Goal: Task Accomplishment & Management: Use online tool/utility

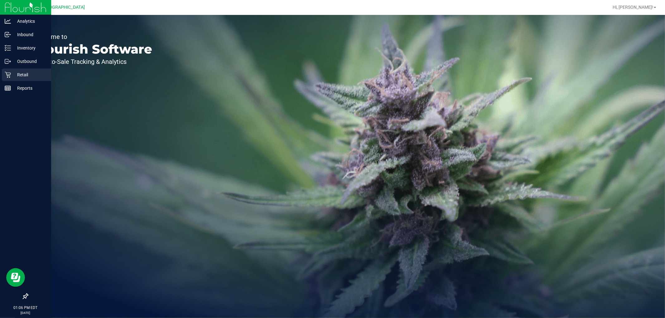
click at [10, 69] on div "Retail" at bounding box center [26, 75] width 49 height 12
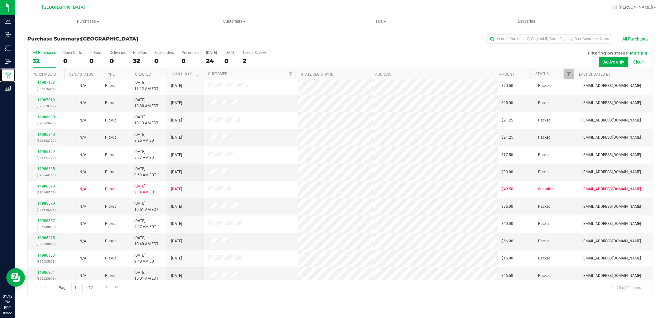
scroll to position [145, 0]
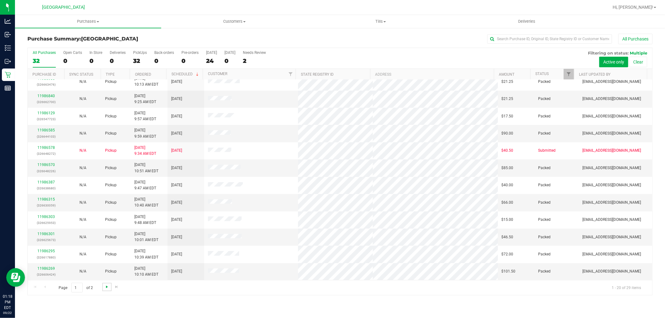
click at [108, 285] on span "Go to the next page" at bounding box center [106, 287] width 5 height 5
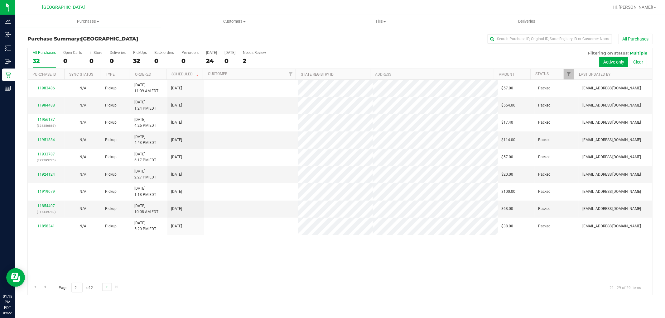
scroll to position [0, 0]
click at [46, 285] on span "Go to the previous page" at bounding box center [44, 287] width 5 height 5
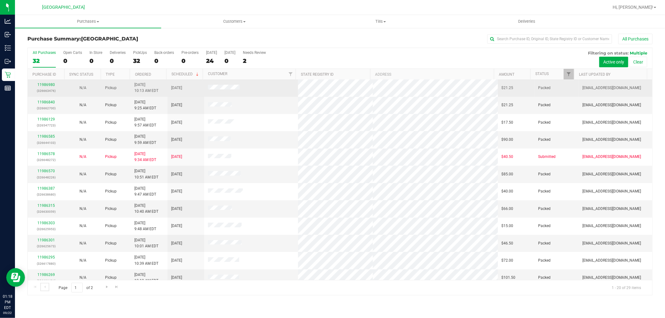
scroll to position [145, 0]
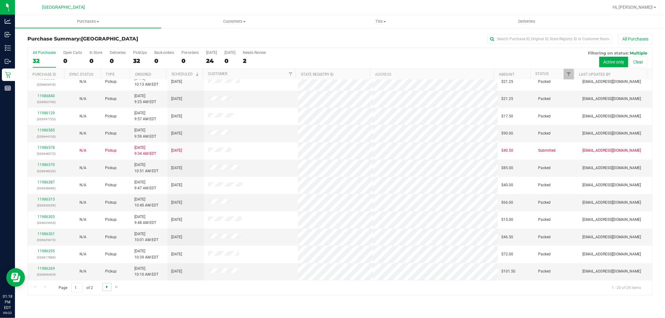
click at [108, 288] on span "Go to the next page" at bounding box center [106, 287] width 5 height 5
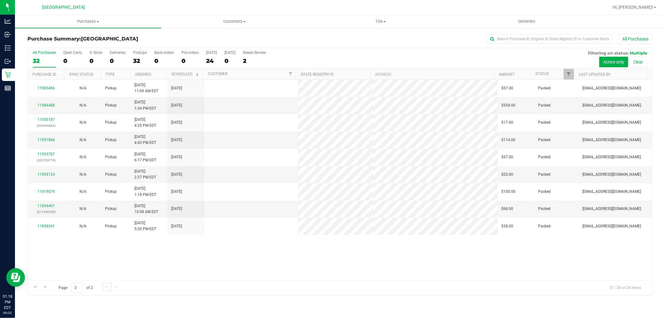
scroll to position [0, 0]
click at [209, 259] on div "11983486 N/A Pickup 9/21/2025 11:09 AM EDT 9/22/2025 $57.00 Packed wperkins@liv…" at bounding box center [340, 180] width 625 height 201
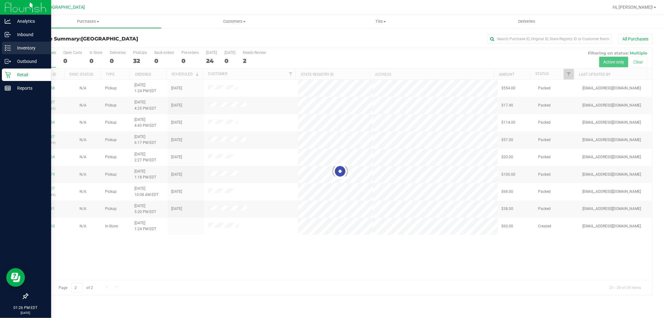
click at [0, 52] on link "Inventory" at bounding box center [25, 48] width 51 height 13
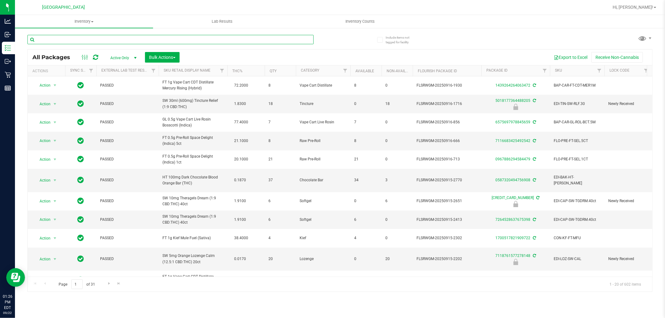
click at [127, 38] on input "text" at bounding box center [170, 39] width 286 height 9
type input "5498141153968191"
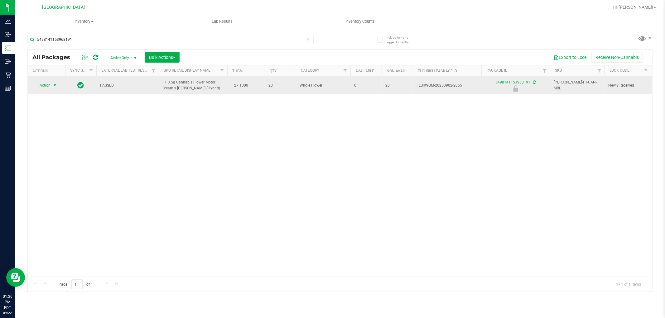
drag, startPoint x: 48, startPoint y: 85, endPoint x: 52, endPoint y: 89, distance: 5.7
click at [48, 85] on span "Action" at bounding box center [42, 85] width 17 height 9
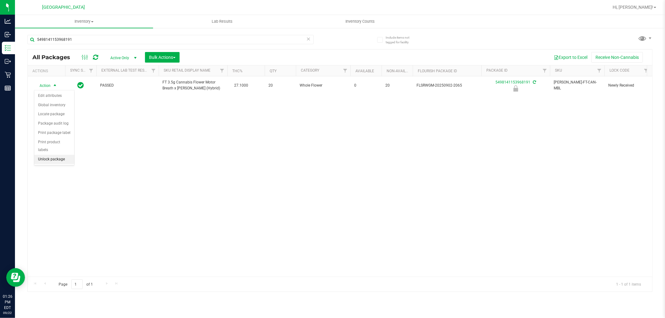
click at [62, 157] on li "Unlock package" at bounding box center [54, 159] width 40 height 9
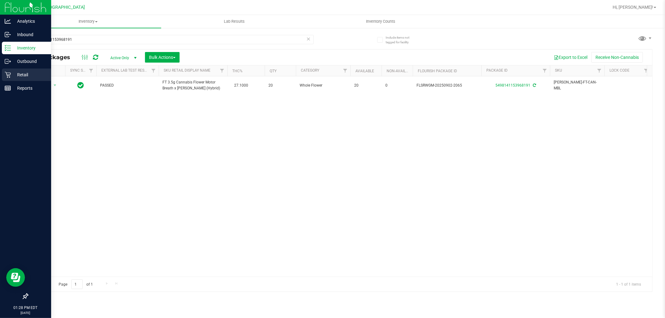
click at [4, 76] on div "Retail" at bounding box center [26, 75] width 49 height 12
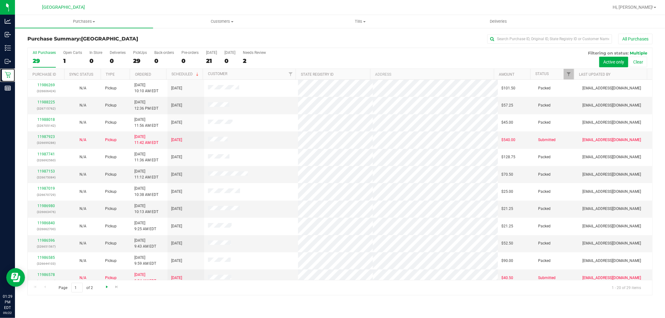
click at [106, 288] on span "Go to the next page" at bounding box center [106, 287] width 5 height 5
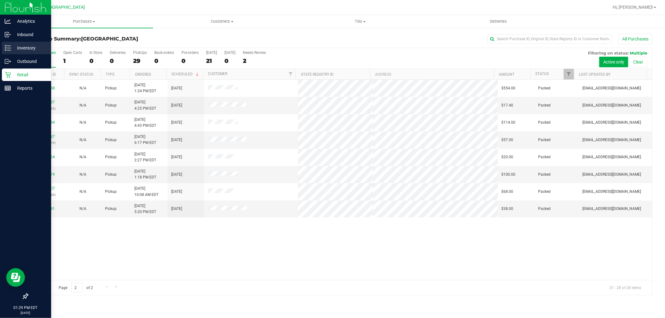
click at [13, 50] on p "Inventory" at bounding box center [29, 47] width 37 height 7
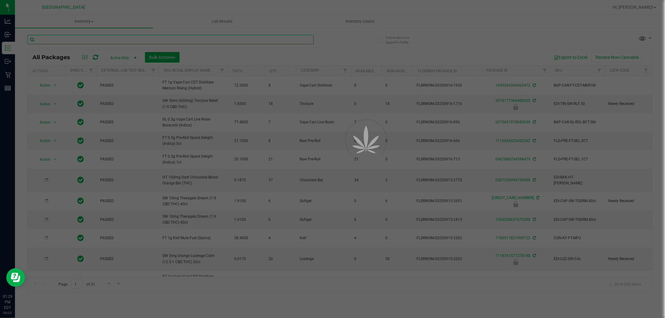
click at [215, 36] on input "text" at bounding box center [170, 39] width 286 height 9
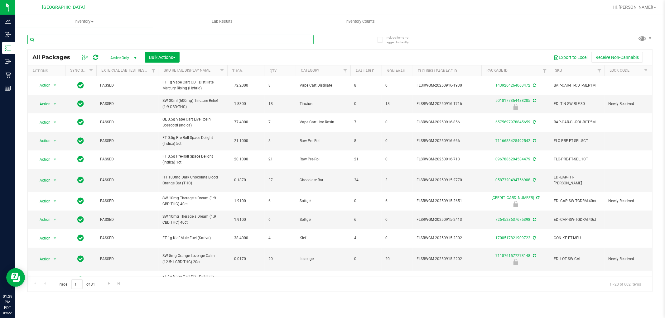
type input "z"
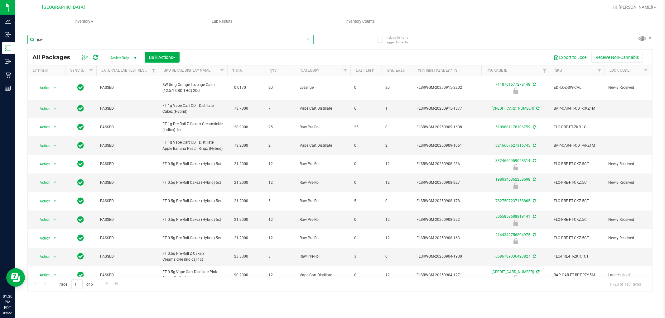
type input "jcw"
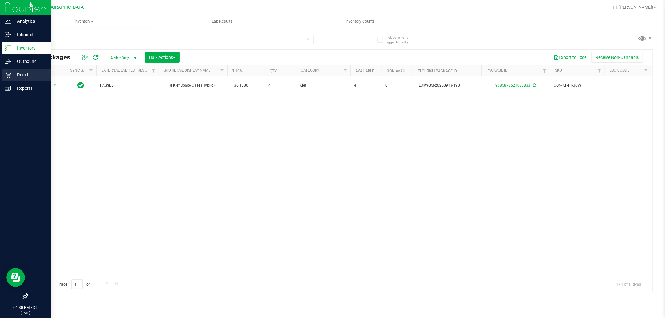
click at [26, 73] on p "Retail" at bounding box center [29, 74] width 37 height 7
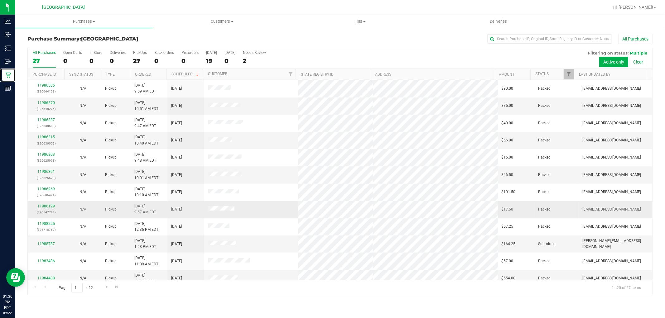
scroll to position [138, 0]
click at [49, 243] on link "11988787" at bounding box center [45, 243] width 17 height 4
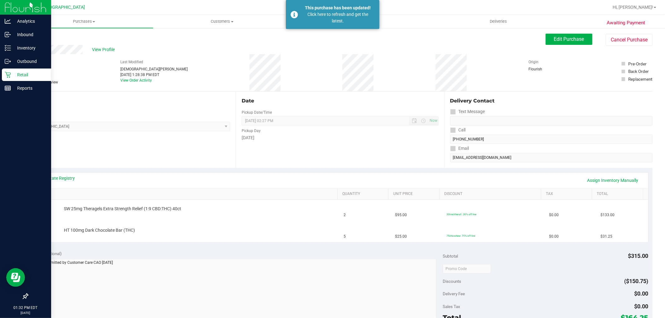
click at [2, 78] on div "Retail" at bounding box center [26, 75] width 49 height 12
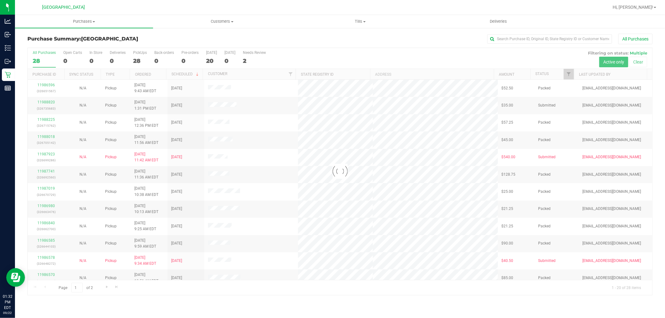
click at [206, 116] on div at bounding box center [340, 171] width 625 height 247
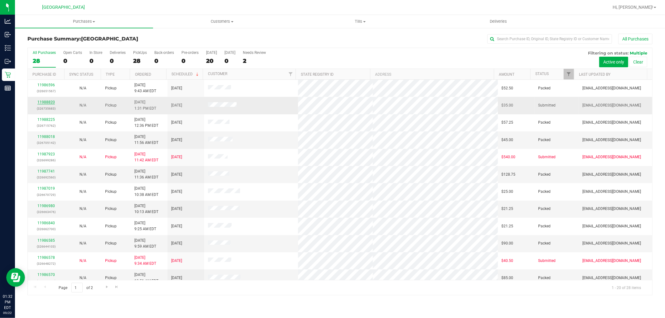
click at [48, 101] on link "11988820" at bounding box center [45, 102] width 17 height 4
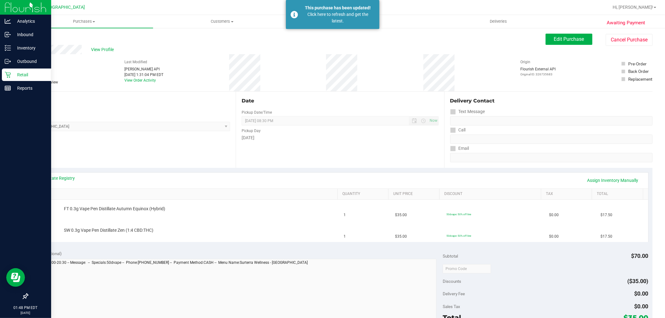
click at [12, 70] on div "Retail" at bounding box center [26, 75] width 49 height 12
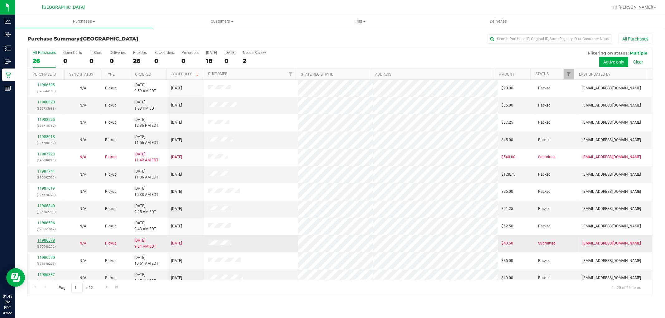
click at [39, 242] on link "11986578" at bounding box center [45, 241] width 17 height 4
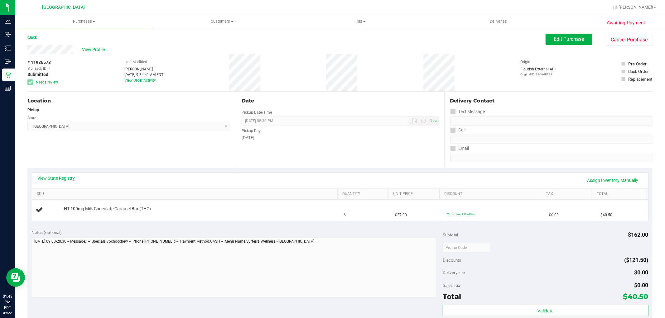
click at [69, 179] on link "View State Registry" at bounding box center [56, 178] width 37 height 6
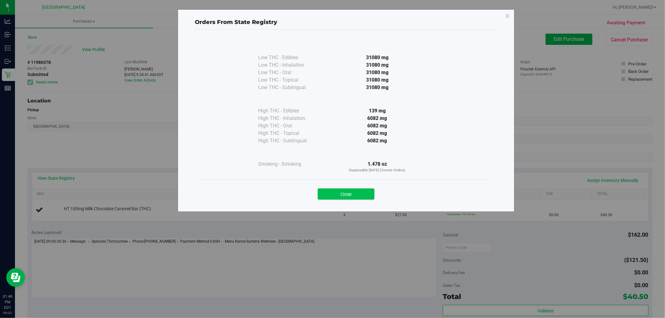
click at [352, 191] on button "Close" at bounding box center [346, 194] width 57 height 11
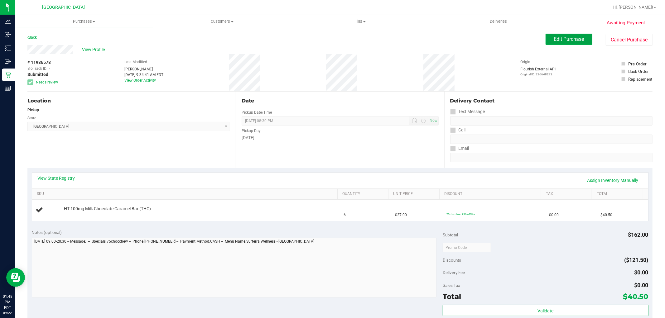
click at [575, 40] on span "Edit Purchase" at bounding box center [569, 39] width 30 height 6
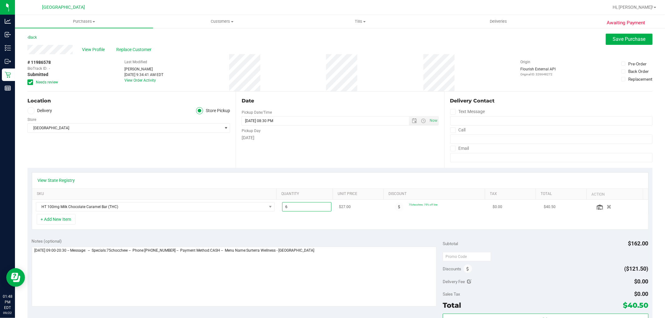
drag, startPoint x: 298, startPoint y: 204, endPoint x: 276, endPoint y: 205, distance: 22.2
click at [278, 205] on td "6.00 6" at bounding box center [306, 207] width 57 height 14
type input "1"
type input "1.00"
click at [355, 259] on textarea at bounding box center [234, 277] width 405 height 60
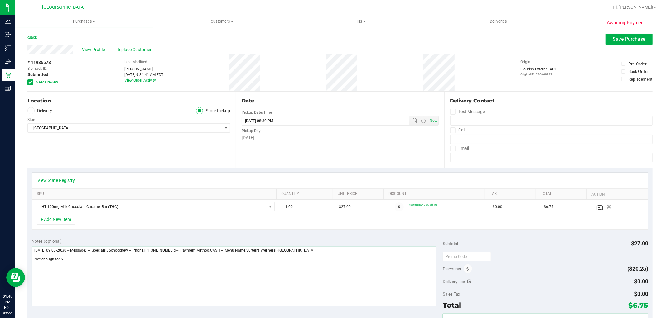
click at [362, 268] on textarea at bounding box center [234, 277] width 405 height 60
type textarea "Monday 09/22/2025 09:00-20:30 -- Message: -- Specials:75chocchew -- Phone:50872…"
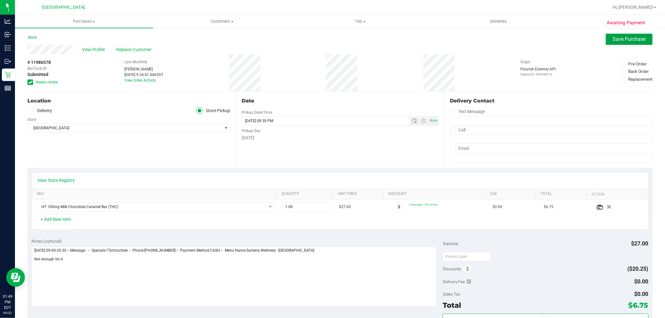
click at [620, 35] on button "Save Purchase" at bounding box center [629, 39] width 47 height 11
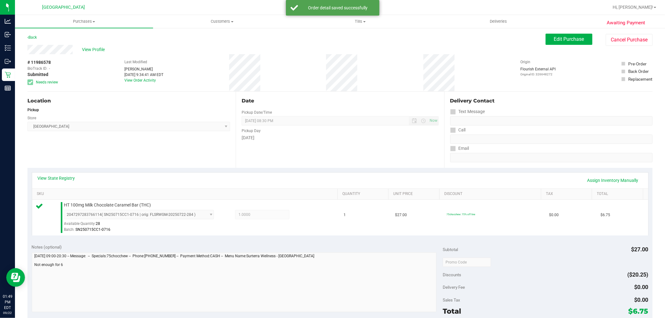
scroll to position [47, 0]
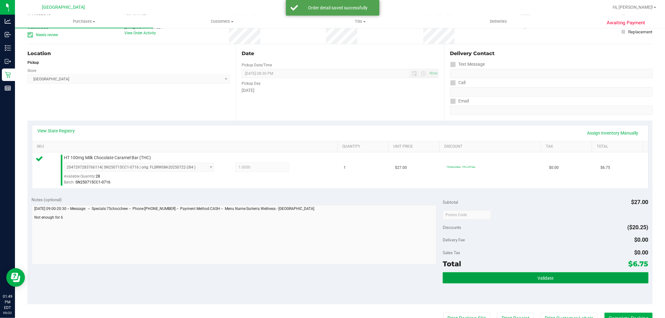
click at [559, 276] on button "Validate" at bounding box center [546, 278] width 206 height 11
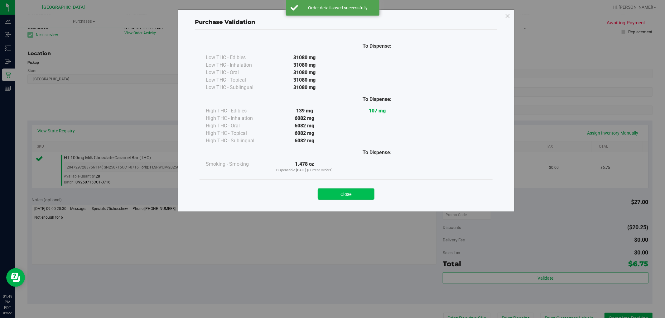
click at [350, 196] on button "Close" at bounding box center [346, 194] width 57 height 11
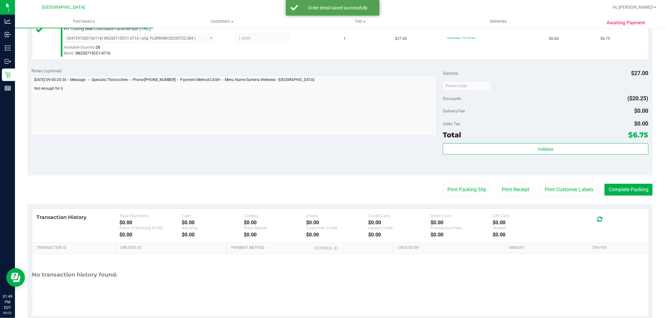
scroll to position [192, 0]
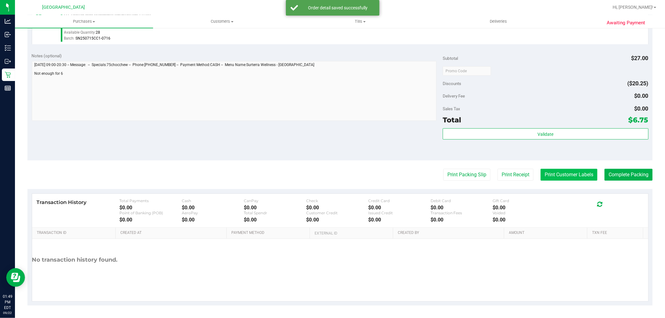
click at [558, 179] on button "Print Customer Labels" at bounding box center [569, 175] width 57 height 12
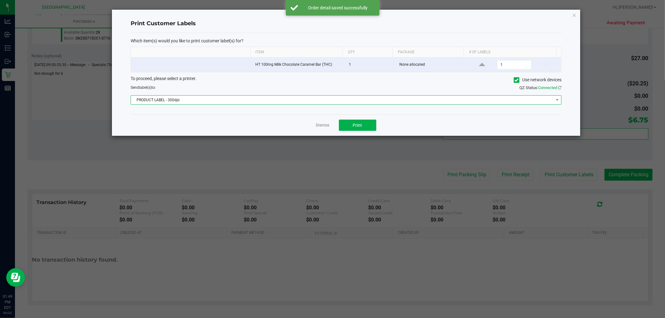
click at [358, 104] on span "PRODUCT LABEL - 300dpi" at bounding box center [342, 100] width 423 height 9
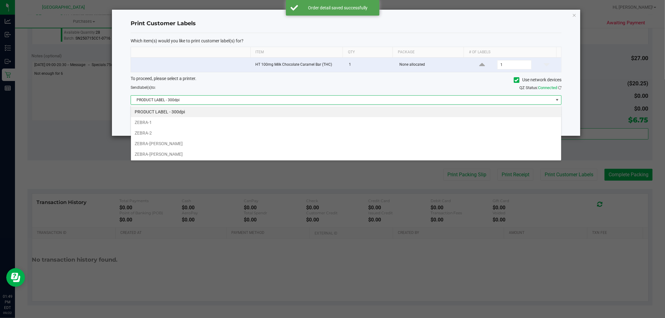
scroll to position [9, 431]
click at [176, 145] on li "ZEBRA-DAVID-COOK" at bounding box center [346, 143] width 430 height 11
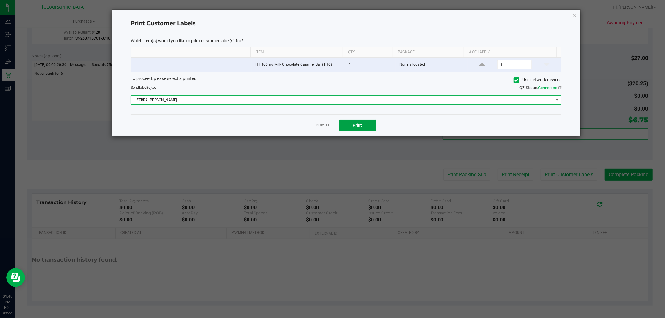
click at [357, 126] on span "Print" at bounding box center [357, 125] width 9 height 5
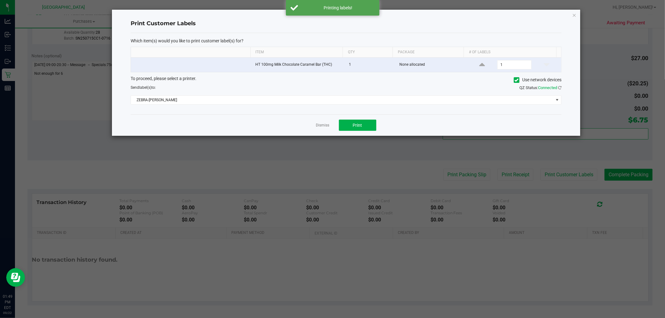
click at [455, 168] on ngb-modal-window "Print Customer Labels Which item(s) would you like to print customer label(s) f…" at bounding box center [335, 159] width 670 height 318
click at [326, 124] on link "Dismiss" at bounding box center [322, 125] width 13 height 5
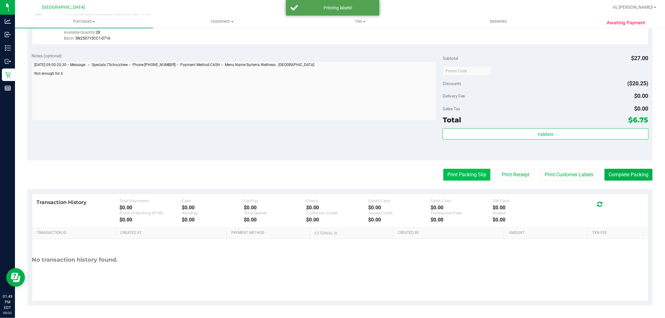
click at [467, 171] on button "Print Packing Slip" at bounding box center [466, 175] width 47 height 12
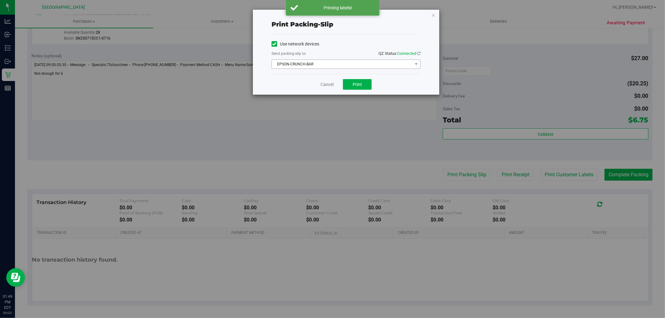
click at [311, 61] on span "EPSON-CRUNCH-BAR" at bounding box center [342, 64] width 141 height 9
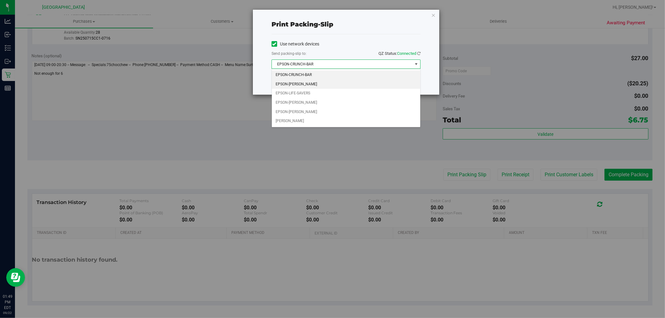
click at [293, 86] on li "EPSON-DAVID-COOK" at bounding box center [346, 84] width 148 height 9
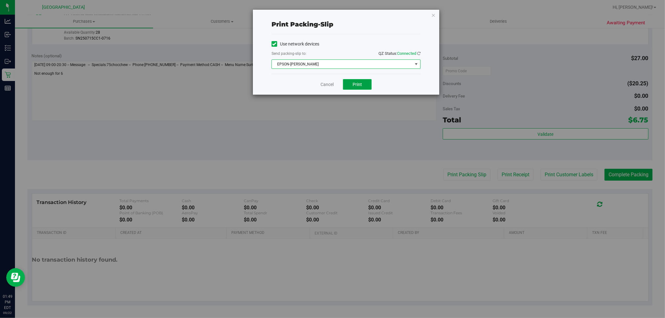
click at [368, 87] on button "Print" at bounding box center [357, 84] width 29 height 11
click at [331, 86] on link "Cancel" at bounding box center [327, 84] width 13 height 7
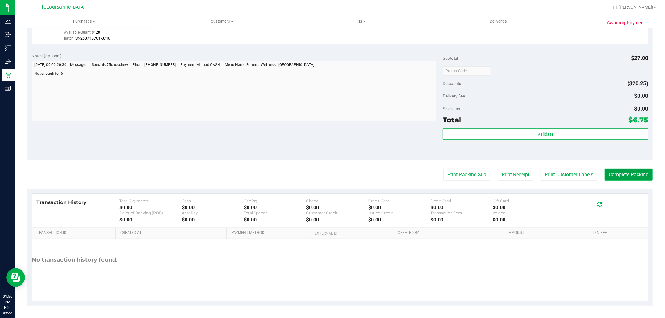
click at [614, 174] on button "Complete Packing" at bounding box center [629, 175] width 48 height 12
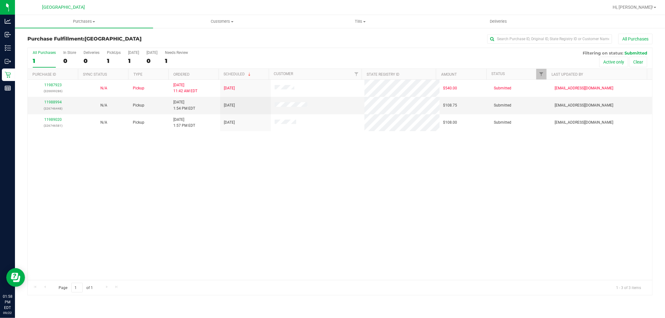
click at [274, 208] on div "11987923 (326699286) N/A Pickup 9/22/2025 11:42 AM EDT 9/22/2025 $540.00 Submit…" at bounding box center [340, 180] width 625 height 201
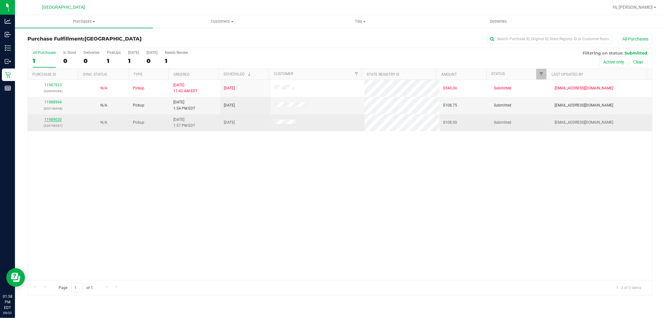
click at [54, 120] on link "11989020" at bounding box center [52, 120] width 17 height 4
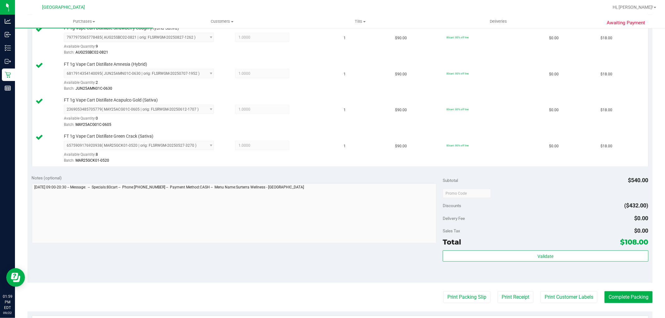
scroll to position [215, 0]
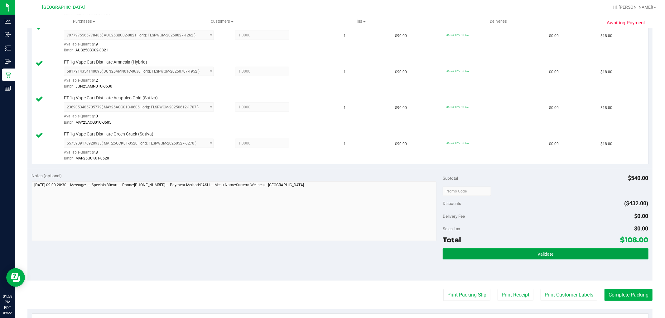
click at [546, 252] on span "Validate" at bounding box center [546, 254] width 16 height 5
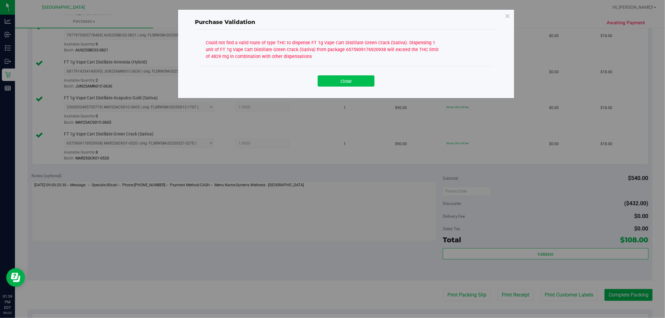
click at [351, 80] on button "Close" at bounding box center [346, 80] width 57 height 11
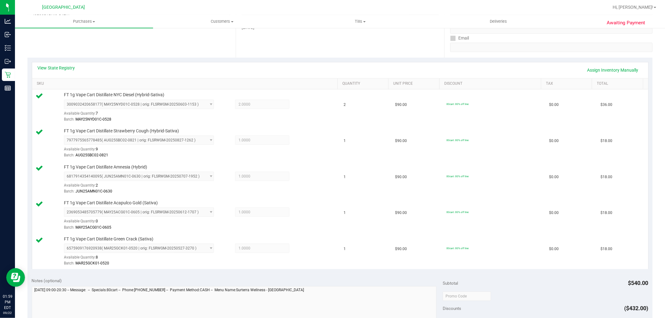
scroll to position [111, 0]
click at [66, 65] on link "View State Registry" at bounding box center [56, 68] width 37 height 6
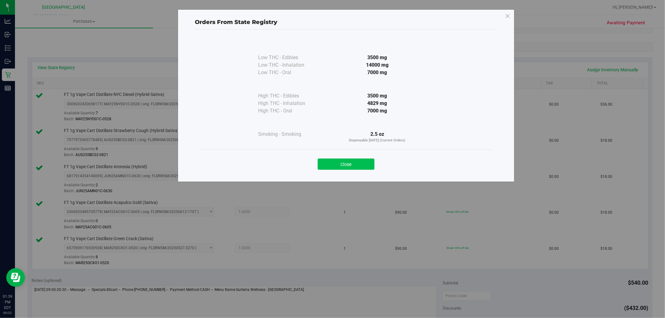
click at [337, 166] on button "Close" at bounding box center [346, 164] width 57 height 11
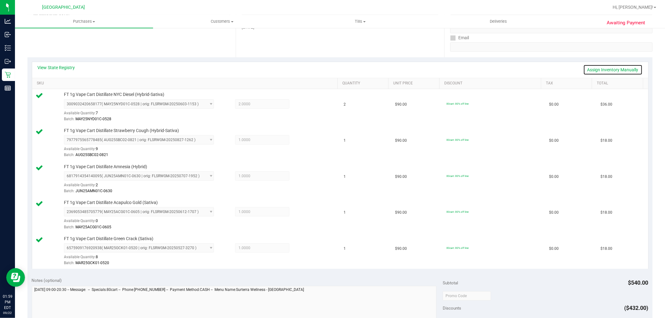
click at [605, 69] on link "Assign Inventory Manually" at bounding box center [612, 70] width 59 height 11
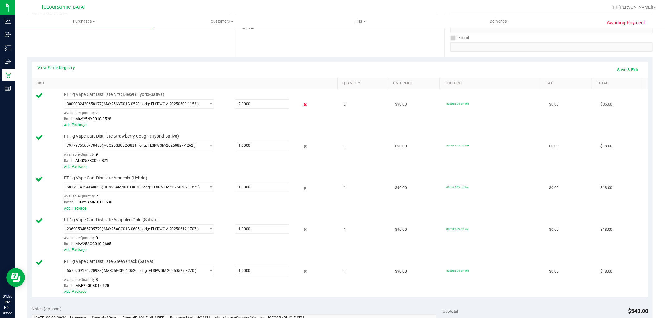
click at [302, 104] on icon at bounding box center [305, 104] width 7 height 7
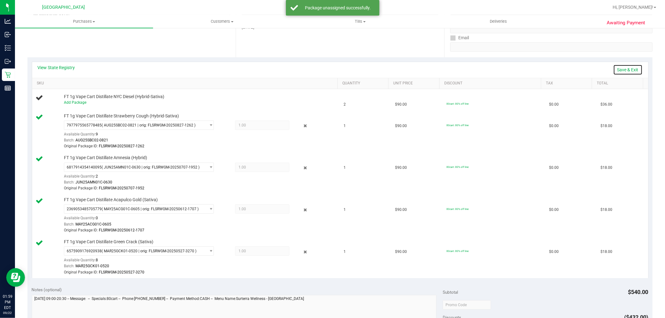
click at [628, 70] on link "Save & Exit" at bounding box center [627, 70] width 29 height 11
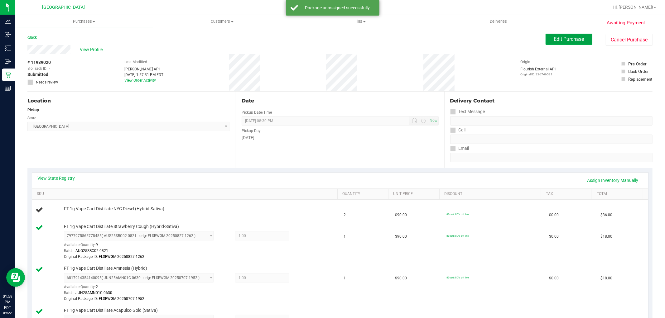
click at [563, 36] on span "Edit Purchase" at bounding box center [569, 39] width 30 height 6
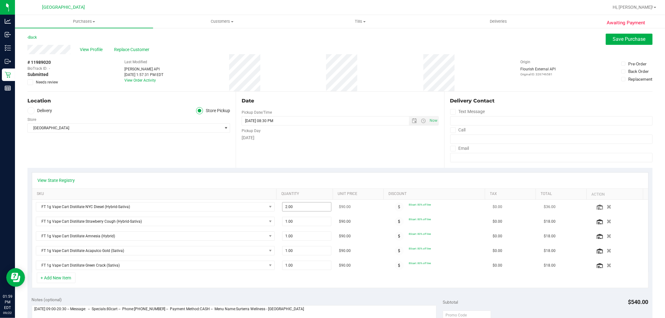
click at [300, 208] on input "2.00" at bounding box center [307, 207] width 49 height 9
type input "1"
click at [618, 36] on span "Save Purchase" at bounding box center [629, 39] width 33 height 6
type input "1.00"
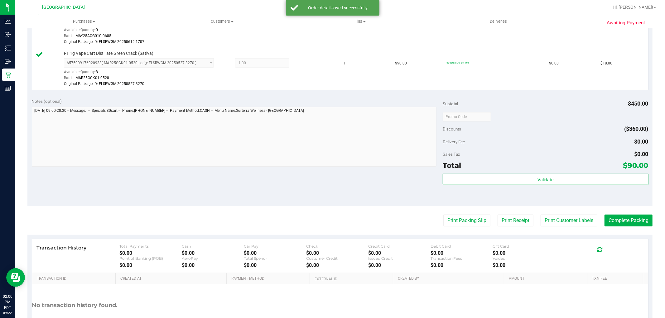
scroll to position [316, 0]
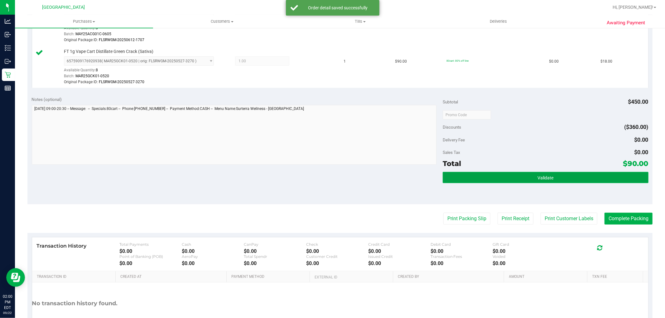
click at [518, 178] on button "Validate" at bounding box center [546, 177] width 206 height 11
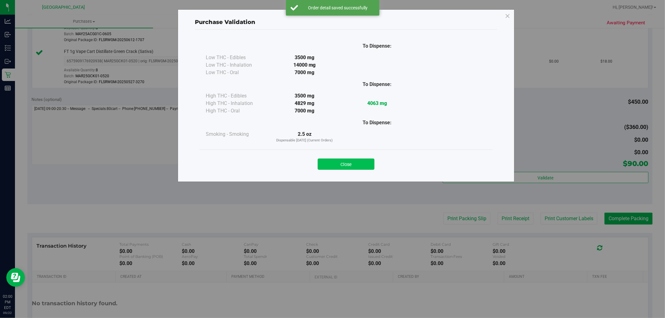
click at [352, 162] on button "Close" at bounding box center [346, 164] width 57 height 11
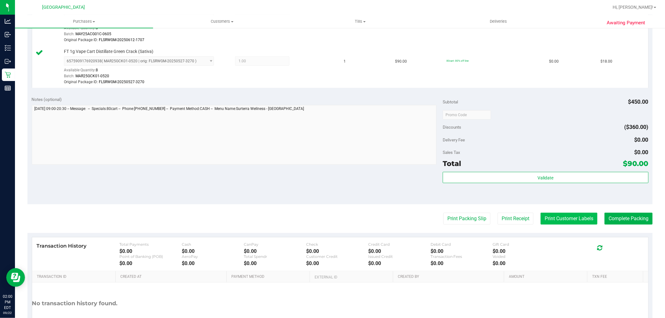
click at [571, 219] on button "Print Customer Labels" at bounding box center [569, 219] width 57 height 12
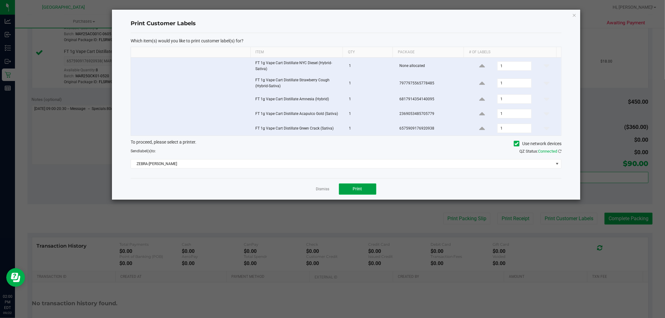
click at [350, 191] on button "Print" at bounding box center [357, 189] width 37 height 11
click at [320, 185] on div at bounding box center [346, 105] width 468 height 190
click at [320, 188] on link "Dismiss" at bounding box center [322, 189] width 13 height 5
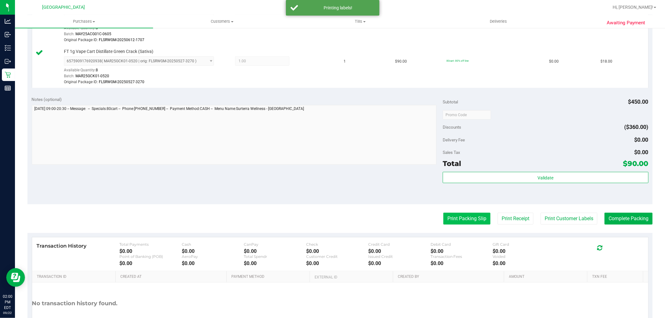
click at [451, 220] on button "Print Packing Slip" at bounding box center [466, 219] width 47 height 12
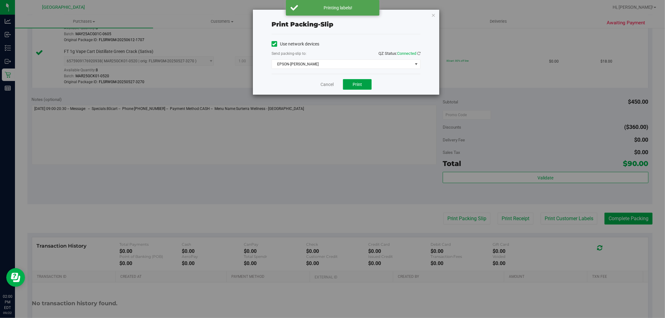
click at [353, 84] on span "Print" at bounding box center [357, 84] width 9 height 5
click at [332, 82] on link "Cancel" at bounding box center [327, 84] width 13 height 7
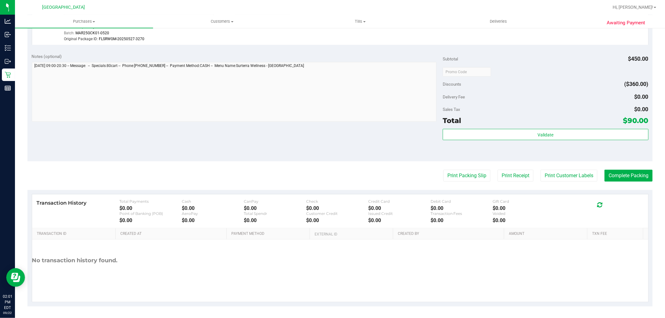
scroll to position [360, 0]
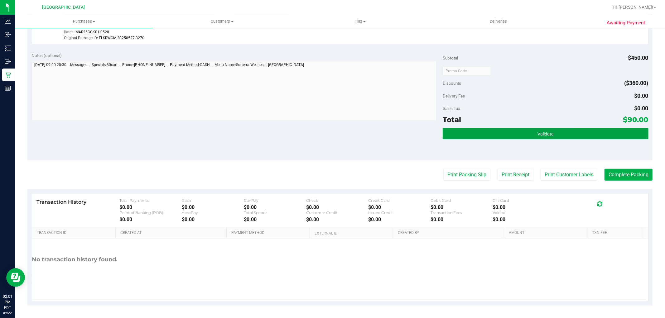
click at [551, 129] on button "Validate" at bounding box center [546, 133] width 206 height 11
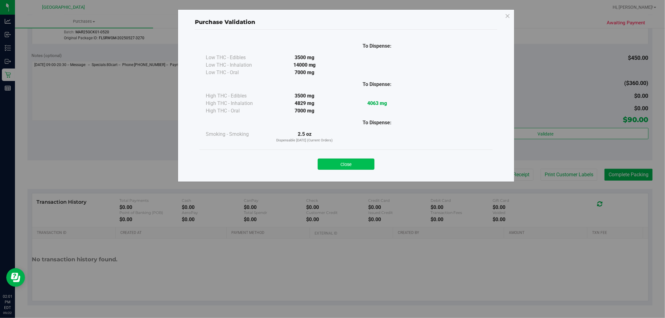
click at [345, 161] on button "Close" at bounding box center [346, 164] width 57 height 11
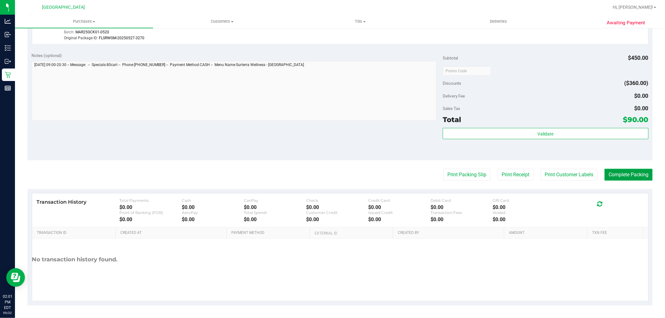
click at [623, 174] on button "Complete Packing" at bounding box center [629, 175] width 48 height 12
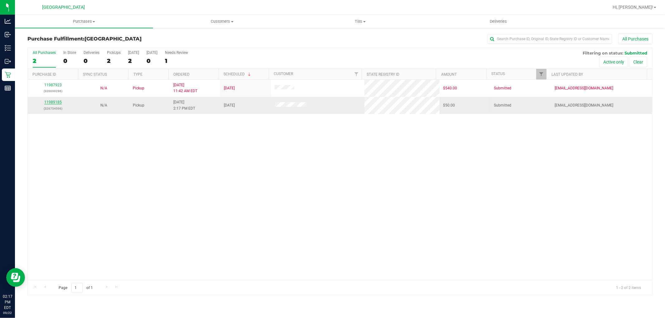
click at [53, 103] on link "11989185" at bounding box center [52, 102] width 17 height 4
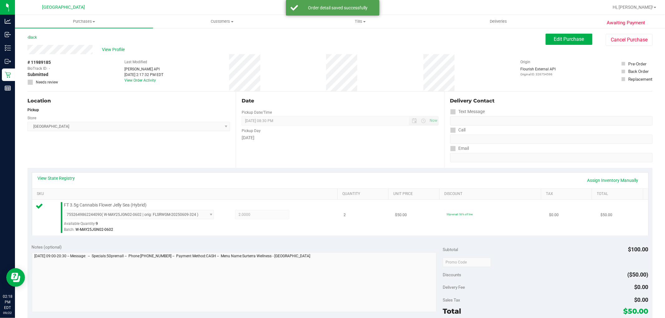
click at [334, 215] on td "FT 3.5g Cannabis Flower Jelly Sea (Hybrid) 7552649862244090 ( W-MAY25JGN02-0602…" at bounding box center [186, 218] width 308 height 36
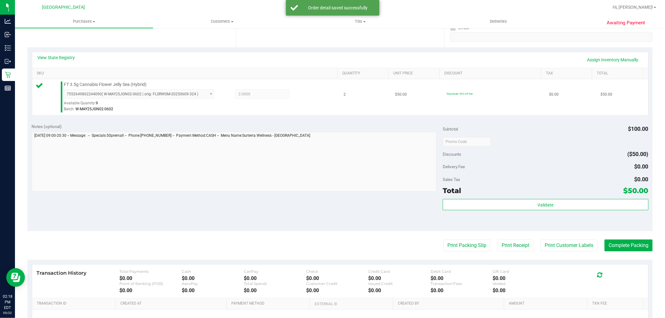
scroll to position [192, 0]
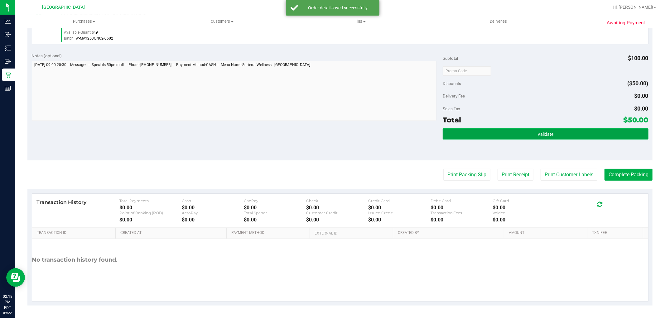
click at [540, 138] on button "Validate" at bounding box center [546, 133] width 206 height 11
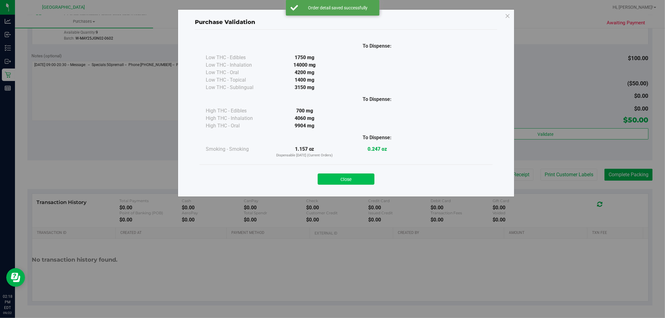
click at [353, 178] on button "Close" at bounding box center [346, 179] width 57 height 11
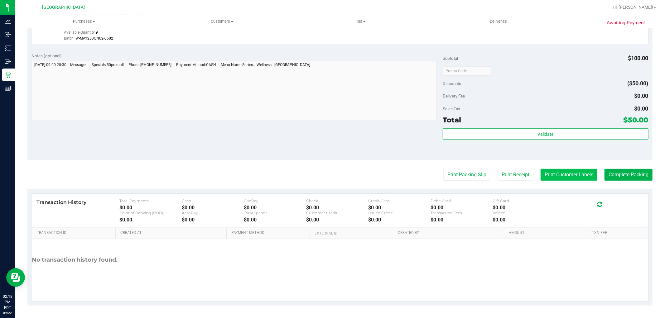
click at [557, 177] on button "Print Customer Labels" at bounding box center [569, 175] width 57 height 12
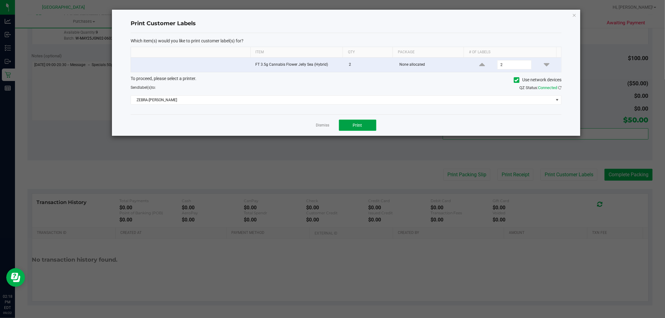
click at [348, 128] on button "Print" at bounding box center [357, 125] width 37 height 11
click at [320, 126] on link "Dismiss" at bounding box center [322, 125] width 13 height 5
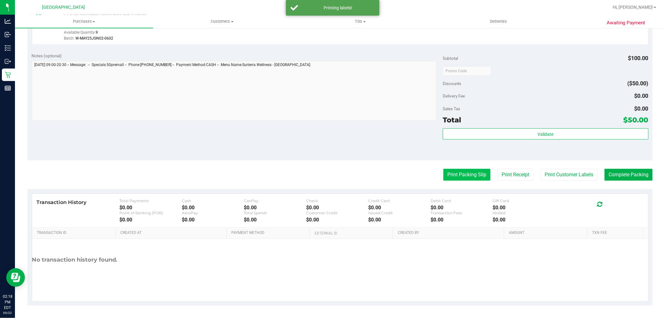
click at [472, 173] on button "Print Packing Slip" at bounding box center [466, 175] width 47 height 12
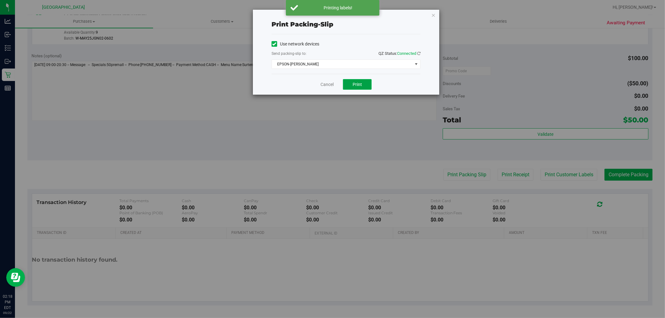
click at [356, 85] on span "Print" at bounding box center [357, 84] width 9 height 5
click at [322, 82] on link "Cancel" at bounding box center [327, 84] width 13 height 7
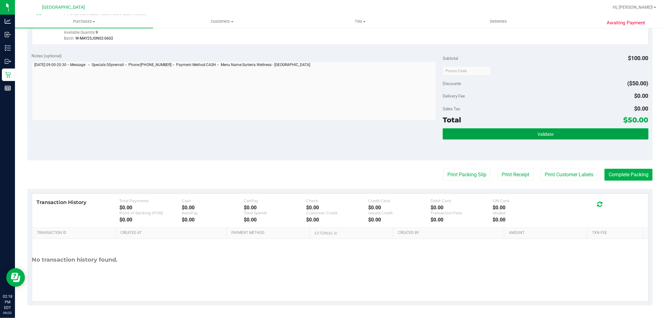
click at [538, 133] on span "Validate" at bounding box center [546, 134] width 16 height 5
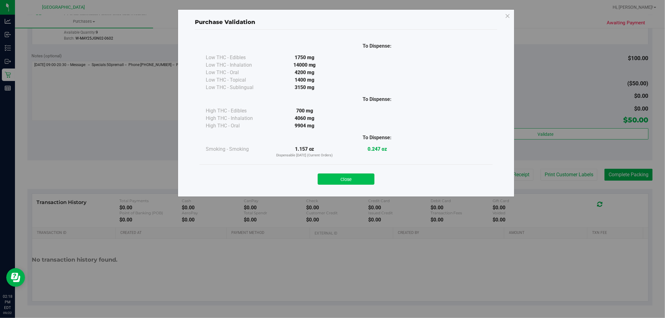
click at [357, 177] on button "Close" at bounding box center [346, 179] width 57 height 11
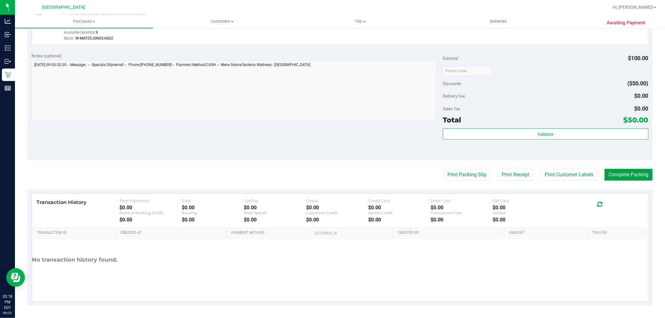
click at [606, 178] on button "Complete Packing" at bounding box center [629, 175] width 48 height 12
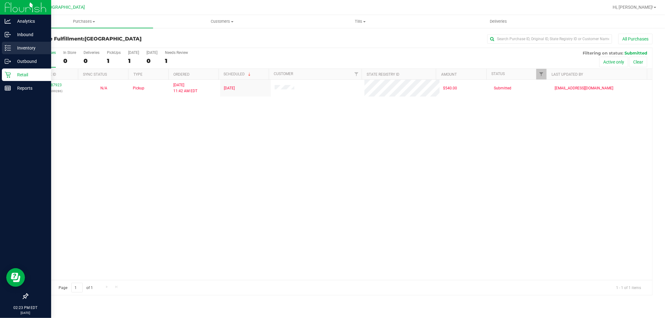
click at [7, 47] on icon at bounding box center [8, 48] width 6 height 6
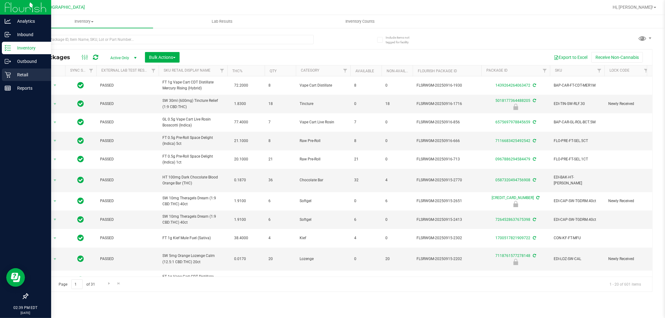
click at [22, 76] on p "Retail" at bounding box center [29, 74] width 37 height 7
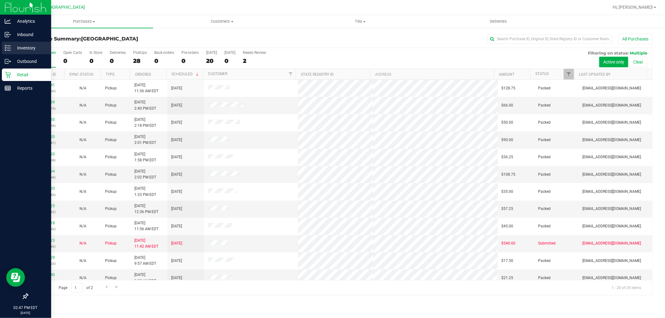
click at [7, 43] on div "Inventory" at bounding box center [26, 48] width 49 height 12
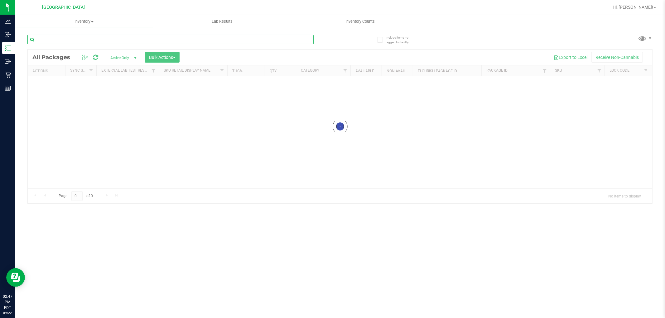
click at [120, 36] on input "text" at bounding box center [170, 39] width 286 height 9
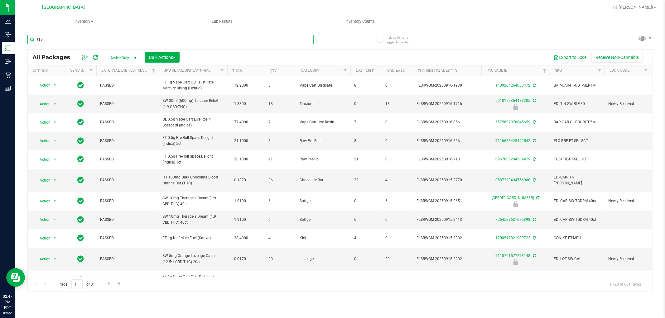
type input "t19"
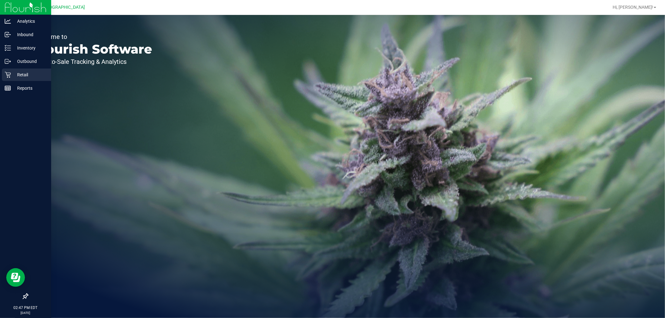
click at [19, 70] on div "Retail" at bounding box center [26, 75] width 49 height 12
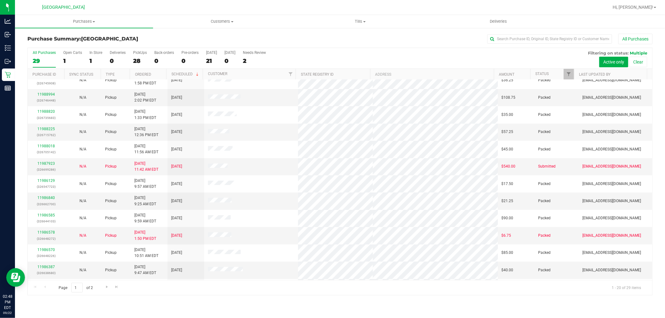
scroll to position [145, 0]
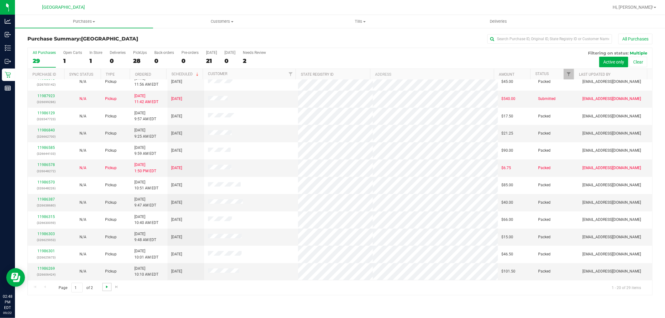
click at [105, 289] on span "Go to the next page" at bounding box center [106, 287] width 5 height 5
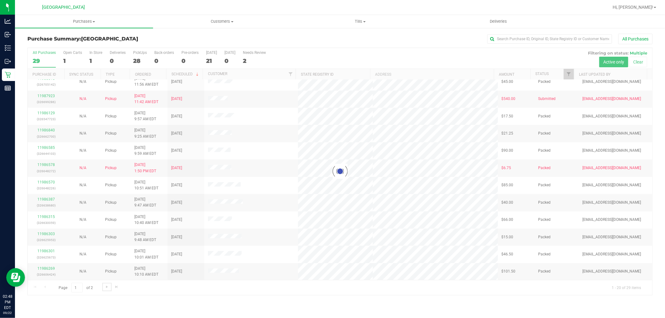
scroll to position [0, 0]
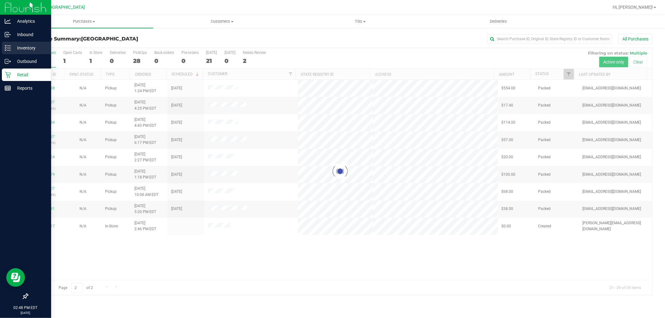
click at [7, 51] on icon at bounding box center [8, 48] width 6 height 6
click at [10, 51] on icon at bounding box center [8, 48] width 6 height 6
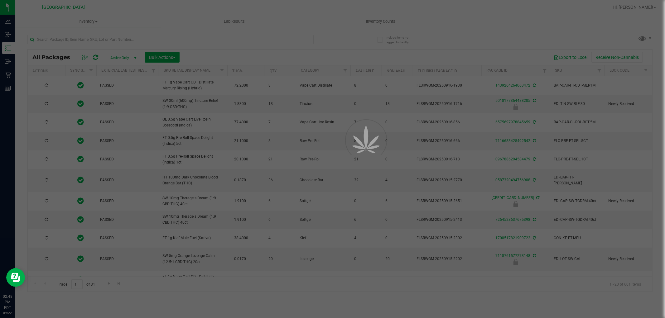
click at [82, 38] on div at bounding box center [332, 159] width 665 height 318
type input "[DATE]"
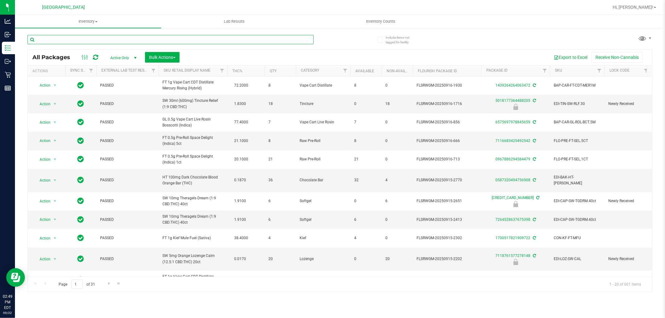
click at [82, 38] on input "text" at bounding box center [170, 39] width 286 height 9
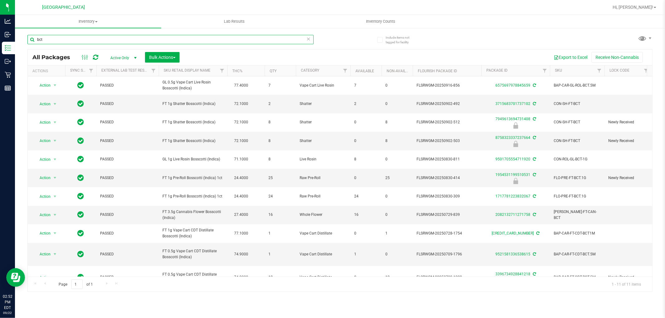
click at [114, 37] on input "bct" at bounding box center [170, 39] width 286 height 9
type input "b"
type input "a"
type input "battery"
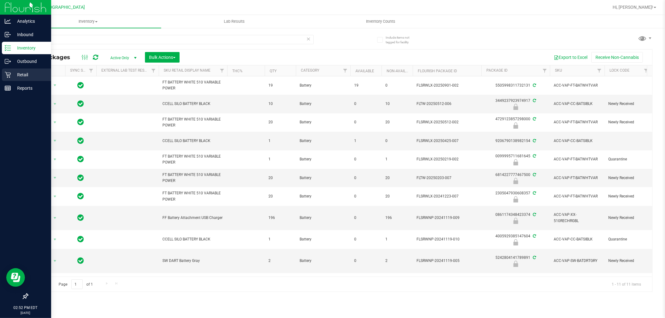
click at [6, 79] on div "Retail" at bounding box center [26, 75] width 49 height 12
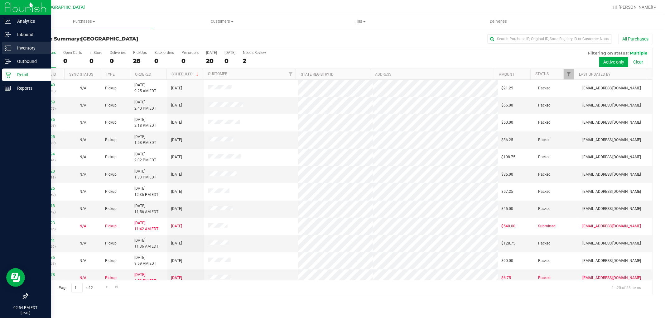
click at [7, 53] on div "Inventory" at bounding box center [26, 48] width 49 height 12
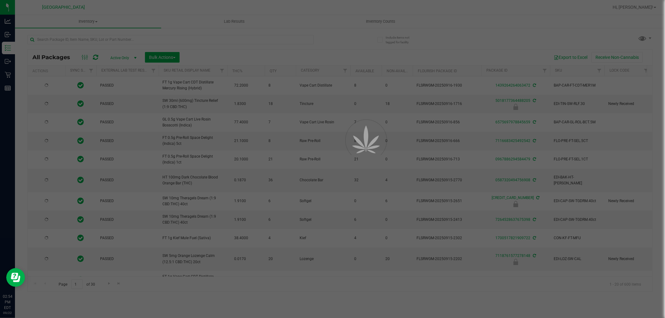
click at [166, 38] on div at bounding box center [332, 159] width 665 height 318
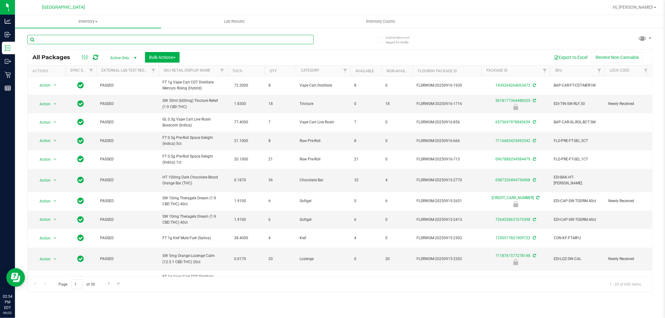
click at [166, 38] on input "text" at bounding box center [170, 39] width 286 height 9
type input "cja"
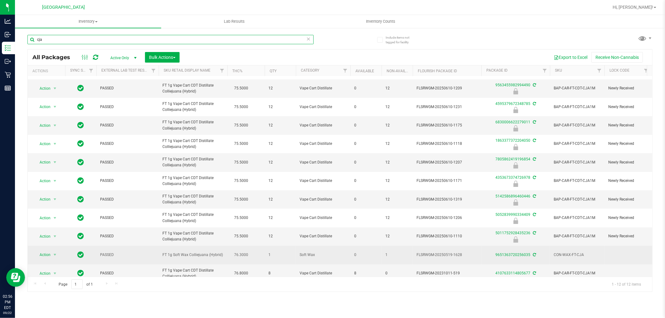
scroll to position [31, 0]
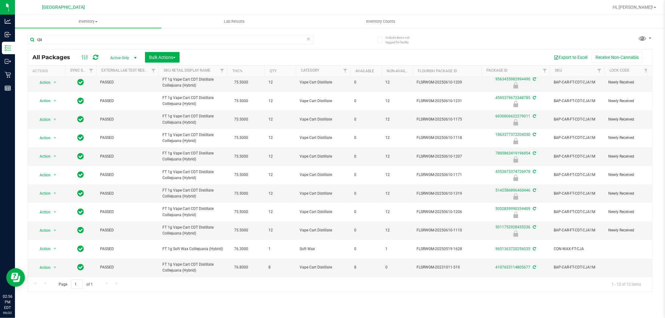
drag, startPoint x: 262, startPoint y: 7, endPoint x: 260, endPoint y: 4, distance: 3.5
click at [262, 7] on div at bounding box center [360, 7] width 497 height 12
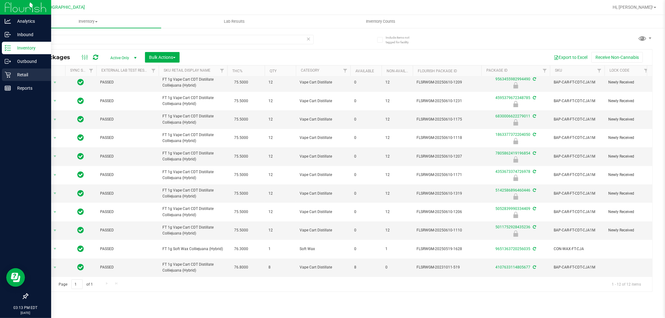
click at [13, 73] on p "Retail" at bounding box center [29, 74] width 37 height 7
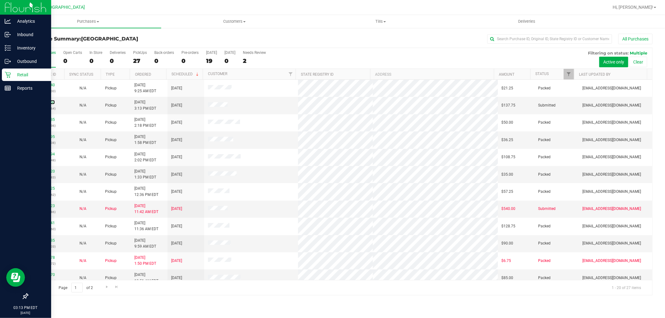
click at [51, 102] on link "11989650" at bounding box center [45, 102] width 17 height 4
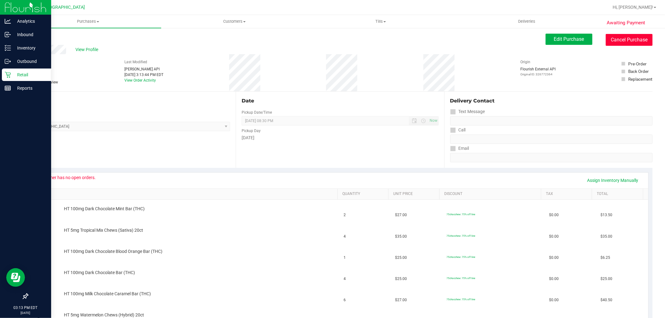
click at [631, 42] on button "Cancel Purchase" at bounding box center [629, 40] width 47 height 12
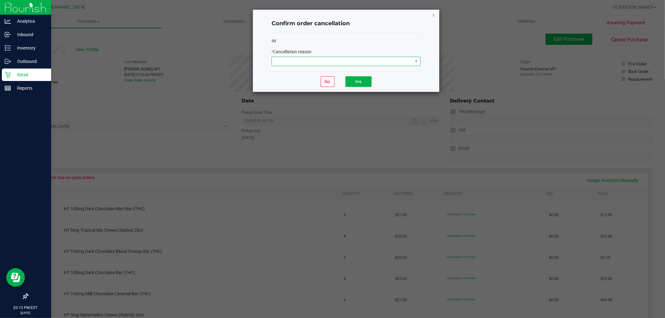
click at [342, 63] on span at bounding box center [342, 61] width 141 height 9
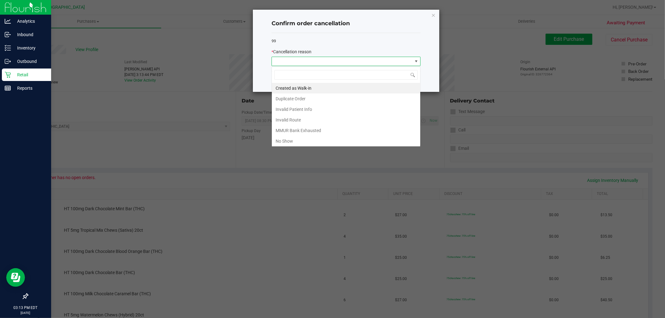
scroll to position [9, 149]
click at [206, 73] on ngb-modal-window "Confirm order cancellation 99 * Cancellation reason No Yes" at bounding box center [335, 159] width 670 height 318
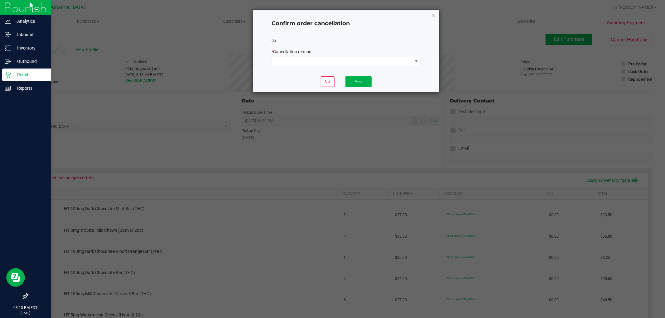
click at [437, 15] on div "Confirm order cancellation 99 * Cancellation reason No Yes" at bounding box center [346, 51] width 186 height 82
click at [433, 17] on icon "Close" at bounding box center [433, 14] width 4 height 7
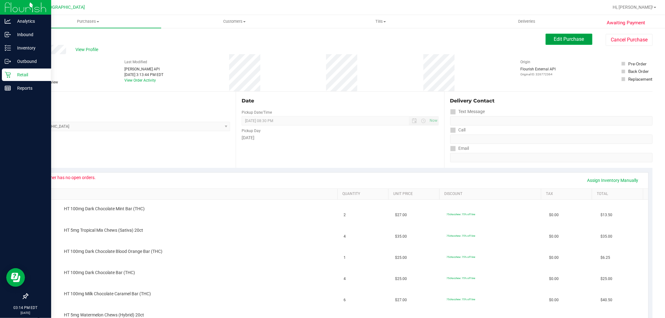
click at [575, 41] on span "Edit Purchase" at bounding box center [569, 39] width 30 height 6
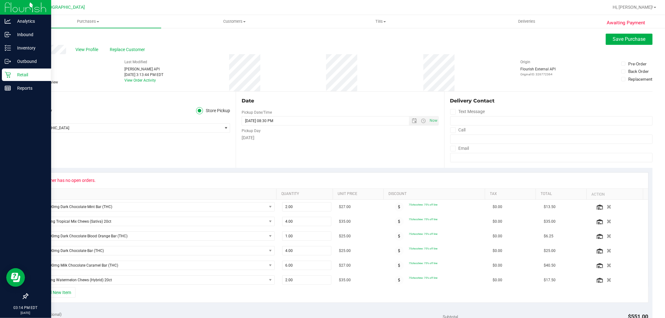
click at [34, 84] on label "Needs review" at bounding box center [42, 83] width 31 height 6
click at [0, 0] on input "Needs review" at bounding box center [0, 0] width 0 height 0
click at [634, 39] on span "Save Purchase" at bounding box center [629, 39] width 33 height 6
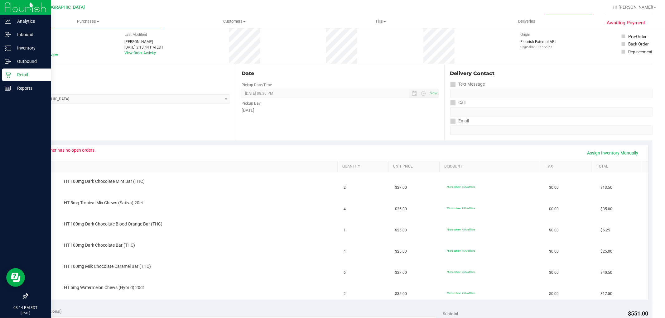
scroll to position [104, 0]
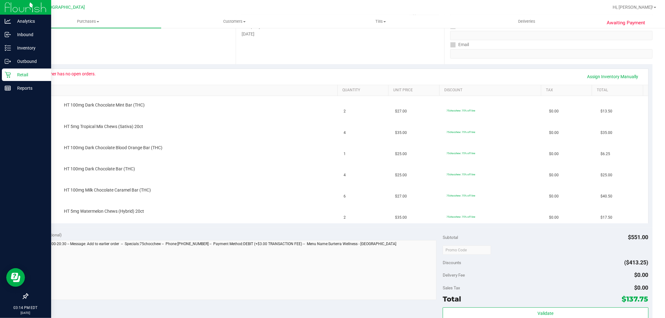
drag, startPoint x: 186, startPoint y: 67, endPoint x: 197, endPoint y: 53, distance: 18.2
click at [186, 67] on div "Customer has no open orders. Assign Inventory Manually SKU Quantity Unit Price …" at bounding box center [339, 145] width 625 height 163
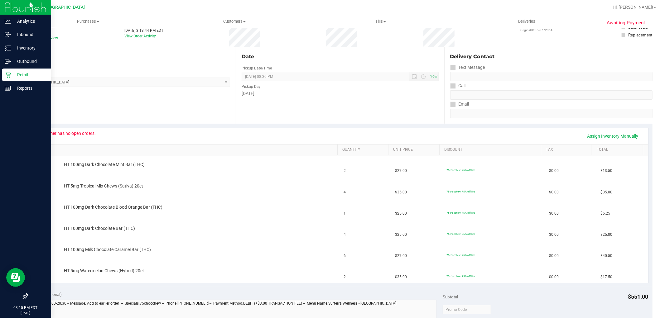
scroll to position [0, 0]
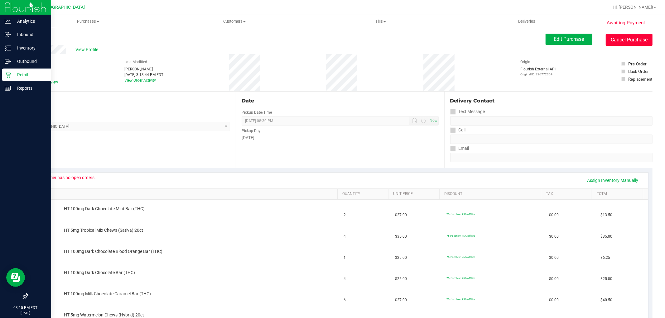
click at [609, 36] on button "Cancel Purchase" at bounding box center [629, 40] width 47 height 12
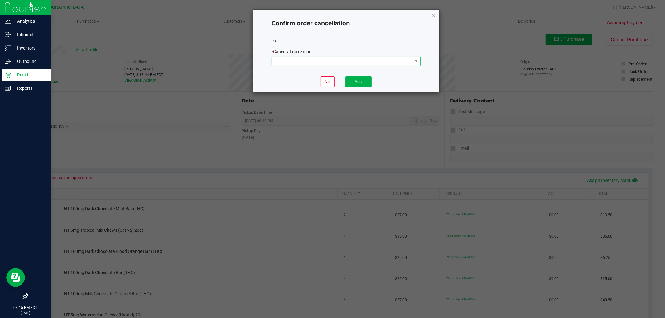
click at [334, 63] on span at bounding box center [342, 61] width 141 height 9
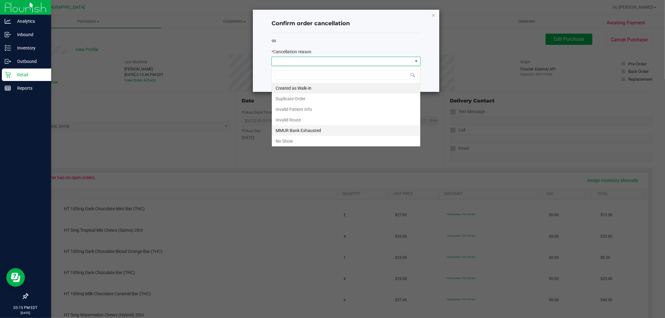
scroll to position [9, 149]
click at [301, 128] on li "MMUR Bank Exhausted" at bounding box center [346, 130] width 148 height 11
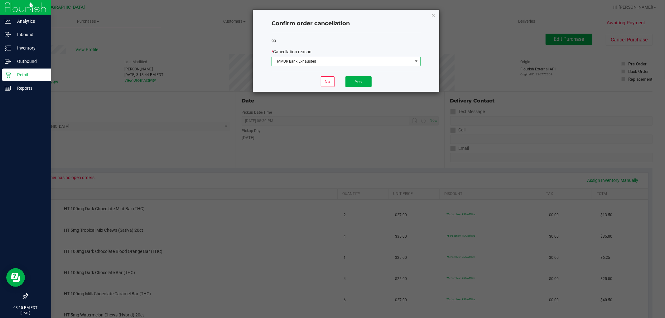
click at [346, 60] on span "MMUR Bank Exhausted" at bounding box center [342, 61] width 141 height 9
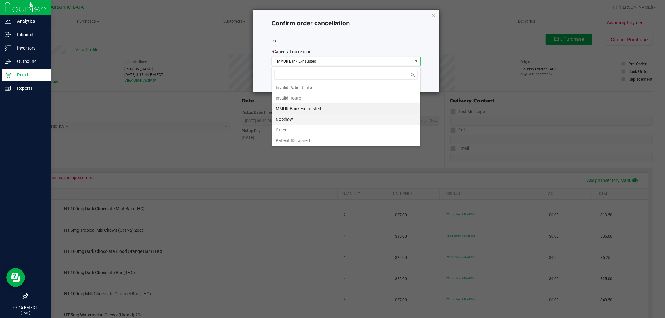
scroll to position [33, 0]
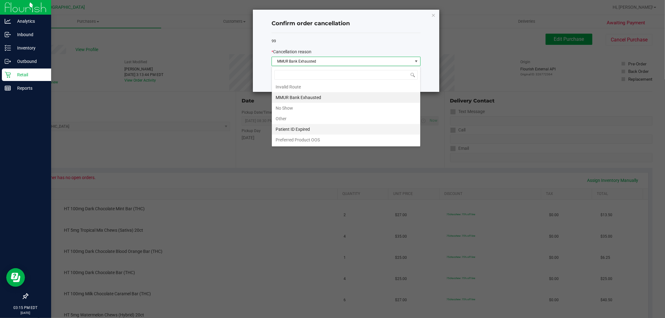
click at [310, 131] on li "Patient ID Expired" at bounding box center [346, 129] width 148 height 11
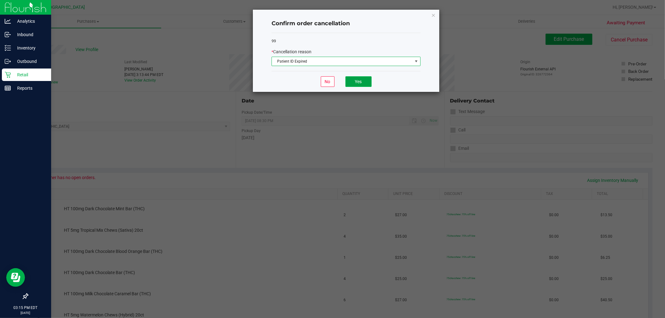
click at [351, 79] on button "Yes" at bounding box center [359, 81] width 26 height 11
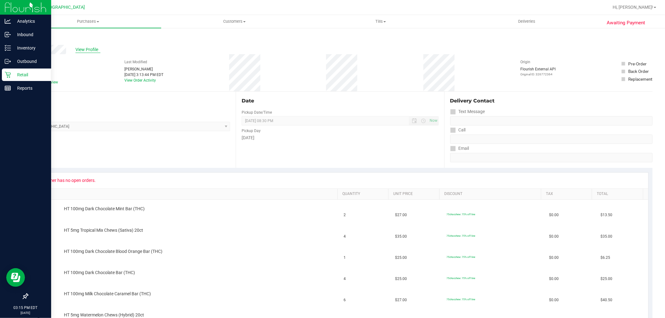
click at [83, 52] on span "View Profile" at bounding box center [87, 49] width 25 height 7
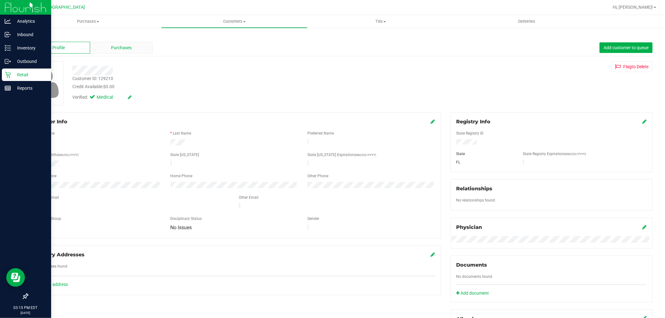
click at [113, 47] on span "Purchases" at bounding box center [121, 48] width 21 height 7
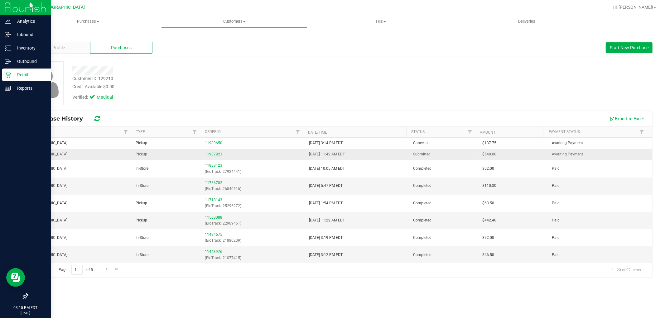
click at [215, 153] on link "11987923" at bounding box center [213, 154] width 17 height 4
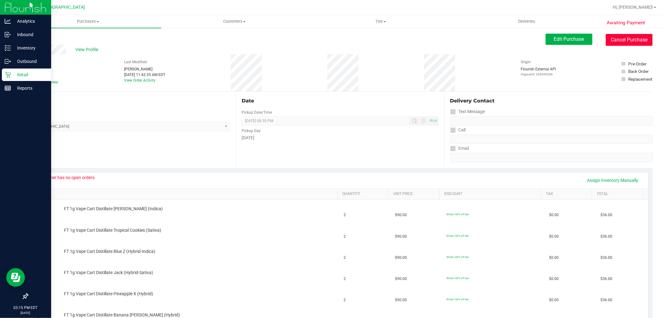
click at [619, 44] on button "Cancel Purchase" at bounding box center [629, 40] width 47 height 12
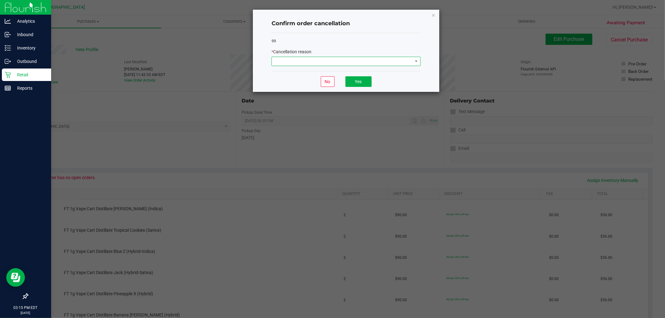
click at [367, 58] on span at bounding box center [342, 61] width 141 height 9
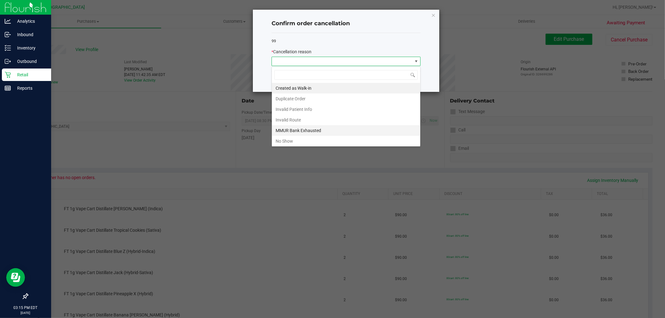
scroll to position [33, 0]
click at [301, 128] on li "Patient ID Expired" at bounding box center [346, 129] width 148 height 11
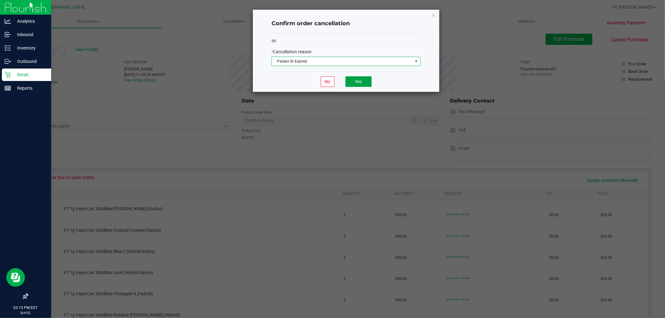
click at [352, 83] on button "Yes" at bounding box center [359, 81] width 26 height 11
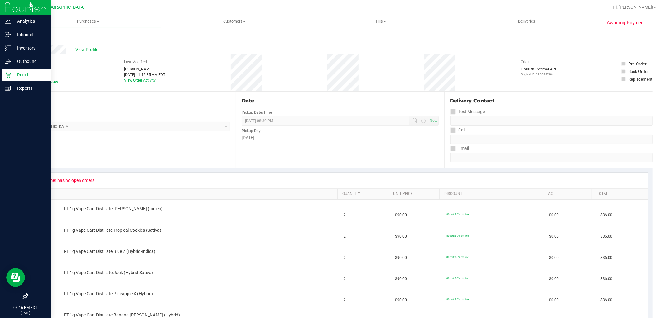
click at [10, 76] on icon at bounding box center [8, 75] width 6 height 6
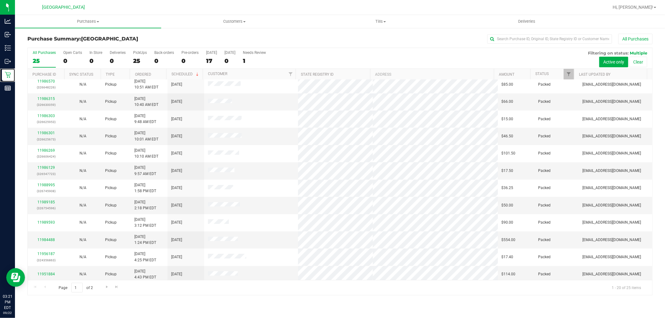
scroll to position [145, 0]
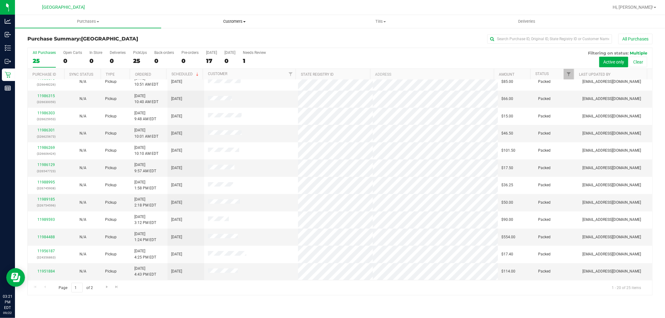
click at [273, 27] on uib-tab-heading "Customers All customers Add a new customer All physicians" at bounding box center [235, 21] width 146 height 12
click at [326, 10] on div at bounding box center [360, 7] width 497 height 12
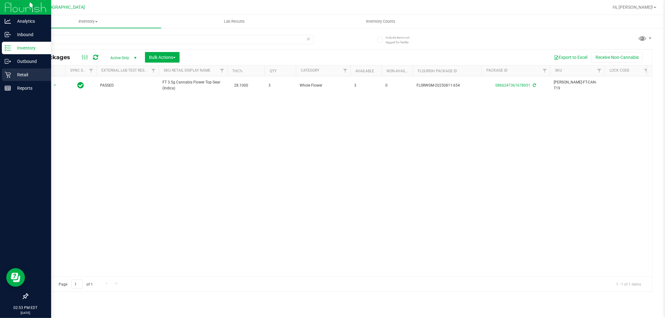
click at [23, 77] on p "Retail" at bounding box center [29, 74] width 37 height 7
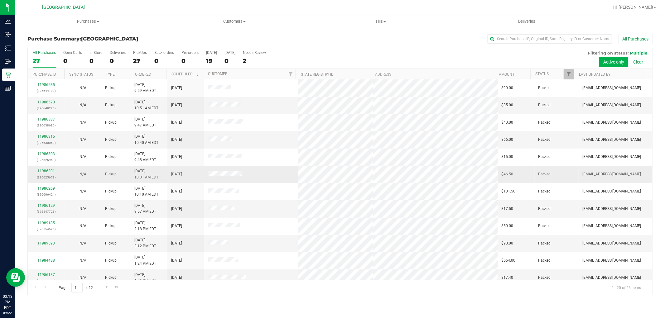
scroll to position [145, 0]
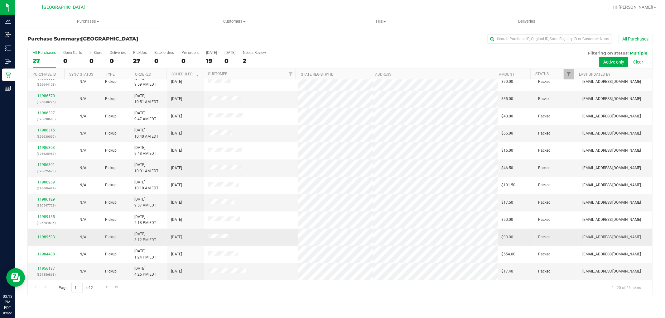
click at [48, 239] on link "11989593" at bounding box center [45, 237] width 17 height 4
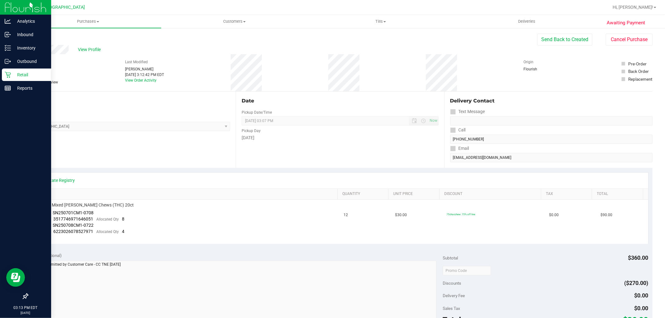
click at [17, 73] on p "Retail" at bounding box center [29, 74] width 37 height 7
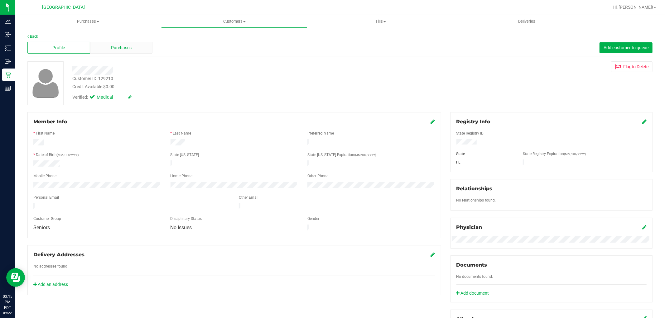
click at [145, 49] on div "Purchases" at bounding box center [121, 48] width 63 height 12
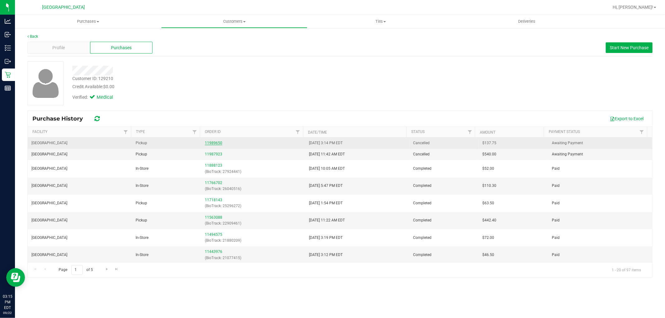
click at [207, 142] on link "11989650" at bounding box center [213, 143] width 17 height 4
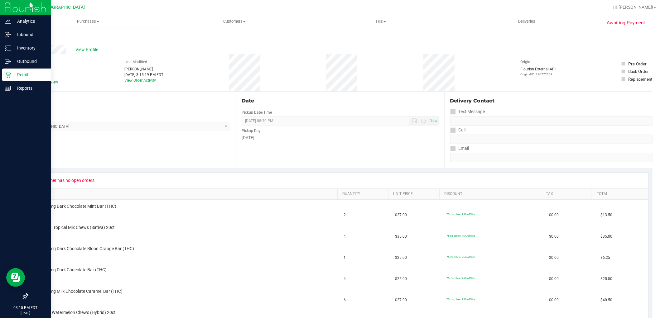
click at [6, 74] on icon at bounding box center [8, 75] width 6 height 6
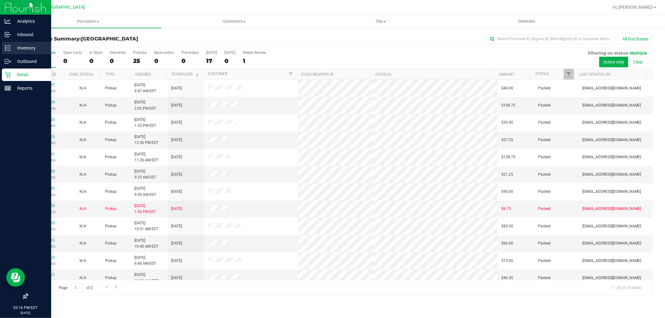
click at [8, 47] on icon at bounding box center [8, 48] width 6 height 6
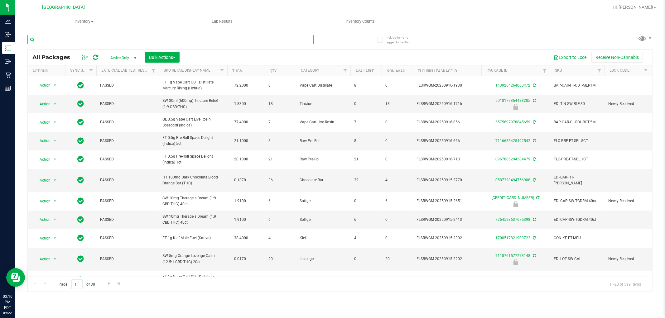
click at [136, 43] on input "text" at bounding box center [170, 39] width 286 height 9
type input "blood orange"
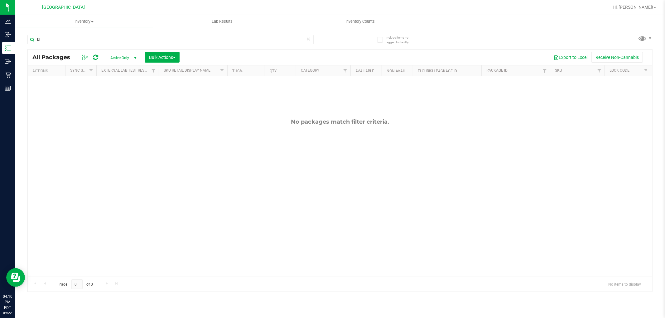
type input "b"
type input "acg"
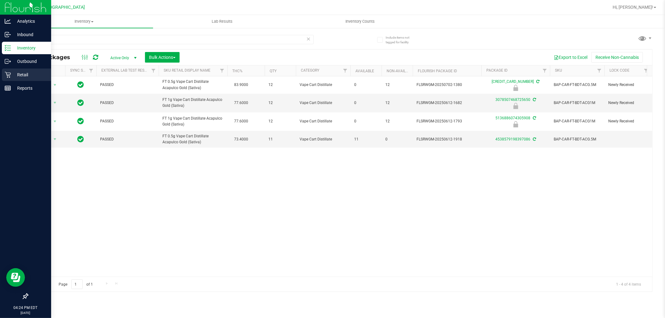
click at [10, 80] on div "Retail" at bounding box center [26, 75] width 49 height 12
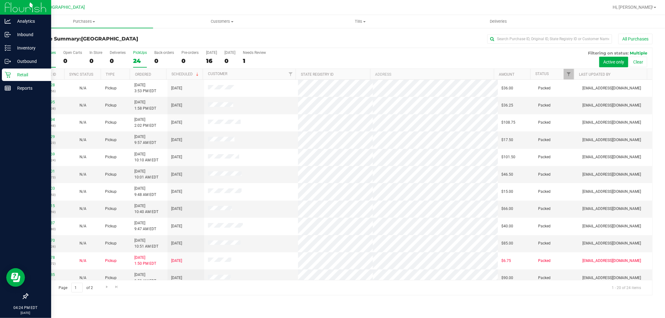
click at [138, 54] on div "PickUps" at bounding box center [140, 53] width 14 height 4
click at [0, 0] on input "PickUps 24" at bounding box center [0, 0] width 0 height 0
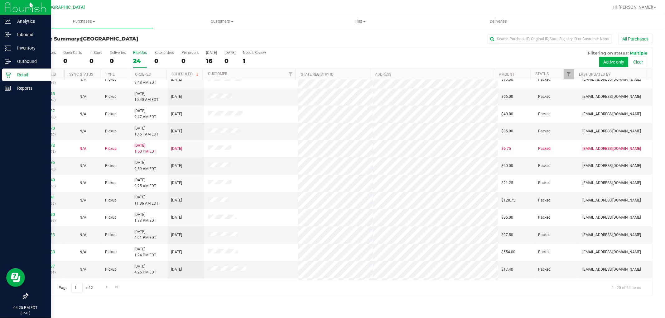
scroll to position [125, 0]
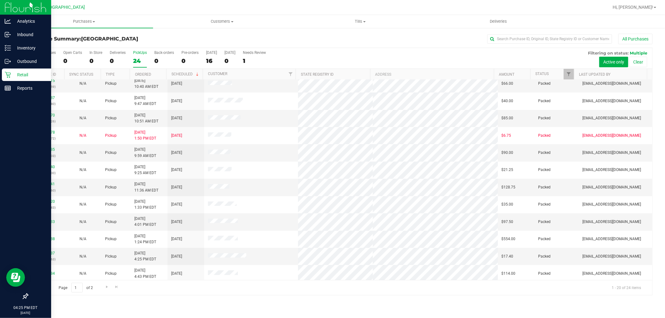
click at [141, 57] on label "PickUps 24" at bounding box center [140, 59] width 14 height 17
click at [0, 0] on input "PickUps 24" at bounding box center [0, 0] width 0 height 0
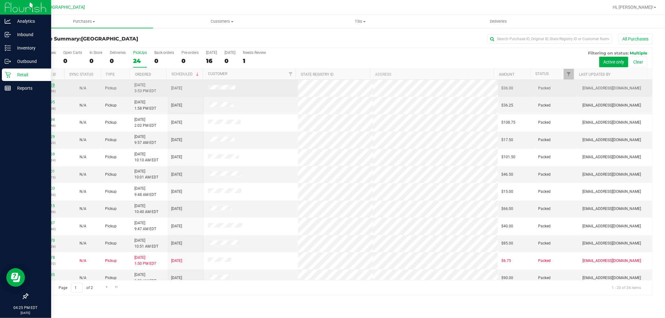
click at [46, 85] on link "11989928" at bounding box center [45, 85] width 17 height 4
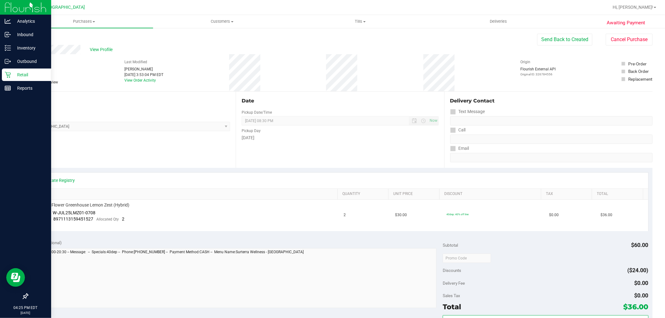
click at [8, 77] on icon at bounding box center [8, 75] width 6 height 6
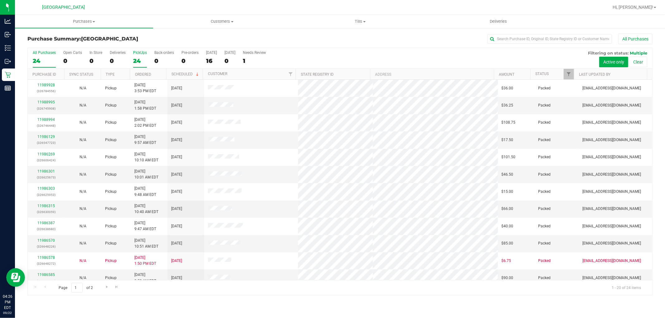
click at [143, 52] on div "PickUps" at bounding box center [140, 53] width 14 height 4
click at [0, 0] on input "PickUps 24" at bounding box center [0, 0] width 0 height 0
click at [145, 74] on link "Ordered" at bounding box center [143, 74] width 16 height 4
click at [136, 76] on link "Ordered" at bounding box center [146, 74] width 23 height 4
click at [142, 57] on label "PickUps 24" at bounding box center [140, 59] width 14 height 17
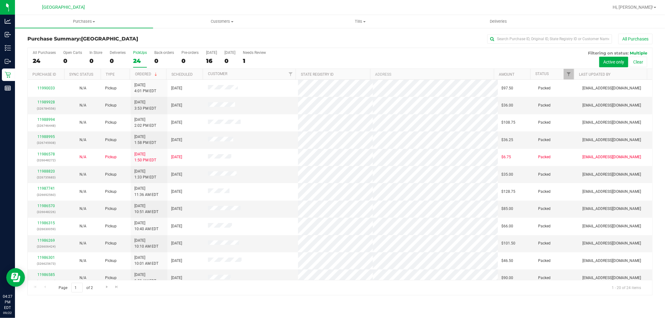
click at [0, 0] on input "PickUps 24" at bounding box center [0, 0] width 0 height 0
click at [42, 172] on link "11988820" at bounding box center [45, 171] width 17 height 4
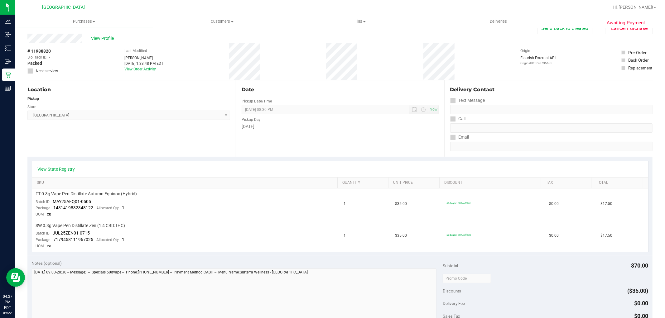
scroll to position [12, 0]
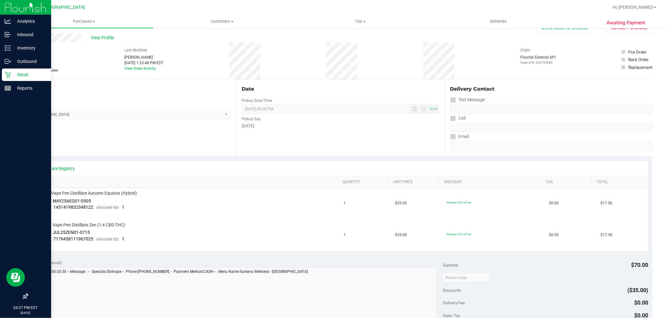
click at [6, 76] on icon at bounding box center [8, 75] width 6 height 6
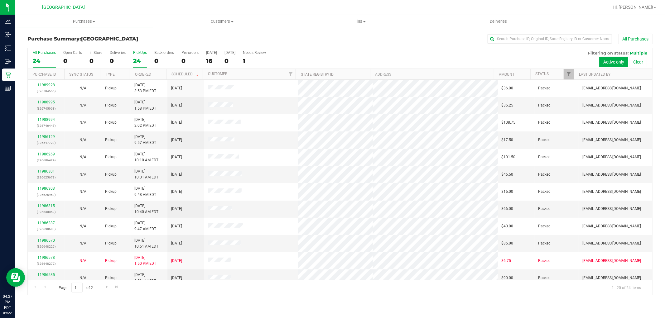
click at [140, 58] on div "24" at bounding box center [140, 60] width 14 height 7
click at [0, 0] on input "PickUps 24" at bounding box center [0, 0] width 0 height 0
click at [141, 61] on div "24" at bounding box center [140, 60] width 14 height 7
click at [0, 0] on input "PickUps 24" at bounding box center [0, 0] width 0 height 0
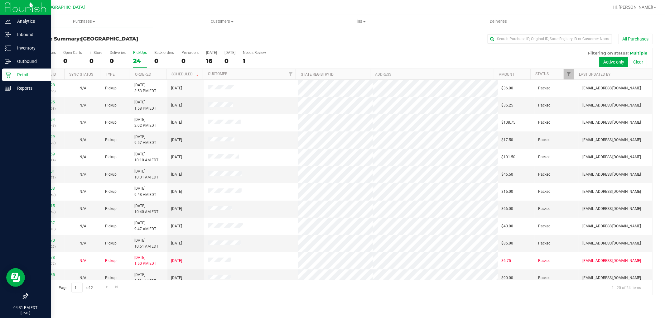
click at [1, 77] on link "Retail" at bounding box center [25, 75] width 51 height 13
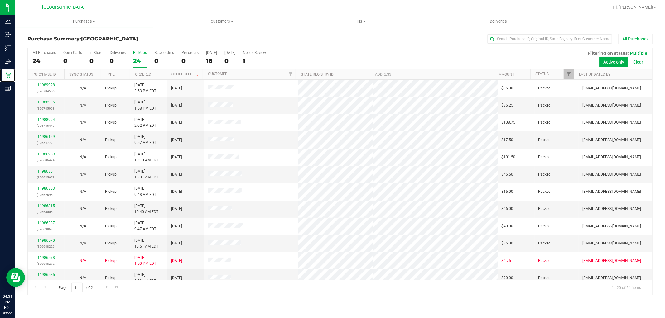
click at [139, 57] on label "PickUps 24" at bounding box center [140, 59] width 14 height 17
click at [0, 0] on input "PickUps 24" at bounding box center [0, 0] width 0 height 0
click at [142, 54] on div "PickUps" at bounding box center [140, 53] width 14 height 4
click at [0, 0] on input "PickUps 24" at bounding box center [0, 0] width 0 height 0
click at [142, 57] on label "PickUps 24" at bounding box center [140, 59] width 14 height 17
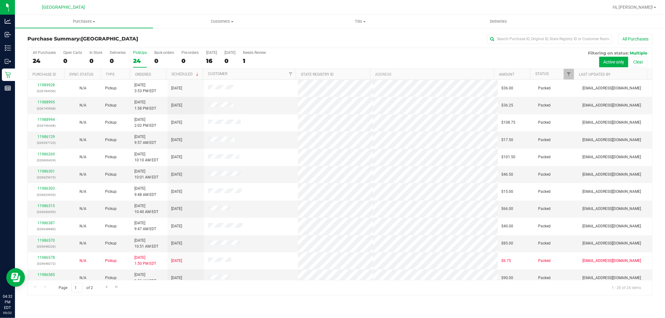
click at [0, 0] on input "PickUps 24" at bounding box center [0, 0] width 0 height 0
click at [138, 52] on div "PickUps" at bounding box center [140, 53] width 14 height 4
click at [0, 0] on input "PickUps 24" at bounding box center [0, 0] width 0 height 0
click at [137, 53] on div "PickUps" at bounding box center [140, 53] width 14 height 4
click at [0, 0] on input "PickUps 24" at bounding box center [0, 0] width 0 height 0
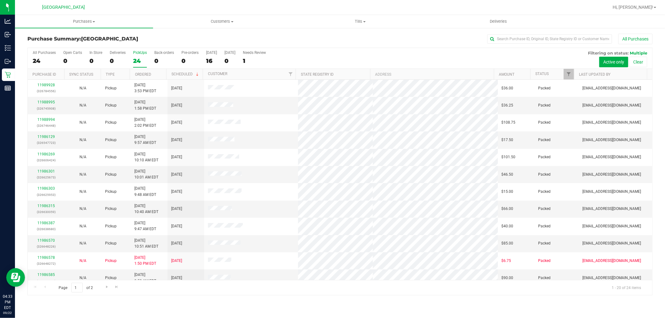
click at [140, 60] on div "24" at bounding box center [140, 60] width 14 height 7
click at [0, 0] on input "PickUps 24" at bounding box center [0, 0] width 0 height 0
click at [136, 57] on label "PickUps 24" at bounding box center [140, 59] width 14 height 17
click at [0, 0] on input "PickUps 24" at bounding box center [0, 0] width 0 height 0
click at [142, 60] on div "24" at bounding box center [140, 60] width 14 height 7
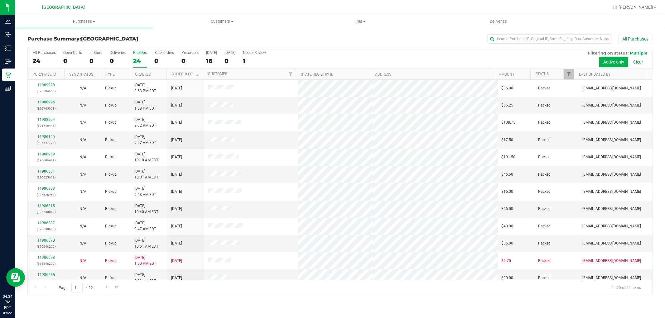
click at [0, 0] on input "PickUps 24" at bounding box center [0, 0] width 0 height 0
click at [136, 52] on div "PickUps" at bounding box center [140, 53] width 14 height 4
click at [0, 0] on input "PickUps 24" at bounding box center [0, 0] width 0 height 0
click at [139, 55] on div "PickUps" at bounding box center [140, 53] width 14 height 4
click at [0, 0] on input "PickUps 24" at bounding box center [0, 0] width 0 height 0
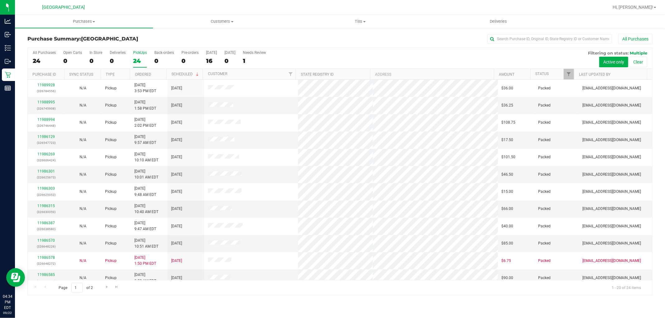
click at [138, 60] on div "24" at bounding box center [140, 60] width 14 height 7
click at [0, 0] on input "PickUps 24" at bounding box center [0, 0] width 0 height 0
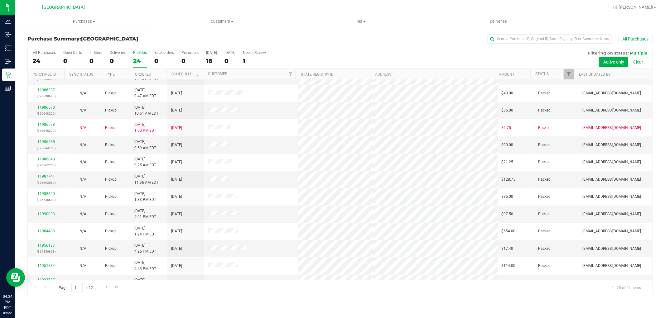
scroll to position [145, 0]
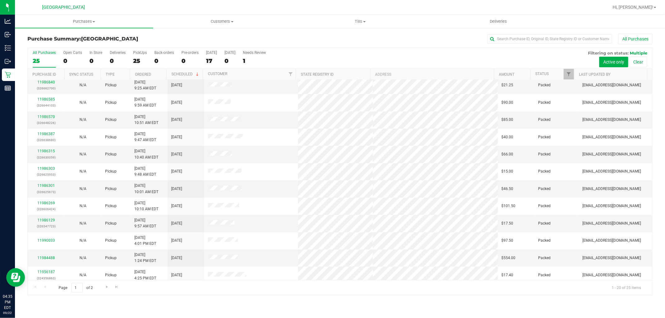
scroll to position [125, 0]
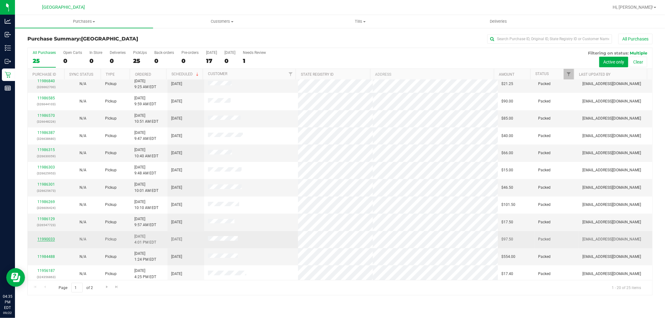
click at [41, 239] on link "11990033" at bounding box center [45, 239] width 17 height 4
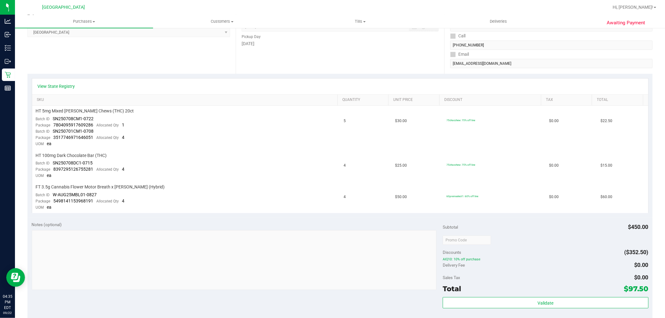
scroll to position [82, 0]
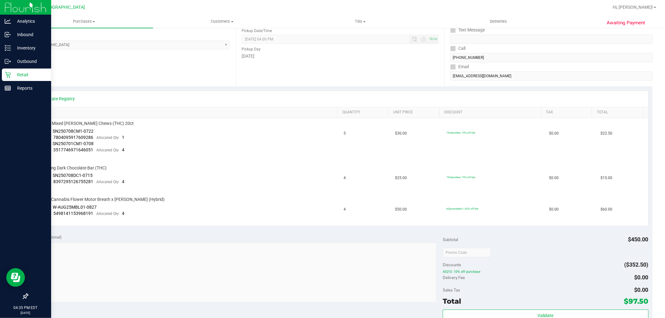
click at [7, 80] on div "Retail" at bounding box center [26, 75] width 49 height 12
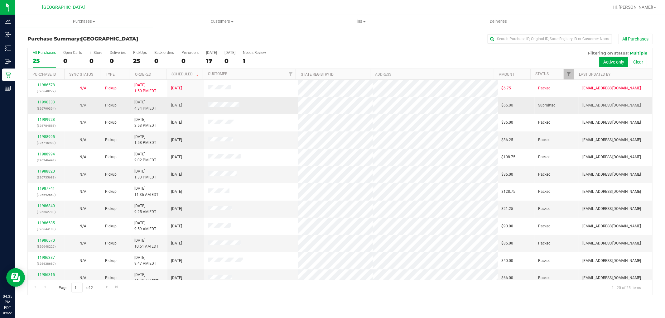
click at [60, 103] on div "11990333 (326799394)" at bounding box center [45, 105] width 29 height 12
click at [48, 102] on link "11990333" at bounding box center [45, 102] width 17 height 4
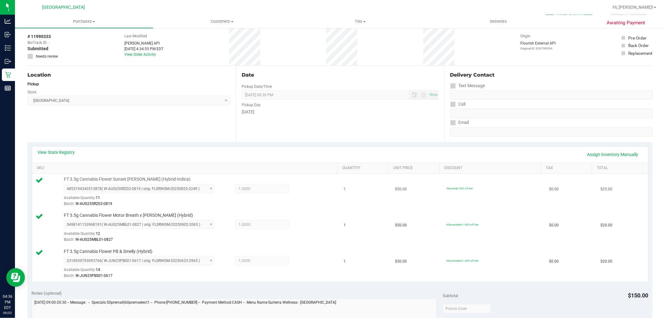
scroll to position [104, 0]
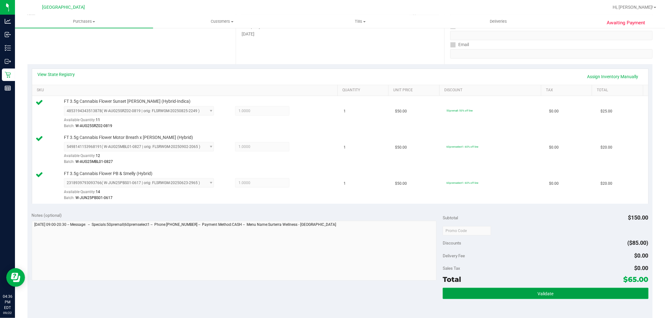
click at [516, 293] on button "Validate" at bounding box center [546, 293] width 206 height 11
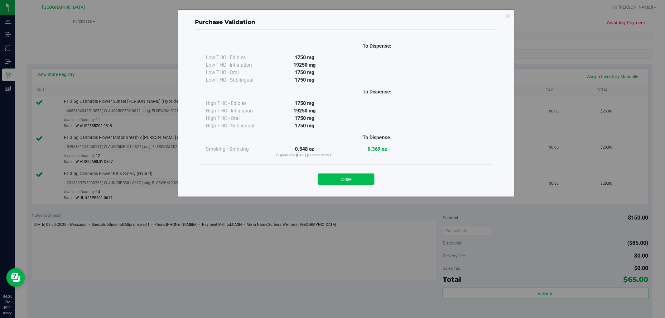
click at [333, 180] on button "Close" at bounding box center [346, 179] width 57 height 11
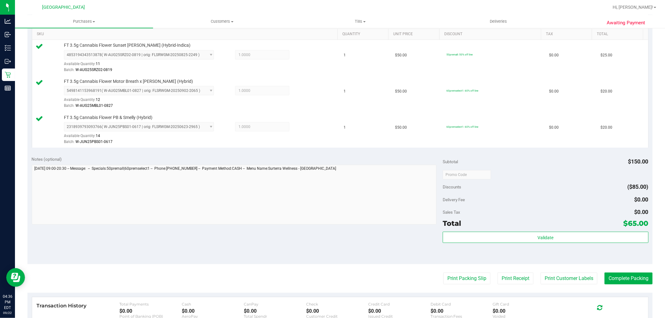
scroll to position [242, 0]
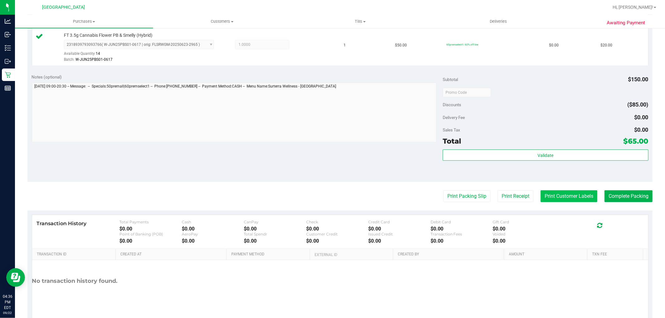
click at [562, 195] on button "Print Customer Labels" at bounding box center [569, 197] width 57 height 12
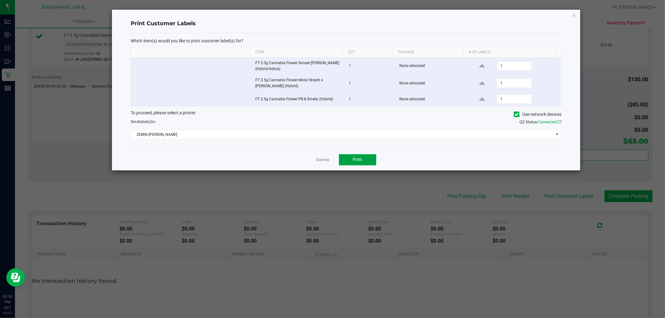
click at [351, 158] on button "Print" at bounding box center [357, 159] width 37 height 11
click at [573, 18] on icon "button" at bounding box center [574, 14] width 4 height 7
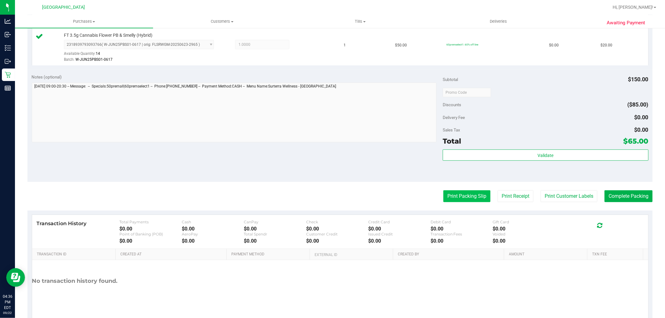
click at [445, 197] on button "Print Packing Slip" at bounding box center [466, 197] width 47 height 12
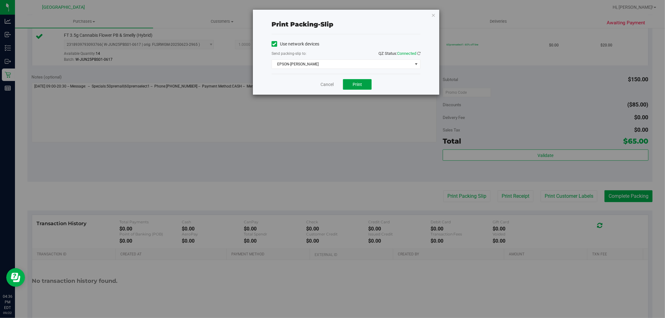
click at [345, 82] on button "Print" at bounding box center [357, 84] width 29 height 11
click at [432, 13] on icon "button" at bounding box center [433, 14] width 4 height 7
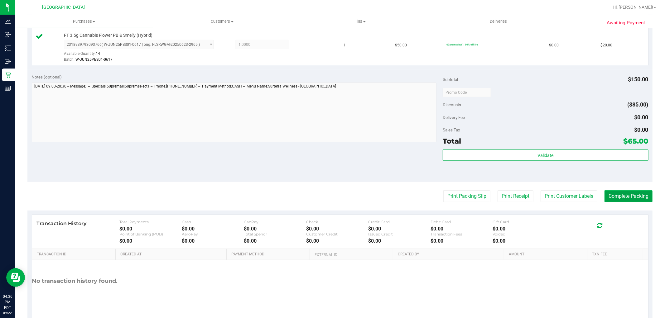
click at [608, 197] on button "Complete Packing" at bounding box center [629, 197] width 48 height 12
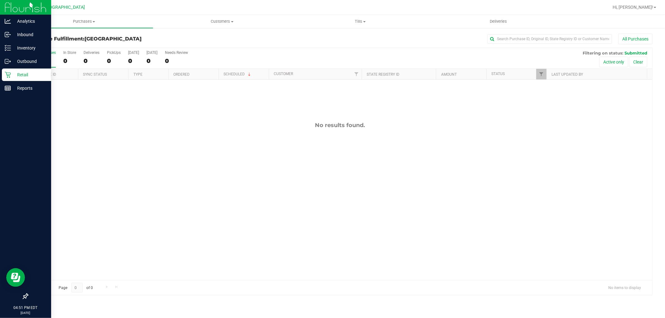
click at [14, 79] on div "Retail" at bounding box center [26, 75] width 49 height 12
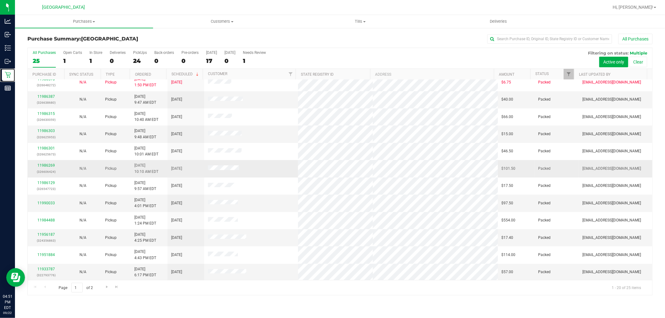
scroll to position [145, 0]
click at [104, 291] on link "Go to the next page" at bounding box center [106, 287] width 9 height 8
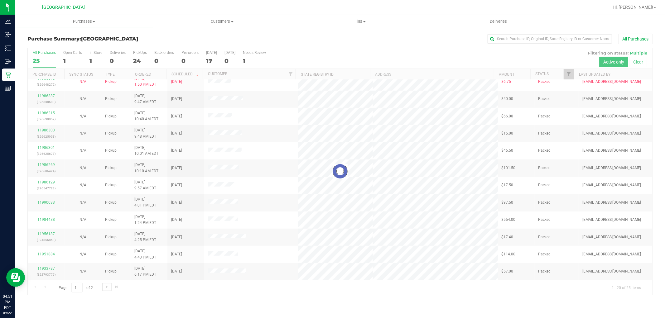
scroll to position [0, 0]
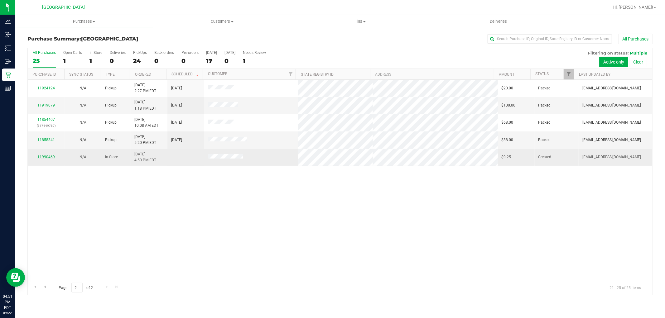
click at [46, 158] on link "11990469" at bounding box center [45, 157] width 17 height 4
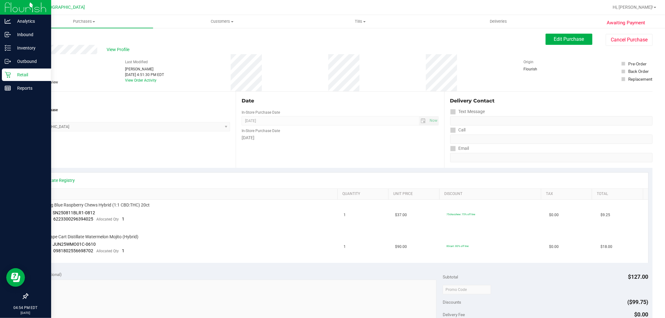
click at [13, 74] on p "Retail" at bounding box center [29, 74] width 37 height 7
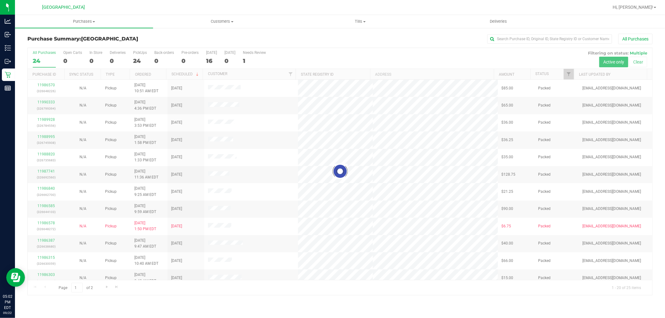
click at [147, 59] on div at bounding box center [340, 171] width 625 height 247
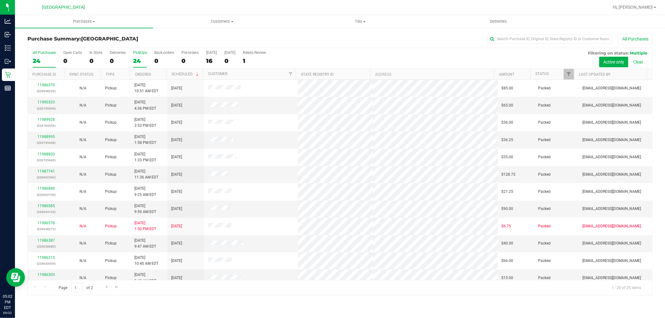
click at [142, 56] on label "PickUps 24" at bounding box center [140, 59] width 14 height 17
click at [0, 0] on input "PickUps 24" at bounding box center [0, 0] width 0 height 0
click at [220, 23] on span "Customers" at bounding box center [222, 22] width 138 height 6
click at [191, 36] on span "All customers" at bounding box center [175, 37] width 45 height 5
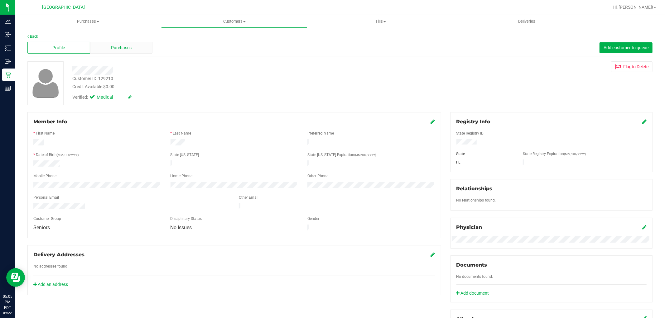
click at [125, 50] on span "Purchases" at bounding box center [121, 48] width 21 height 7
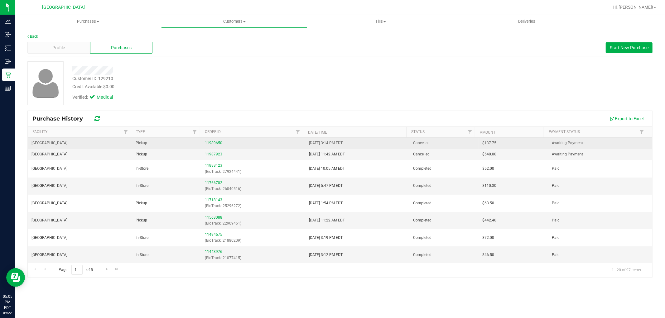
click at [210, 141] on link "11989650" at bounding box center [213, 143] width 17 height 4
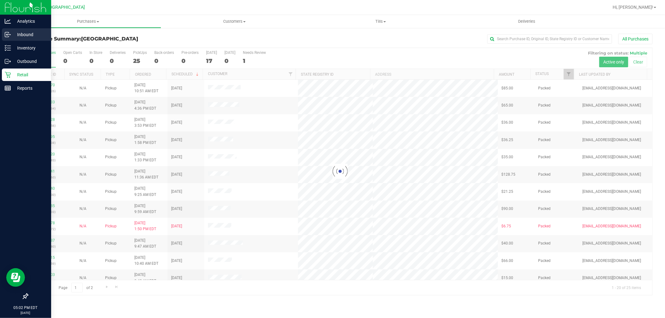
click at [7, 32] on icon at bounding box center [7, 34] width 4 height 5
click at [29, 45] on p "Inventory" at bounding box center [29, 47] width 37 height 7
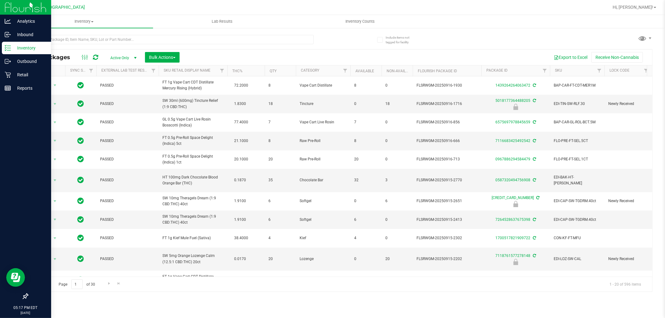
click at [22, 48] on p "Inventory" at bounding box center [29, 47] width 37 height 7
click at [14, 75] on p "Retail" at bounding box center [29, 74] width 37 height 7
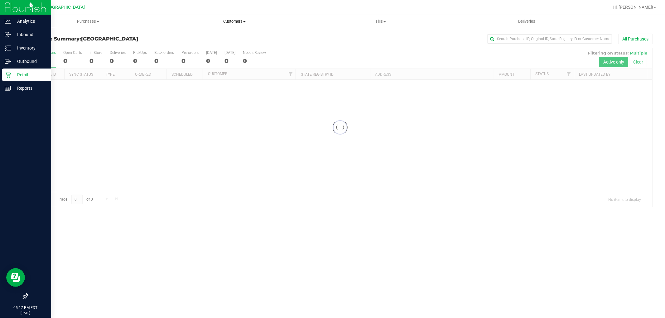
click at [231, 19] on span "Customers" at bounding box center [235, 22] width 146 height 6
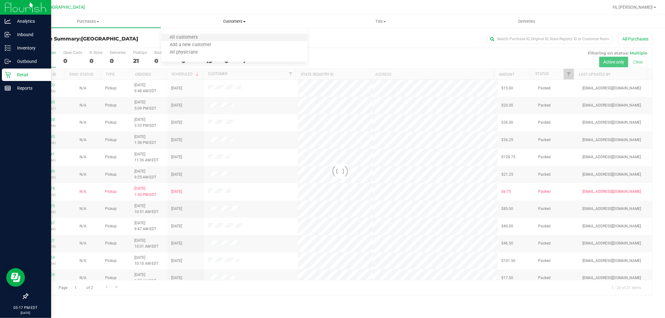
click at [208, 34] on li "All customers" at bounding box center [234, 37] width 146 height 7
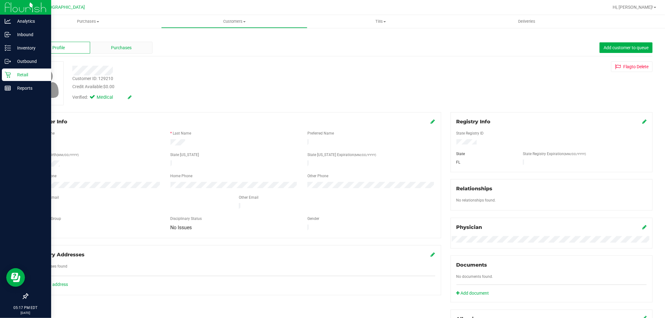
click at [132, 47] on div "Purchases" at bounding box center [121, 48] width 63 height 12
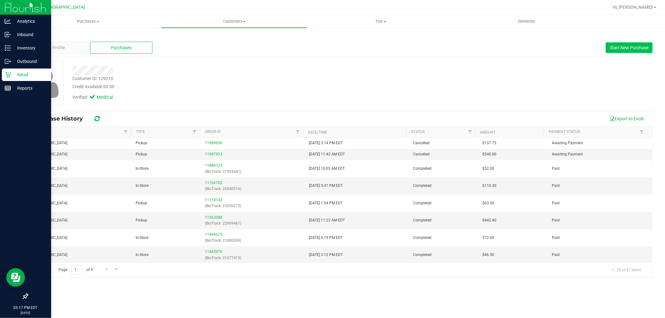
click at [636, 47] on span "Start New Purchase" at bounding box center [629, 47] width 39 height 5
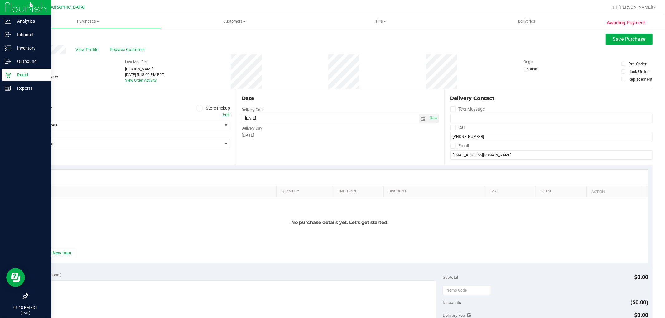
click at [205, 107] on label "Store Pickup" at bounding box center [213, 108] width 34 height 7
click at [0, 0] on input "Store Pickup" at bounding box center [0, 0] width 0 height 0
click at [206, 126] on span "Select Store" at bounding box center [125, 125] width 194 height 9
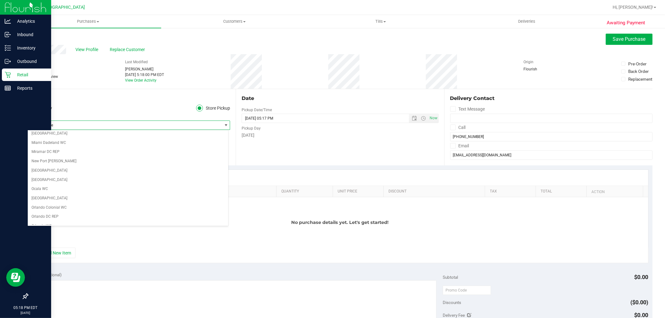
scroll to position [225, 0]
click at [73, 183] on li "[GEOGRAPHIC_DATA]" at bounding box center [128, 179] width 201 height 9
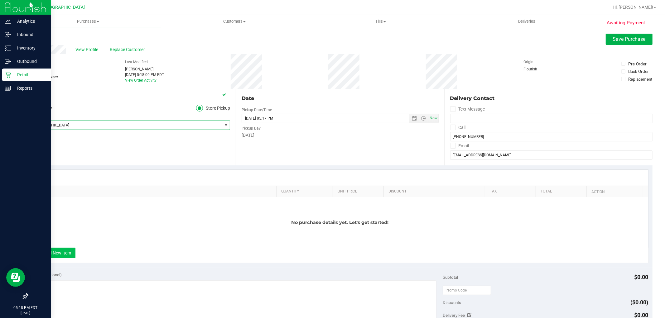
click at [65, 250] on button "+ Add New Item" at bounding box center [56, 253] width 39 height 11
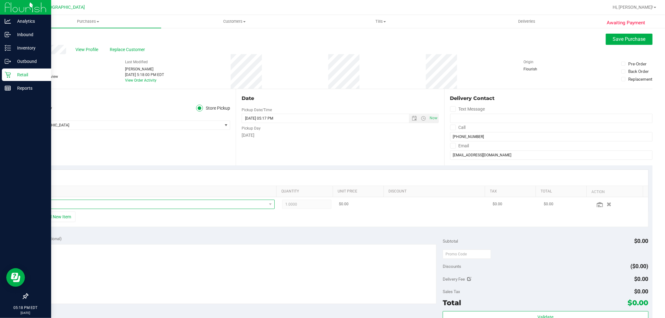
click at [184, 206] on span "NO DATA FOUND" at bounding box center [151, 204] width 230 height 9
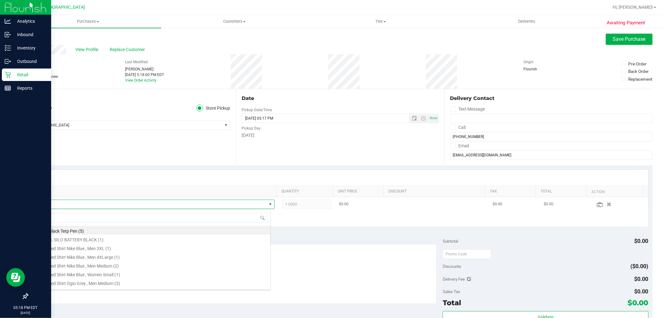
scroll to position [9, 233]
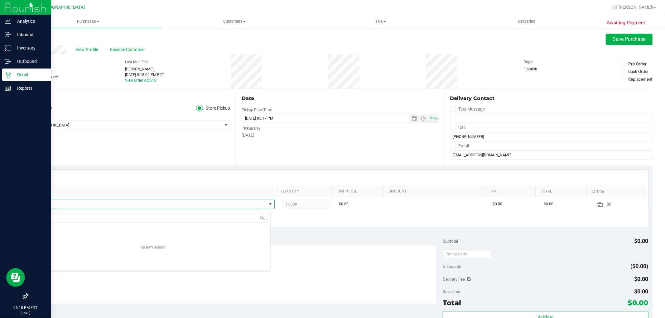
type input "w"
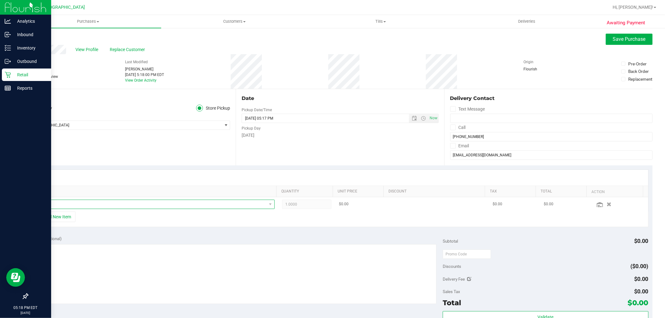
click at [142, 202] on span "NO DATA FOUND" at bounding box center [151, 204] width 230 height 9
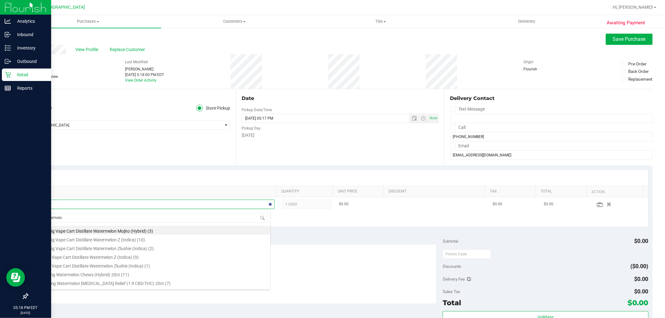
type input "watermelon"
click at [150, 275] on li "HT 5mg Watermelon Chews (Hybrid) 20ct (11)" at bounding box center [153, 274] width 234 height 9
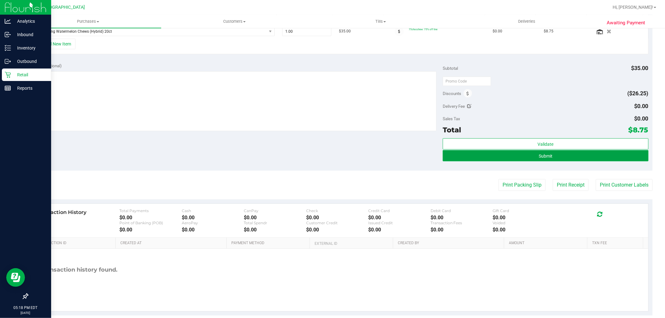
click at [558, 158] on button "Submit" at bounding box center [546, 155] width 206 height 11
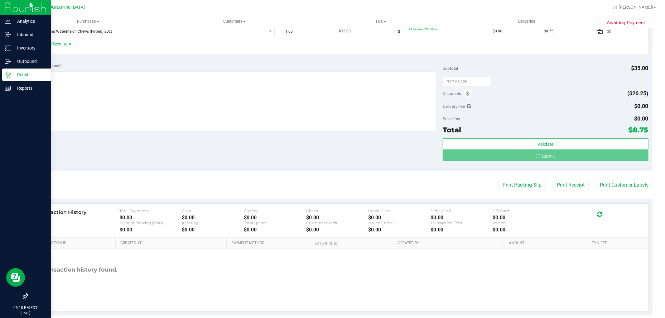
scroll to position [174, 0]
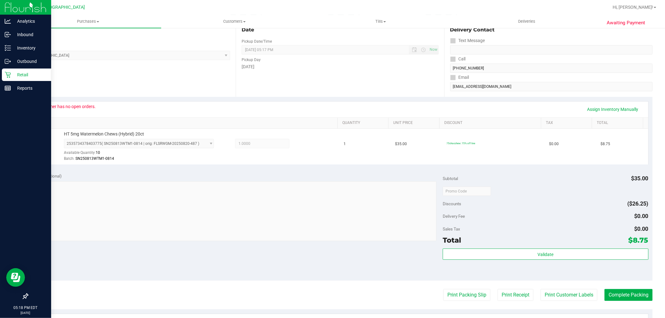
scroll to position [72, 0]
click at [609, 291] on button "Complete Packing" at bounding box center [629, 294] width 48 height 12
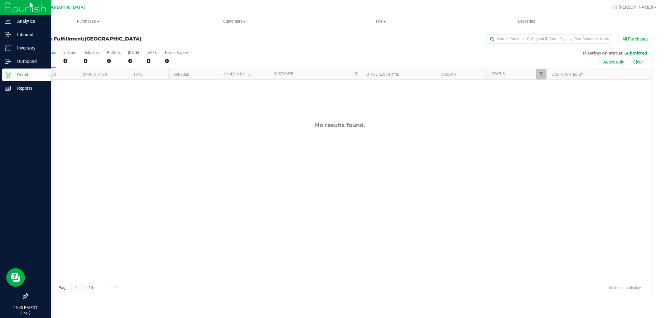
click at [11, 72] on p "Retail" at bounding box center [29, 74] width 37 height 7
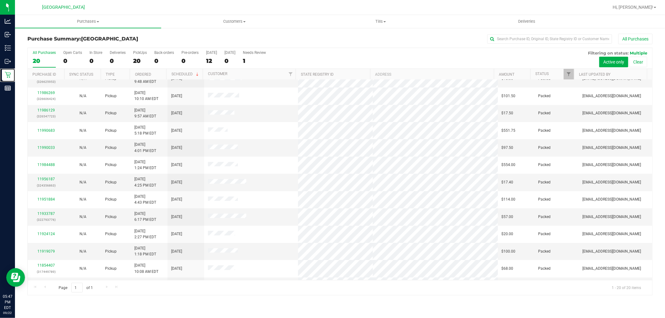
scroll to position [131, 0]
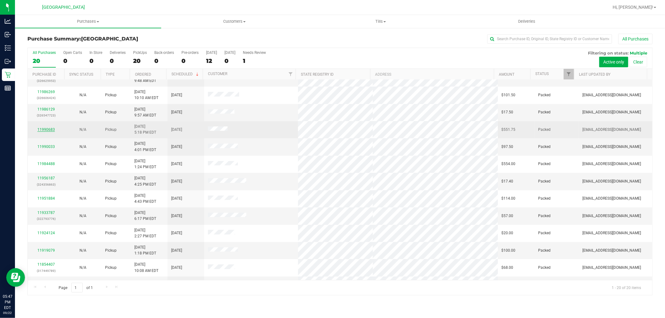
click at [51, 130] on link "11990683" at bounding box center [45, 130] width 17 height 4
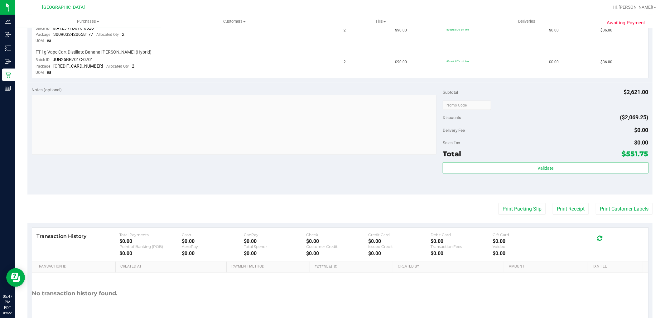
scroll to position [806, 0]
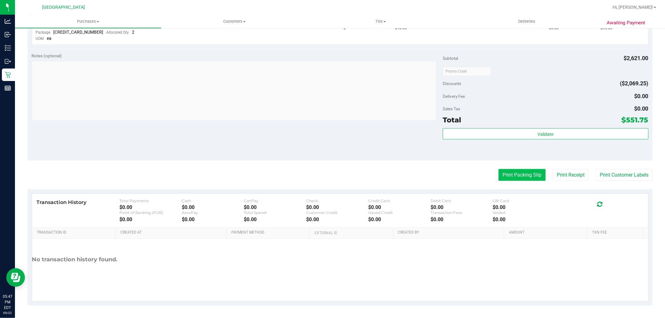
click at [516, 176] on button "Print Packing Slip" at bounding box center [522, 175] width 47 height 12
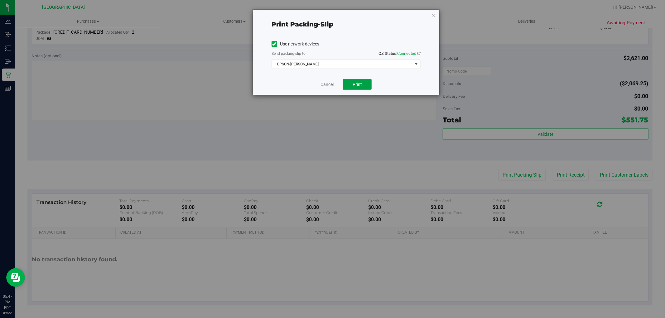
click at [349, 86] on button "Print" at bounding box center [357, 84] width 29 height 11
click at [331, 87] on link "Cancel" at bounding box center [327, 84] width 13 height 7
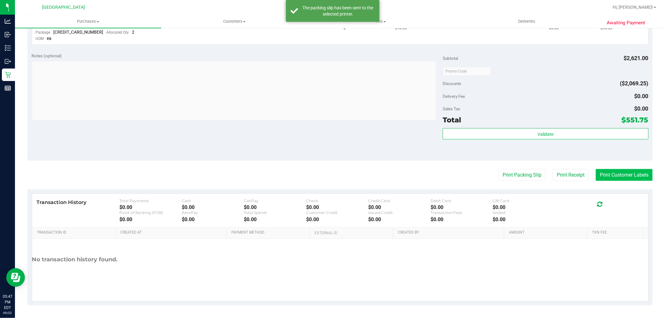
click at [622, 171] on button "Print Customer Labels" at bounding box center [624, 175] width 57 height 12
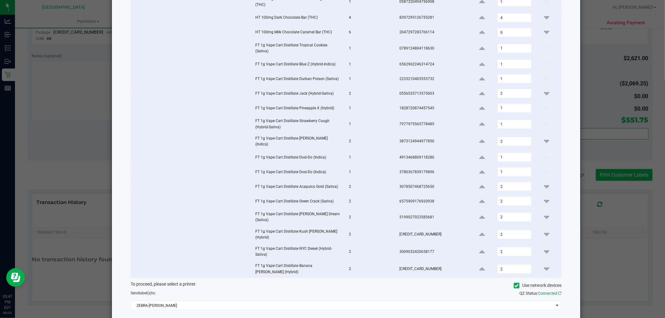
scroll to position [133, 0]
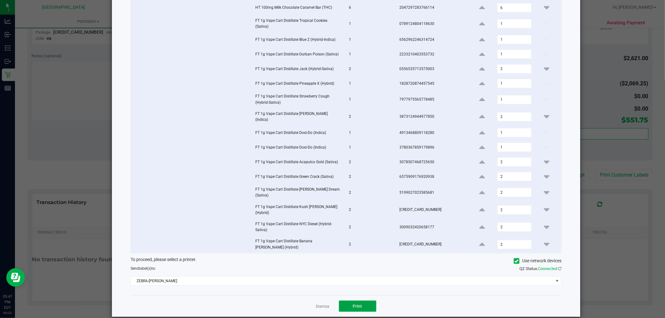
click at [358, 304] on span "Print" at bounding box center [357, 306] width 9 height 5
click at [320, 304] on link "Dismiss" at bounding box center [322, 306] width 13 height 5
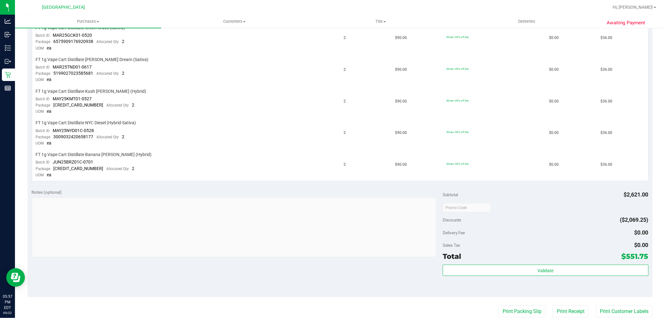
scroll to position [665, 0]
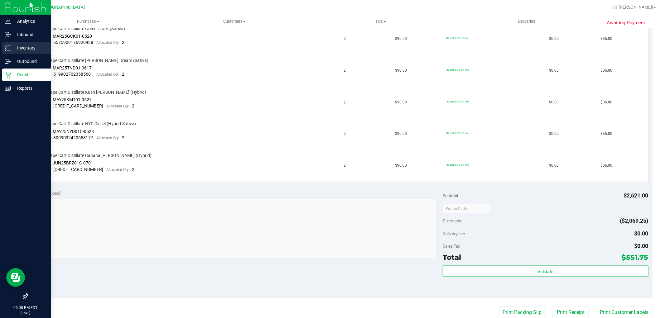
click at [13, 45] on p "Inventory" at bounding box center [29, 47] width 37 height 7
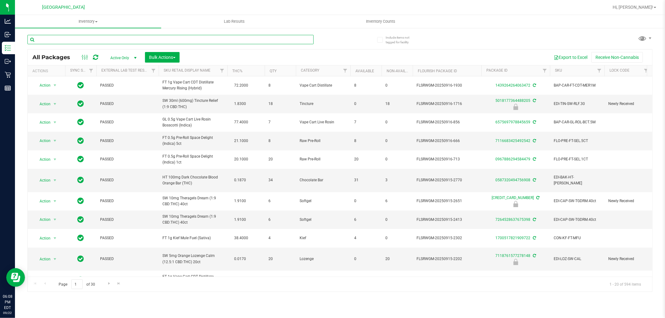
click at [105, 40] on input "text" at bounding box center [170, 39] width 286 height 9
paste input "VBS - ROLLING PAPERS - VIBES - RICE BLUE - 1.25IN"
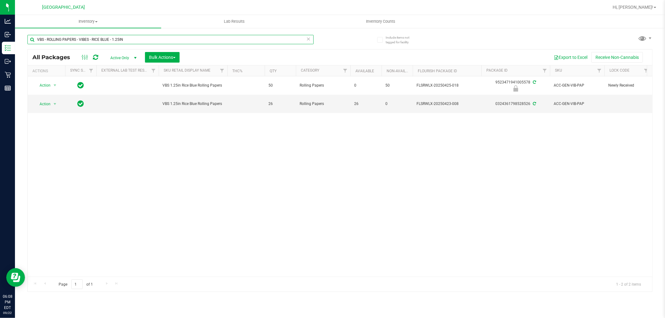
click at [123, 36] on input "VBS - ROLLING PAPERS - VIBES - RICE BLUE - 1.25IN" at bounding box center [170, 39] width 286 height 9
paste input "CONES"
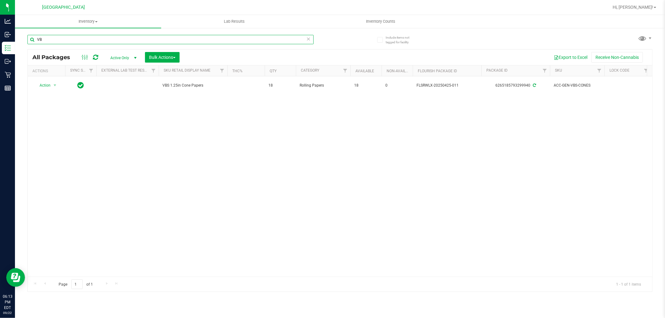
type input "V"
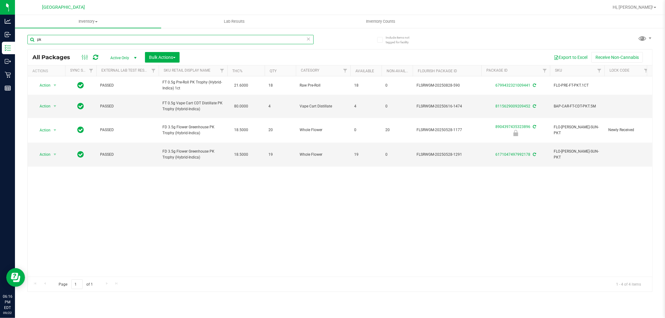
type input "p"
type input "ppu"
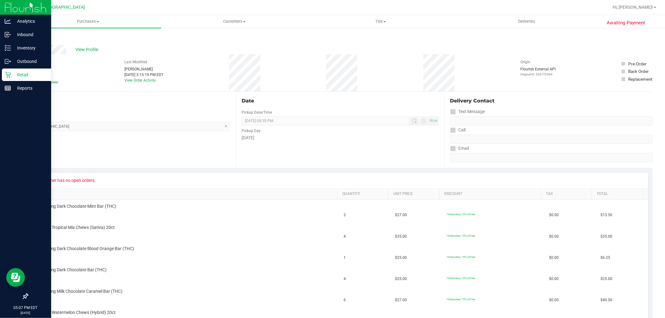
click at [9, 77] on icon at bounding box center [8, 75] width 6 height 6
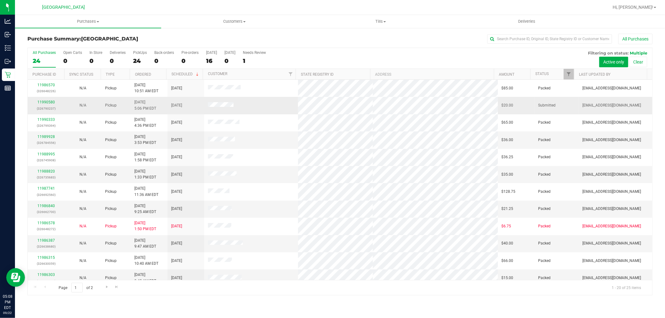
click at [48, 100] on div "11990580 (326790237)" at bounding box center [45, 105] width 29 height 12
click at [49, 101] on link "11990580" at bounding box center [45, 102] width 17 height 4
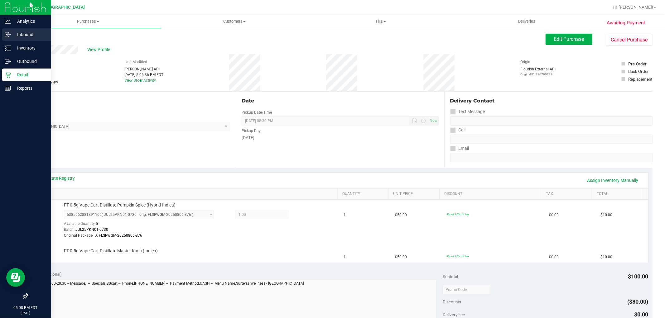
click at [14, 41] on link "Inbound" at bounding box center [25, 34] width 51 height 13
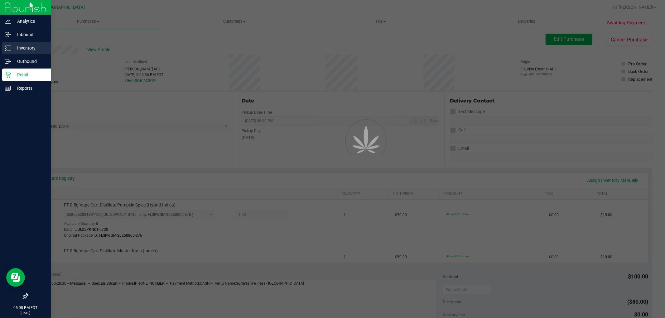
click at [22, 47] on p "Inventory" at bounding box center [29, 47] width 37 height 7
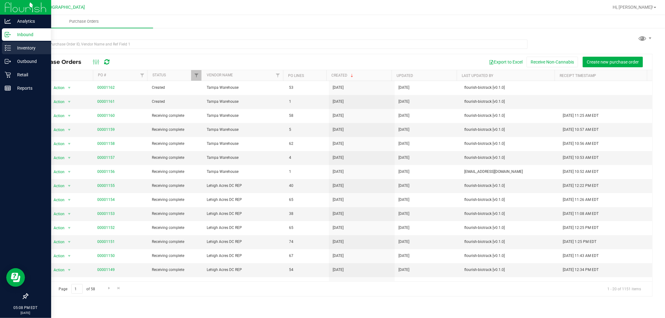
click at [5, 48] on icon at bounding box center [5, 47] width 1 height 1
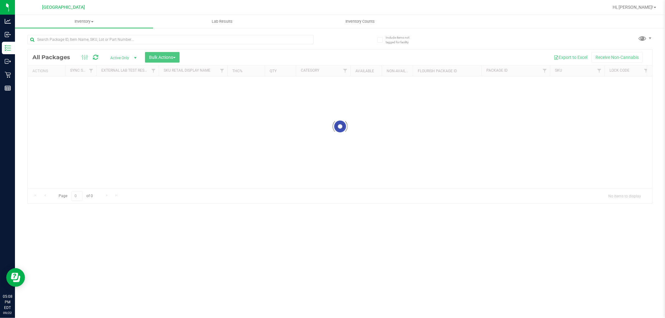
click at [91, 44] on div at bounding box center [170, 42] width 286 height 14
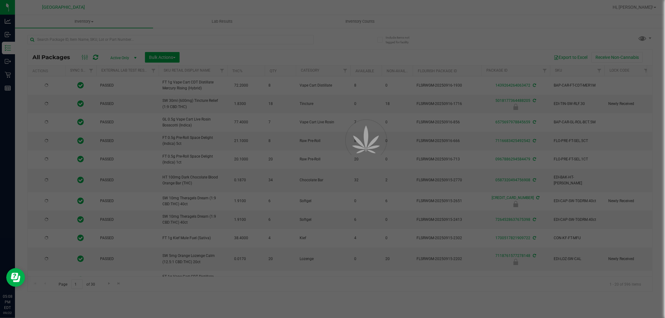
click at [91, 41] on div at bounding box center [332, 159] width 665 height 318
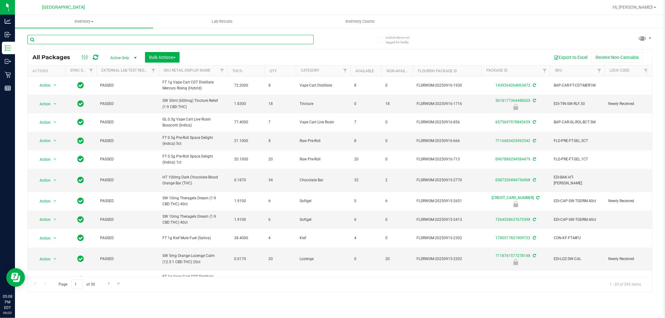
click at [91, 41] on input "text" at bounding box center [170, 39] width 286 height 9
type input "2276203420460109"
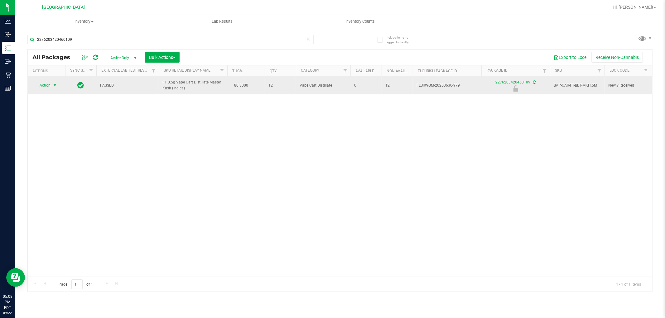
click at [54, 87] on span "select" at bounding box center [54, 85] width 5 height 5
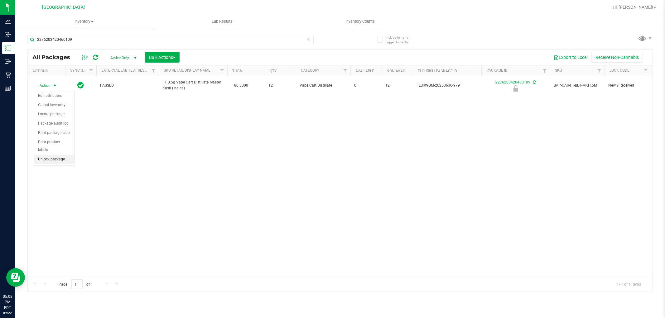
click at [63, 161] on li "Unlock package" at bounding box center [54, 159] width 40 height 9
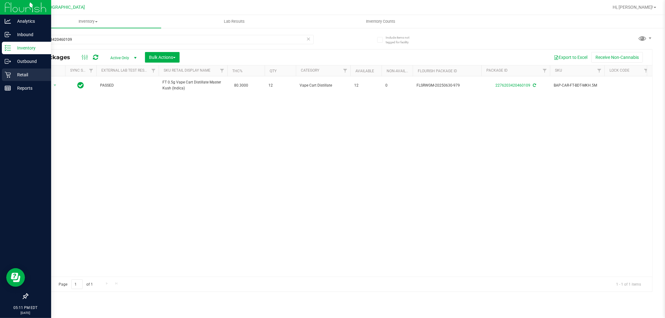
click at [8, 78] on div "Retail" at bounding box center [26, 75] width 49 height 12
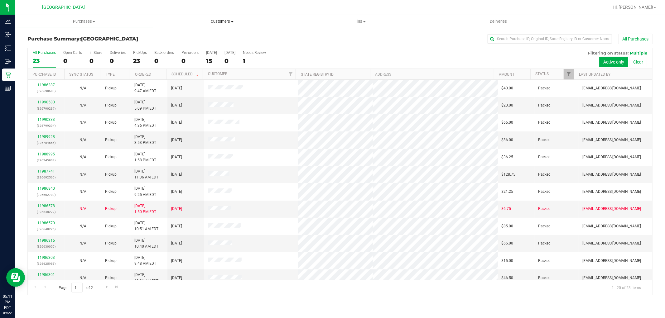
click at [231, 19] on span "Customers" at bounding box center [222, 22] width 138 height 6
click at [182, 38] on span "All customers" at bounding box center [175, 37] width 45 height 5
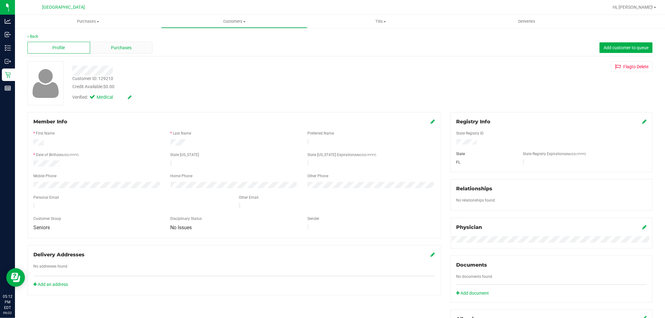
click at [134, 48] on div "Purchases" at bounding box center [121, 48] width 63 height 12
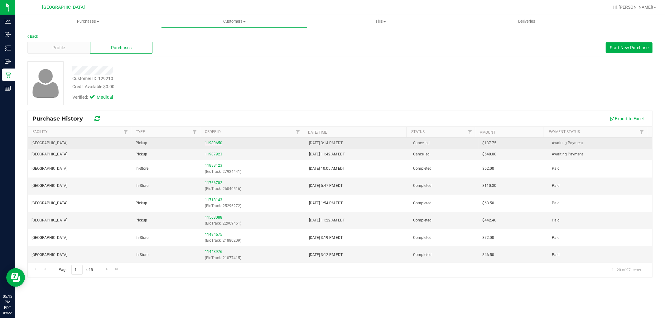
click at [211, 142] on link "11989650" at bounding box center [213, 143] width 17 height 4
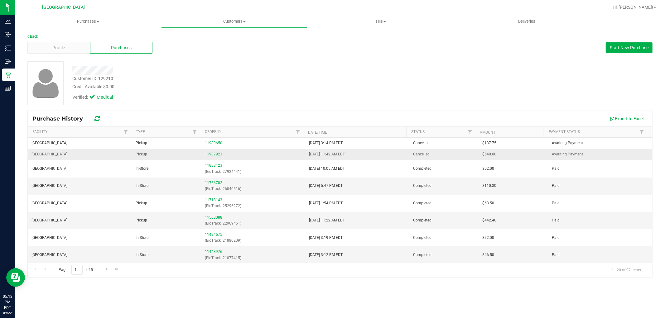
click at [210, 155] on link "11987923" at bounding box center [213, 154] width 17 height 4
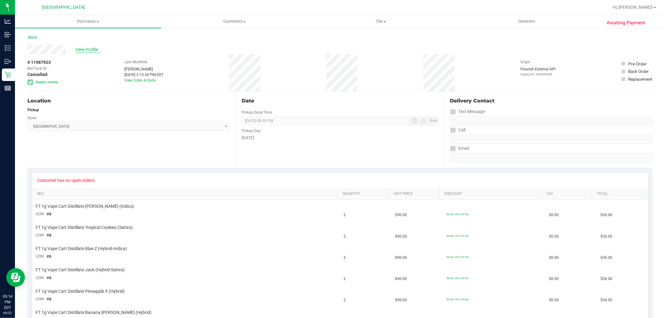
click at [85, 47] on span "View Profile" at bounding box center [87, 49] width 25 height 7
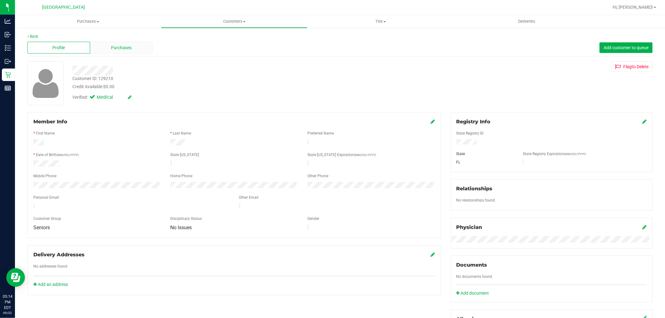
click at [119, 52] on div "Purchases" at bounding box center [121, 48] width 63 height 12
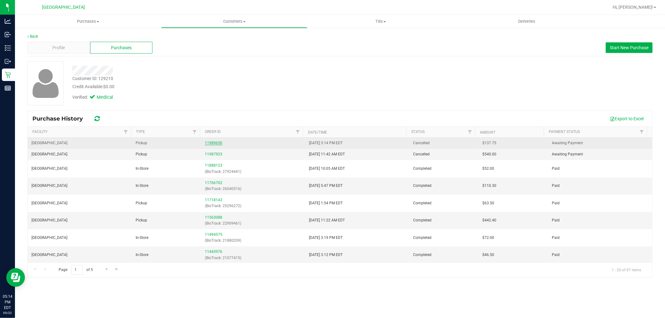
click at [215, 142] on link "11989650" at bounding box center [213, 143] width 17 height 4
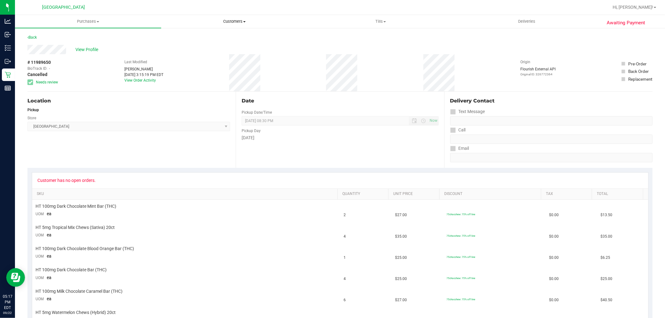
click at [223, 20] on span "Customers" at bounding box center [235, 22] width 146 height 6
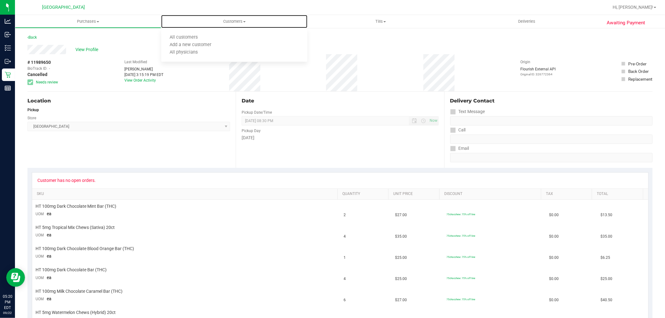
click at [161, 15] on link "Customers All customers Add a new customer All physicians" at bounding box center [234, 21] width 146 height 13
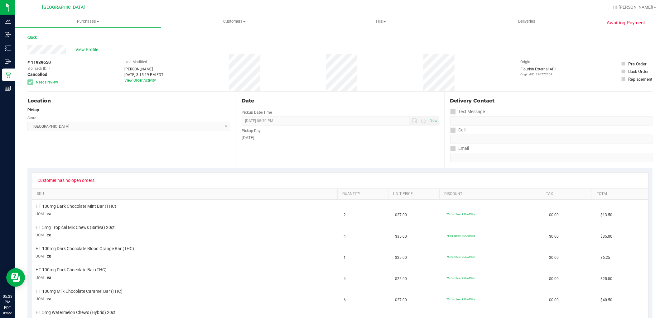
click at [92, 45] on div "View Profile" at bounding box center [339, 49] width 625 height 9
click at [90, 50] on span "View Profile" at bounding box center [87, 49] width 25 height 7
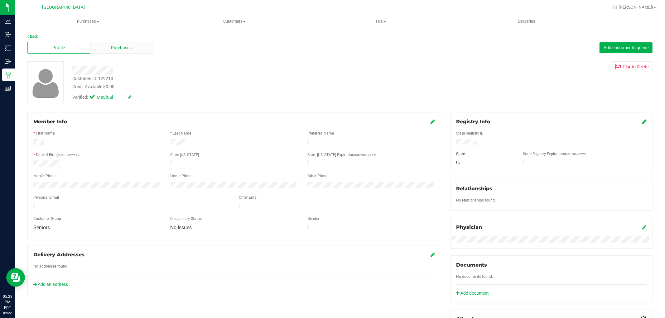
click at [146, 47] on div "Purchases" at bounding box center [121, 48] width 63 height 12
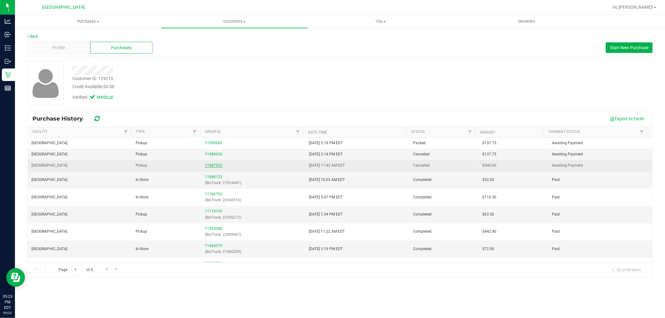
click at [206, 164] on link "11987923" at bounding box center [213, 165] width 17 height 4
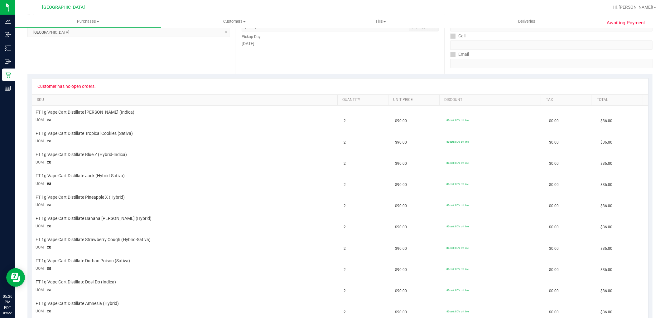
scroll to position [108, 0]
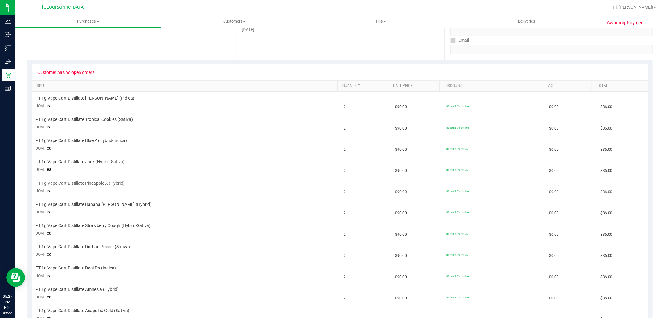
click at [281, 191] on td "FT 1g Vape Cart Distillate Pineapple X (Hybrid) UOM ea" at bounding box center [186, 187] width 308 height 21
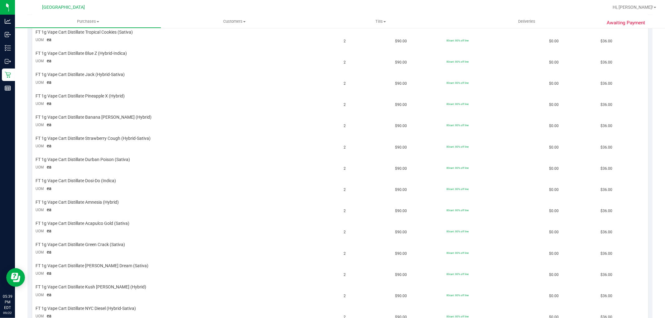
scroll to position [91, 0]
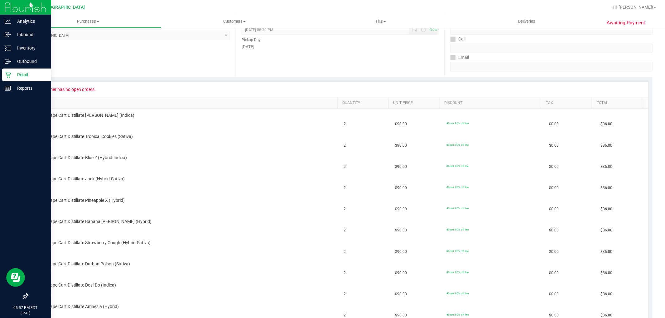
click at [11, 70] on div "Retail" at bounding box center [26, 75] width 49 height 12
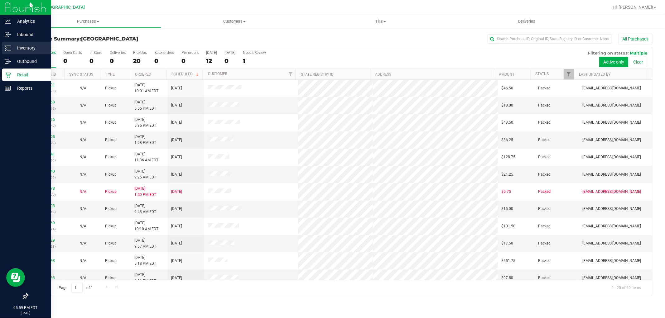
click at [5, 48] on icon at bounding box center [8, 48] width 6 height 6
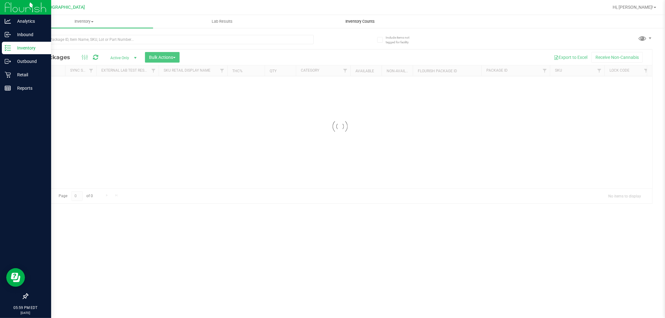
click at [369, 20] on span "Inventory Counts" at bounding box center [360, 22] width 46 height 6
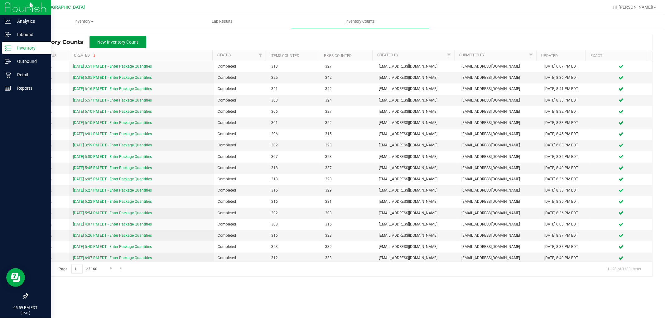
click at [134, 41] on span "New Inventory Count" at bounding box center [118, 42] width 41 height 5
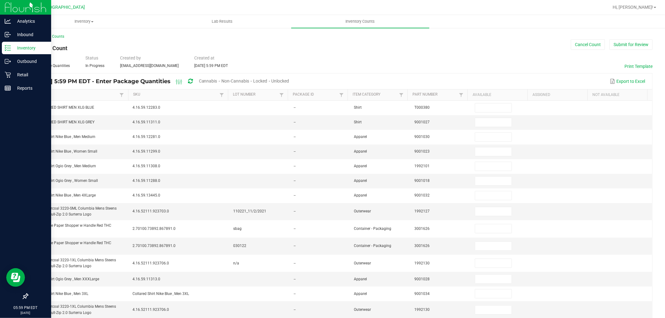
click at [289, 80] on span "Unlocked" at bounding box center [281, 81] width 18 height 5
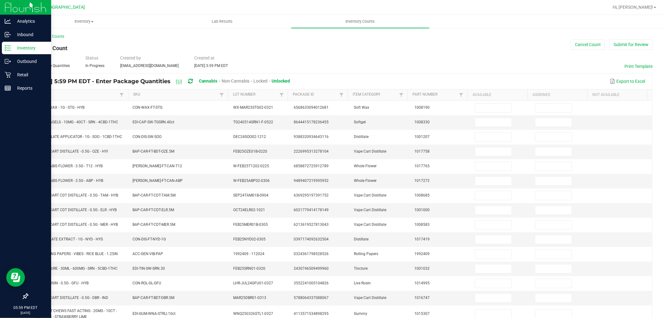
click at [95, 94] on link "Item" at bounding box center [75, 94] width 85 height 5
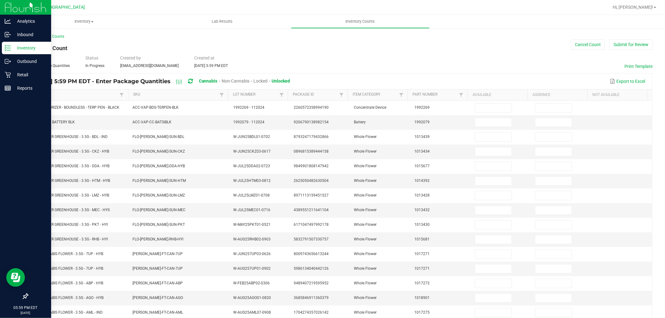
click at [105, 93] on link "Item" at bounding box center [75, 94] width 85 height 5
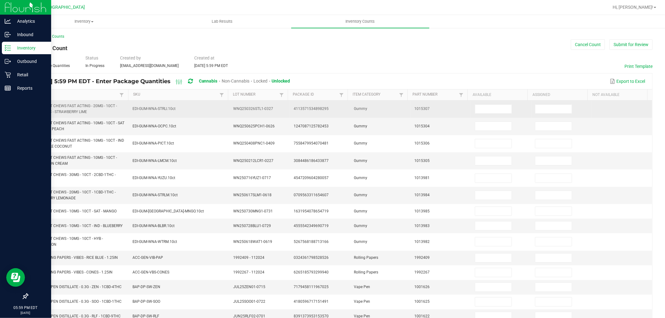
click at [66, 112] on span "WNA - SOFT CHEWS FAST ACTING - 20MG - 10CT - 1CBD-1THC - STRAWBERRY LIME" at bounding box center [74, 109] width 85 height 10
click at [488, 107] on input at bounding box center [493, 109] width 36 height 9
type input "8"
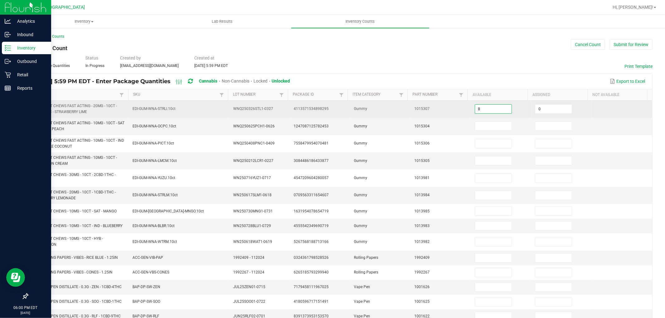
type input "0"
type input "8"
type input "0"
type input "3"
type input "0"
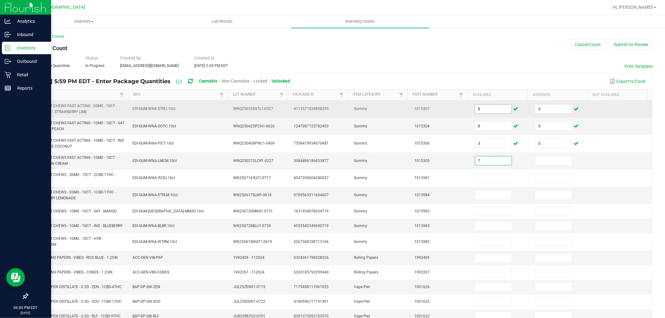
type input "7"
type input "0"
type input "8"
type input "0"
type input "8"
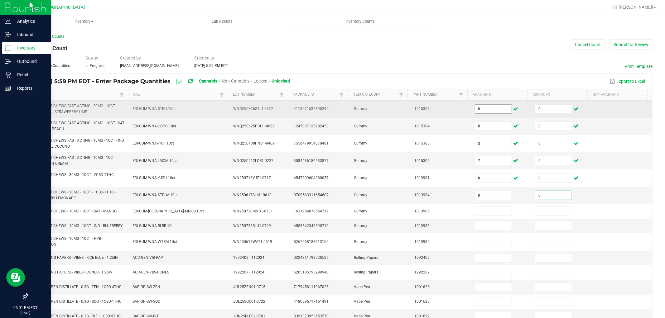
type input "0"
type input "10"
type input "0"
type input "1"
type input "0"
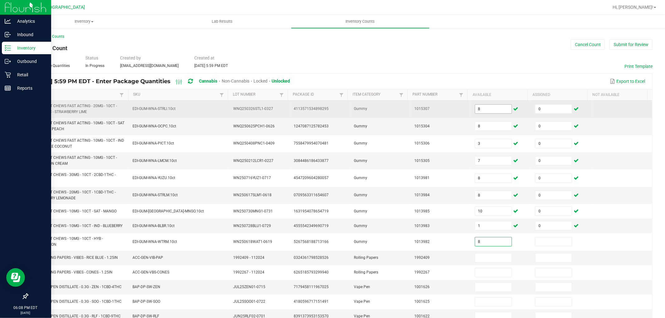
type input "8"
type input "0"
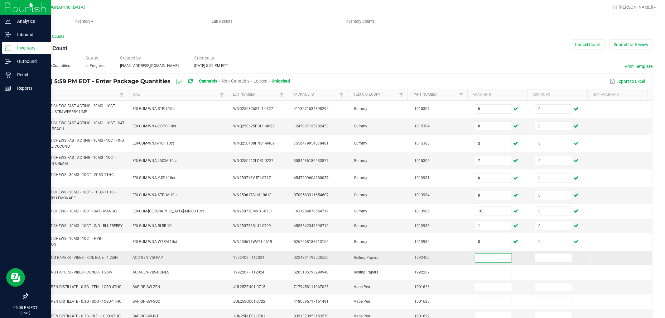
click at [106, 256] on span "VBS - ROLLING PAPERS - VIBES - RICE BLUE - 1.25IN" at bounding box center [75, 258] width 86 height 4
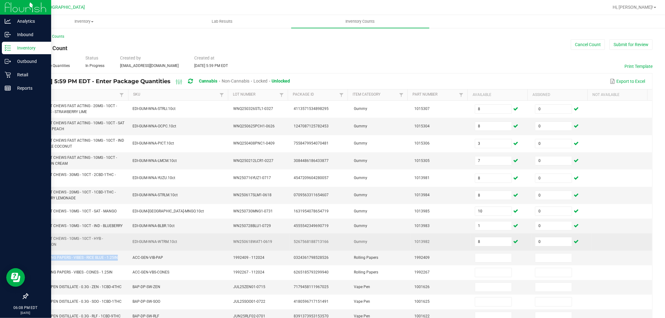
copy span "VBS - ROLLING PAPERS - VIBES - RICE BLUE - 1.25IN"
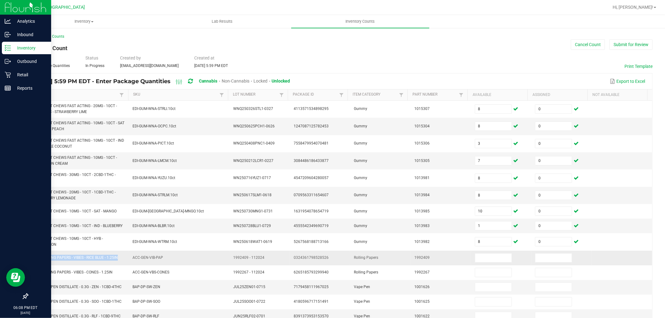
copy span "VBS - ROLLING PAPERS - VIBES - RICE BLUE - 1.25IN"
click at [487, 260] on input at bounding box center [493, 258] width 36 height 9
type input "26"
type input "0"
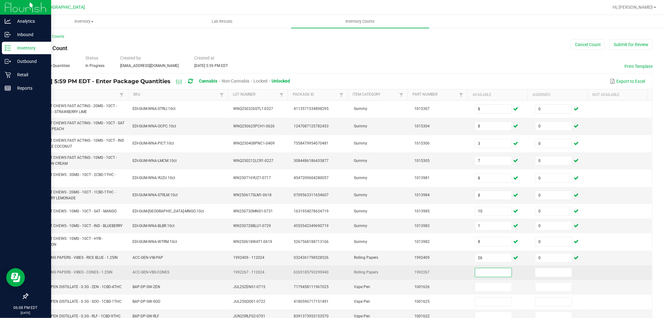
click at [87, 274] on span "VBS - ROLLING PAPERS - VIBES - CONES - 1.25IN" at bounding box center [72, 272] width 81 height 4
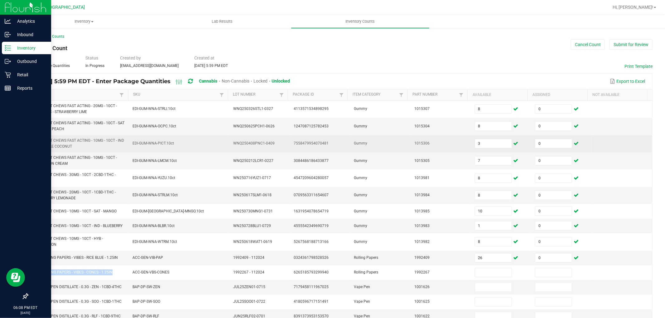
copy span "VBS - ROLLING PAPERS - VIBES - CONES - 1.25IN"
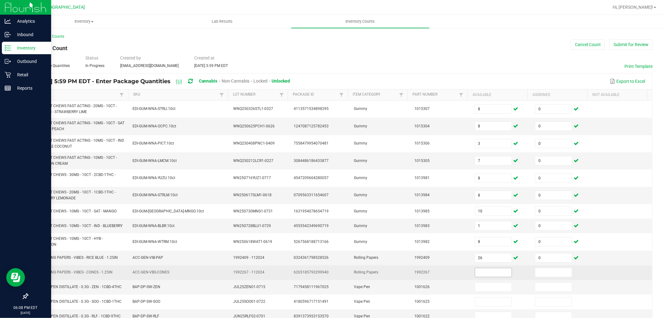
click at [478, 273] on input at bounding box center [493, 272] width 36 height 9
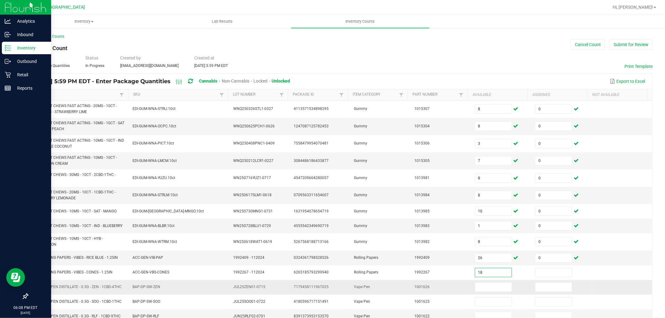
type input "18"
type input "0"
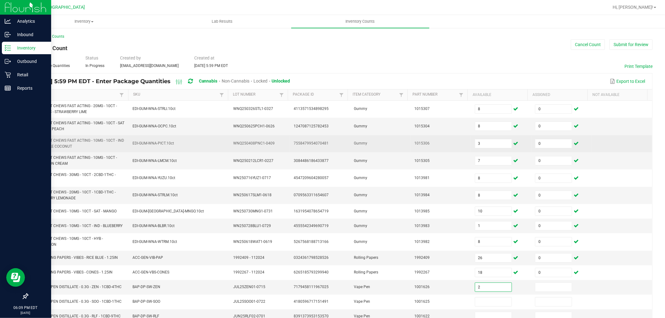
type input "2"
type input "0"
type input "4"
type input "0"
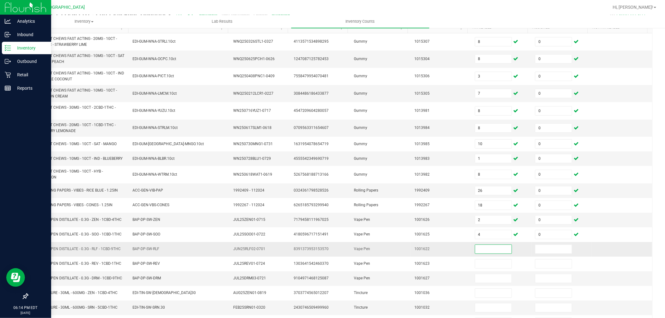
scroll to position [73, 0]
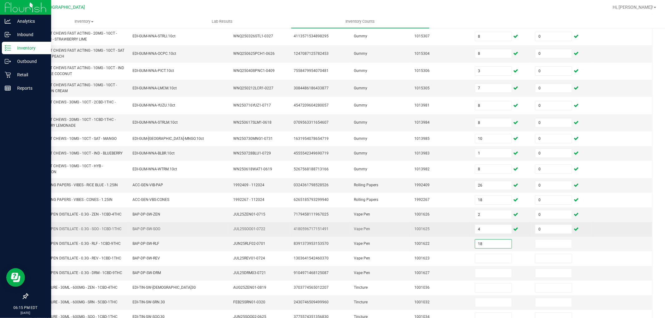
type input "18"
type input "0"
type input "18"
type input "0"
type input "17"
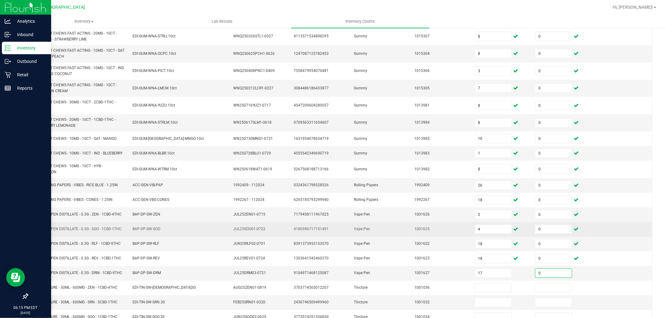
type input "0"
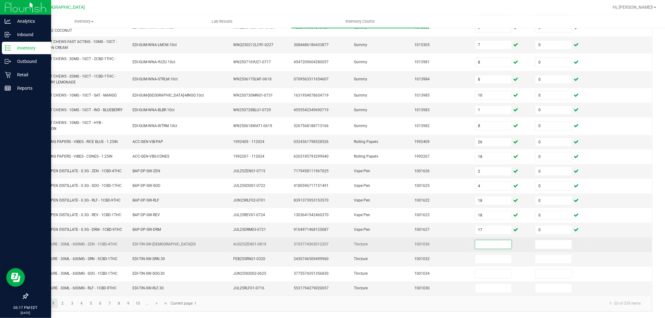
click at [483, 244] on input at bounding box center [493, 244] width 36 height 9
type input "7"
click at [555, 242] on input at bounding box center [553, 244] width 36 height 9
type input "0"
click at [490, 245] on input "7" at bounding box center [493, 244] width 36 height 9
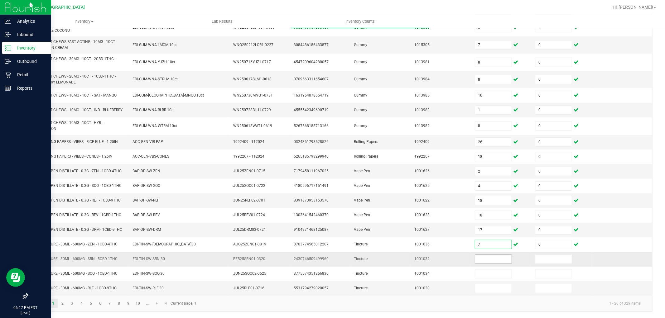
click at [484, 259] on input at bounding box center [493, 259] width 36 height 9
type input "9"
click at [545, 258] on input at bounding box center [553, 259] width 36 height 9
type input "0"
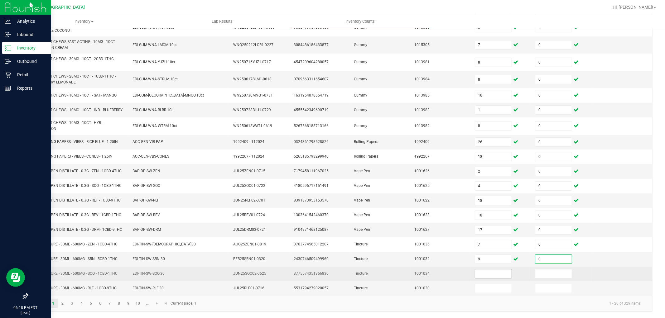
click at [488, 275] on input at bounding box center [493, 274] width 36 height 9
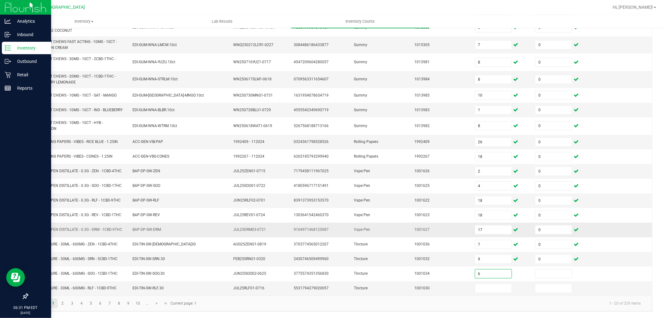
type input "6"
type input "0"
type input "3"
type input "0"
click at [60, 306] on link "2" at bounding box center [62, 303] width 9 height 9
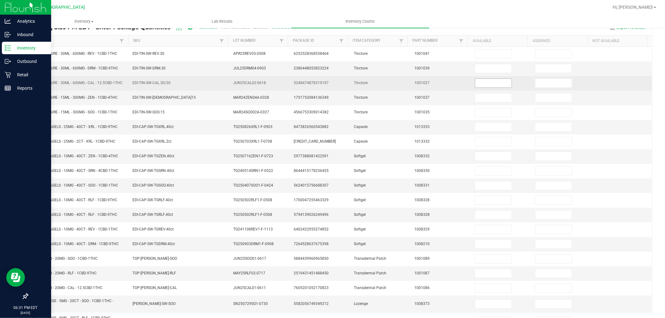
scroll to position [0, 0]
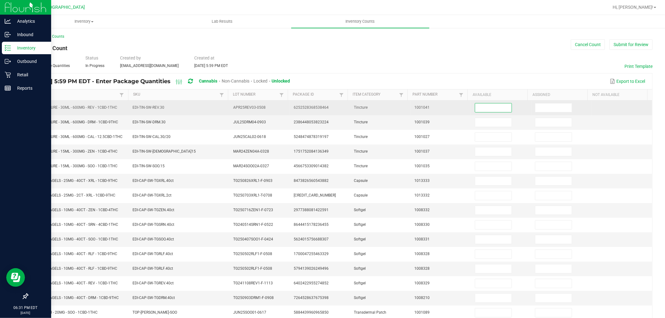
click at [500, 106] on input at bounding box center [493, 108] width 36 height 9
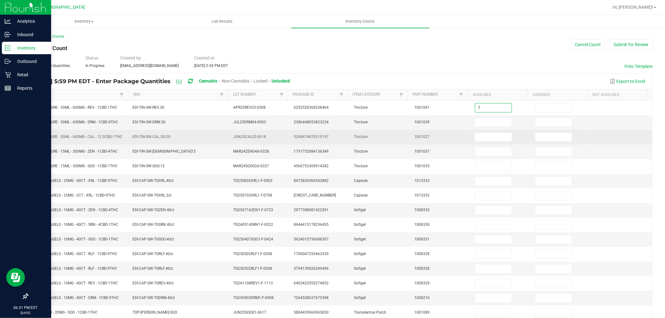
type input "7"
type input "0"
type input "5"
type input "0"
type input "7"
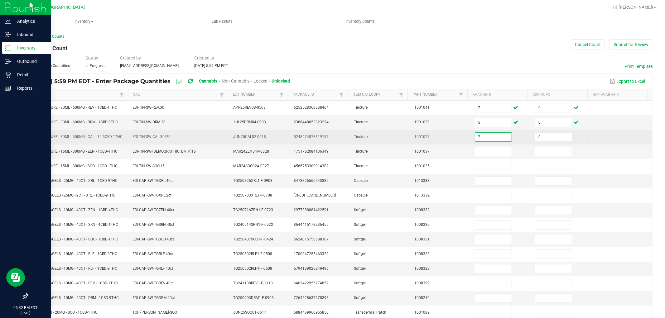
type input "0"
type input "1"
type input "0"
type input "8"
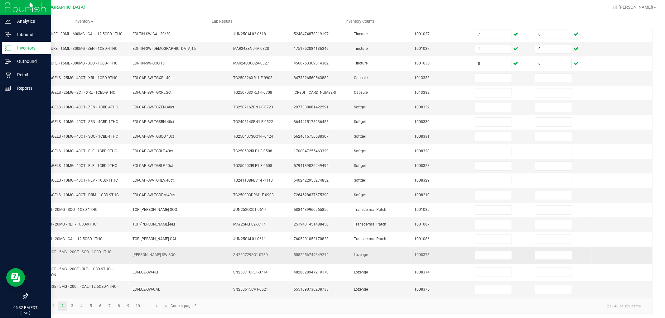
scroll to position [107, 0]
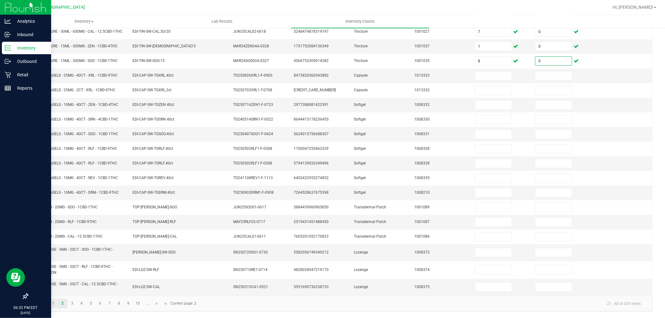
type input "0"
click at [55, 305] on link "1" at bounding box center [53, 303] width 9 height 9
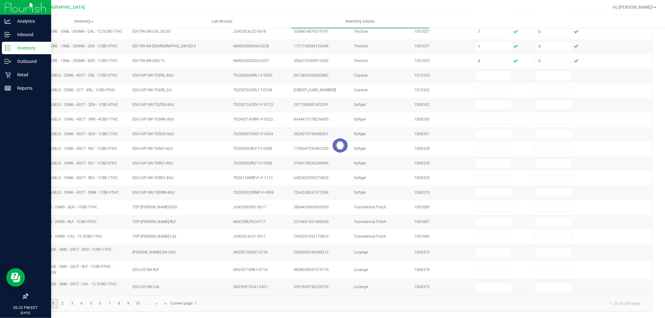
type input "8"
type input "3"
type input "7"
type input "8"
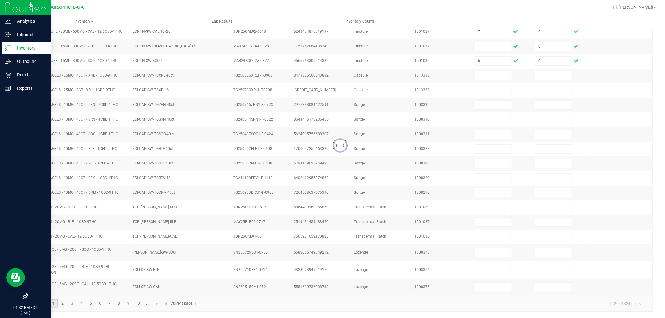
type input "10"
type input "1"
type input "8"
type input "26"
type input "18"
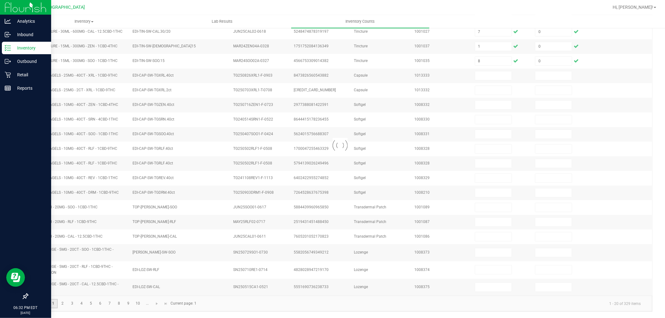
type input "2"
type input "4"
type input "18"
type input "17"
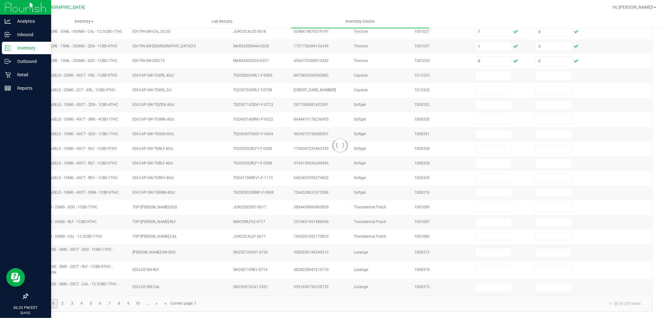
type input "7"
type input "9"
type input "6"
type input "3"
type input "0"
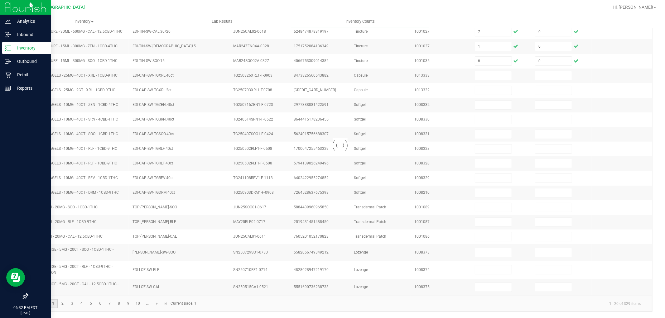
type input "0"
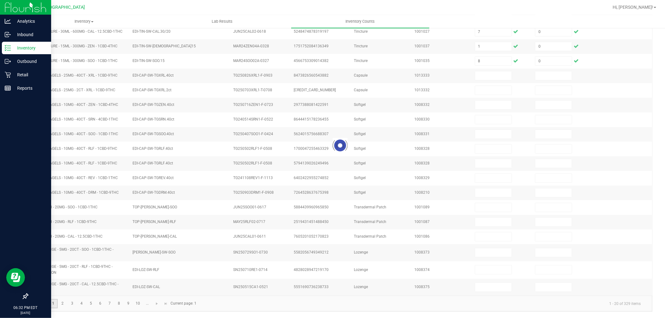
type input "0"
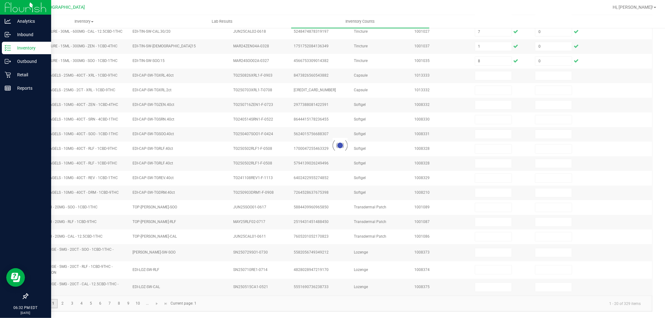
type input "0"
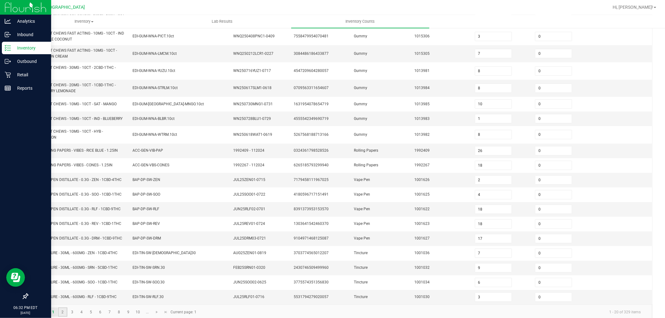
click at [67, 313] on link "2" at bounding box center [62, 312] width 9 height 9
type input "7"
type input "5"
type input "7"
type input "1"
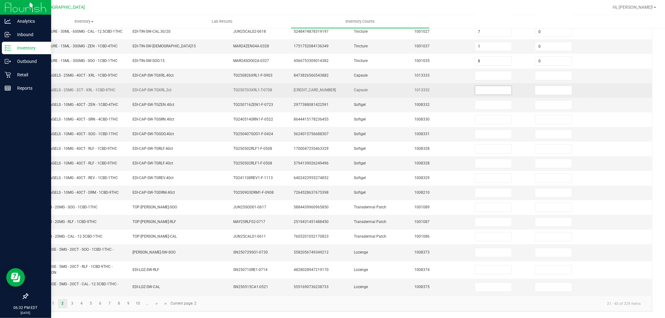
click at [481, 91] on input at bounding box center [493, 90] width 36 height 9
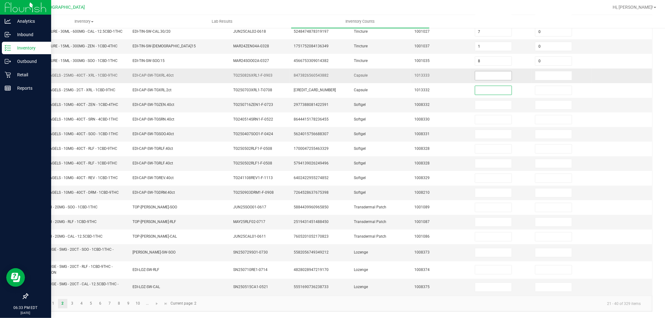
click at [486, 75] on input at bounding box center [493, 75] width 36 height 9
type input "1"
type input "0"
type input "2"
type input "0"
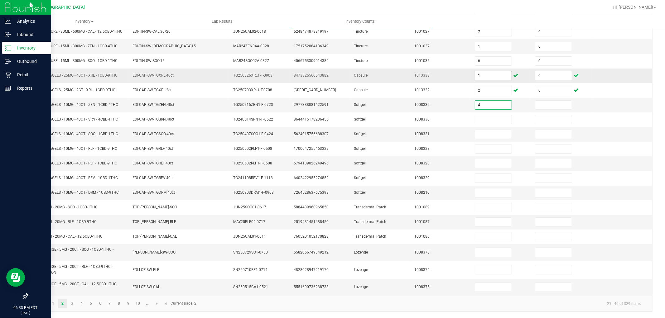
type input "4"
type input "0"
type input "3"
type input "0"
type input "3"
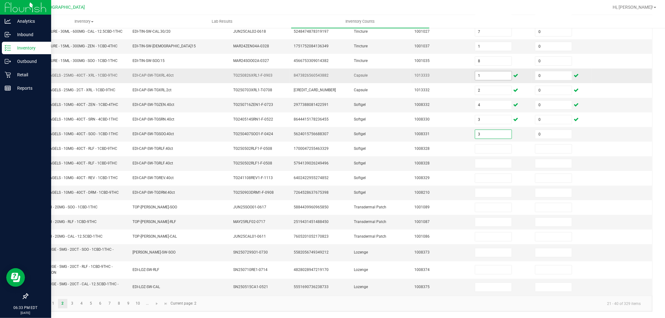
type input "0"
type input "6"
type input "0"
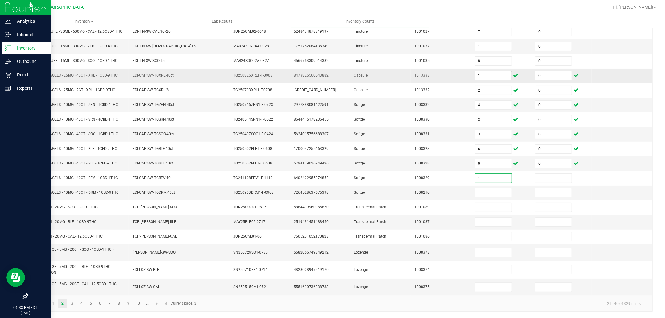
type input "1"
type input "0"
type input "6"
type input "0"
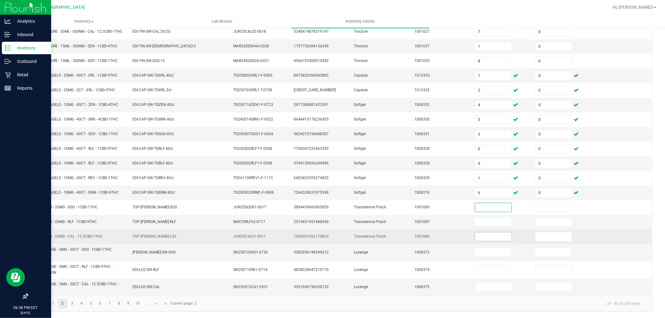
click at [488, 236] on input at bounding box center [493, 237] width 36 height 9
type input "11"
type input "0"
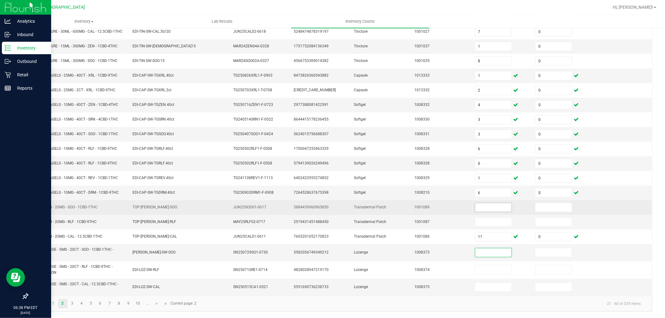
click at [490, 206] on input at bounding box center [493, 207] width 36 height 9
type input "19"
type input "0"
click at [488, 223] on input at bounding box center [493, 222] width 36 height 9
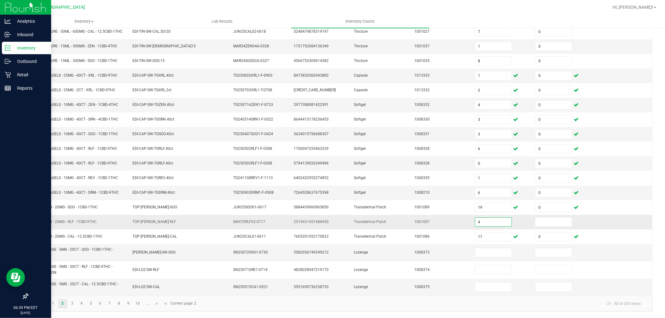
type input "4"
type input "0"
type input "1"
type input "0"
type input "4"
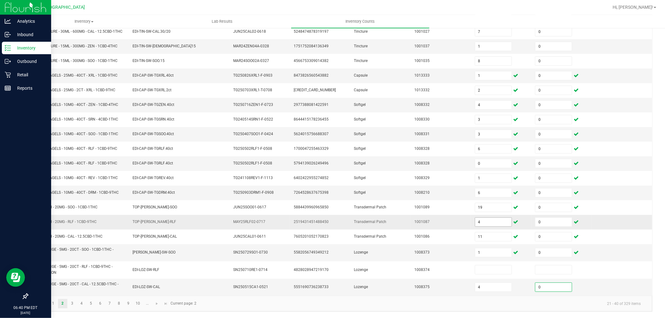
type input "0"
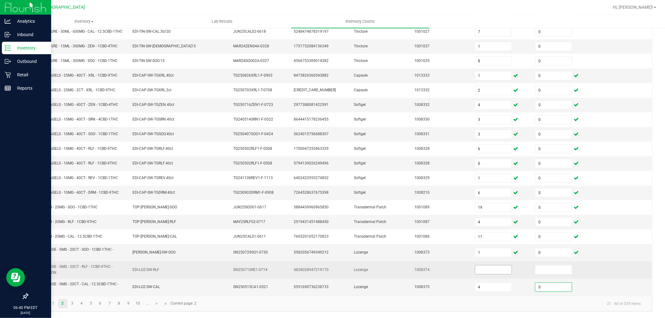
click at [490, 270] on input at bounding box center [493, 270] width 36 height 9
type input "7"
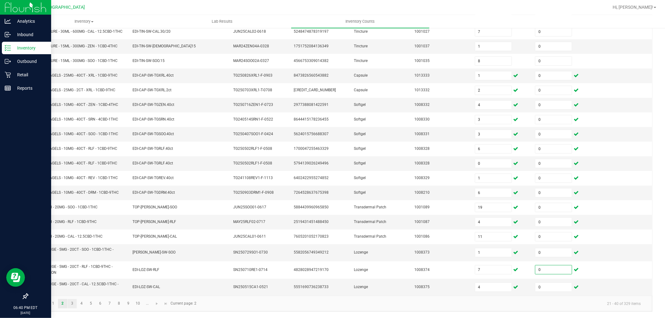
type input "0"
click at [69, 307] on link "3" at bounding box center [72, 303] width 9 height 9
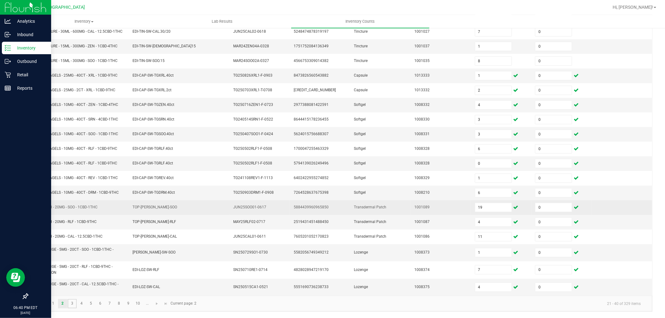
type input "6"
type input "43"
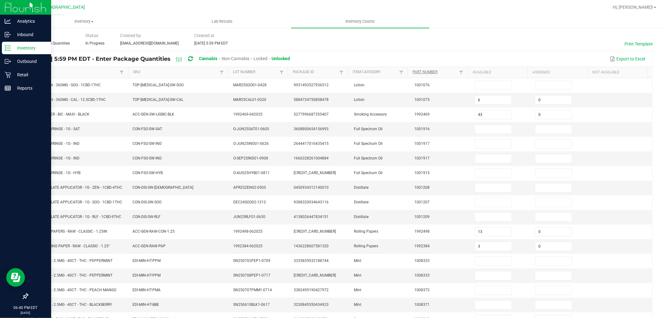
scroll to position [0, 0]
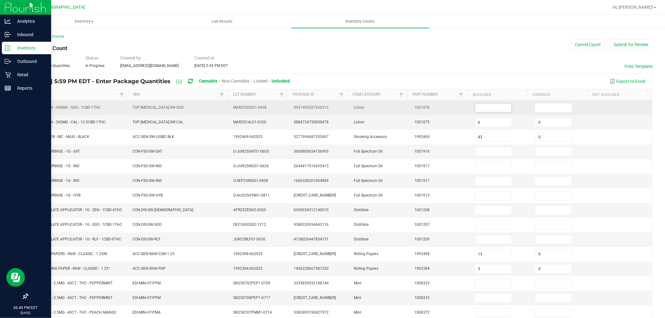
click at [486, 104] on input at bounding box center [493, 108] width 36 height 9
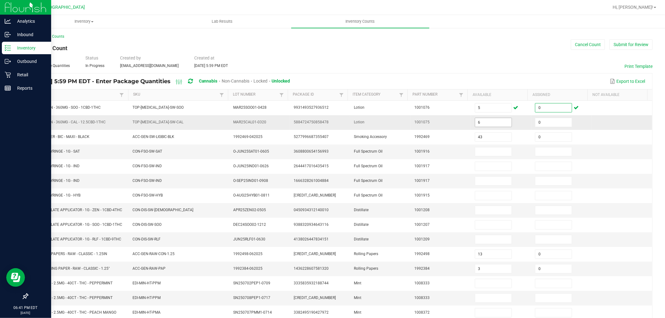
click at [483, 121] on input "6" at bounding box center [493, 122] width 36 height 9
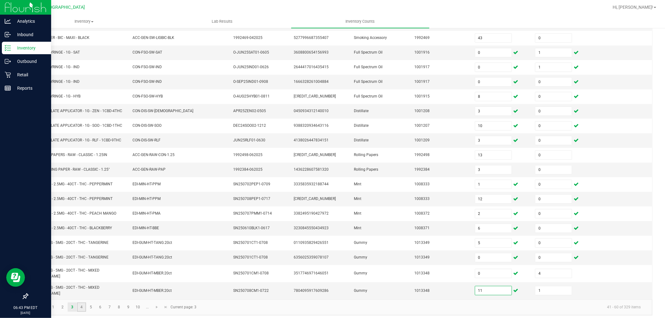
click at [82, 303] on link "4" at bounding box center [81, 307] width 9 height 9
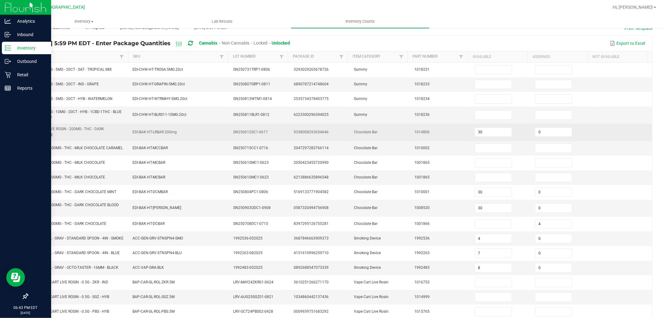
scroll to position [0, 0]
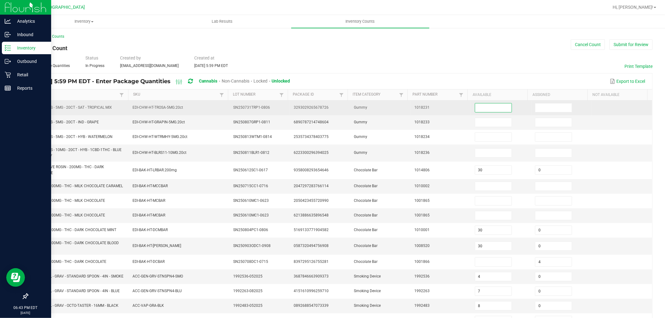
click at [491, 105] on input at bounding box center [493, 108] width 36 height 9
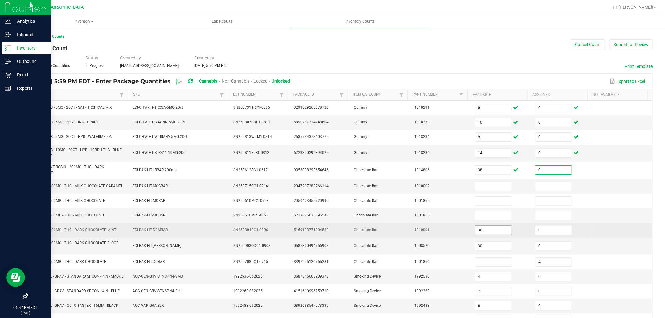
click at [479, 233] on input "30" at bounding box center [493, 230] width 36 height 9
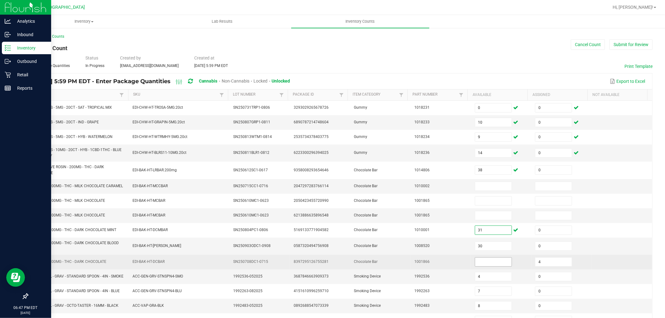
click at [485, 264] on input at bounding box center [493, 262] width 36 height 9
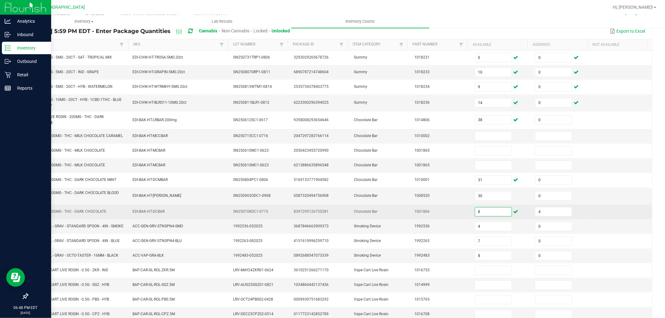
scroll to position [112, 0]
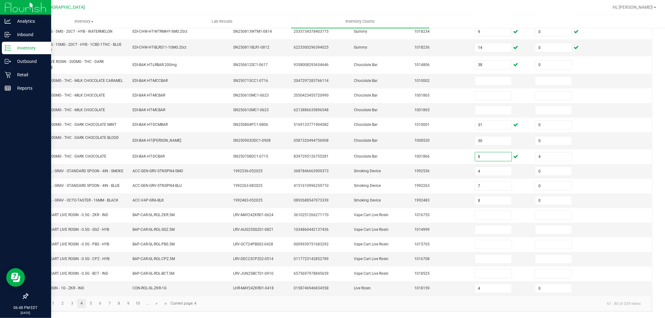
click at [81, 303] on link "4" at bounding box center [81, 303] width 9 height 9
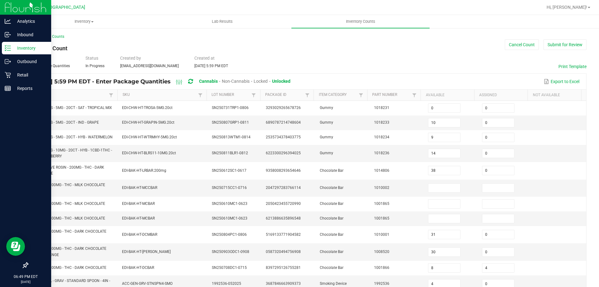
click at [409, 58] on div "Type Enter Package Quantities Status In Progress Created by wperkins@liveparall…" at bounding box center [306, 62] width 559 height 14
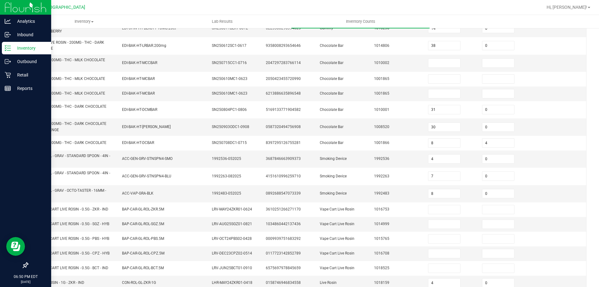
scroll to position [151, 0]
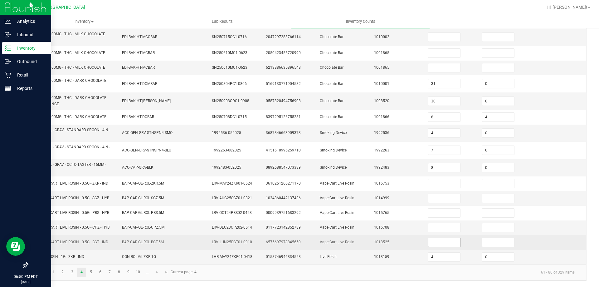
click at [433, 242] on input at bounding box center [444, 242] width 32 height 9
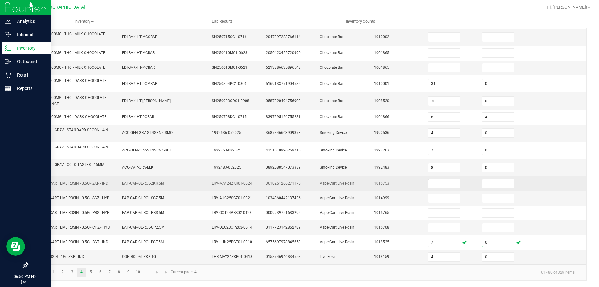
click at [440, 183] on input at bounding box center [444, 183] width 32 height 9
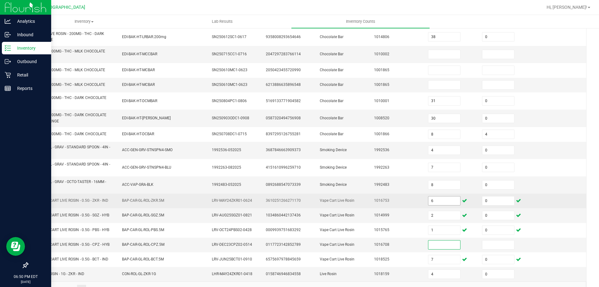
scroll to position [119, 0]
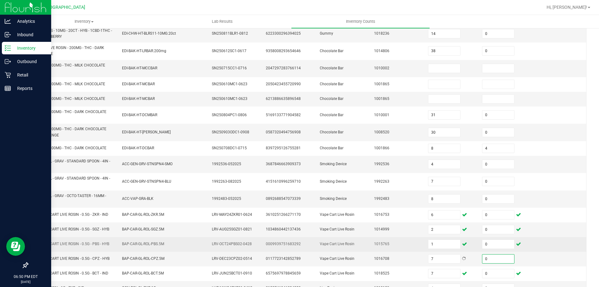
click at [208, 246] on td "LRV-OCT24PBS02-0428" at bounding box center [235, 244] width 54 height 15
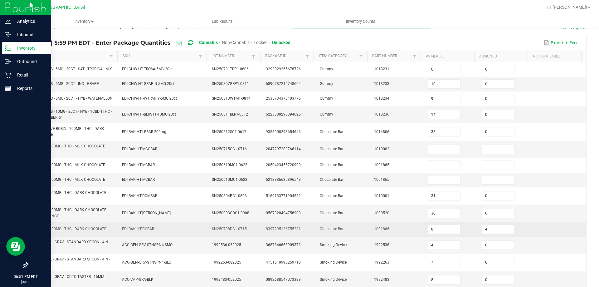
scroll to position [26, 0]
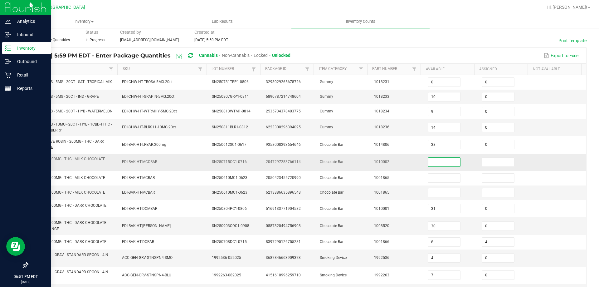
click at [450, 161] on input at bounding box center [444, 161] width 32 height 9
click at [440, 163] on input "29" at bounding box center [444, 161] width 32 height 9
click at [431, 194] on input at bounding box center [444, 192] width 32 height 9
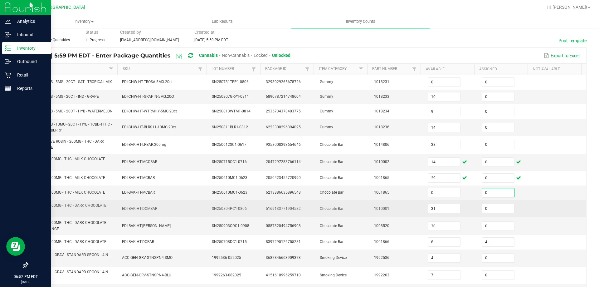
click at [322, 217] on td "Chocolate Bar" at bounding box center [343, 208] width 54 height 17
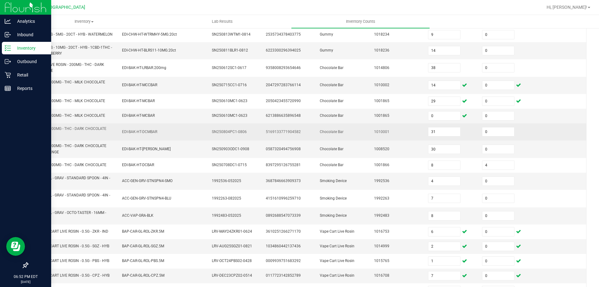
scroll to position [151, 0]
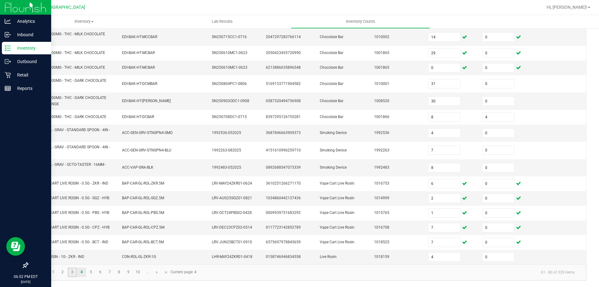
click at [71, 272] on link "3" at bounding box center [72, 271] width 9 height 9
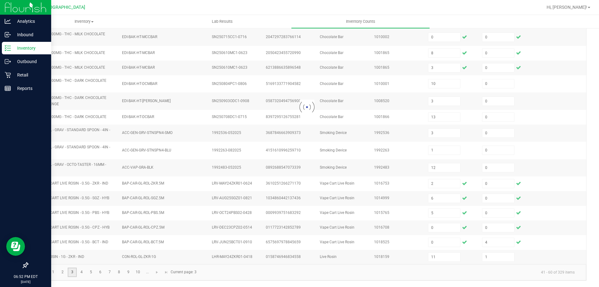
scroll to position [140, 0]
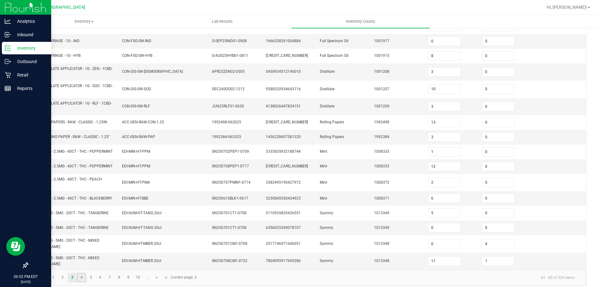
click at [81, 273] on link "4" at bounding box center [81, 277] width 9 height 9
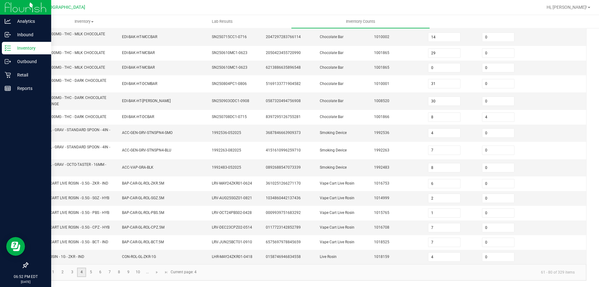
click at [91, 272] on link "5" at bounding box center [90, 271] width 9 height 9
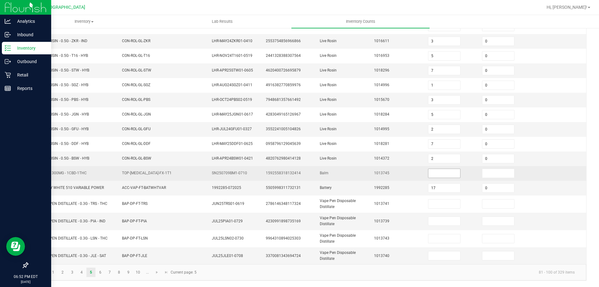
click at [434, 173] on input at bounding box center [444, 173] width 32 height 9
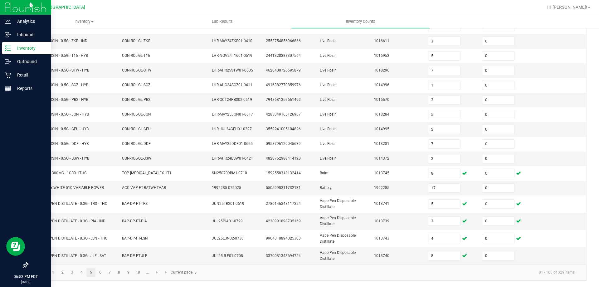
click at [93, 274] on link "5" at bounding box center [90, 271] width 9 height 9
click at [100, 272] on link "6" at bounding box center [100, 271] width 9 height 9
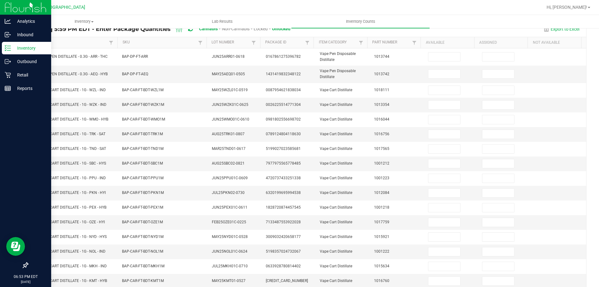
scroll to position [0, 0]
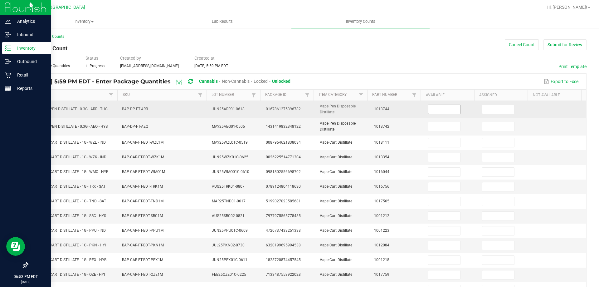
click at [439, 107] on input at bounding box center [444, 109] width 32 height 9
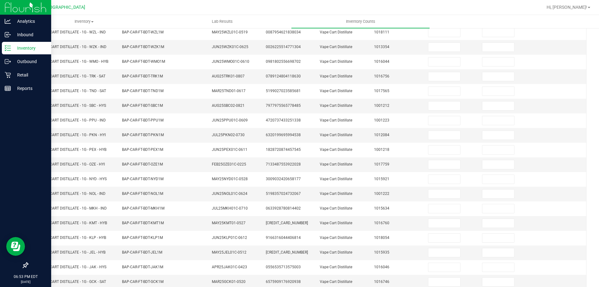
scroll to position [135, 0]
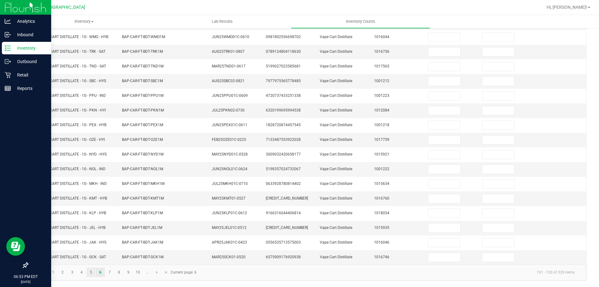
click at [91, 272] on link "5" at bounding box center [90, 271] width 9 height 9
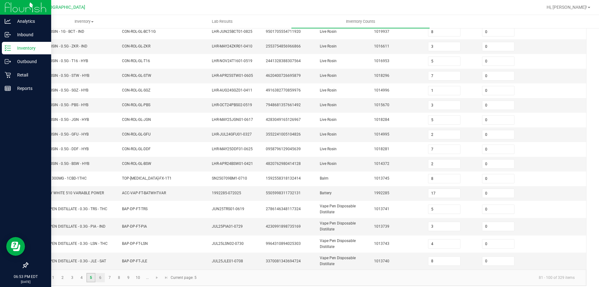
click at [100, 277] on link "6" at bounding box center [100, 277] width 9 height 9
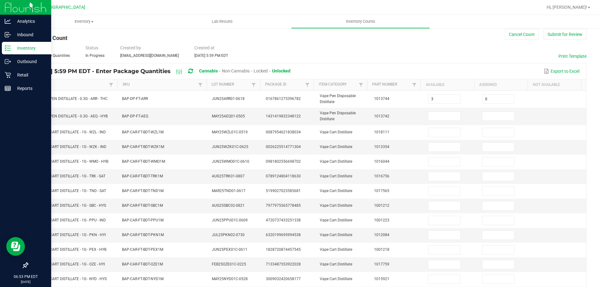
scroll to position [3, 0]
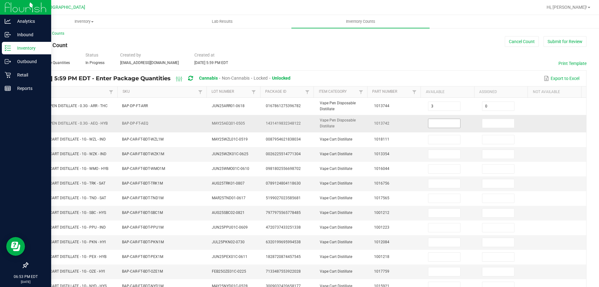
click at [433, 123] on input at bounding box center [444, 123] width 32 height 9
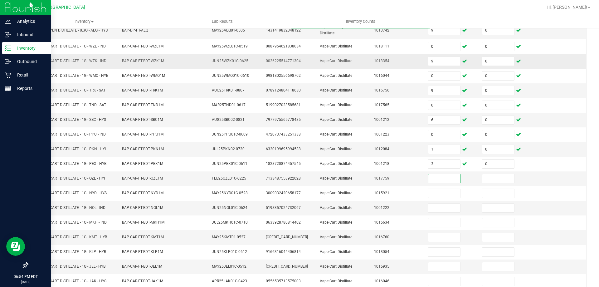
scroll to position [126, 0]
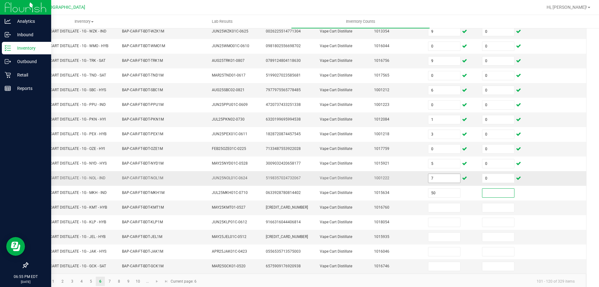
click at [439, 181] on input "7" at bounding box center [444, 178] width 32 height 9
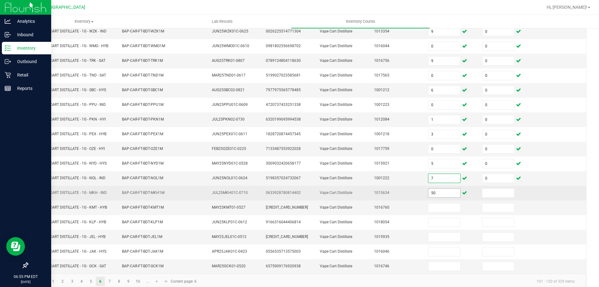
click at [439, 192] on input "50" at bounding box center [444, 192] width 32 height 9
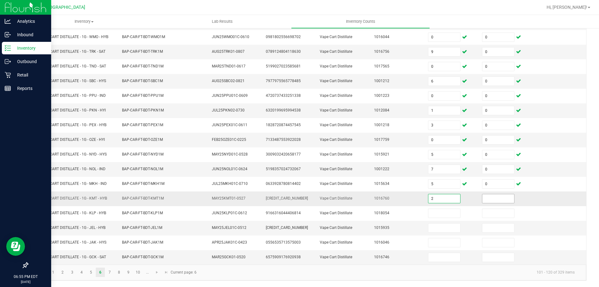
click at [489, 197] on input at bounding box center [498, 198] width 32 height 9
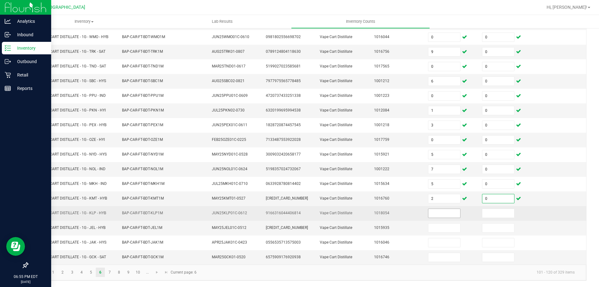
click at [433, 214] on input at bounding box center [444, 213] width 32 height 9
click at [492, 213] on input at bounding box center [498, 213] width 32 height 9
click at [436, 216] on input "5" at bounding box center [444, 213] width 32 height 9
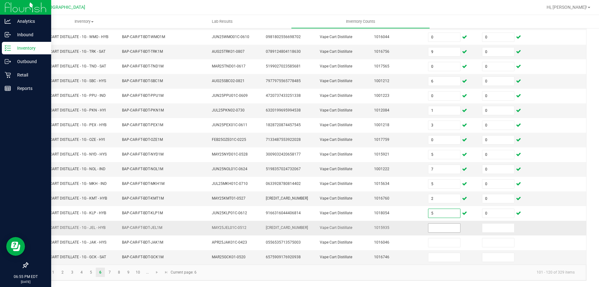
click at [431, 229] on input at bounding box center [444, 227] width 32 height 9
click at [441, 260] on input "50" at bounding box center [444, 257] width 32 height 9
click at [110, 273] on link "7" at bounding box center [109, 271] width 9 height 9
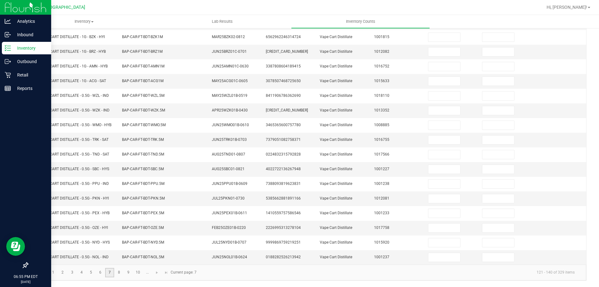
scroll to position [0, 0]
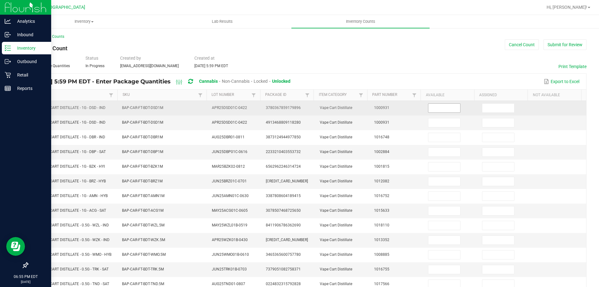
click at [445, 106] on input at bounding box center [444, 108] width 32 height 9
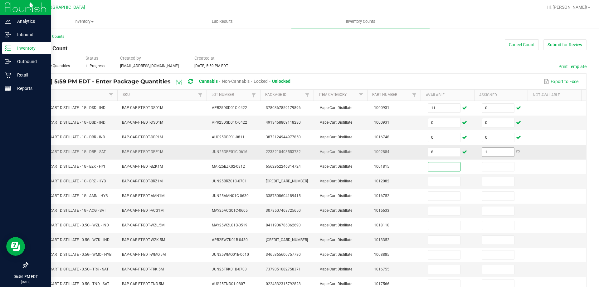
click at [489, 153] on input "1" at bounding box center [498, 152] width 32 height 9
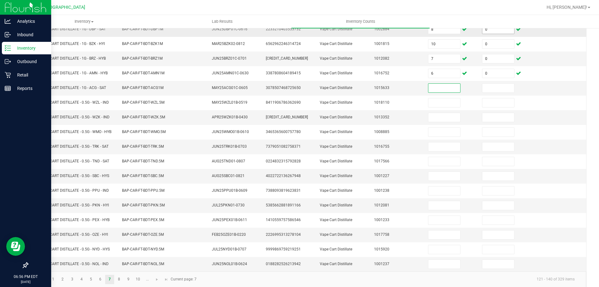
scroll to position [125, 0]
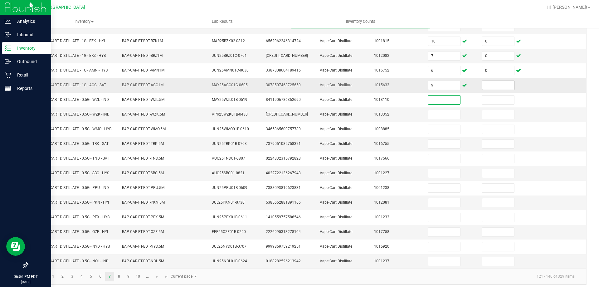
click at [486, 86] on input at bounding box center [498, 85] width 32 height 9
click at [120, 277] on link "8" at bounding box center [118, 276] width 9 height 9
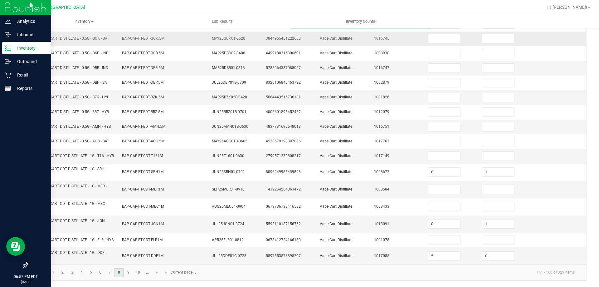
click at [110, 272] on link "7" at bounding box center [109, 272] width 9 height 9
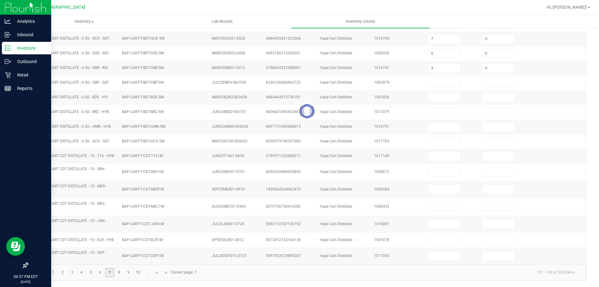
scroll to position [129, 0]
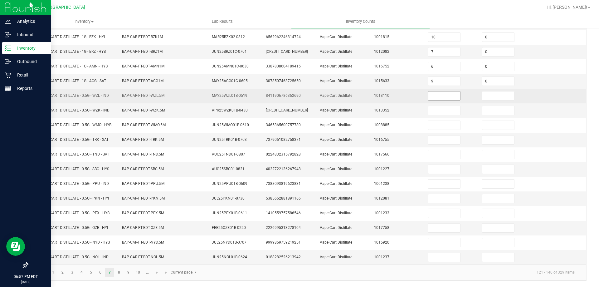
click at [436, 95] on input at bounding box center [444, 95] width 32 height 9
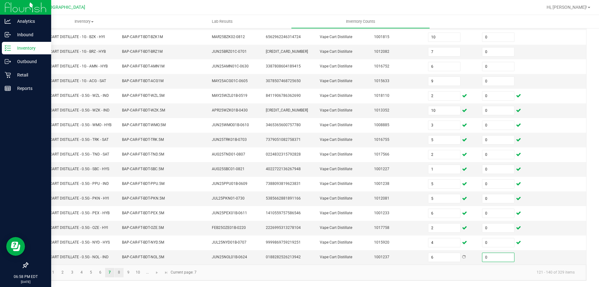
click at [120, 274] on link "8" at bounding box center [118, 272] width 9 height 9
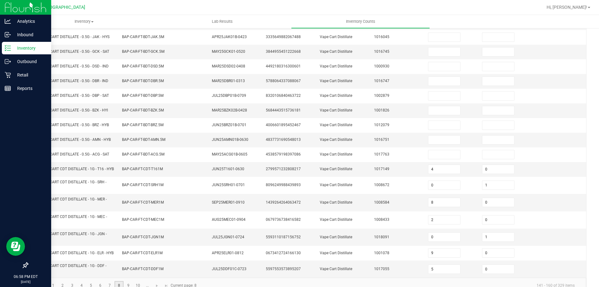
scroll to position [0, 0]
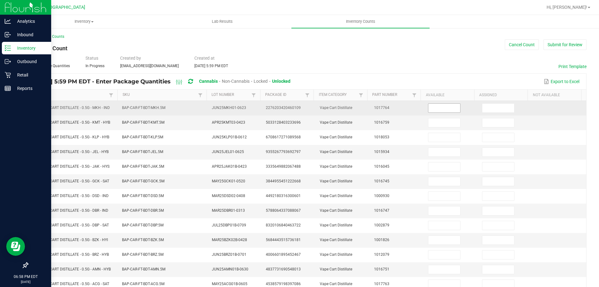
click at [428, 108] on input at bounding box center [444, 108] width 32 height 9
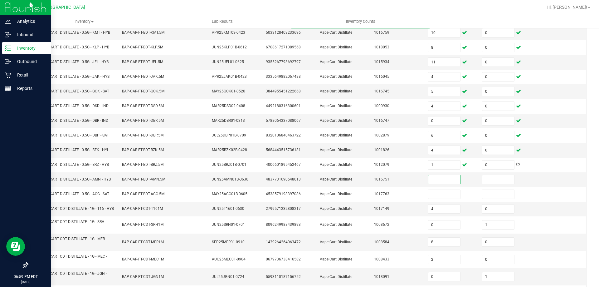
scroll to position [93, 0]
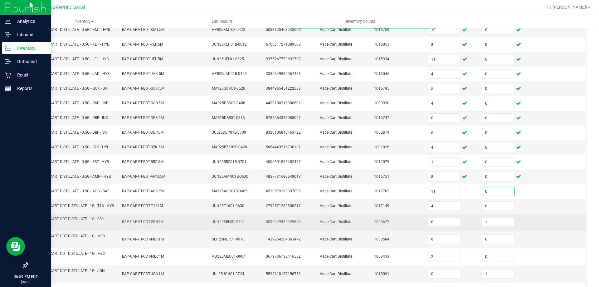
click at [202, 225] on td "BAP-CAR-FT-CDT-SRH1M" at bounding box center [163, 221] width 90 height 17
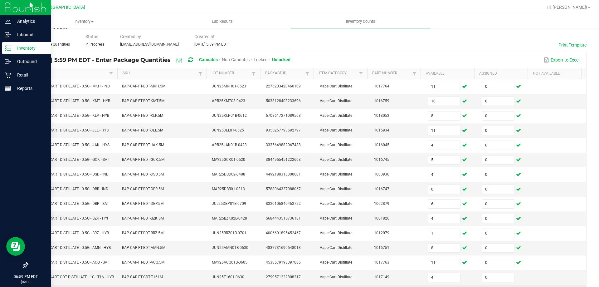
scroll to position [0, 0]
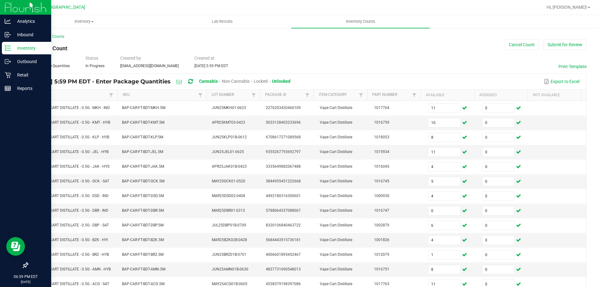
click at [66, 97] on link "Item" at bounding box center [70, 94] width 74 height 5
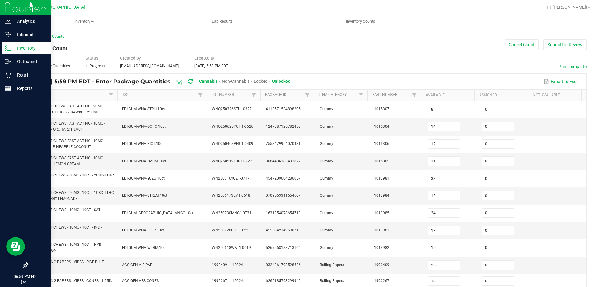
click at [75, 94] on link "Item" at bounding box center [70, 94] width 74 height 5
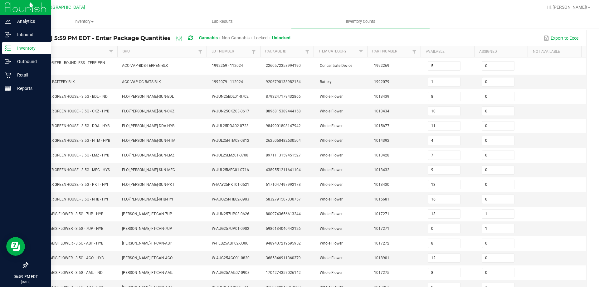
scroll to position [132, 0]
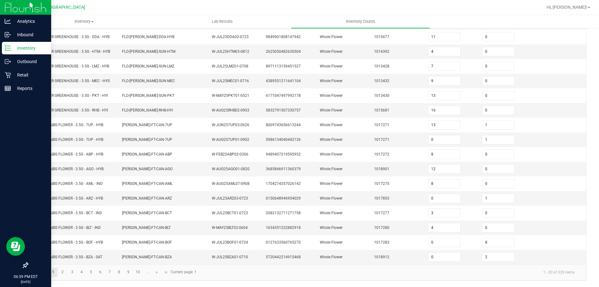
click at [165, 271] on span "Go to the last page" at bounding box center [166, 271] width 5 height 5
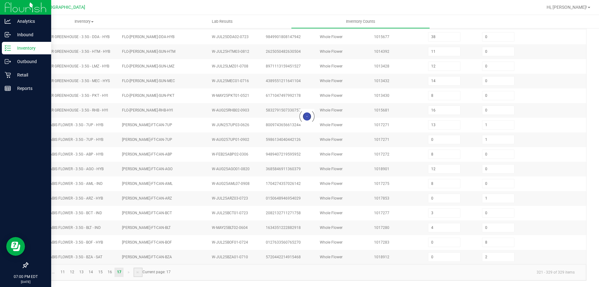
scroll to position [0, 0]
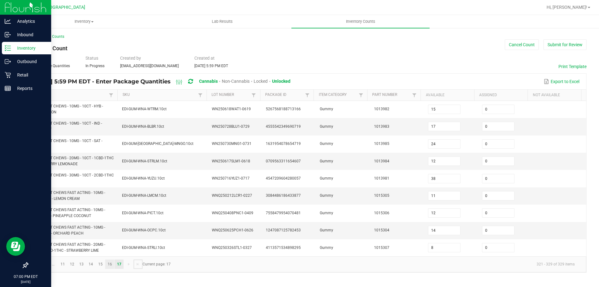
click at [108, 264] on link "16" at bounding box center [109, 263] width 9 height 9
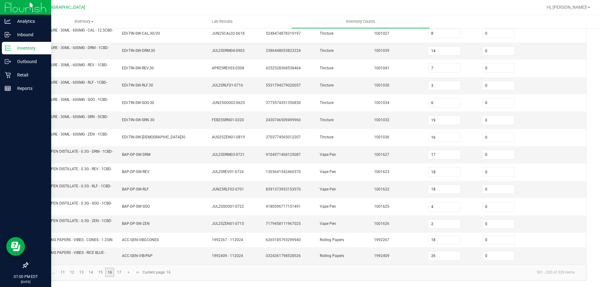
click at [99, 272] on link "15" at bounding box center [100, 271] width 9 height 9
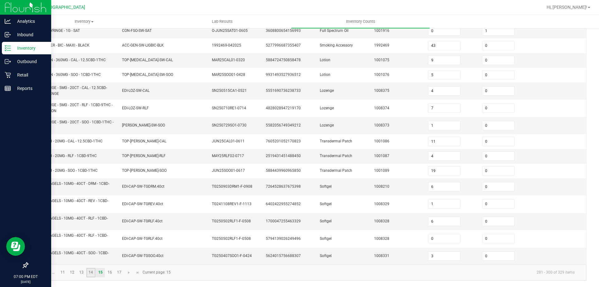
click at [89, 273] on link "14" at bounding box center [90, 272] width 9 height 9
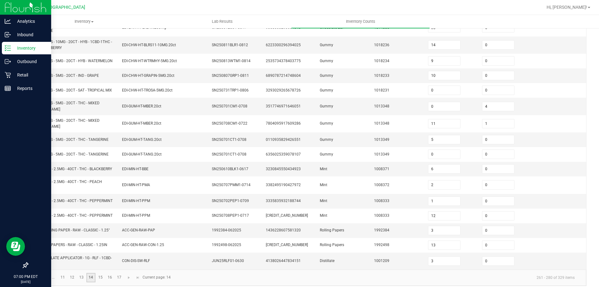
click at [83, 273] on link "13" at bounding box center [81, 277] width 9 height 9
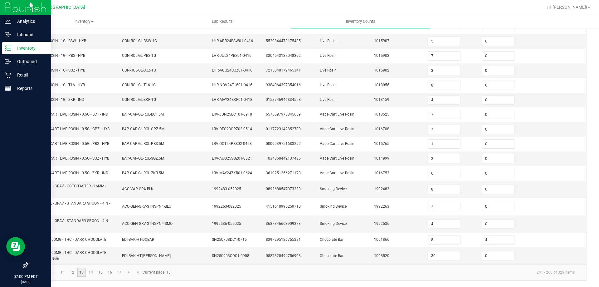
scroll to position [140, 0]
click at [73, 273] on link "12" at bounding box center [72, 271] width 9 height 9
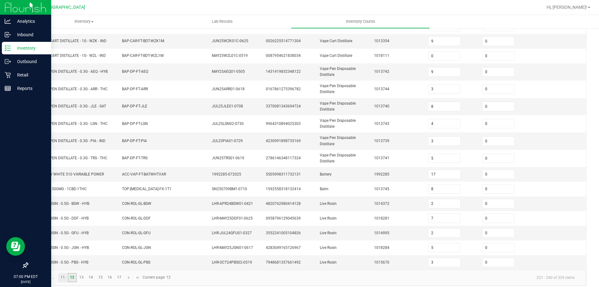
click at [63, 276] on link "11" at bounding box center [62, 277] width 9 height 9
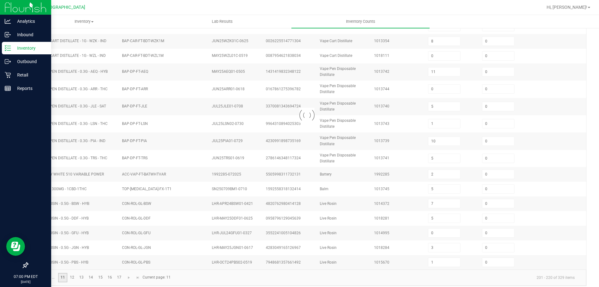
scroll to position [129, 0]
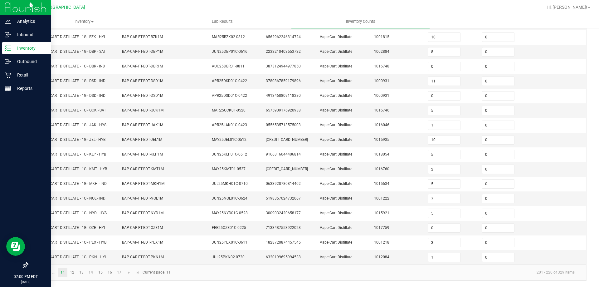
click at [44, 273] on span "Go to the previous page" at bounding box center [44, 272] width 5 height 5
click at [127, 273] on link "9" at bounding box center [128, 272] width 9 height 9
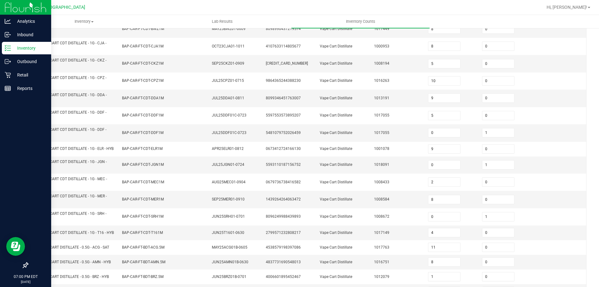
scroll to position [172, 0]
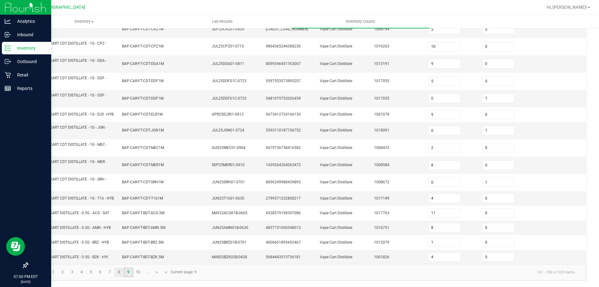
click at [119, 276] on link "8" at bounding box center [118, 271] width 9 height 9
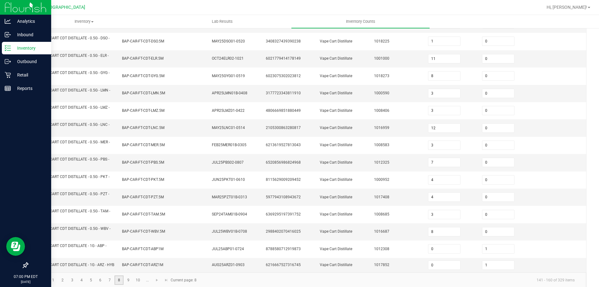
scroll to position [182, 0]
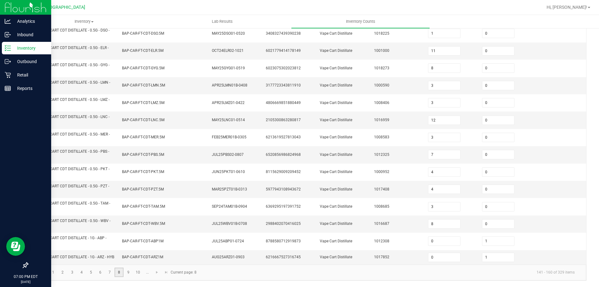
click at [110, 272] on link "7" at bounding box center [109, 271] width 9 height 9
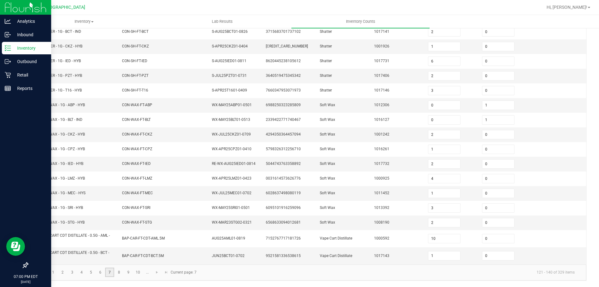
scroll to position [135, 0]
click at [99, 274] on link "6" at bounding box center [100, 271] width 9 height 9
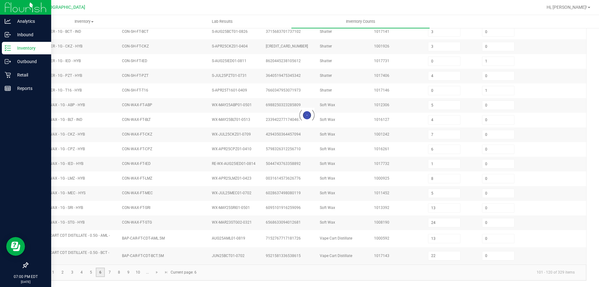
scroll to position [129, 0]
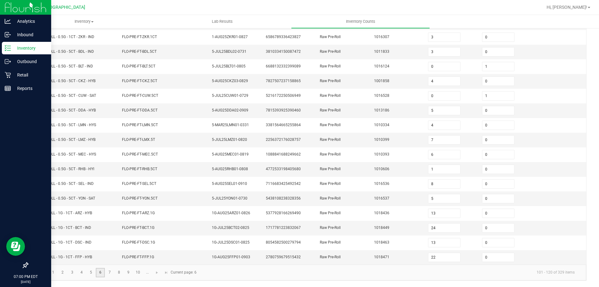
click at [91, 274] on link "5" at bounding box center [90, 272] width 9 height 9
click at [81, 273] on link "4" at bounding box center [81, 272] width 9 height 9
click at [72, 272] on link "3" at bounding box center [72, 272] width 9 height 9
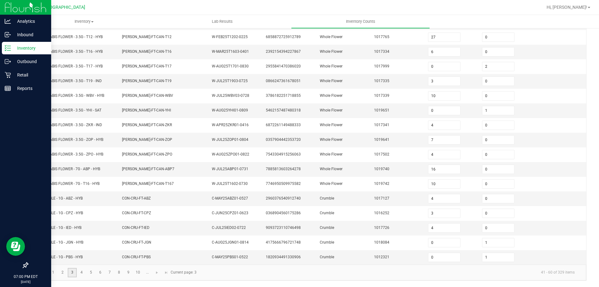
click at [63, 272] on link "2" at bounding box center [62, 272] width 9 height 9
click at [54, 273] on link "1" at bounding box center [53, 272] width 9 height 9
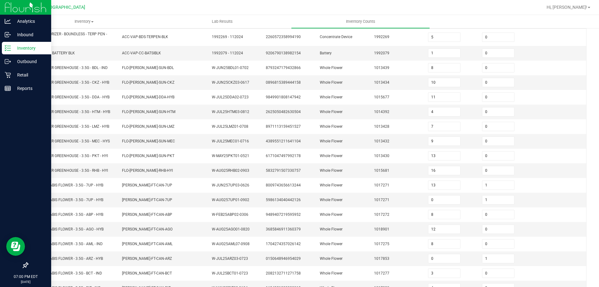
scroll to position [0, 0]
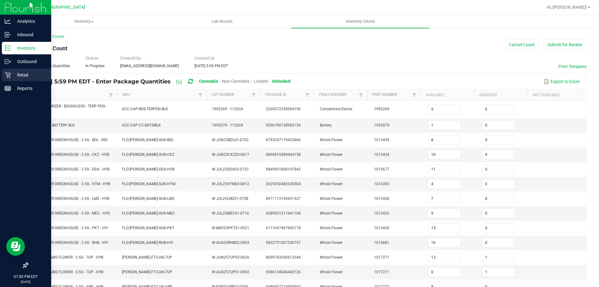
click at [0, 76] on link "Retail" at bounding box center [25, 75] width 51 height 13
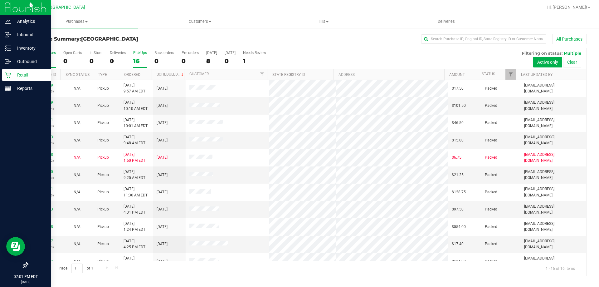
click at [140, 55] on div "PickUps" at bounding box center [140, 53] width 14 height 4
click at [0, 0] on input "PickUps 16" at bounding box center [0, 0] width 0 height 0
click at [138, 60] on div "16" at bounding box center [140, 60] width 14 height 7
click at [0, 0] on input "PickUps 16" at bounding box center [0, 0] width 0 height 0
click at [7, 74] on icon at bounding box center [8, 75] width 6 height 6
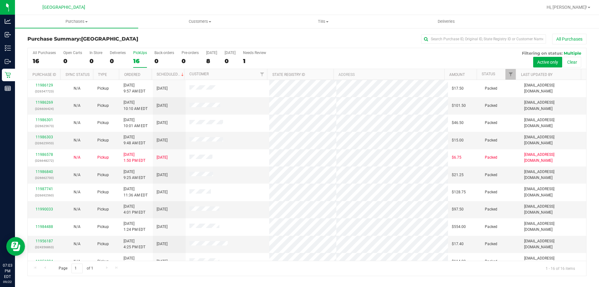
click at [139, 57] on div "16" at bounding box center [140, 60] width 14 height 7
click at [0, 0] on input "PickUps 16" at bounding box center [0, 0] width 0 height 0
click at [138, 55] on label "PickUps 16" at bounding box center [140, 59] width 14 height 17
click at [0, 0] on input "PickUps 16" at bounding box center [0, 0] width 0 height 0
click at [143, 57] on label "PickUps 16" at bounding box center [140, 59] width 14 height 17
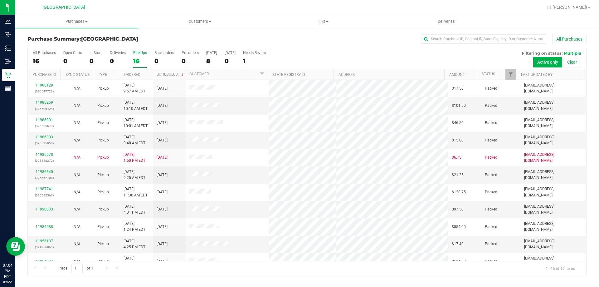
click at [0, 0] on input "PickUps 16" at bounding box center [0, 0] width 0 height 0
click at [138, 56] on label "PickUps 16" at bounding box center [140, 59] width 14 height 17
click at [0, 0] on input "PickUps 16" at bounding box center [0, 0] width 0 height 0
click at [141, 60] on div "16" at bounding box center [140, 60] width 14 height 7
click at [0, 0] on input "PickUps 16" at bounding box center [0, 0] width 0 height 0
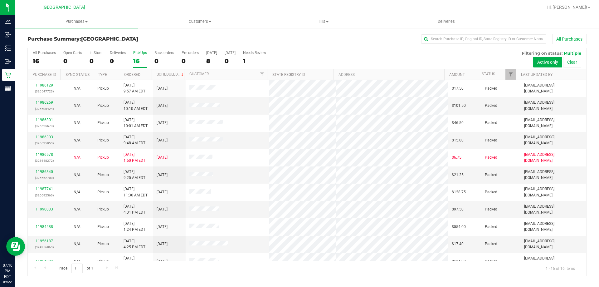
click at [142, 56] on label "PickUps 16" at bounding box center [140, 59] width 14 height 17
click at [0, 0] on input "PickUps 16" at bounding box center [0, 0] width 0 height 0
click at [141, 54] on div "PickUps" at bounding box center [140, 53] width 14 height 4
click at [0, 0] on input "PickUps 16" at bounding box center [0, 0] width 0 height 0
click at [142, 59] on div "16" at bounding box center [140, 60] width 14 height 7
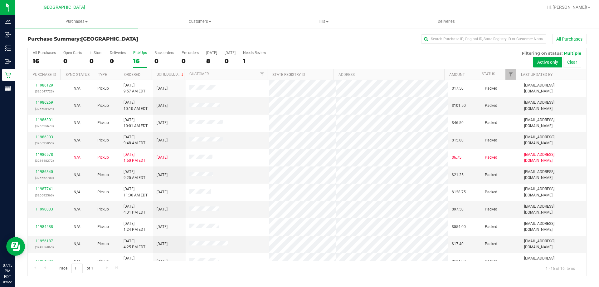
click at [0, 0] on input "PickUps 16" at bounding box center [0, 0] width 0 height 0
click at [144, 59] on div "16" at bounding box center [140, 60] width 14 height 7
click at [0, 0] on input "PickUps 16" at bounding box center [0, 0] width 0 height 0
click at [139, 57] on div "16" at bounding box center [140, 60] width 14 height 7
click at [0, 0] on input "PickUps 16" at bounding box center [0, 0] width 0 height 0
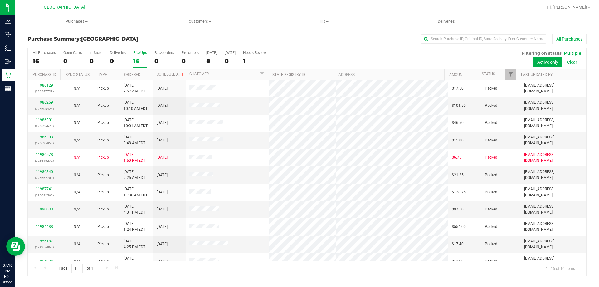
click at [142, 59] on div "16" at bounding box center [140, 60] width 14 height 7
click at [0, 0] on input "PickUps 16" at bounding box center [0, 0] width 0 height 0
click at [140, 54] on div "PickUps" at bounding box center [140, 53] width 14 height 4
click at [0, 0] on input "PickUps 16" at bounding box center [0, 0] width 0 height 0
click at [42, 104] on link "11991652" at bounding box center [44, 102] width 17 height 4
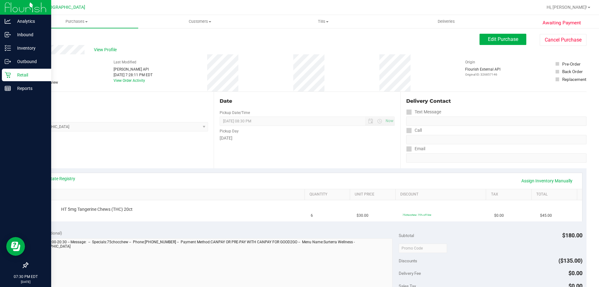
click at [10, 75] on icon at bounding box center [8, 75] width 6 height 6
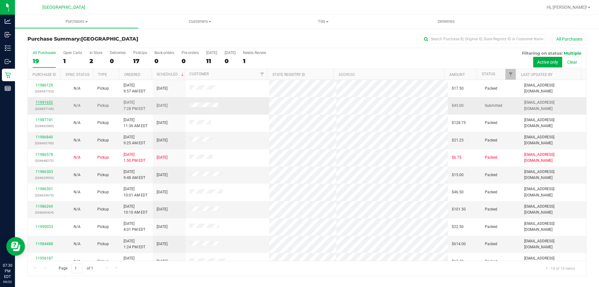
click at [43, 104] on link "11991652" at bounding box center [44, 102] width 17 height 4
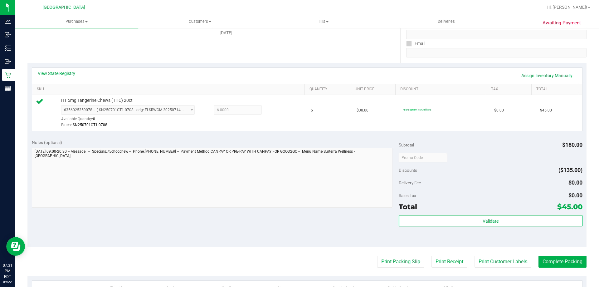
scroll to position [125, 0]
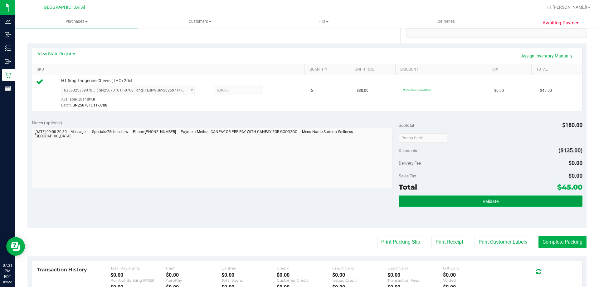
click at [518, 202] on button "Validate" at bounding box center [490, 200] width 183 height 11
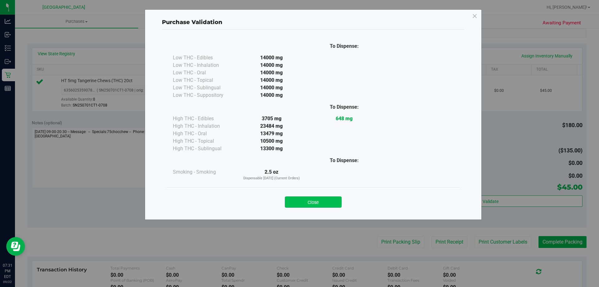
click at [310, 200] on button "Close" at bounding box center [313, 201] width 57 height 11
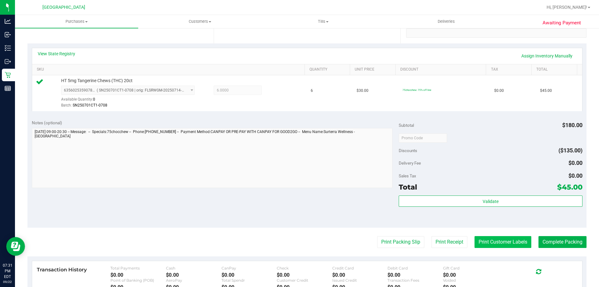
click at [479, 240] on button "Print Customer Labels" at bounding box center [502, 242] width 57 height 12
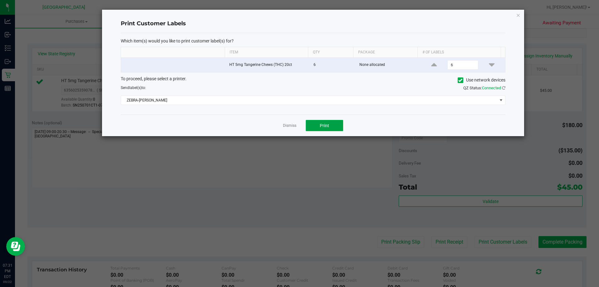
click at [325, 124] on span "Print" at bounding box center [324, 125] width 9 height 5
click at [517, 18] on icon "button" at bounding box center [518, 14] width 4 height 7
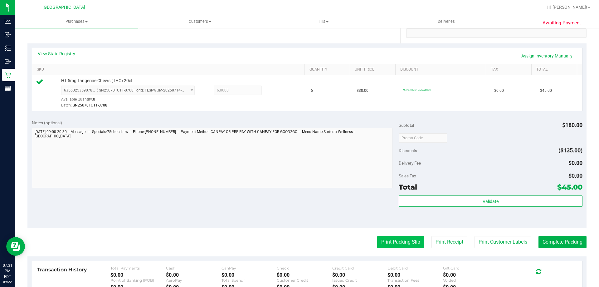
click at [397, 238] on button "Print Packing Slip" at bounding box center [400, 242] width 47 height 12
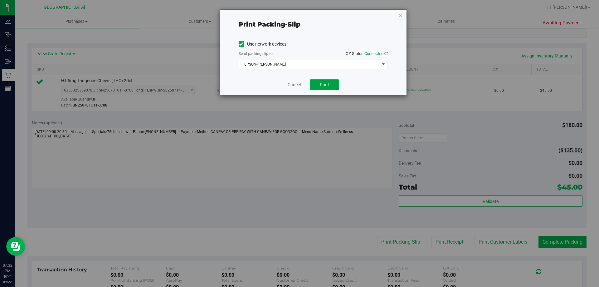
click at [322, 85] on span "Print" at bounding box center [324, 84] width 9 height 5
click at [400, 17] on icon "button" at bounding box center [400, 14] width 4 height 7
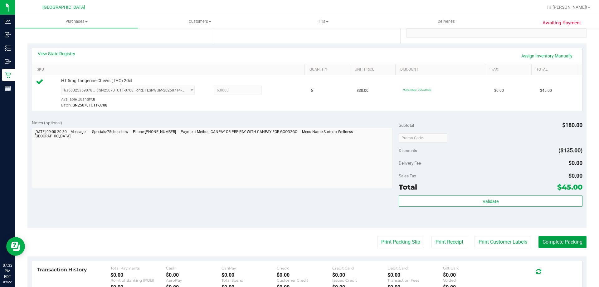
click at [558, 245] on button "Complete Packing" at bounding box center [562, 242] width 48 height 12
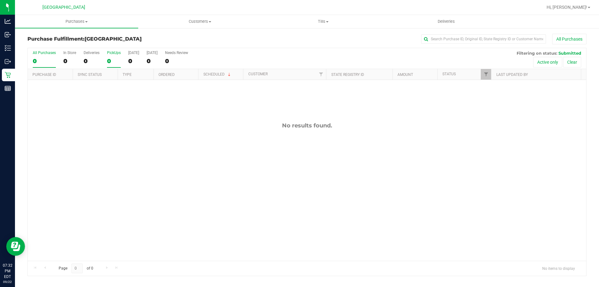
click at [116, 58] on div "0" at bounding box center [114, 60] width 14 height 7
click at [0, 0] on input "PickUps 0" at bounding box center [0, 0] width 0 height 0
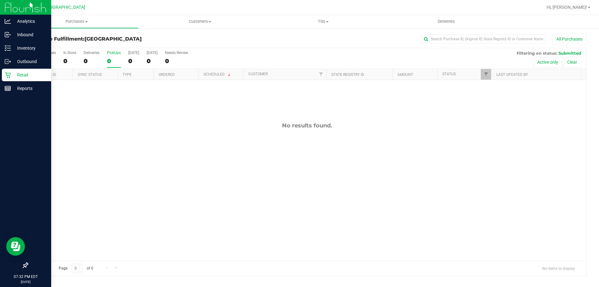
click at [2, 75] on div "Retail" at bounding box center [26, 75] width 49 height 12
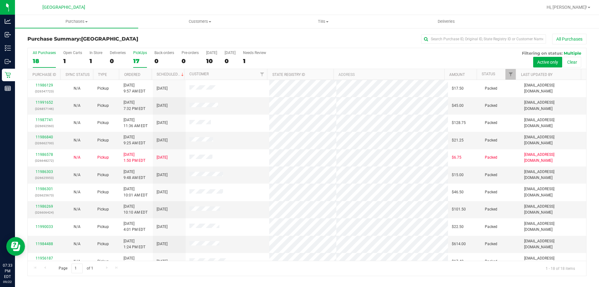
click at [138, 60] on div "17" at bounding box center [140, 60] width 14 height 7
click at [0, 0] on input "PickUps 17" at bounding box center [0, 0] width 0 height 0
click at [139, 60] on div "17" at bounding box center [140, 60] width 14 height 7
click at [0, 0] on input "PickUps 17" at bounding box center [0, 0] width 0 height 0
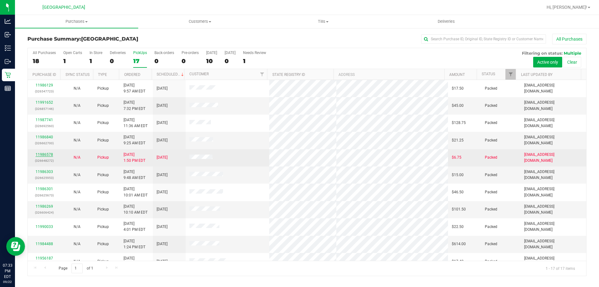
click at [39, 155] on link "11986578" at bounding box center [44, 154] width 17 height 4
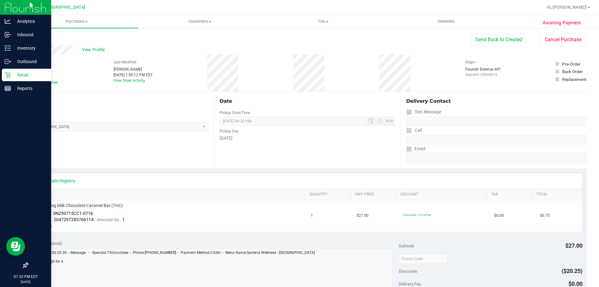
click at [0, 81] on link "Retail" at bounding box center [25, 75] width 51 height 13
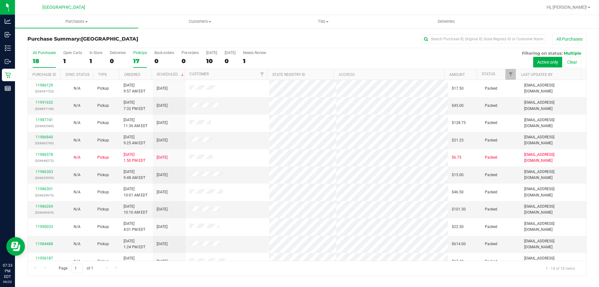
click at [138, 56] on label "PickUps 17" at bounding box center [140, 59] width 14 height 17
click at [0, 0] on input "PickUps 17" at bounding box center [0, 0] width 0 height 0
click at [139, 59] on div "17" at bounding box center [140, 60] width 14 height 7
click at [0, 0] on input "PickUps 17" at bounding box center [0, 0] width 0 height 0
click at [140, 54] on div "PickUps" at bounding box center [140, 53] width 14 height 4
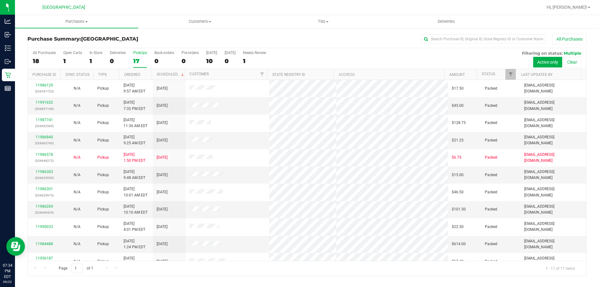
click at [0, 0] on input "PickUps 17" at bounding box center [0, 0] width 0 height 0
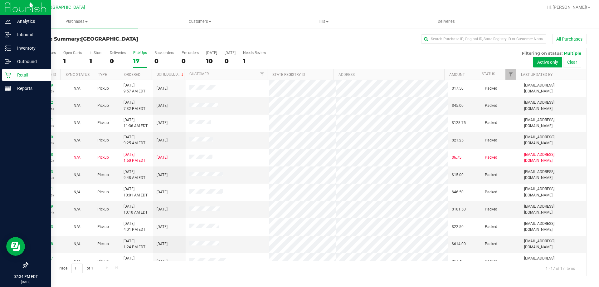
click at [14, 73] on p "Retail" at bounding box center [29, 74] width 37 height 7
click at [17, 75] on p "Retail" at bounding box center [29, 74] width 37 height 7
click at [18, 79] on div "Retail" at bounding box center [26, 75] width 49 height 12
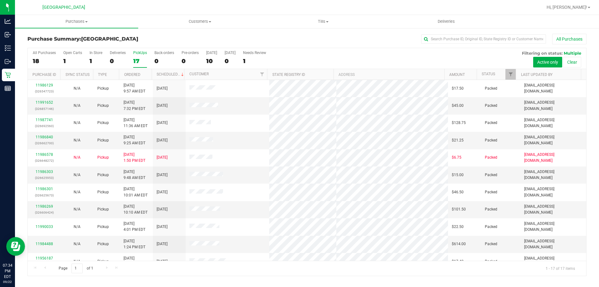
click at [142, 62] on div "17" at bounding box center [140, 60] width 14 height 7
click at [0, 0] on input "PickUps 17" at bounding box center [0, 0] width 0 height 0
click at [144, 51] on div "PickUps" at bounding box center [140, 53] width 14 height 4
click at [0, 0] on input "PickUps 17" at bounding box center [0, 0] width 0 height 0
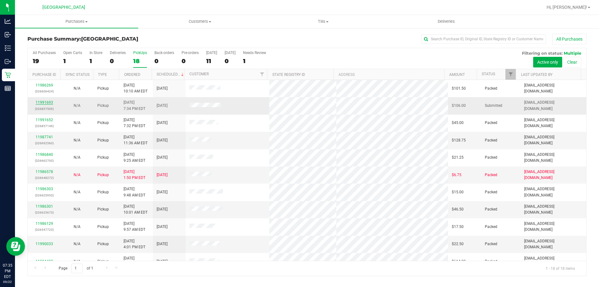
click at [42, 102] on link "11991693" at bounding box center [44, 102] width 17 height 4
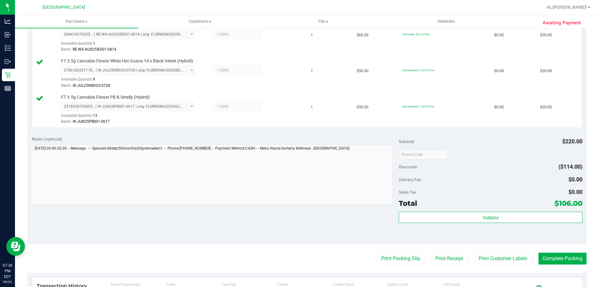
scroll to position [289, 0]
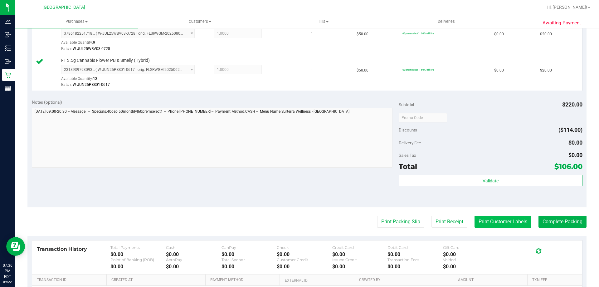
click at [475, 222] on button "Print Customer Labels" at bounding box center [502, 221] width 57 height 12
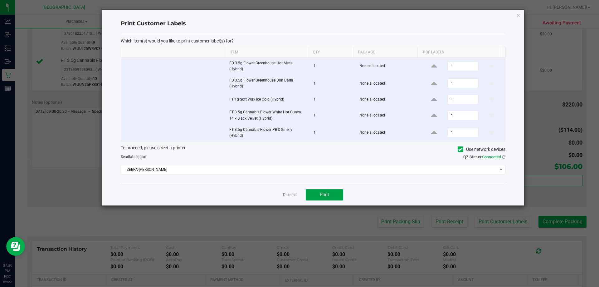
click at [323, 198] on button "Print" at bounding box center [324, 194] width 37 height 11
click at [517, 15] on icon "button" at bounding box center [518, 14] width 4 height 7
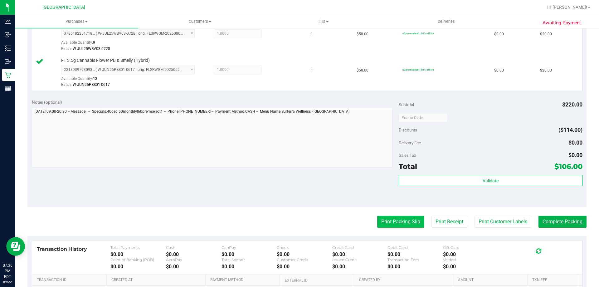
click at [405, 222] on button "Print Packing Slip" at bounding box center [400, 221] width 47 height 12
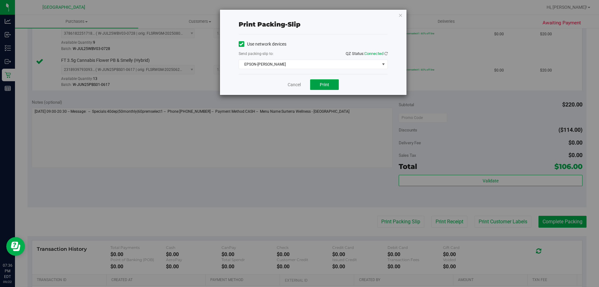
click at [326, 87] on span "Print" at bounding box center [324, 84] width 9 height 5
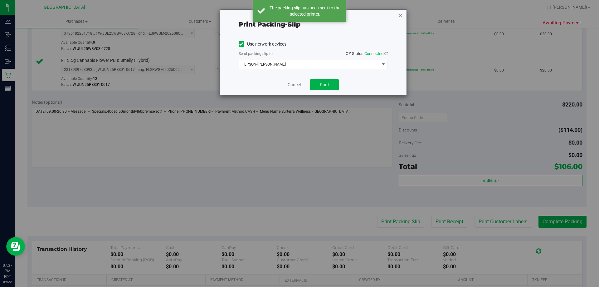
click at [400, 17] on icon "button" at bounding box center [400, 14] width 4 height 7
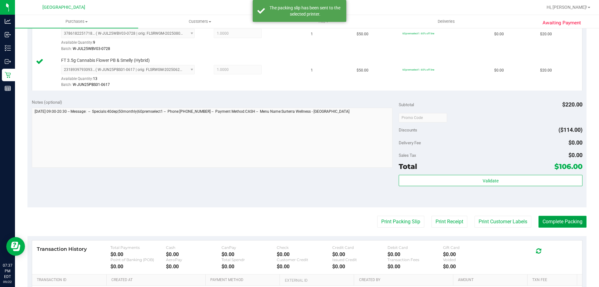
click at [552, 226] on button "Complete Packing" at bounding box center [562, 221] width 48 height 12
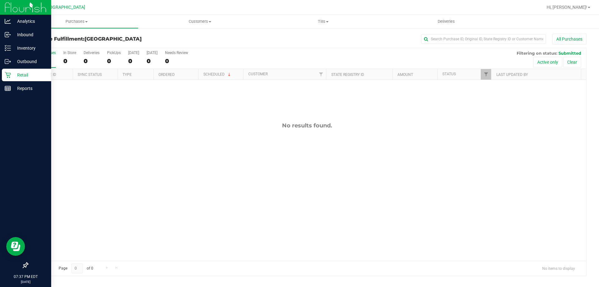
click at [6, 75] on icon at bounding box center [8, 75] width 6 height 6
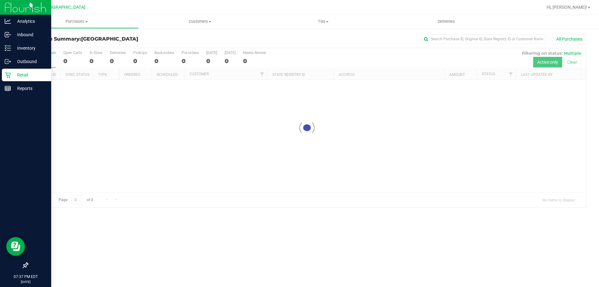
click at [22, 79] on div "Retail" at bounding box center [26, 75] width 49 height 12
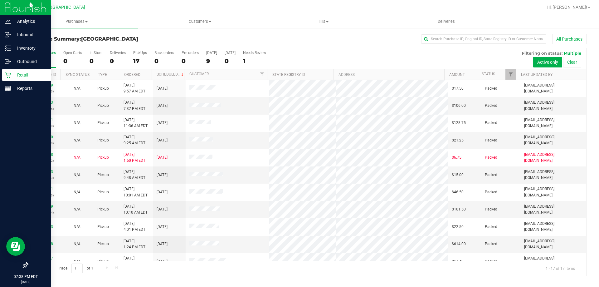
click at [20, 75] on p "Retail" at bounding box center [29, 74] width 37 height 7
click at [29, 78] on p "Retail" at bounding box center [29, 74] width 37 height 7
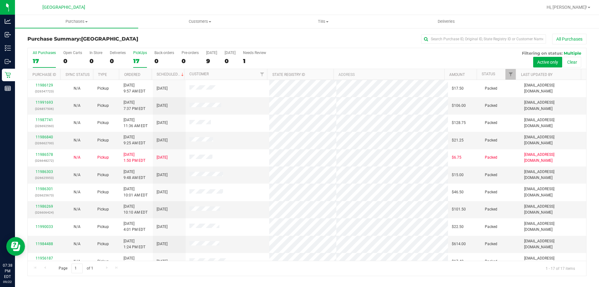
click at [135, 55] on label "PickUps 17" at bounding box center [140, 59] width 14 height 17
click at [0, 0] on input "PickUps 17" at bounding box center [0, 0] width 0 height 0
click at [145, 54] on div "PickUps" at bounding box center [140, 53] width 14 height 4
click at [0, 0] on input "PickUps 17" at bounding box center [0, 0] width 0 height 0
click at [137, 55] on label "PickUps 17" at bounding box center [140, 59] width 14 height 17
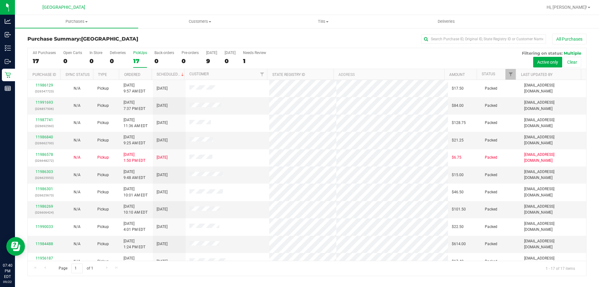
click at [0, 0] on input "PickUps 17" at bounding box center [0, 0] width 0 height 0
click at [139, 58] on div "17" at bounding box center [140, 60] width 14 height 7
click at [0, 0] on input "PickUps 17" at bounding box center [0, 0] width 0 height 0
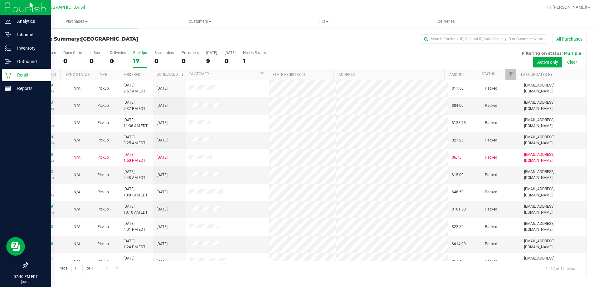
click at [7, 73] on icon at bounding box center [8, 75] width 6 height 6
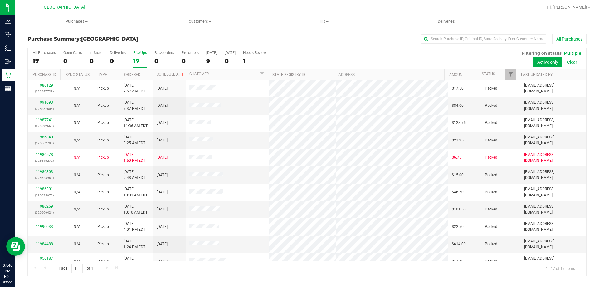
click at [141, 58] on div "17" at bounding box center [140, 60] width 14 height 7
click at [0, 0] on input "PickUps 17" at bounding box center [0, 0] width 0 height 0
click at [0, 79] on link "Retail" at bounding box center [7, 75] width 15 height 13
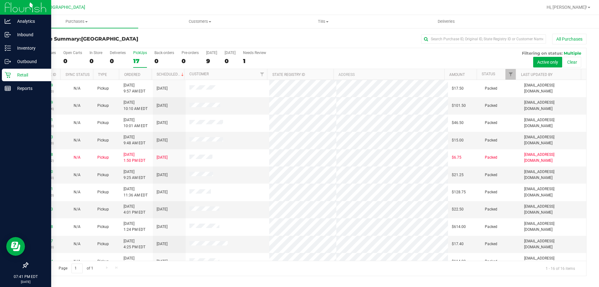
click at [14, 80] on div "Retail" at bounding box center [26, 75] width 49 height 12
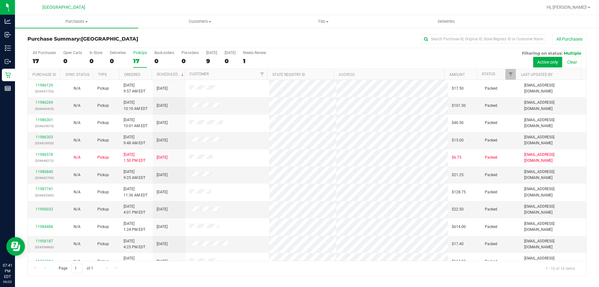
click at [137, 54] on div "PickUps" at bounding box center [140, 53] width 14 height 4
click at [0, 0] on input "PickUps 17" at bounding box center [0, 0] width 0 height 0
click at [145, 58] on div "16" at bounding box center [140, 60] width 14 height 7
click at [0, 0] on input "PickUps 16" at bounding box center [0, 0] width 0 height 0
click at [140, 60] on div "16" at bounding box center [140, 60] width 14 height 7
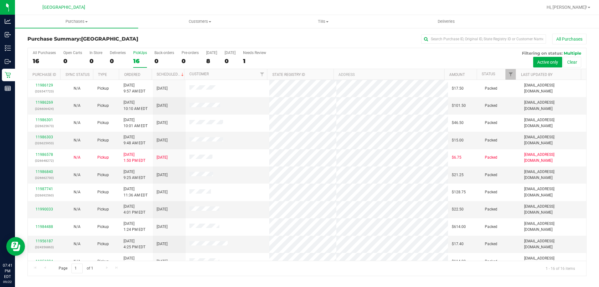
click at [0, 0] on input "PickUps 16" at bounding box center [0, 0] width 0 height 0
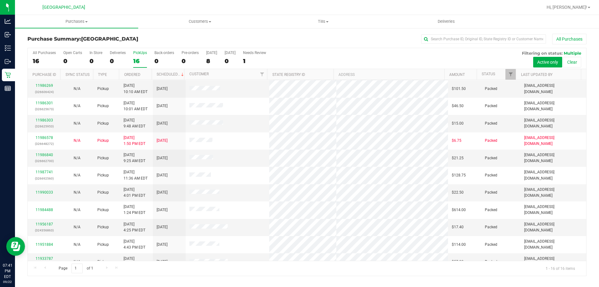
scroll to position [20, 0]
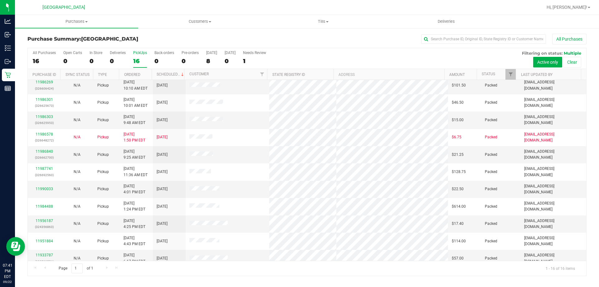
click at [138, 60] on div "16" at bounding box center [140, 60] width 14 height 7
click at [0, 0] on input "PickUps 16" at bounding box center [0, 0] width 0 height 0
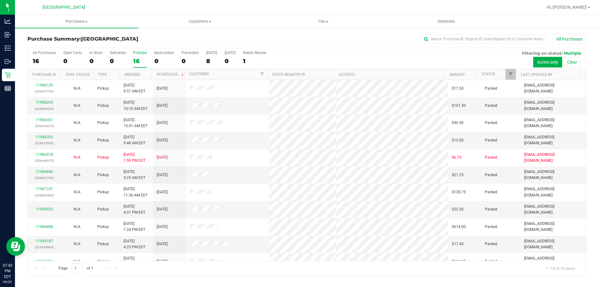
click at [134, 57] on label "PickUps 16" at bounding box center [140, 59] width 14 height 17
click at [0, 0] on input "PickUps 16" at bounding box center [0, 0] width 0 height 0
click at [140, 59] on div "16" at bounding box center [140, 60] width 14 height 7
click at [0, 0] on input "PickUps 16" at bounding box center [0, 0] width 0 height 0
click at [139, 58] on div "16" at bounding box center [140, 60] width 14 height 7
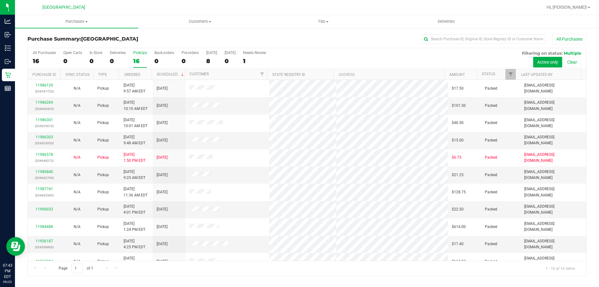
click at [0, 0] on input "PickUps 16" at bounding box center [0, 0] width 0 height 0
click at [144, 52] on div "PickUps" at bounding box center [140, 53] width 14 height 4
click at [0, 0] on input "PickUps 16" at bounding box center [0, 0] width 0 height 0
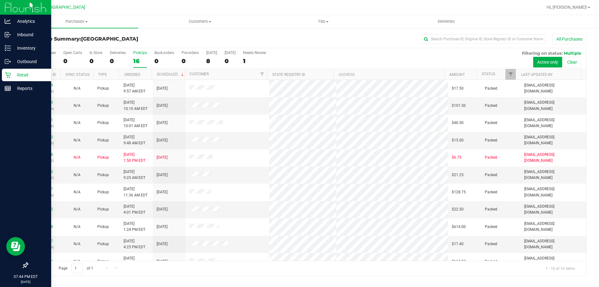
click at [11, 75] on p "Retail" at bounding box center [29, 74] width 37 height 7
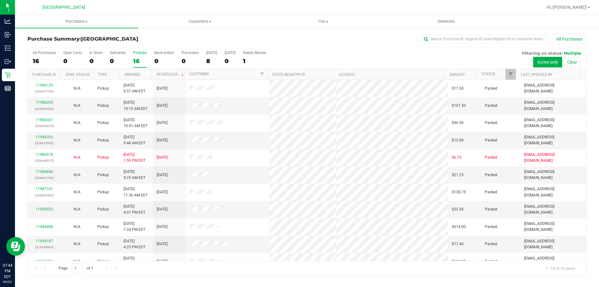
click at [137, 53] on div "PickUps" at bounding box center [140, 53] width 14 height 4
click at [0, 0] on input "PickUps 16" at bounding box center [0, 0] width 0 height 0
click at [136, 52] on div "PickUps" at bounding box center [140, 53] width 14 height 4
click at [0, 0] on input "PickUps 16" at bounding box center [0, 0] width 0 height 0
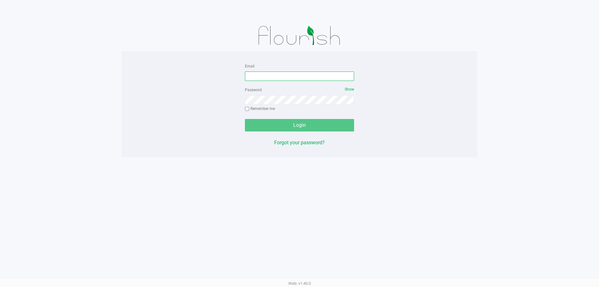
click at [288, 77] on input "Email" at bounding box center [299, 75] width 109 height 9
type input "[EMAIL_ADDRESS][DOMAIN_NAME]"
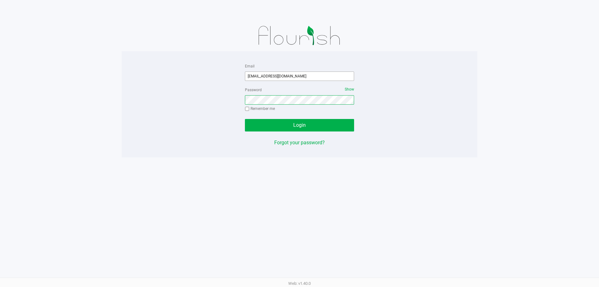
click at [245, 119] on button "Login" at bounding box center [299, 125] width 109 height 12
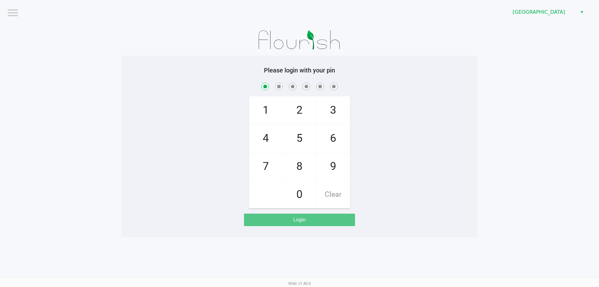
checkbox input "true"
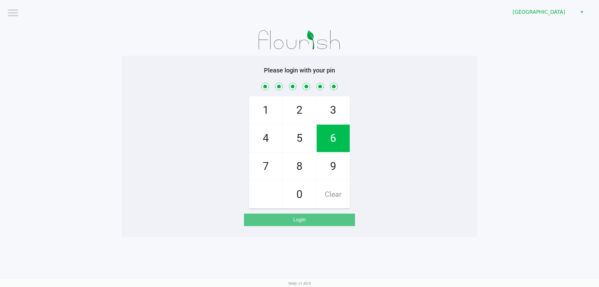
checkbox input "true"
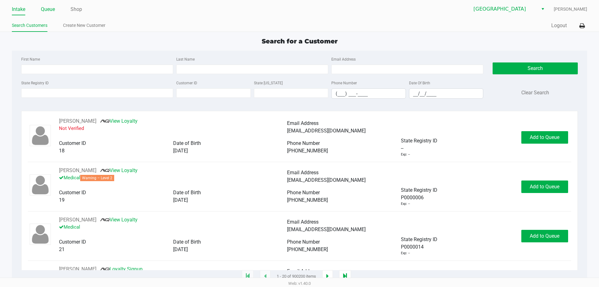
click at [54, 10] on link "Queue" at bounding box center [48, 9] width 14 height 9
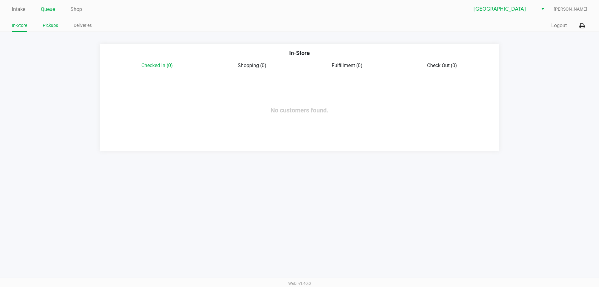
click at [47, 25] on link "Pickups" at bounding box center [50, 26] width 15 height 8
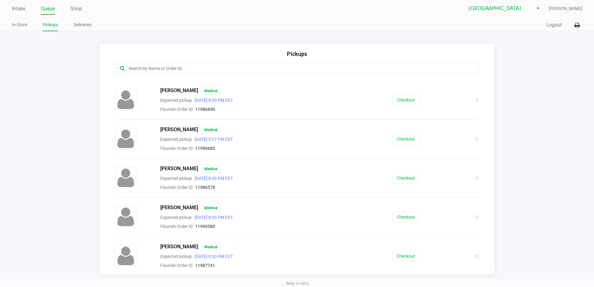
scroll to position [281, 0]
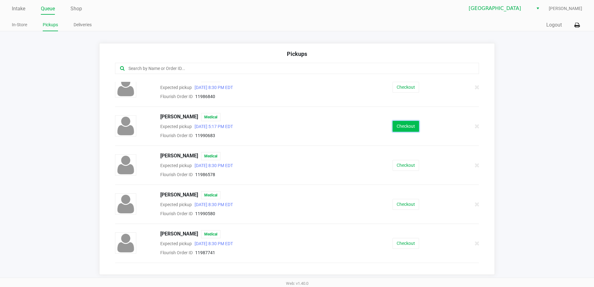
click at [396, 126] on button "Checkout" at bounding box center [406, 126] width 27 height 11
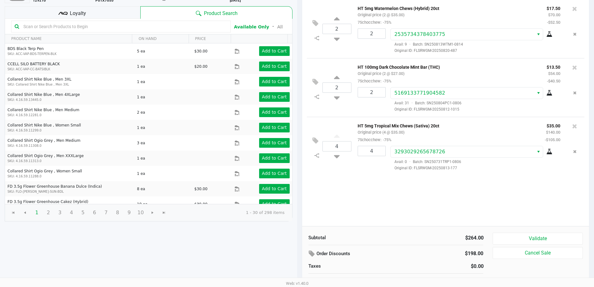
scroll to position [64, 0]
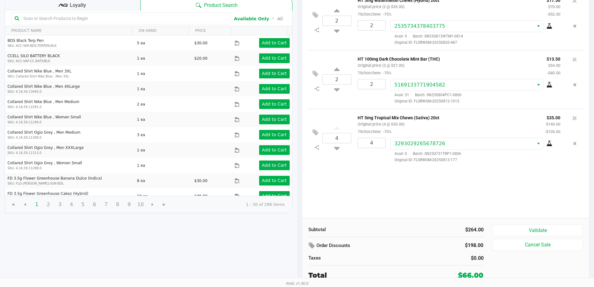
click at [401, 180] on div "2 HT 5mg Watermelon Chews (Hybrid) 20ct Original price (2 @ $35.00) 75chocchew:…" at bounding box center [445, 104] width 287 height 226
click at [422, 208] on div "2 HT 5mg Watermelon Chews (Hybrid) 20ct Original price (2 @ $35.00) 75chocchew:…" at bounding box center [445, 104] width 287 height 226
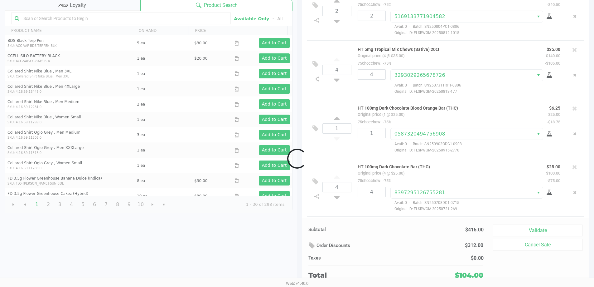
scroll to position [127, 0]
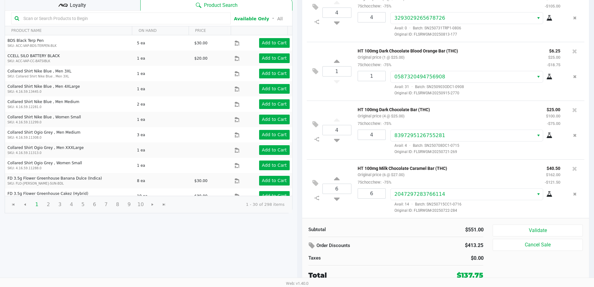
click at [501, 224] on div "Subtotal $551.00 Order Discounts $413.25 Taxes $0.00 Total $137.75 Validate Can…" at bounding box center [445, 252] width 287 height 69
click at [505, 226] on button "Validate" at bounding box center [538, 230] width 90 height 12
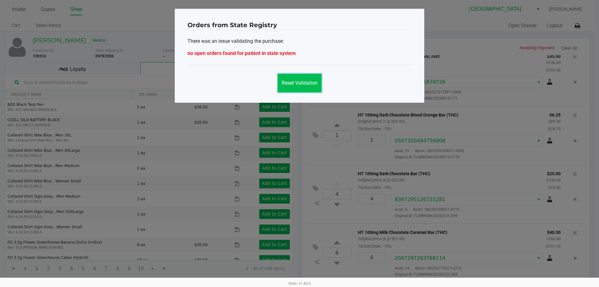
click at [319, 88] on button "Reset Validation" at bounding box center [300, 83] width 44 height 19
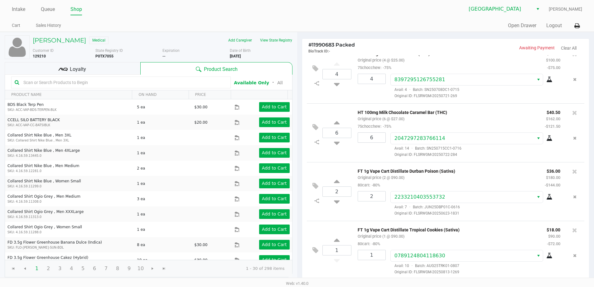
scroll to position [304, 0]
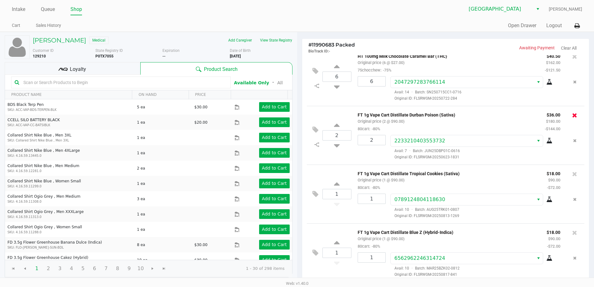
click at [572, 114] on icon at bounding box center [574, 115] width 5 height 6
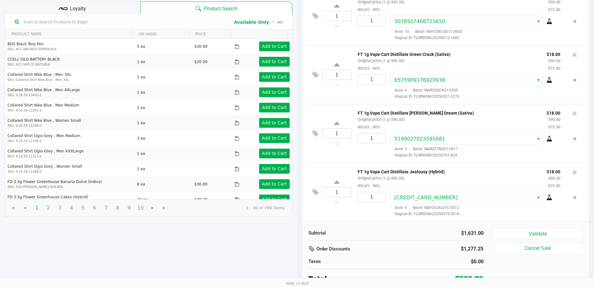
scroll to position [64, 0]
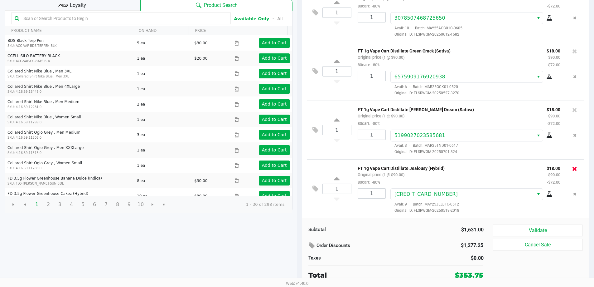
click at [572, 166] on icon at bounding box center [574, 168] width 5 height 6
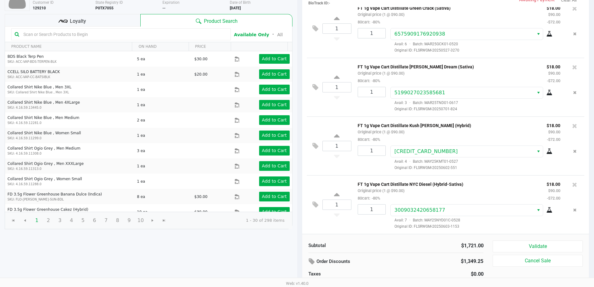
scroll to position [0, 0]
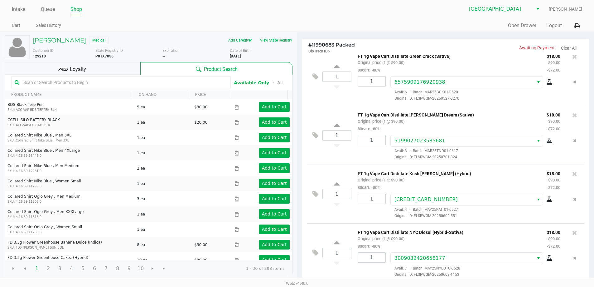
click at [71, 63] on div "Loyalty" at bounding box center [73, 68] width 136 height 12
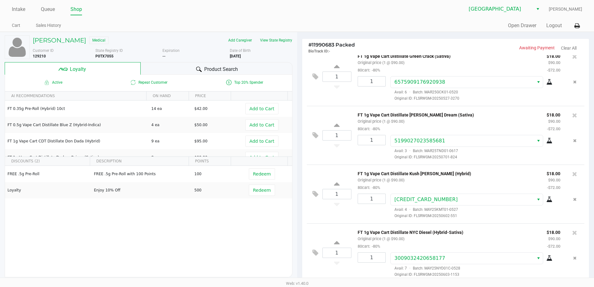
click at [241, 67] on div "Product Search" at bounding box center [217, 68] width 152 height 12
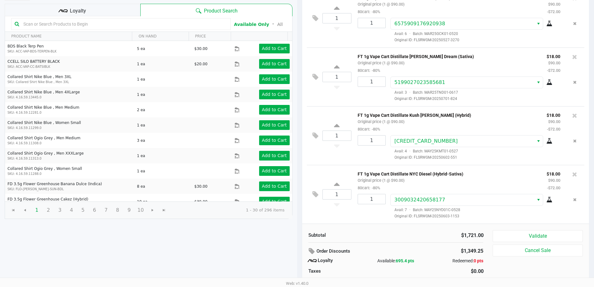
scroll to position [71, 0]
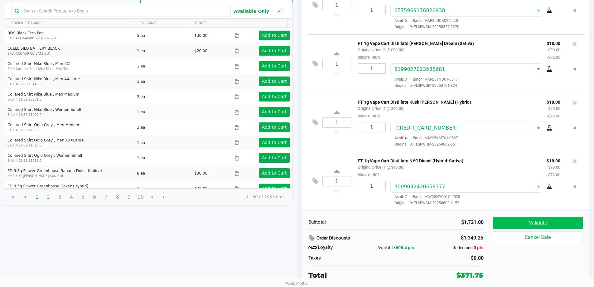
click at [548, 221] on button "Validate" at bounding box center [538, 223] width 90 height 12
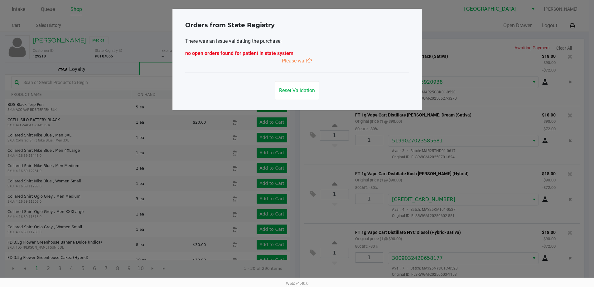
scroll to position [0, 0]
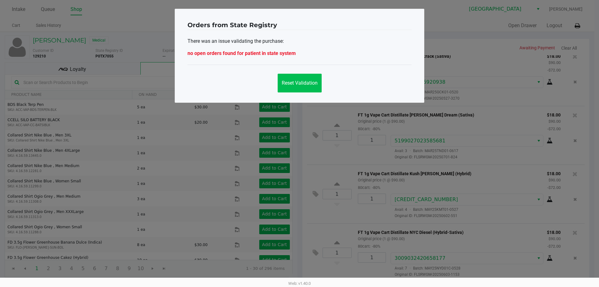
click at [304, 81] on span "Reset Validation" at bounding box center [300, 83] width 36 height 6
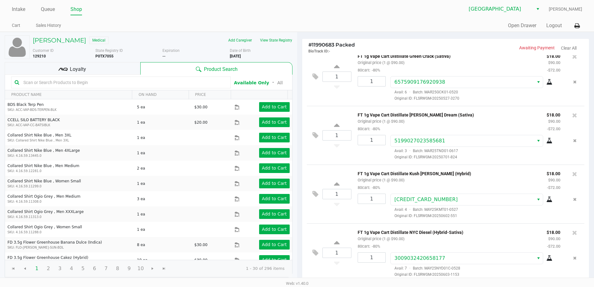
scroll to position [71, 0]
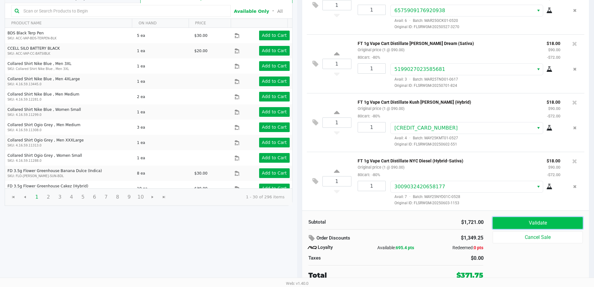
click at [514, 220] on button "Validate" at bounding box center [538, 223] width 90 height 12
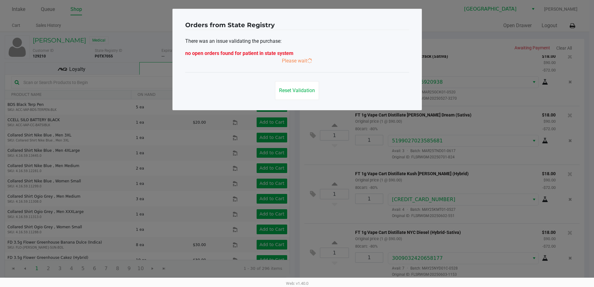
scroll to position [0, 0]
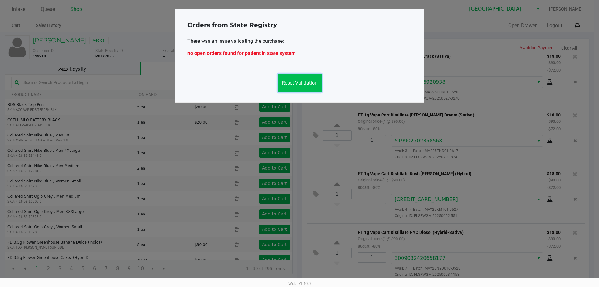
click at [305, 86] on button "Reset Validation" at bounding box center [300, 83] width 44 height 19
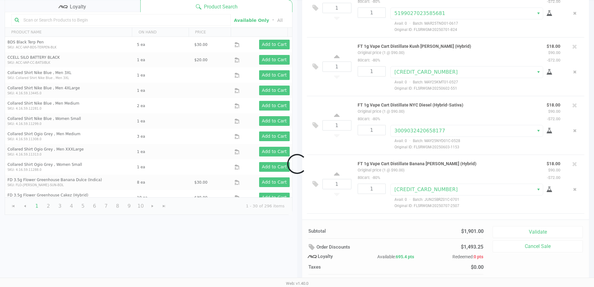
scroll to position [1011, 0]
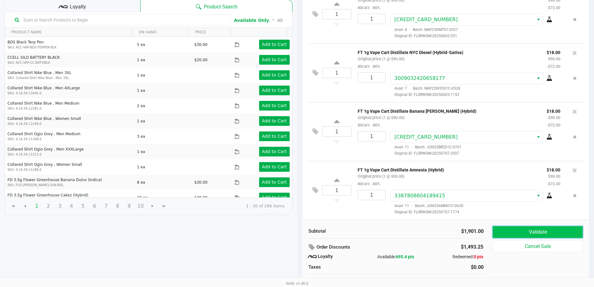
click at [550, 227] on button "Validate" at bounding box center [538, 232] width 90 height 12
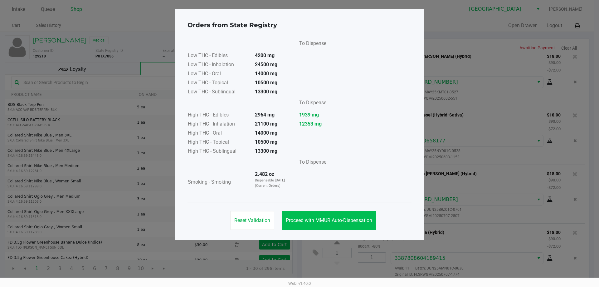
click at [333, 221] on span "Proceed with MMUR Auto-Dispensation" at bounding box center [329, 220] width 86 height 6
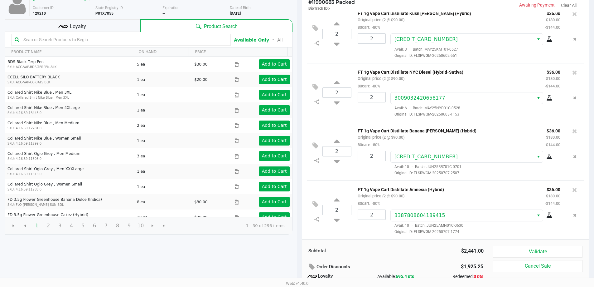
scroll to position [71, 0]
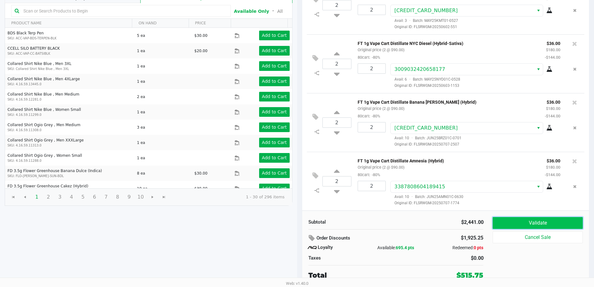
click at [528, 221] on button "Validate" at bounding box center [538, 223] width 90 height 12
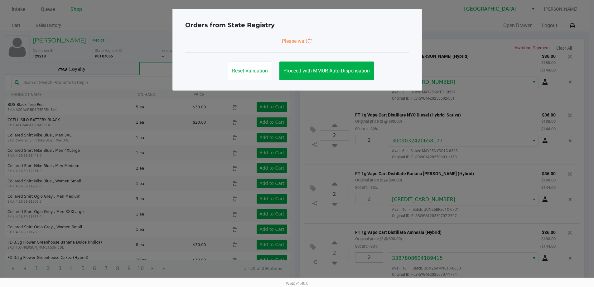
scroll to position [0, 0]
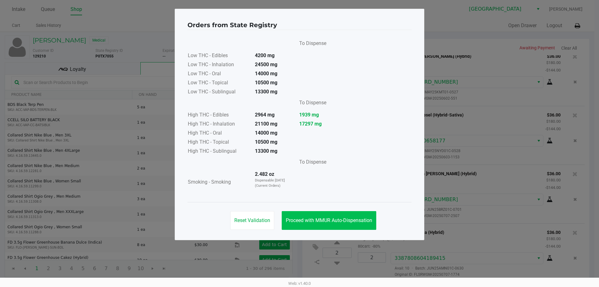
click at [338, 223] on button "Proceed with MMUR Auto-Dispensation" at bounding box center [329, 220] width 94 height 19
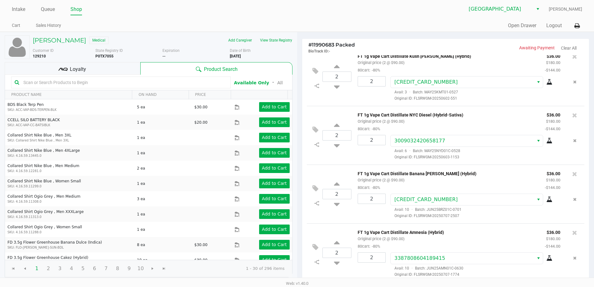
scroll to position [71, 0]
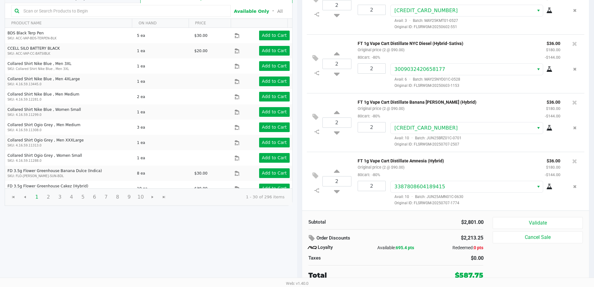
click at [515, 219] on button "Validate" at bounding box center [538, 223] width 90 height 12
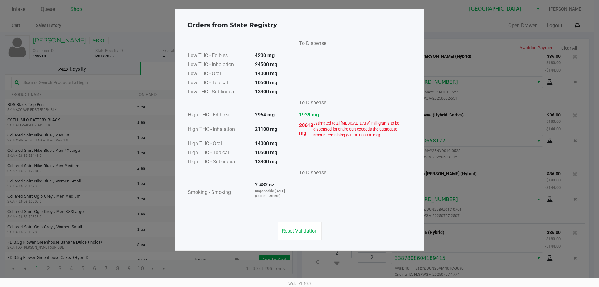
click at [306, 226] on button "Reset Validation" at bounding box center [300, 230] width 44 height 19
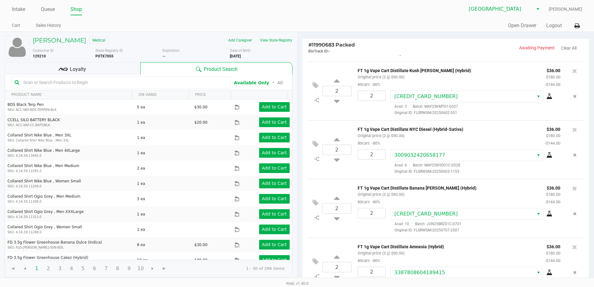
scroll to position [1039, 0]
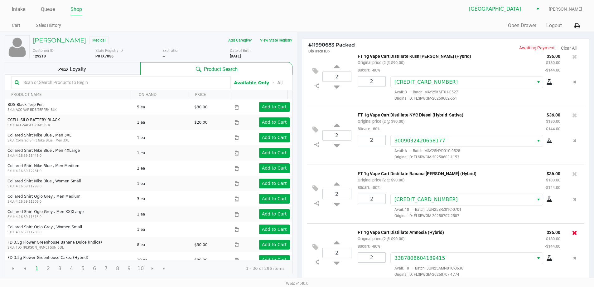
click at [572, 232] on icon at bounding box center [574, 232] width 5 height 6
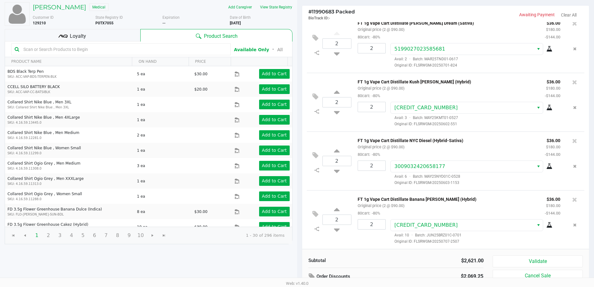
scroll to position [71, 0]
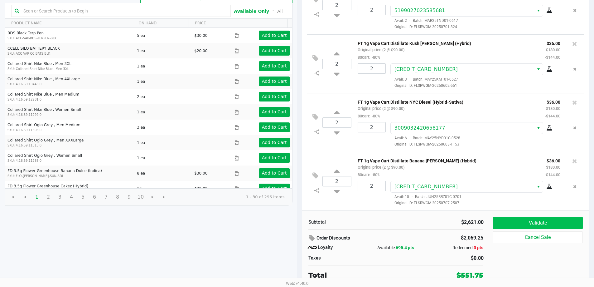
click at [546, 224] on button "Validate" at bounding box center [538, 223] width 90 height 12
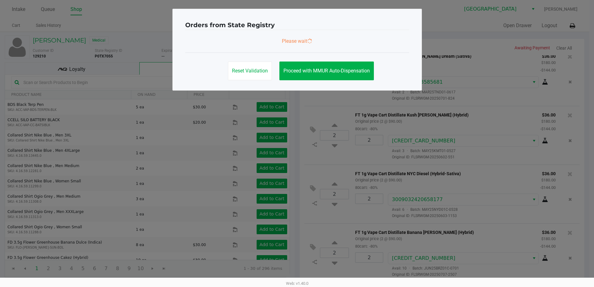
scroll to position [0, 0]
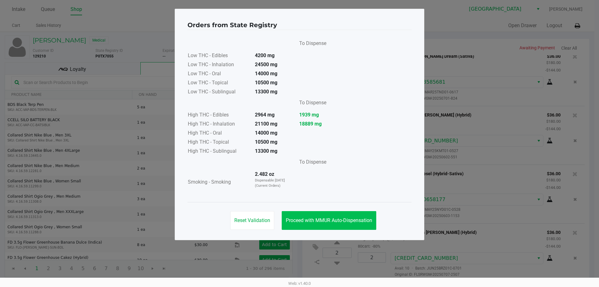
click at [330, 225] on button "Proceed with MMUR Auto-Dispensation" at bounding box center [329, 220] width 94 height 19
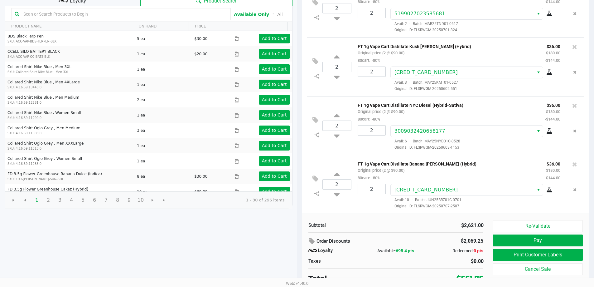
scroll to position [71, 0]
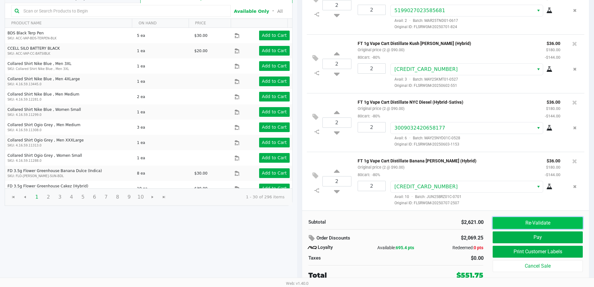
click at [528, 223] on button "Re-Validate" at bounding box center [538, 223] width 90 height 12
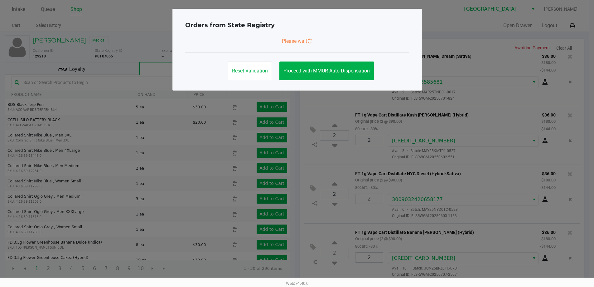
scroll to position [0, 0]
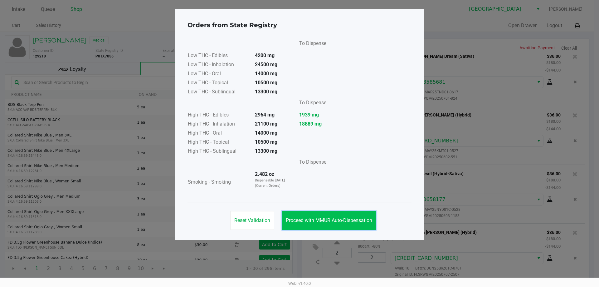
click at [332, 221] on span "Proceed with MMUR Auto-Dispensation" at bounding box center [329, 220] width 86 height 6
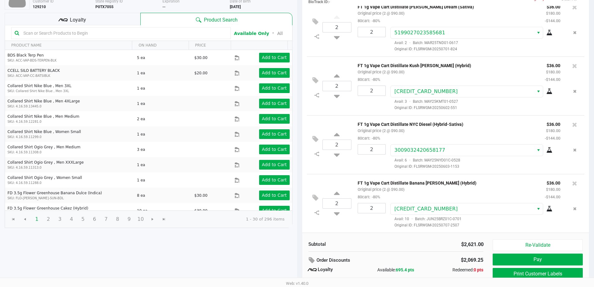
scroll to position [71, 0]
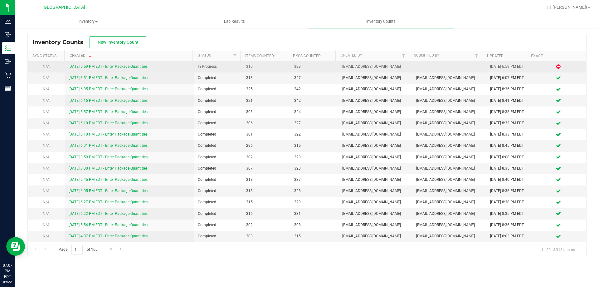
click at [137, 66] on link "[DATE] 5:59 PM EDT - Enter Package Quantities" at bounding box center [108, 66] width 79 height 4
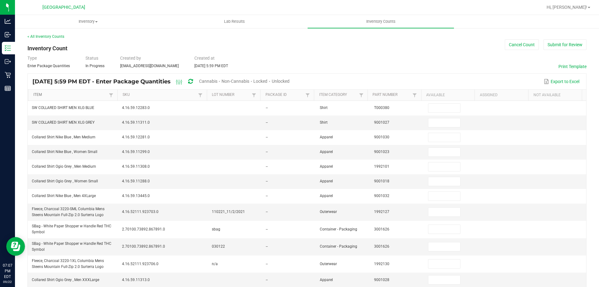
click at [70, 95] on link "Item" at bounding box center [70, 94] width 74 height 5
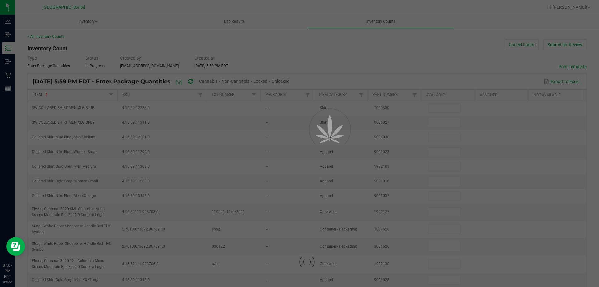
type input "5"
type input "1"
type input "8"
type input "10"
type input "11"
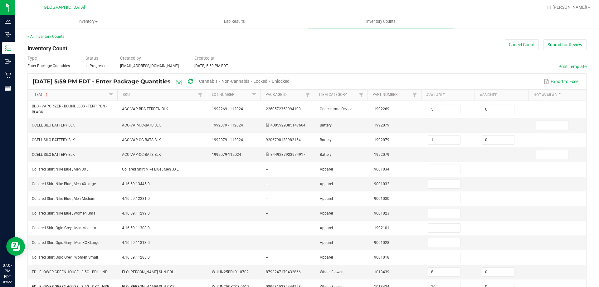
click at [72, 94] on link "Item" at bounding box center [70, 94] width 74 height 5
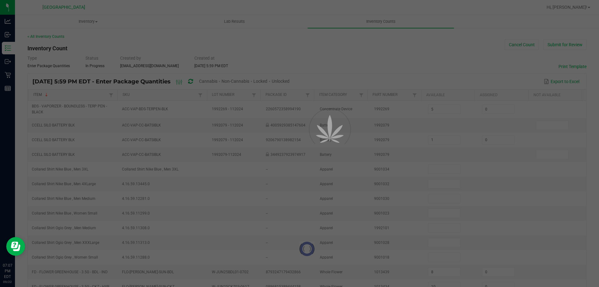
type input "8"
type input "14"
type input "11"
type input "38"
type input "12"
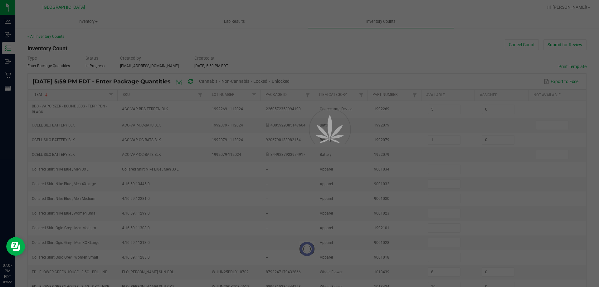
type input "24"
type input "17"
type input "15"
type input "26"
type input "18"
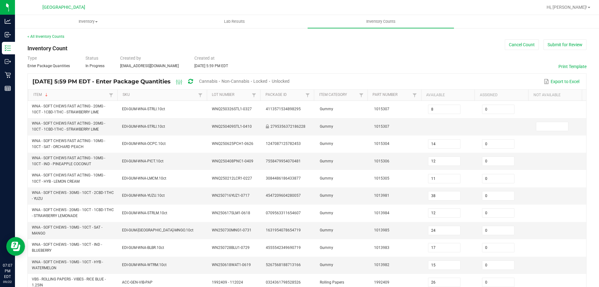
click at [217, 80] on span "Cannabis" at bounding box center [208, 81] width 18 height 5
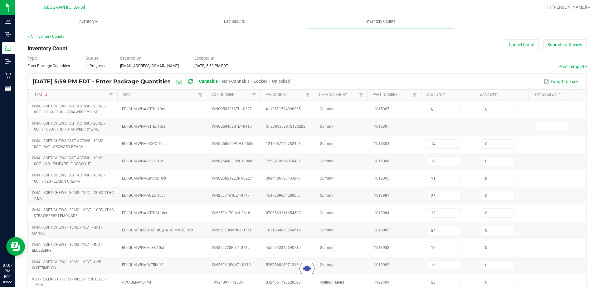
type input "2"
type input "18"
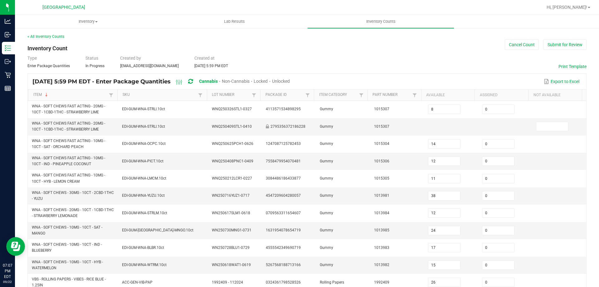
click at [290, 80] on span "Unlocked" at bounding box center [281, 81] width 18 height 5
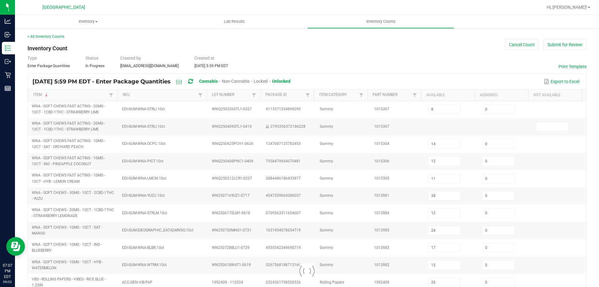
type input "12"
type input "38"
type input "12"
type input "24"
type input "17"
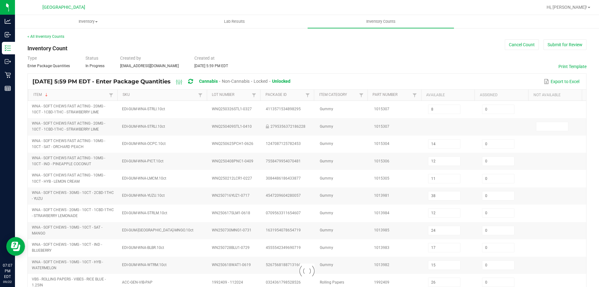
type input "15"
type input "26"
type input "18"
type input "4"
type input "11"
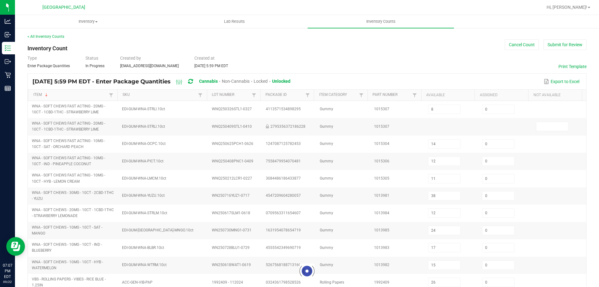
type input "17"
type input "6"
type input "16"
type input "3"
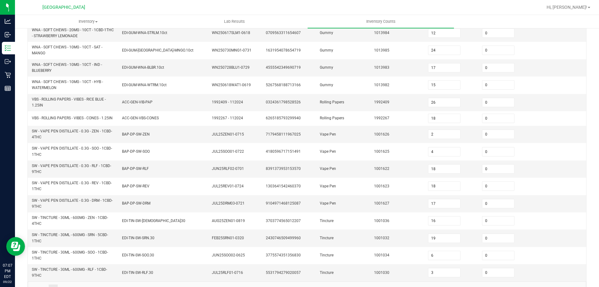
scroll to position [182, 0]
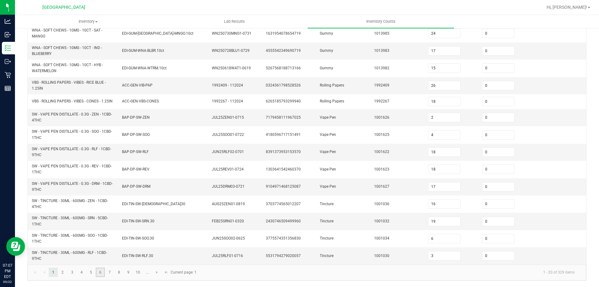
click at [100, 274] on link "6" at bounding box center [100, 271] width 9 height 9
type input "3"
type input "0"
type input "9"
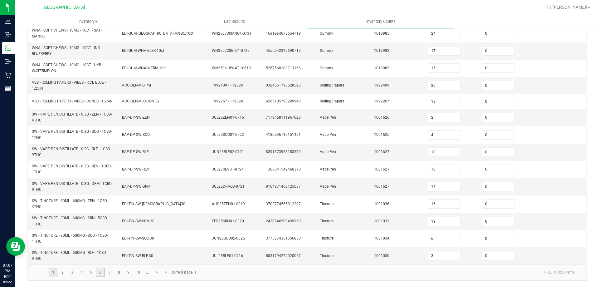
type input "0"
type input "6"
type input "0"
type input "1"
type input "3"
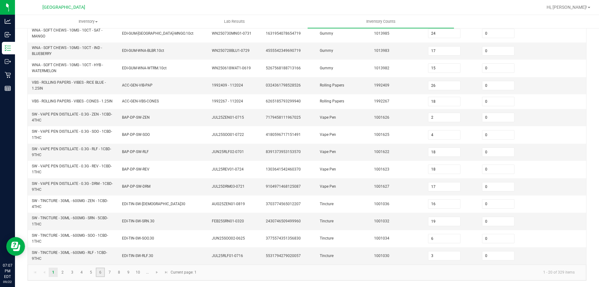
type input "5"
type input "9"
type input "2"
type input "1"
type input "5"
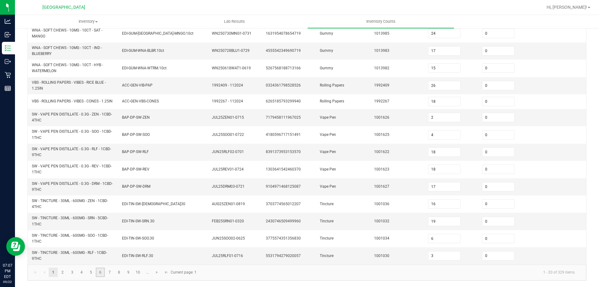
type input "5"
type input "9"
type input "0"
type input "7"
type input "5"
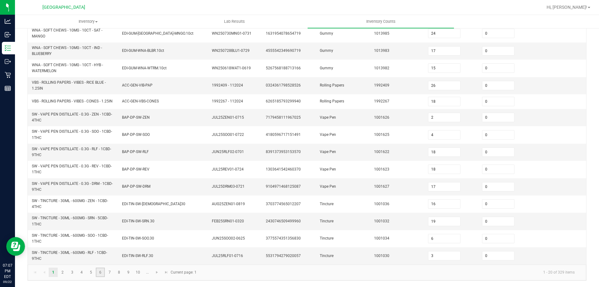
type input "10"
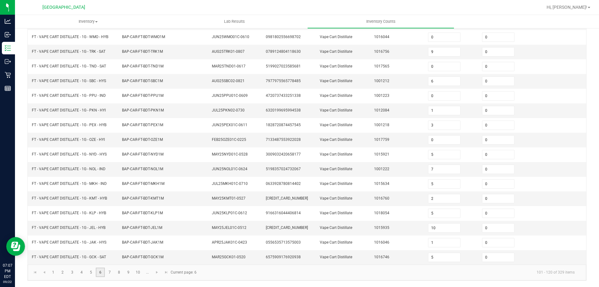
scroll to position [135, 0]
click at [91, 272] on link "5" at bounding box center [90, 271] width 9 height 9
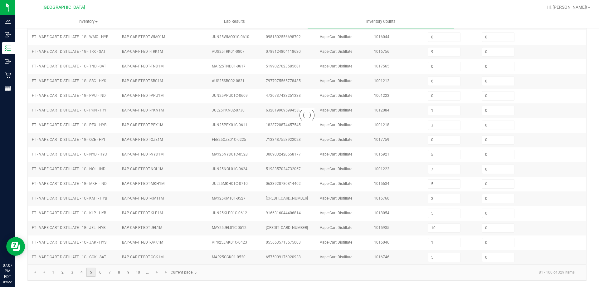
type input "8"
type input "7"
type input "8"
type input "3"
type input "5"
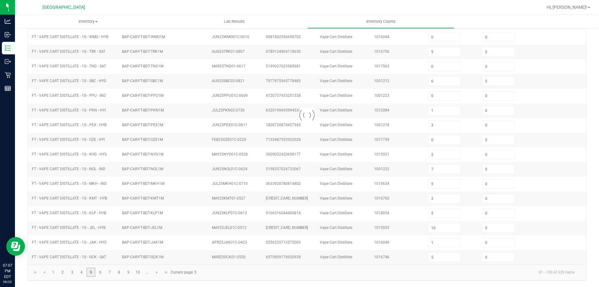
type input "7"
type input "1"
type input "3"
type input "5"
type input "7"
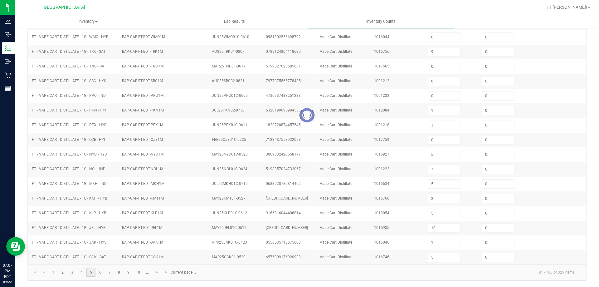
type input "5"
type input "17"
type input "4"
type input "8"
type input "3"
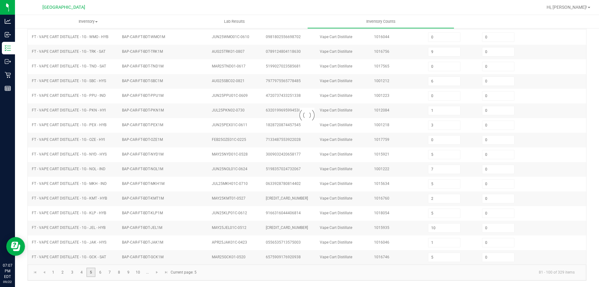
type input "2"
type input "8"
type input "3"
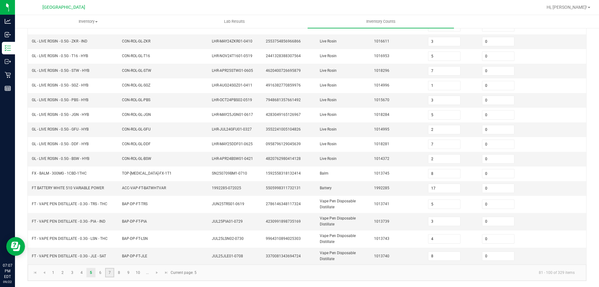
click at [111, 274] on link "7" at bounding box center [109, 272] width 9 height 9
type input "11"
type input "0"
type input "10"
type input "7"
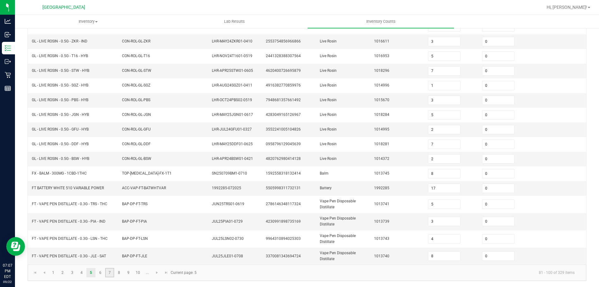
type input "6"
type input "9"
type input "2"
type input "10"
type input "3"
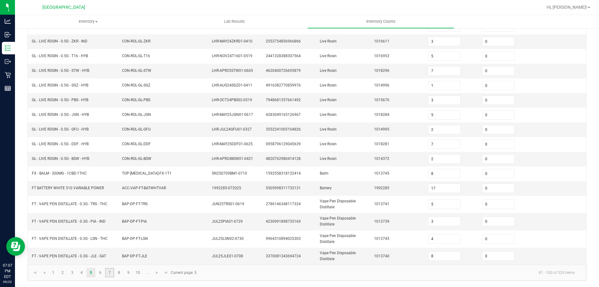
type input "2"
type input "8"
type input "5"
type input "6"
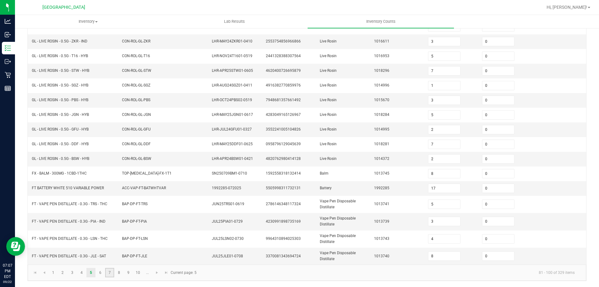
type input "0"
type input "5"
type input "1"
type input "5"
type input "2"
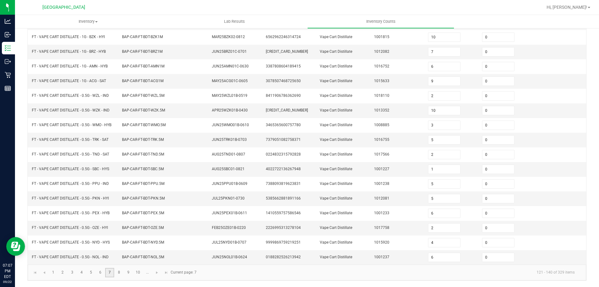
scroll to position [129, 0]
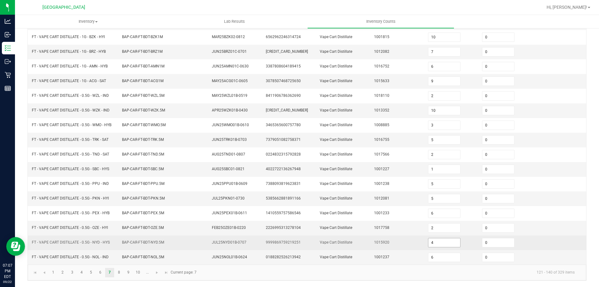
click at [428, 241] on input "4" at bounding box center [444, 242] width 32 height 9
type input "3"
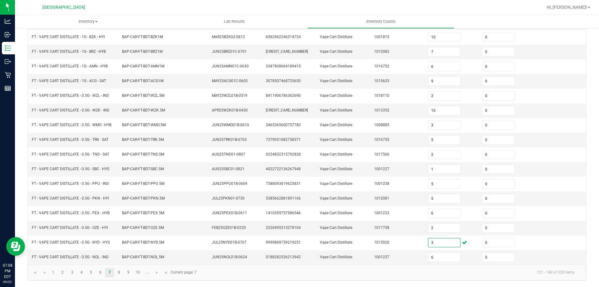
click at [588, 187] on div "< All Inventory Counts Inventory Count Cancel Count Submit for Review Type Ente…" at bounding box center [307, 92] width 584 height 389
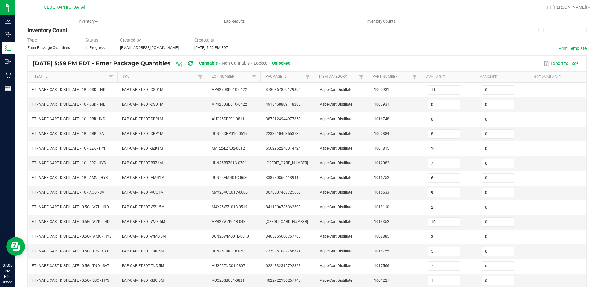
scroll to position [0, 0]
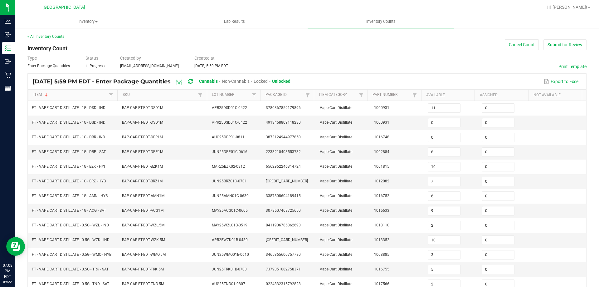
click at [72, 94] on link "Item" at bounding box center [70, 94] width 74 height 5
type input "8"
type input "12"
type input "38"
type input "12"
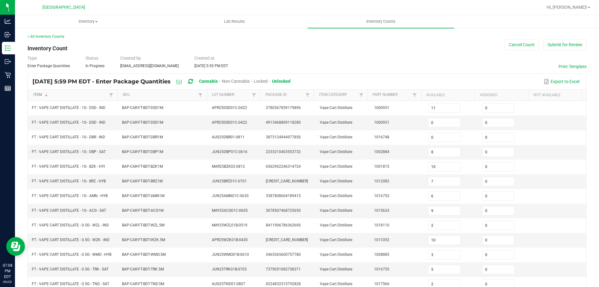
type input "24"
type input "17"
type input "15"
type input "26"
type input "18"
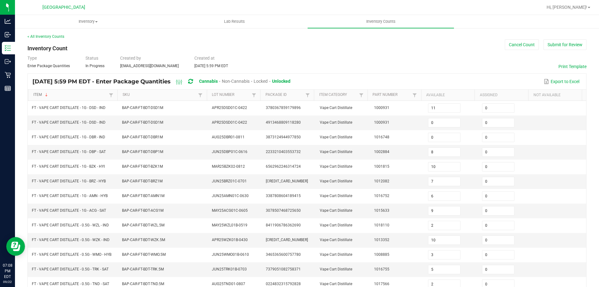
type input "4"
type input "11"
type input "17"
type input "6"
type input "16"
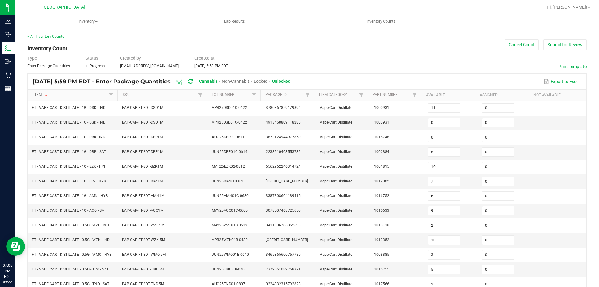
type input "3"
type input "14"
type input "2"
type input "18"
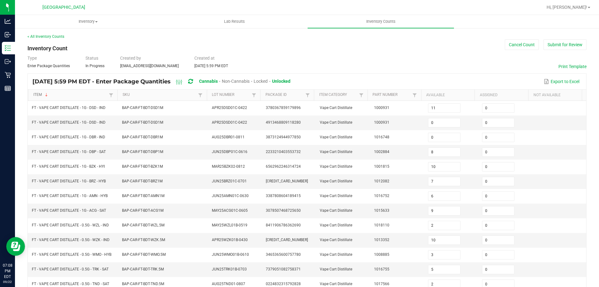
type input "19"
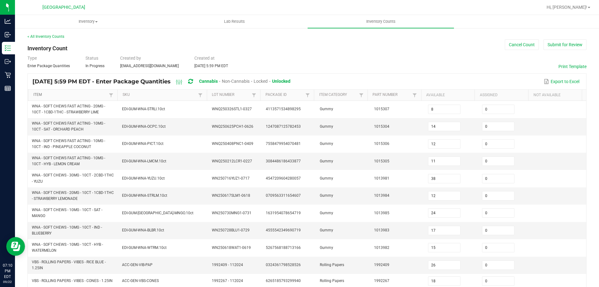
click at [73, 94] on link "Item" at bounding box center [70, 94] width 74 height 5
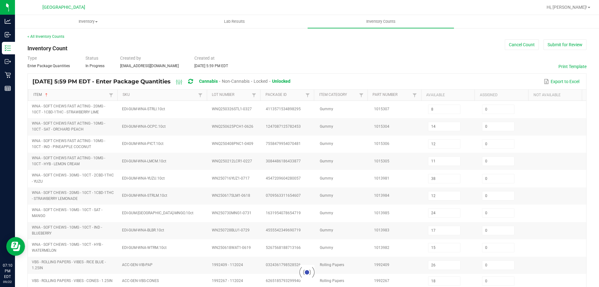
type input "5"
type input "8"
type input "11"
type input "4"
type input "7"
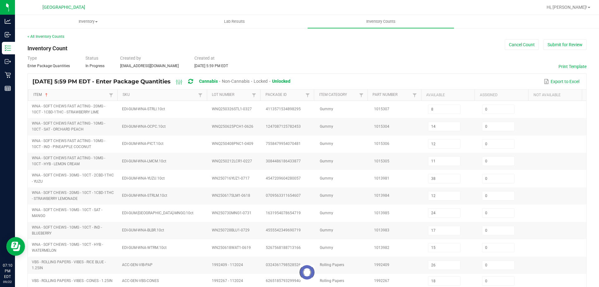
type input "9"
type input "13"
type input "16"
type input "13"
type input "8"
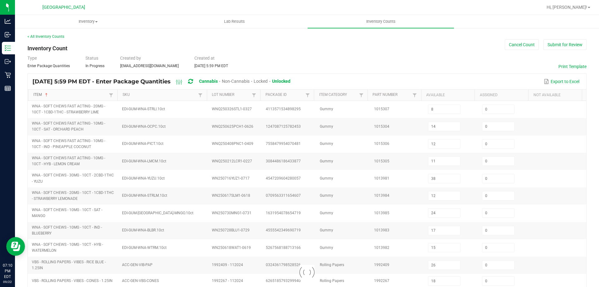
type input "10"
type input "1"
type input "0"
type input "8"
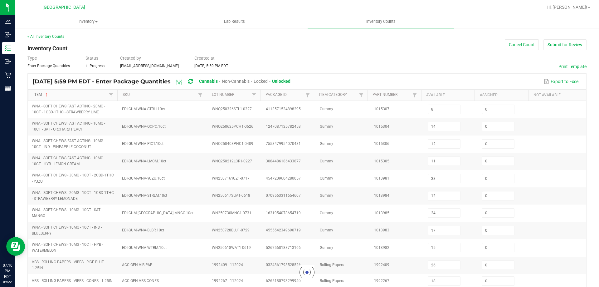
type input "1"
type input "3"
type input "0"
type input "2"
type input "1"
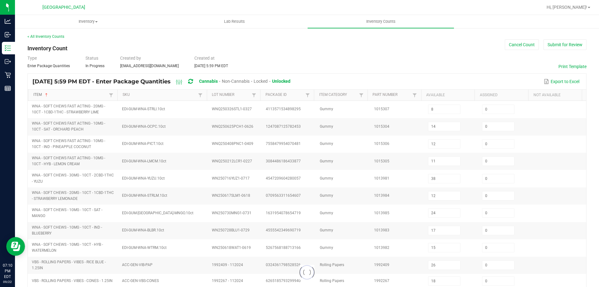
type input "0"
type input "1"
type input "12"
type input "8"
type input "4"
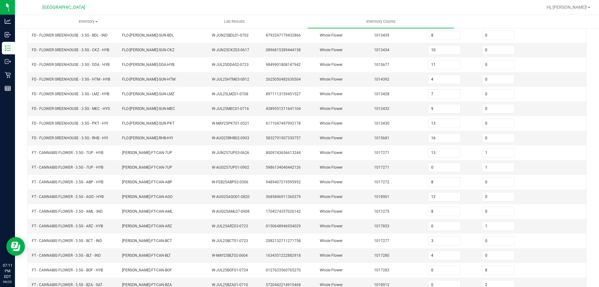
scroll to position [132, 0]
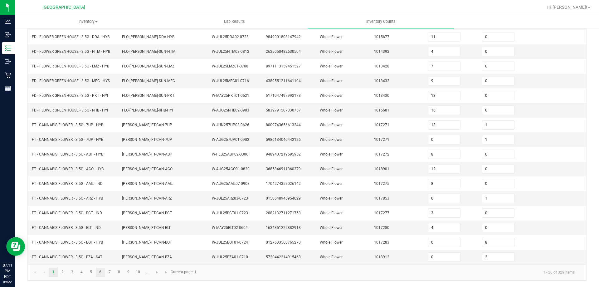
click at [100, 273] on link "6" at bounding box center [100, 271] width 9 height 9
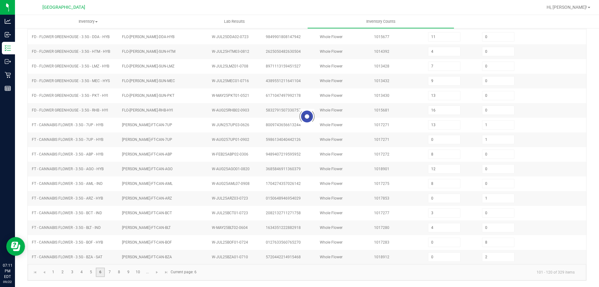
type input "14"
type input "23"
type input "3"
type input "0"
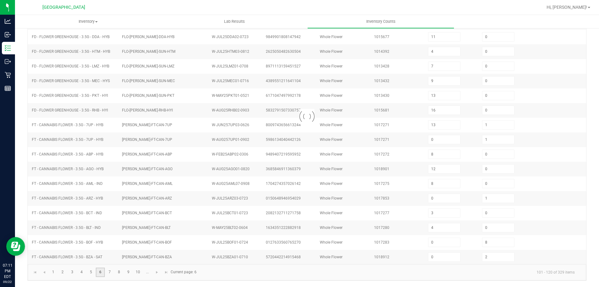
type input "4"
type input "0"
type input "5"
type input "4"
type input "6"
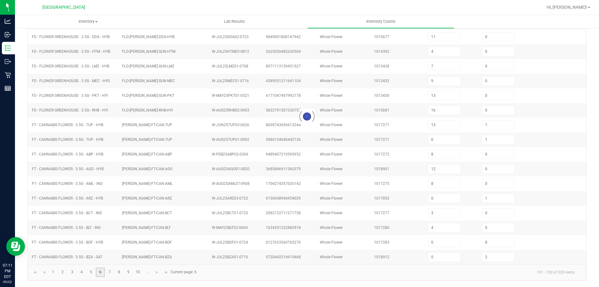
type input "6"
type input "1"
type input "0"
type input "5"
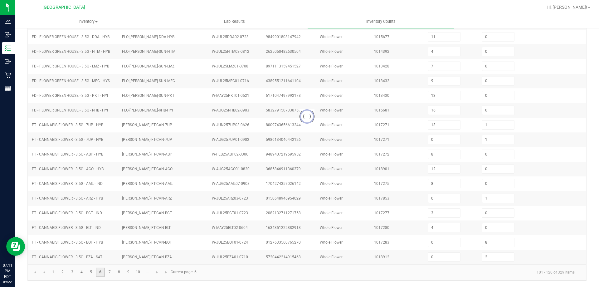
type input "13"
type input "0"
type input "13"
type input "22"
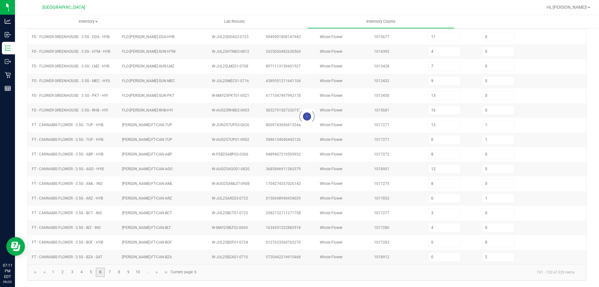
type input "0"
type input "22"
type input "7"
type input "0"
type input "1"
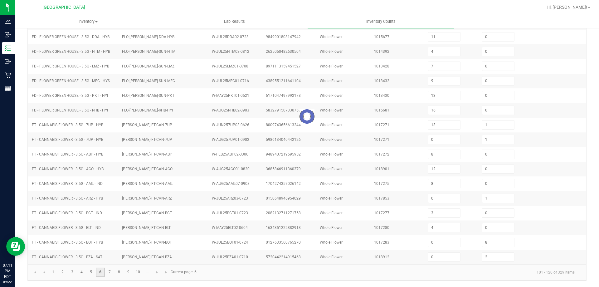
type input "24"
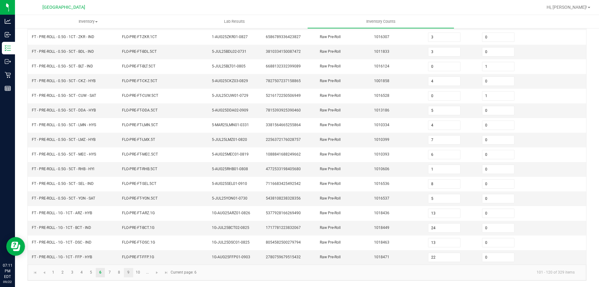
click at [128, 272] on link "9" at bounding box center [128, 272] width 9 height 9
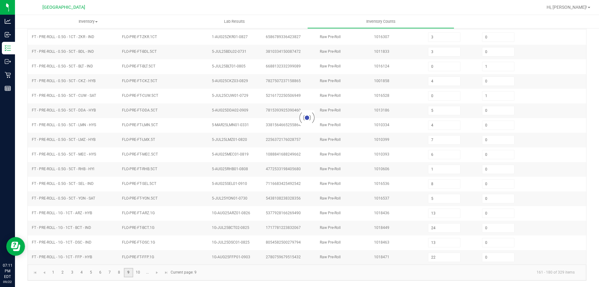
type input "0"
type input "8"
type input "5"
type input "10"
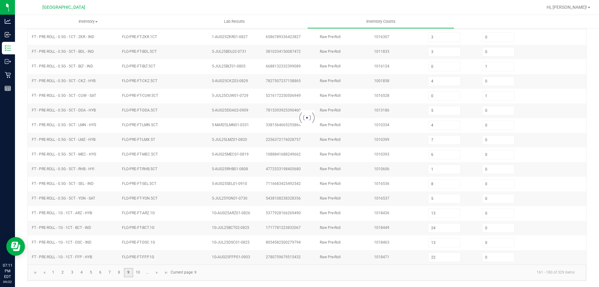
type input "9"
type input "5"
type input "0"
type input "9"
type input "2"
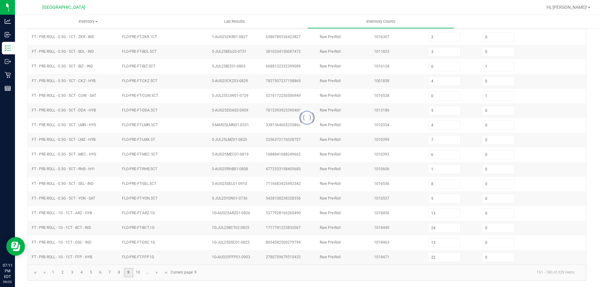
type input "2"
type input "1"
type input "8"
type input "0"
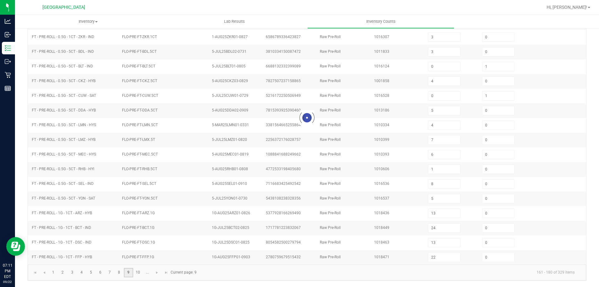
type input "1"
type input "4"
type input "1"
type input "11"
type input "4"
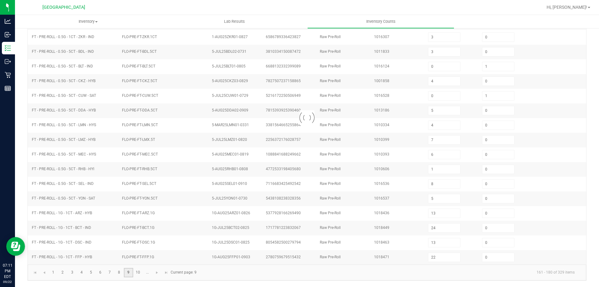
type input "3"
type input "0"
type input "1"
type input "8"
type input "0"
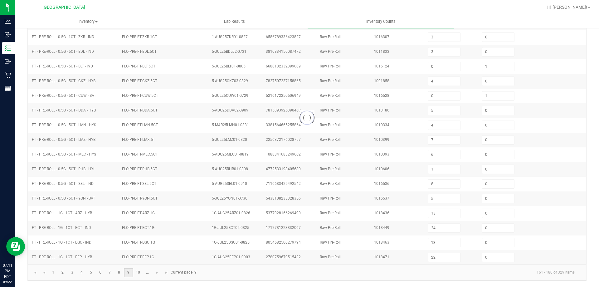
type input "1"
type input "8"
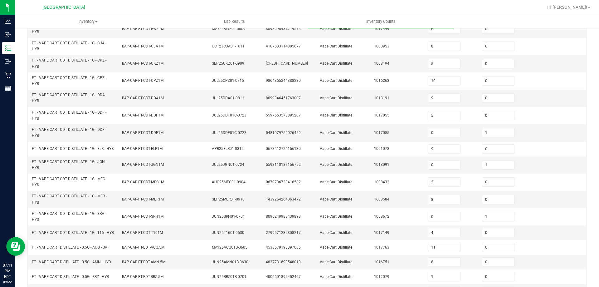
scroll to position [172, 0]
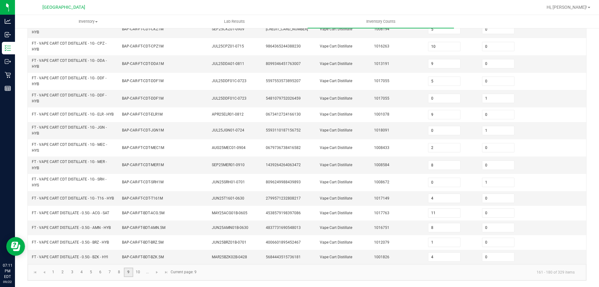
click at [136, 273] on link "10" at bounding box center [137, 271] width 9 height 9
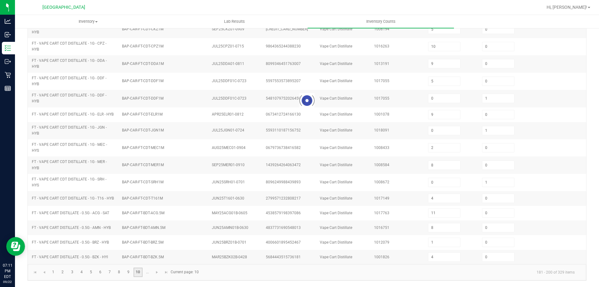
type input "6"
type input "4"
type input "11"
type input "8"
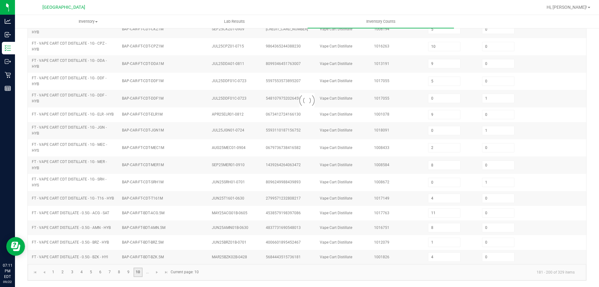
type input "10"
type input "11"
type input "6"
type input "3"
type input "6"
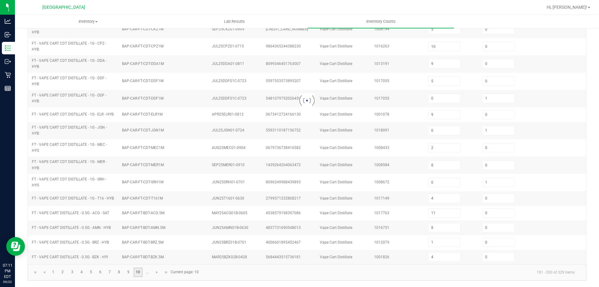
type input "0"
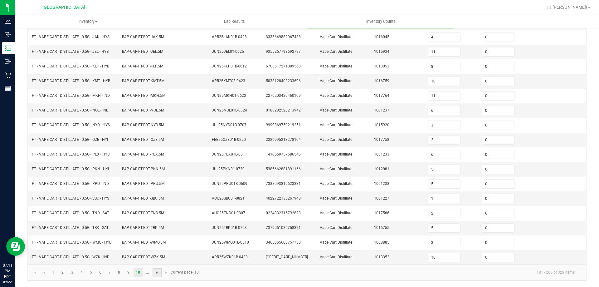
click at [157, 273] on span "Go to the next page" at bounding box center [156, 272] width 5 height 5
click at [70, 273] on link "12" at bounding box center [72, 272] width 9 height 9
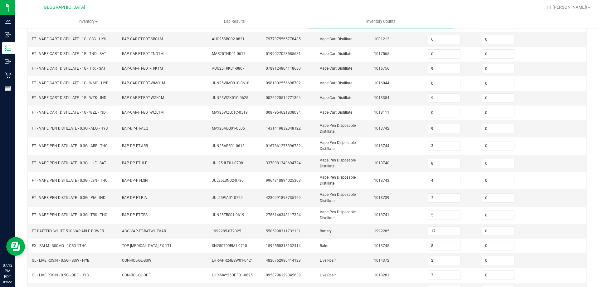
scroll to position [84, 0]
click at [430, 97] on input "9" at bounding box center [444, 97] width 32 height 9
click at [588, 152] on div "< All Inventory Counts Inventory Count Cancel Count Submit for Review Type Ente…" at bounding box center [307, 146] width 584 height 404
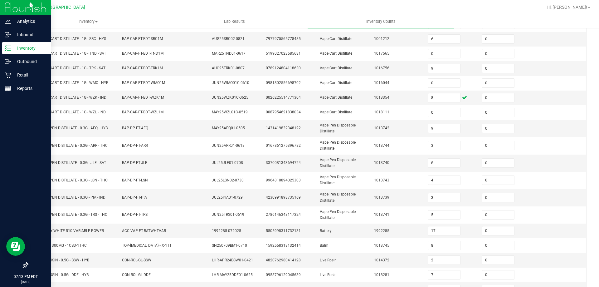
click at [10, 48] on icon at bounding box center [8, 48] width 6 height 6
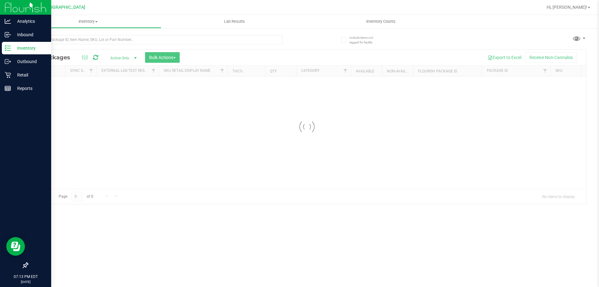
click at [23, 53] on div "Inventory" at bounding box center [26, 48] width 49 height 12
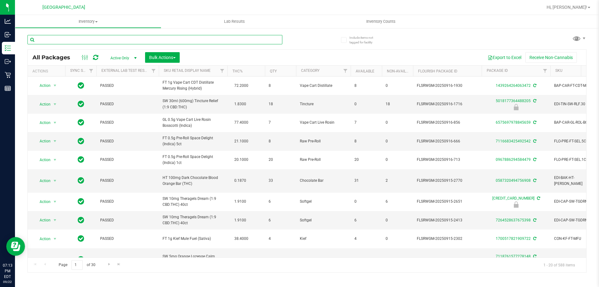
click at [88, 39] on input "text" at bounding box center [154, 39] width 255 height 9
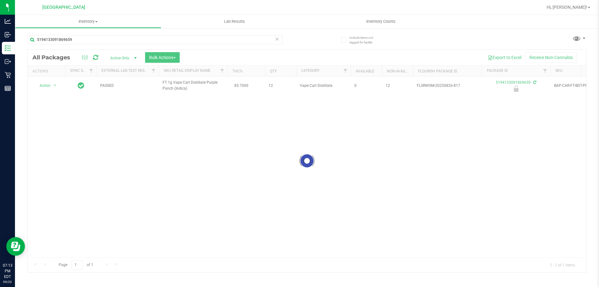
click at [45, 86] on div at bounding box center [307, 161] width 558 height 222
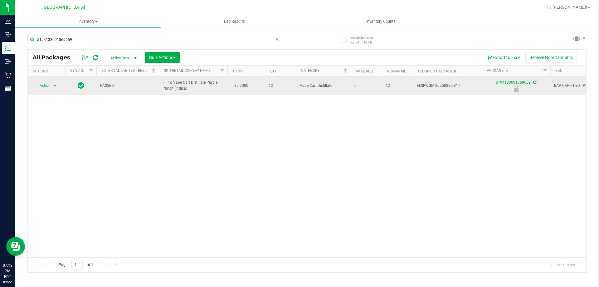
click at [54, 87] on span "select" at bounding box center [54, 85] width 5 height 5
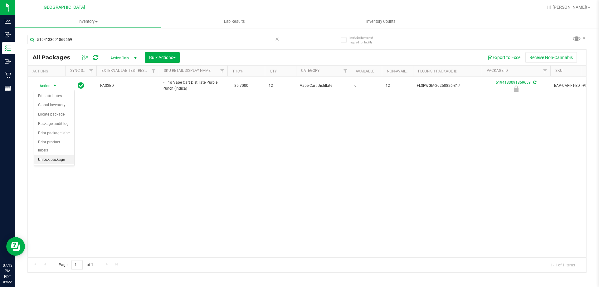
click at [48, 155] on li "Unlock package" at bounding box center [54, 159] width 40 height 9
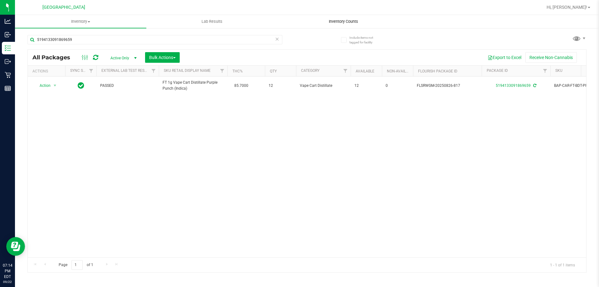
click at [347, 22] on span "Inventory Counts" at bounding box center [343, 22] width 46 height 6
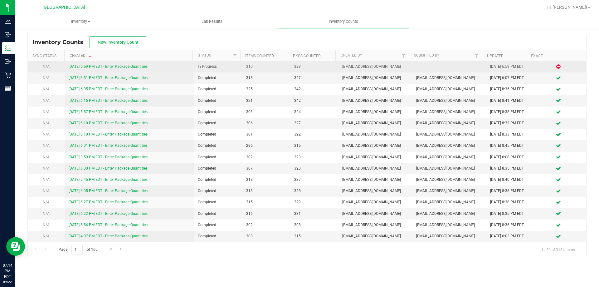
click at [138, 66] on link "[DATE] 5:59 PM EDT - Enter Package Quantities" at bounding box center [108, 66] width 79 height 4
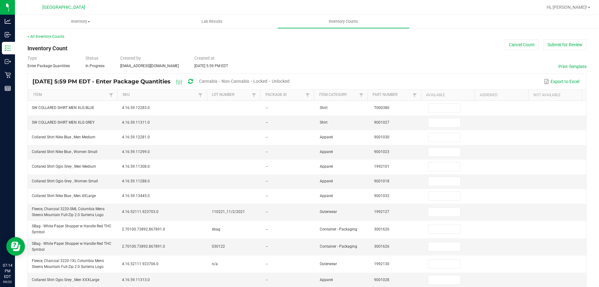
click at [217, 82] on span "Cannabis" at bounding box center [208, 81] width 18 height 5
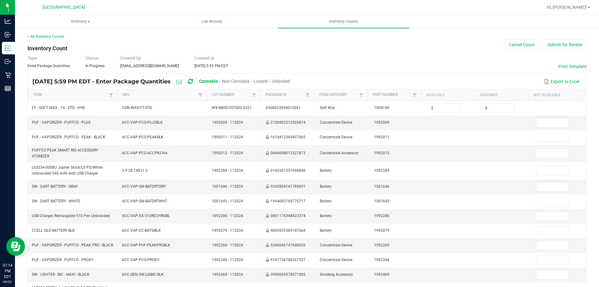
click at [290, 80] on span "Unlocked" at bounding box center [281, 81] width 18 height 5
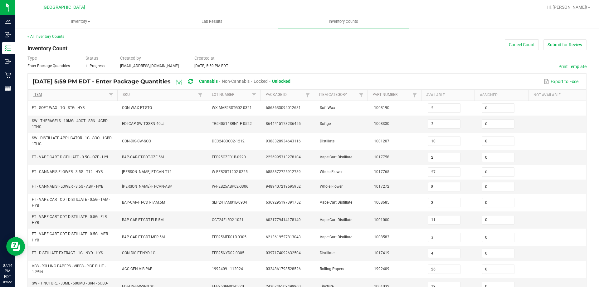
click at [76, 95] on link "Item" at bounding box center [70, 94] width 74 height 5
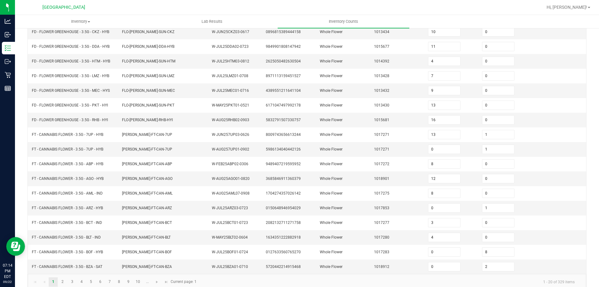
scroll to position [132, 0]
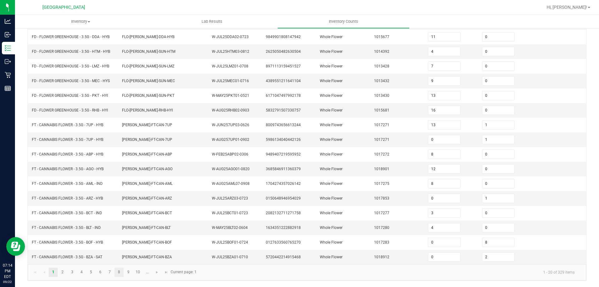
click at [118, 270] on link "8" at bounding box center [118, 271] width 9 height 9
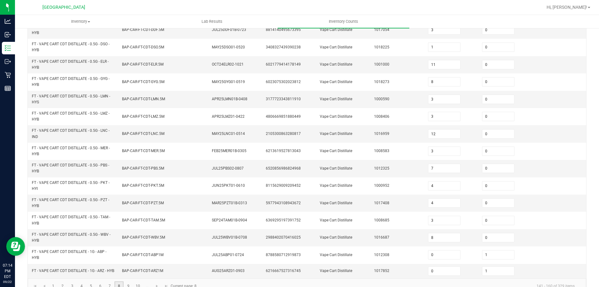
scroll to position [182, 0]
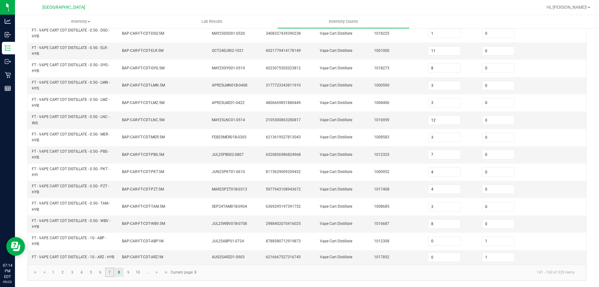
click at [109, 272] on link "7" at bounding box center [109, 271] width 9 height 9
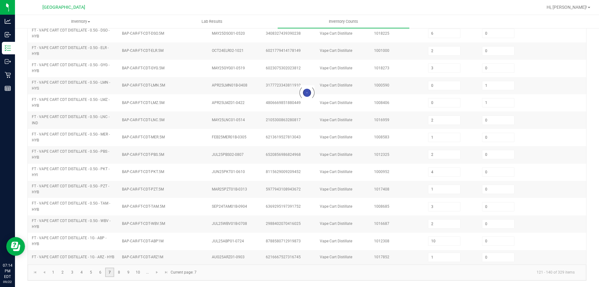
scroll to position [135, 0]
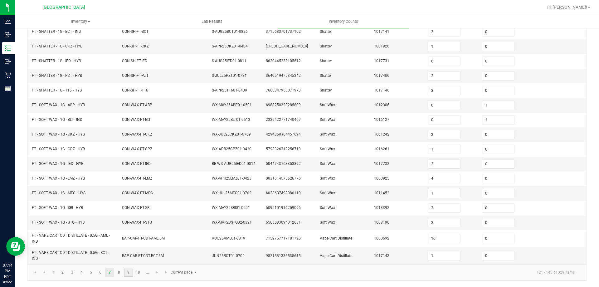
click at [128, 272] on link "9" at bounding box center [128, 271] width 9 height 9
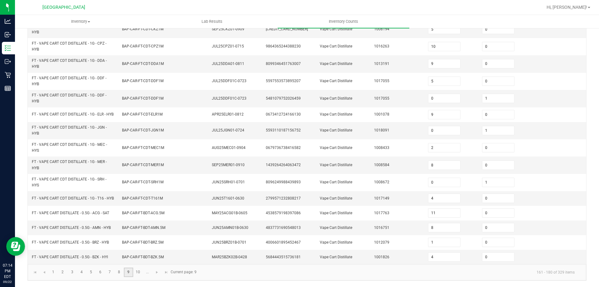
scroll to position [172, 0]
click at [138, 272] on link "10" at bounding box center [137, 271] width 9 height 9
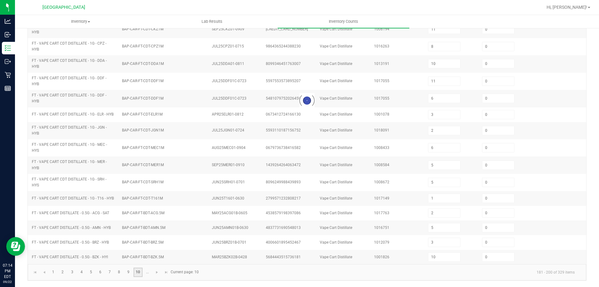
scroll to position [129, 0]
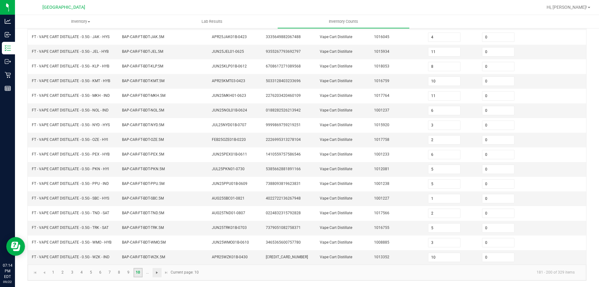
click at [156, 274] on span "Go to the next page" at bounding box center [156, 272] width 5 height 5
click at [71, 276] on link "12" at bounding box center [72, 272] width 9 height 9
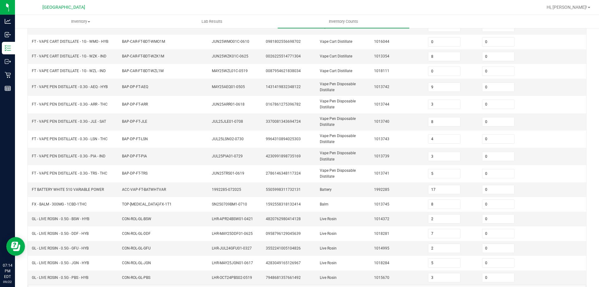
scroll to position [122, 0]
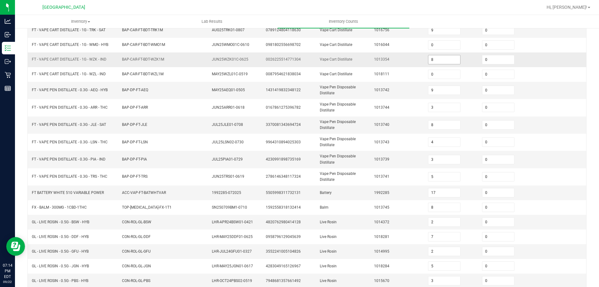
click at [434, 60] on input "8" at bounding box center [444, 59] width 32 height 9
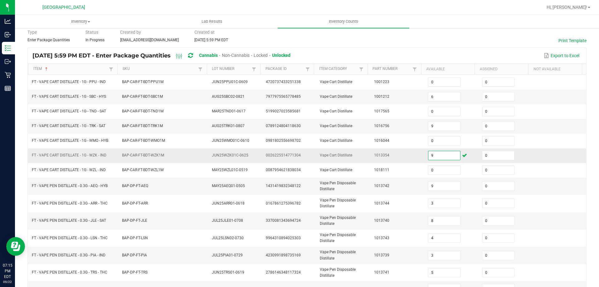
scroll to position [0, 0]
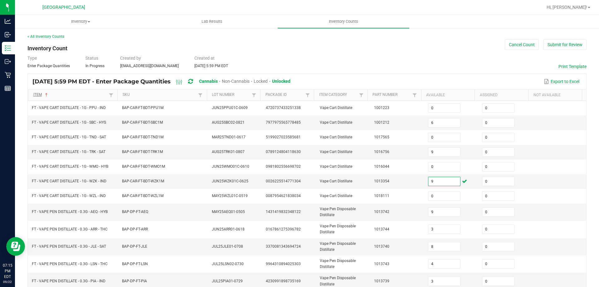
click at [64, 96] on link "Item" at bounding box center [70, 94] width 74 height 5
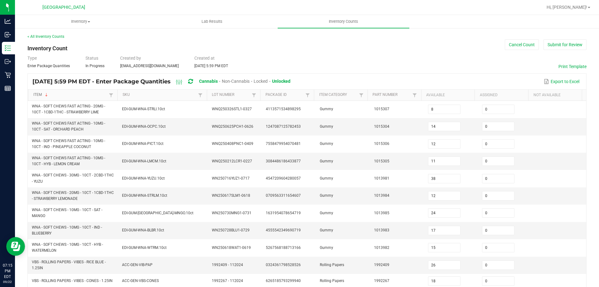
click at [63, 94] on link "Item" at bounding box center [70, 94] width 74 height 5
click at [61, 95] on link "Item" at bounding box center [70, 94] width 74 height 5
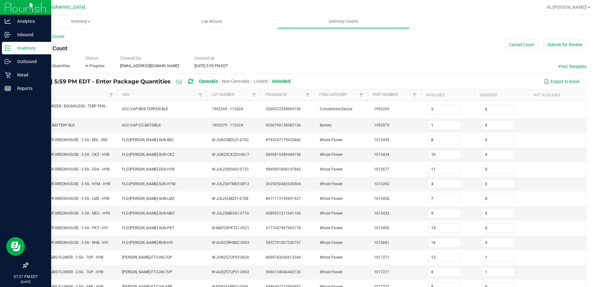
click at [9, 48] on line at bounding box center [8, 48] width 3 height 0
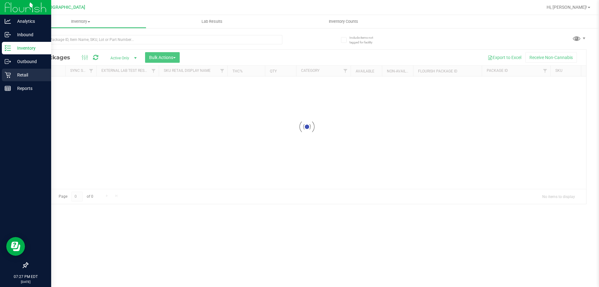
click at [18, 79] on div "Retail" at bounding box center [26, 75] width 49 height 12
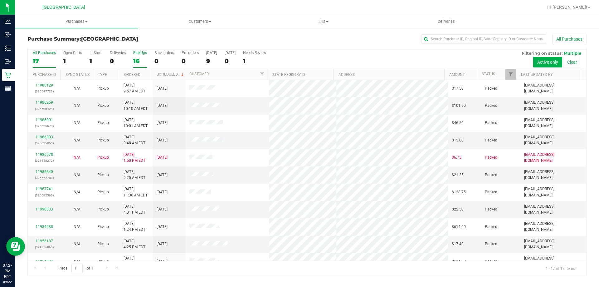
click at [138, 60] on div "16" at bounding box center [140, 60] width 14 height 7
click at [0, 0] on input "PickUps 16" at bounding box center [0, 0] width 0 height 0
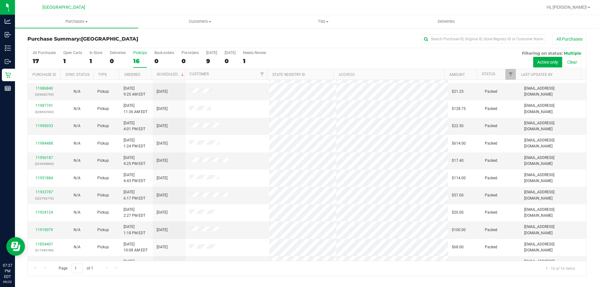
scroll to position [79, 0]
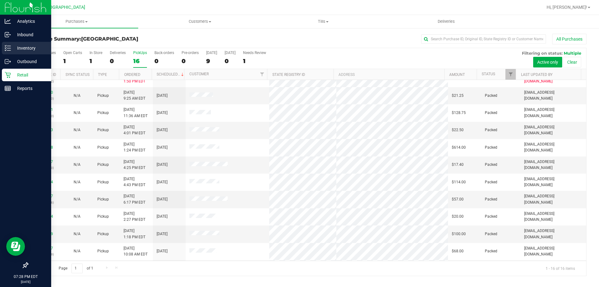
click at [10, 50] on line at bounding box center [8, 50] width 3 height 0
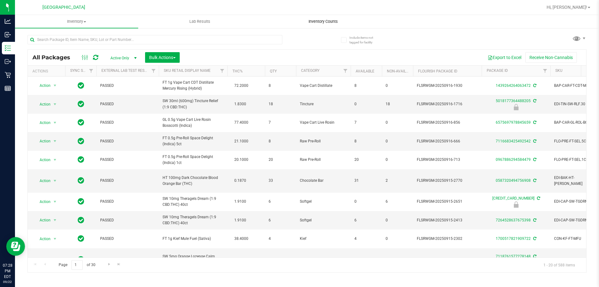
click at [315, 22] on span "Inventory Counts" at bounding box center [323, 22] width 46 height 6
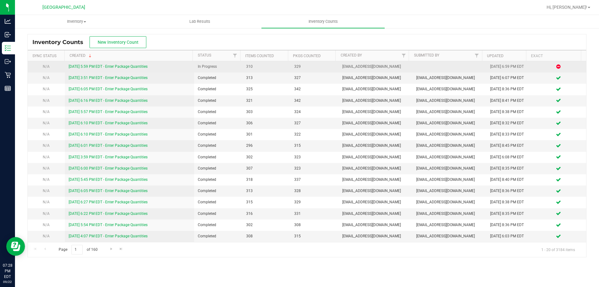
click at [125, 65] on link "[DATE] 5:59 PM EDT - Enter Package Quantities" at bounding box center [108, 66] width 79 height 4
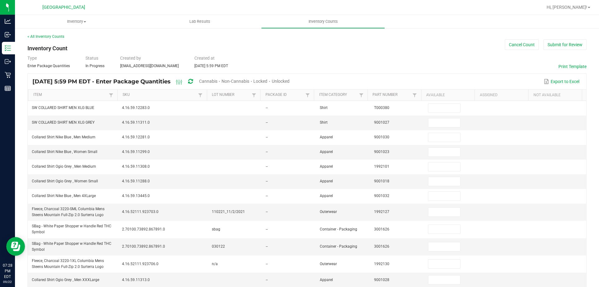
click at [70, 94] on link "Item" at bounding box center [70, 94] width 74 height 5
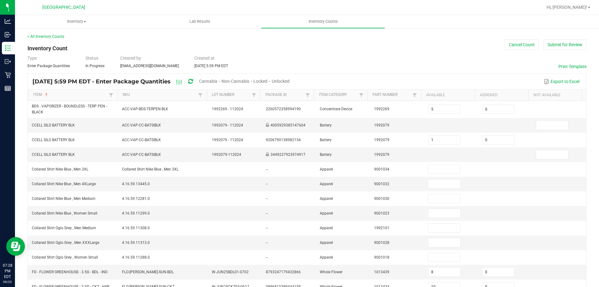
click at [217, 80] on span "Cannabis" at bounding box center [208, 81] width 18 height 5
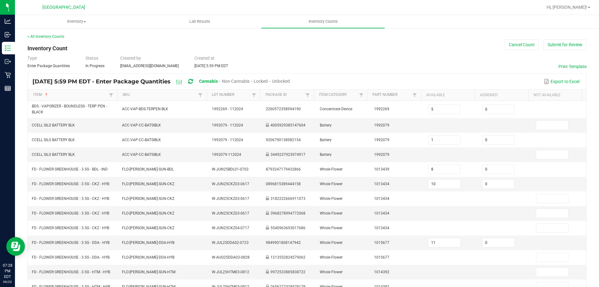
click at [290, 82] on span "Unlocked" at bounding box center [281, 81] width 18 height 5
click at [70, 94] on link "Item" at bounding box center [70, 94] width 74 height 5
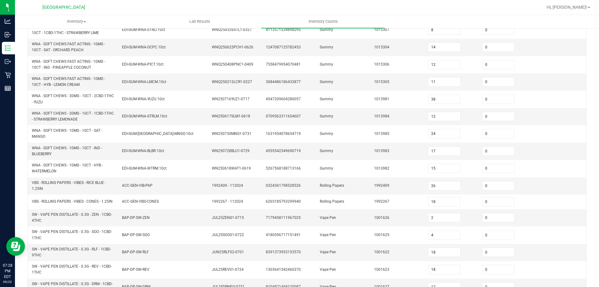
scroll to position [182, 0]
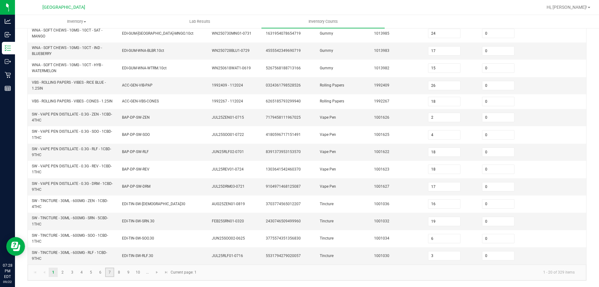
click at [109, 275] on link "7" at bounding box center [109, 271] width 9 height 9
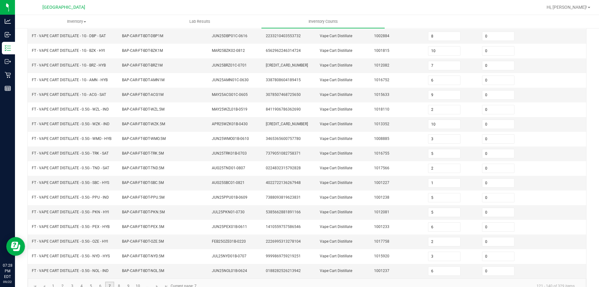
scroll to position [129, 0]
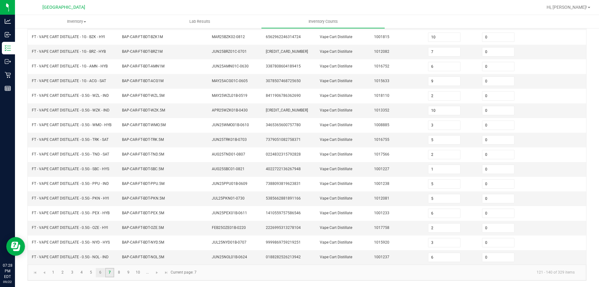
click at [100, 276] on link "6" at bounding box center [100, 272] width 9 height 9
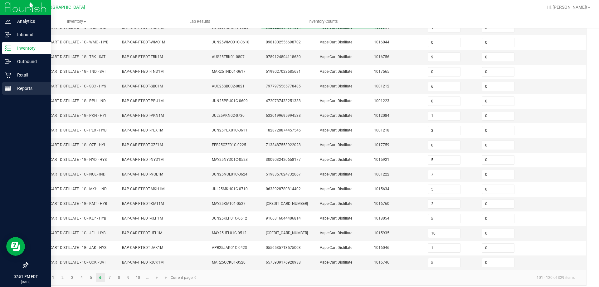
click at [11, 86] on p "Reports" at bounding box center [29, 88] width 37 height 7
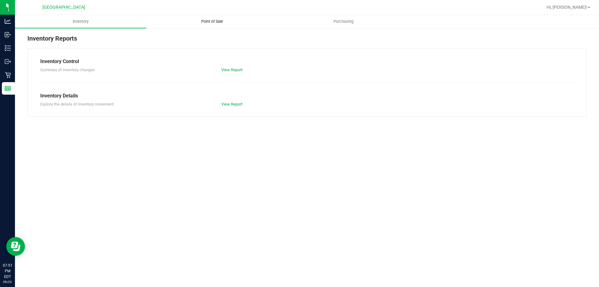
click at [221, 24] on span "Point of Sale" at bounding box center [212, 22] width 39 height 6
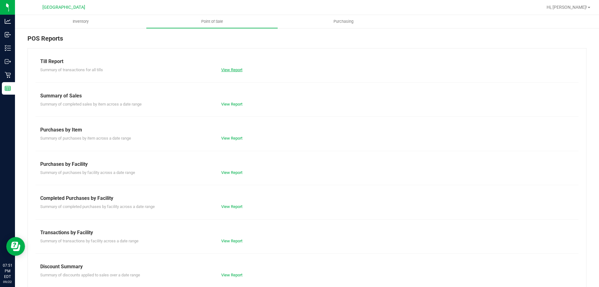
click at [235, 72] on link "View Report" at bounding box center [231, 69] width 21 height 5
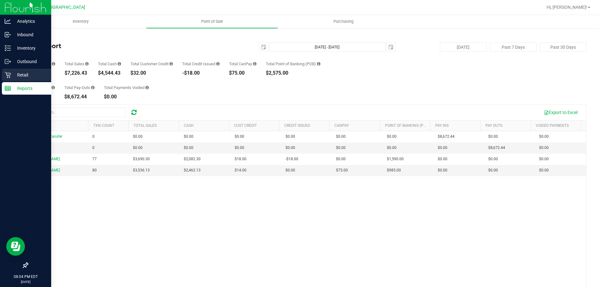
click at [4, 76] on div "Retail" at bounding box center [26, 75] width 49 height 12
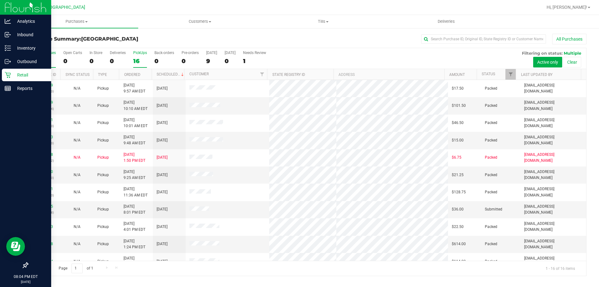
click at [138, 57] on div "16" at bounding box center [140, 60] width 14 height 7
click at [0, 0] on input "PickUps 16" at bounding box center [0, 0] width 0 height 0
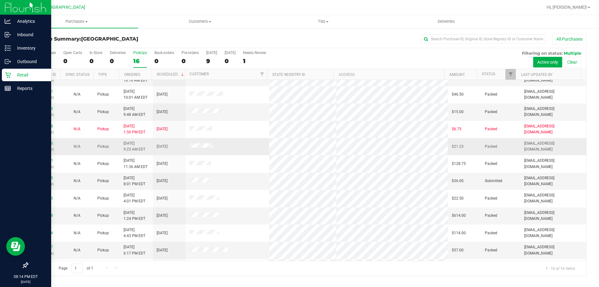
scroll to position [62, 0]
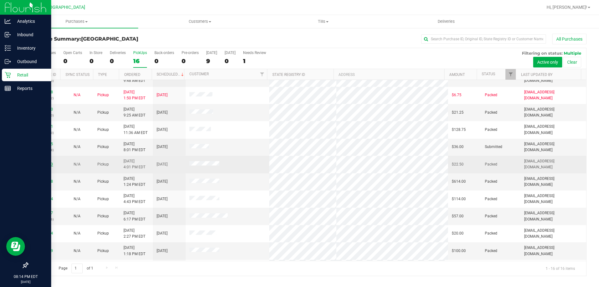
click at [46, 162] on link "11990033" at bounding box center [44, 164] width 17 height 4
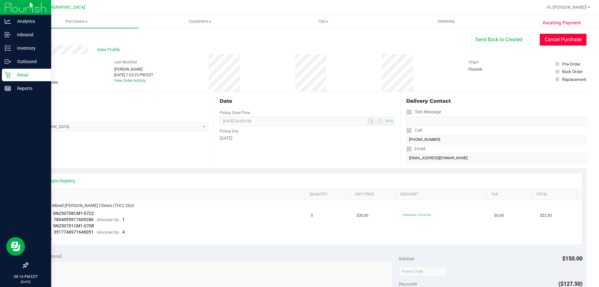
click at [554, 37] on button "Cancel Purchase" at bounding box center [562, 40] width 47 height 12
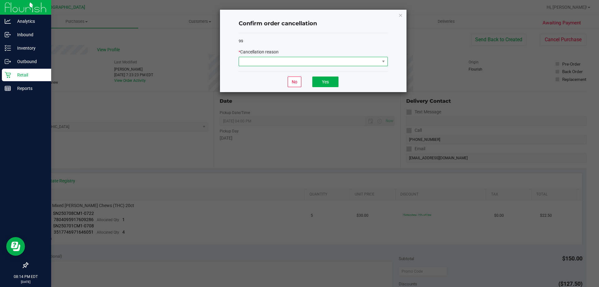
click at [331, 63] on span at bounding box center [309, 61] width 141 height 9
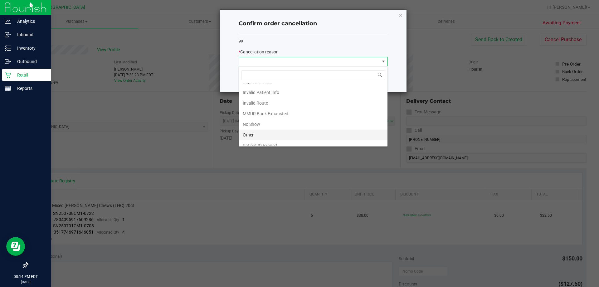
scroll to position [33, 0]
click at [256, 120] on li "Other" at bounding box center [313, 119] width 148 height 11
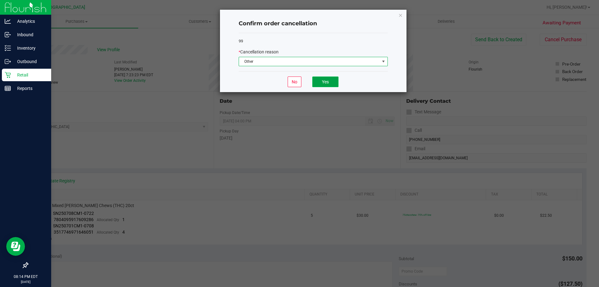
click at [326, 85] on button "Yes" at bounding box center [325, 81] width 26 height 11
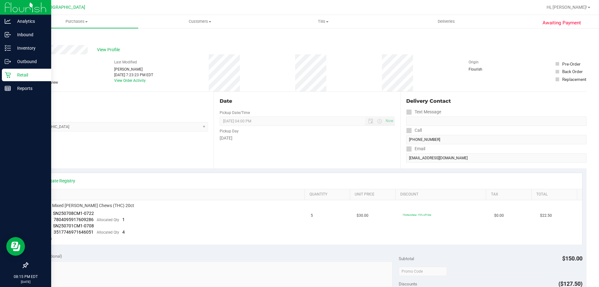
click at [7, 76] on icon at bounding box center [8, 75] width 6 height 6
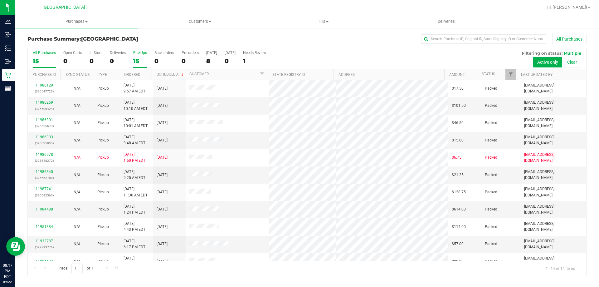
click at [139, 54] on div "PickUps" at bounding box center [140, 53] width 14 height 4
click at [0, 0] on input "PickUps 15" at bounding box center [0, 0] width 0 height 0
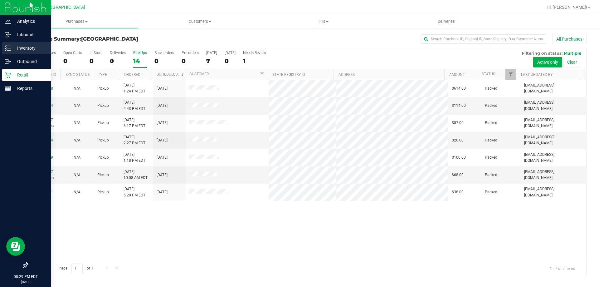
click at [6, 48] on icon at bounding box center [8, 48] width 6 height 6
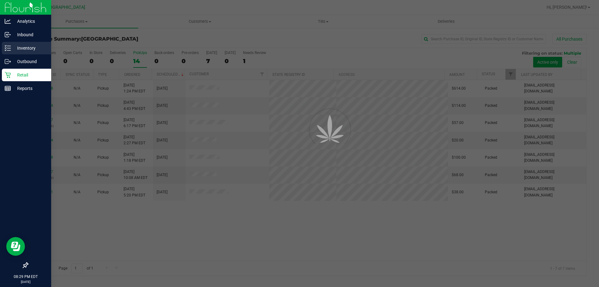
click at [37, 52] on div "Inventory" at bounding box center [26, 48] width 49 height 12
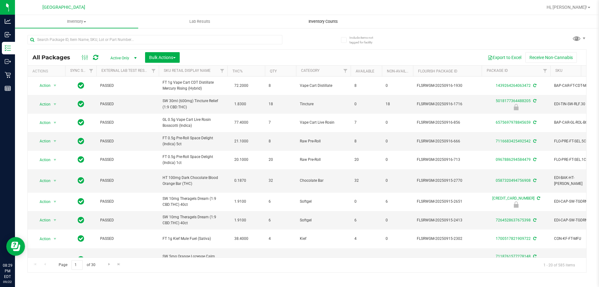
click at [323, 23] on span "Inventory Counts" at bounding box center [323, 22] width 46 height 6
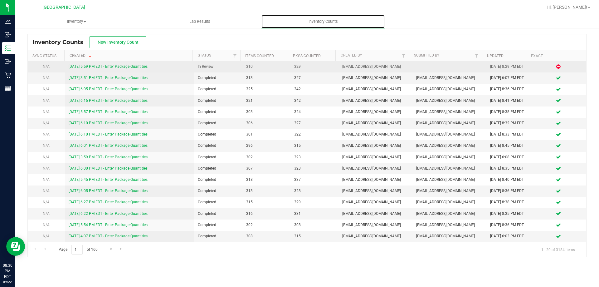
click at [135, 67] on link "[DATE] 5:59 PM EDT - Enter Package Quantities" at bounding box center [108, 66] width 79 height 4
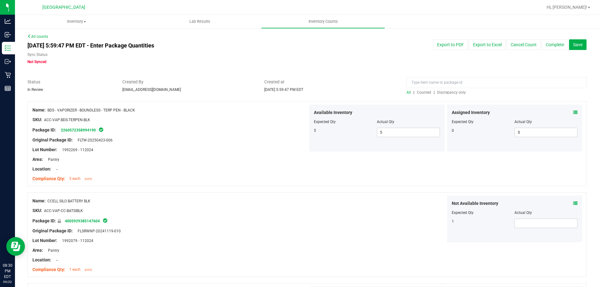
click at [449, 93] on span "Discrepancy only" at bounding box center [451, 92] width 29 height 4
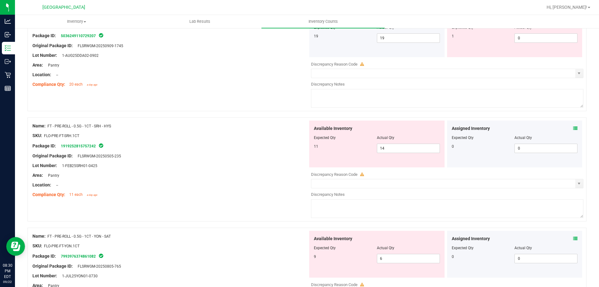
scroll to position [2038, 0]
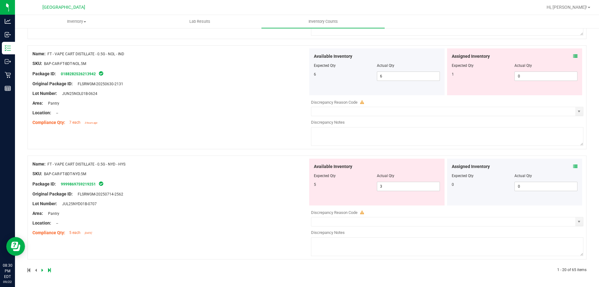
click at [48, 270] on icon at bounding box center [49, 270] width 3 height 4
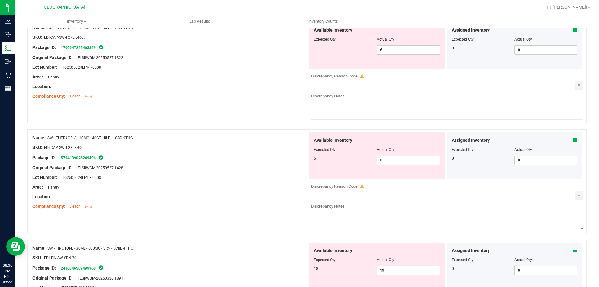
scroll to position [166, 0]
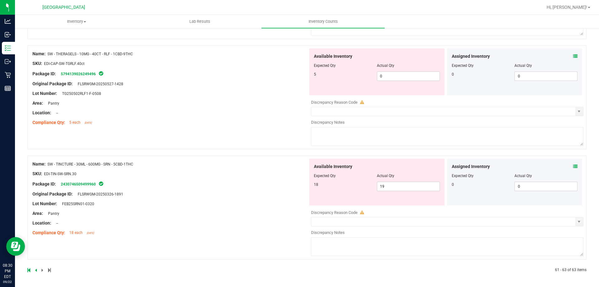
click at [50, 264] on div at bounding box center [306, 262] width 559 height 6
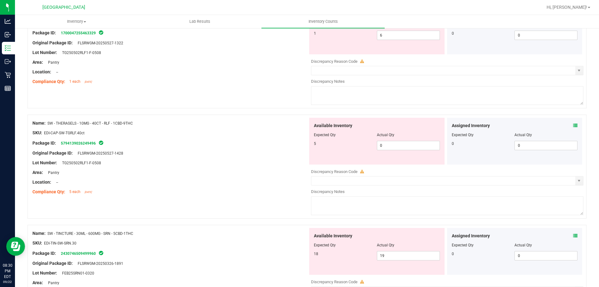
scroll to position [0, 0]
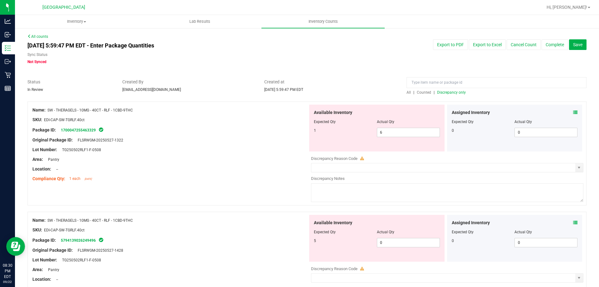
click at [573, 112] on icon at bounding box center [575, 112] width 4 height 4
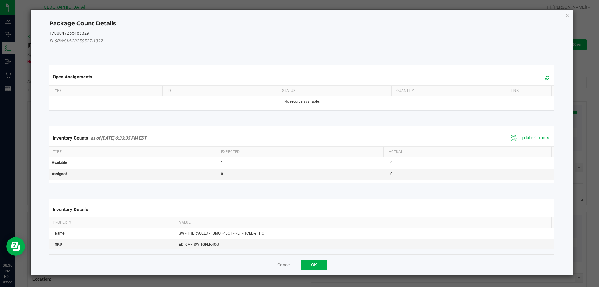
click at [534, 137] on span "Update Counts" at bounding box center [533, 138] width 31 height 6
click at [568, 14] on icon "Close" at bounding box center [567, 14] width 4 height 7
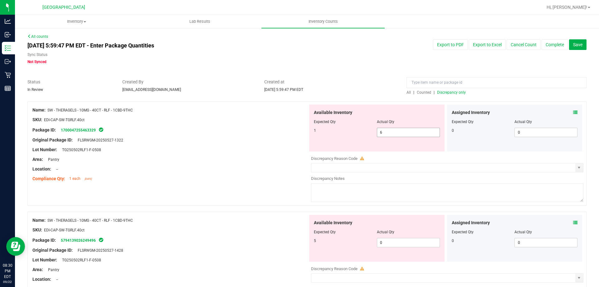
click at [399, 134] on input "6" at bounding box center [408, 132] width 62 height 9
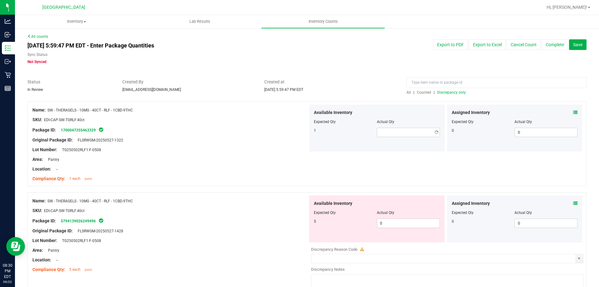
click at [573, 112] on icon at bounding box center [575, 112] width 4 height 4
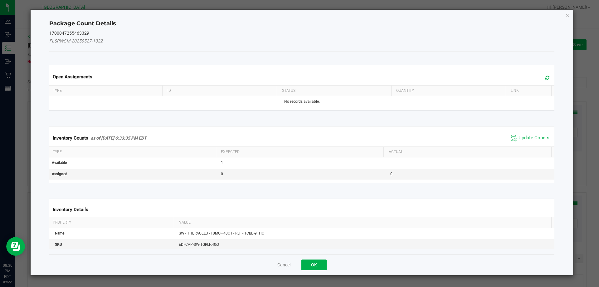
click at [525, 141] on span "Update Counts" at bounding box center [533, 138] width 31 height 6
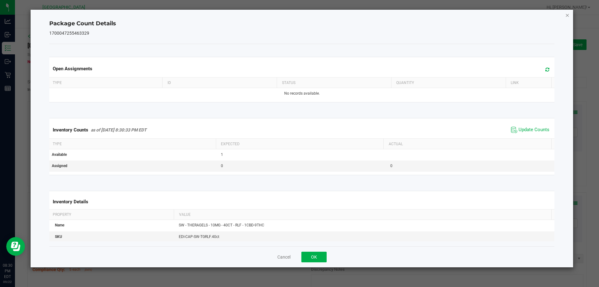
click at [565, 17] on icon "Close" at bounding box center [567, 14] width 4 height 7
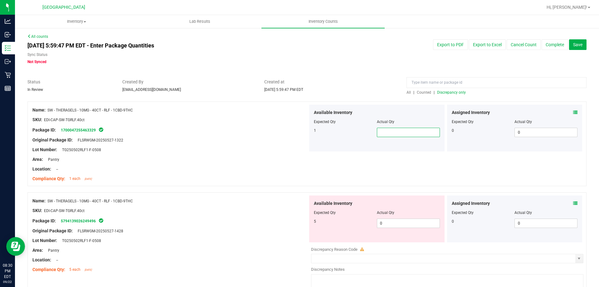
click at [423, 132] on span at bounding box center [408, 132] width 63 height 9
click at [248, 148] on div "Lot Number: TG250502RLF1-F-0508" at bounding box center [169, 149] width 275 height 7
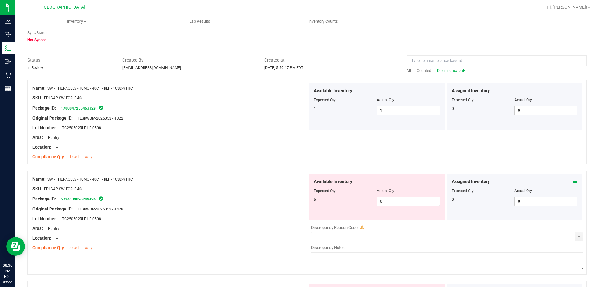
scroll to position [31, 0]
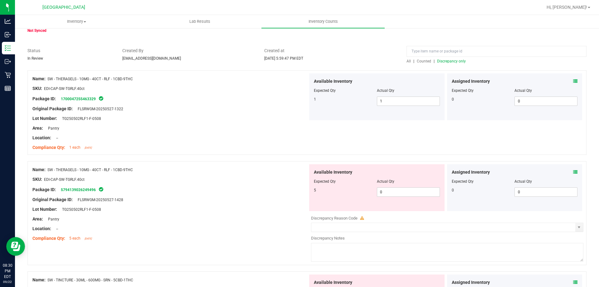
click at [573, 173] on icon at bounding box center [575, 172] width 4 height 4
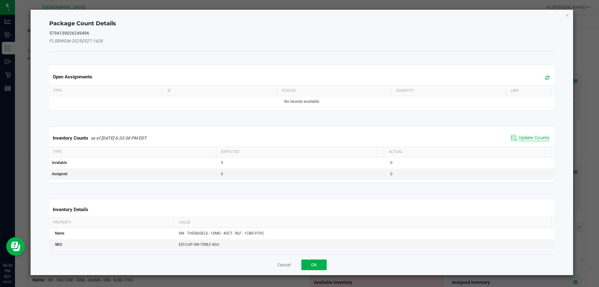
click at [518, 138] on span "Update Counts" at bounding box center [533, 138] width 31 height 6
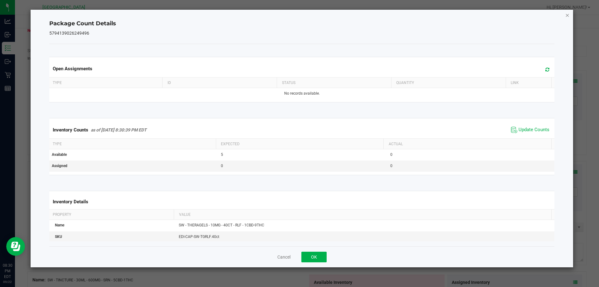
click at [565, 14] on icon "Close" at bounding box center [567, 14] width 4 height 7
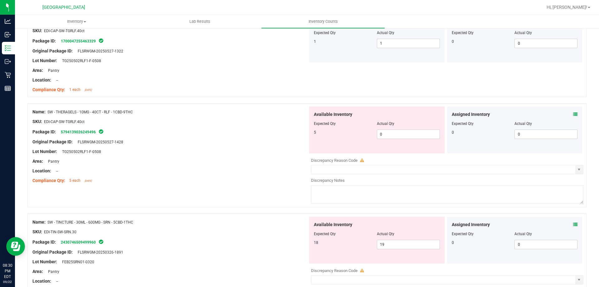
scroll to position [94, 0]
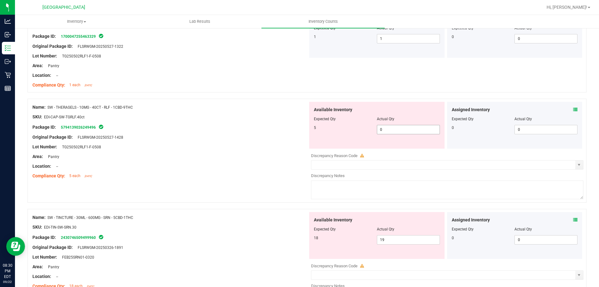
click at [387, 133] on span "0 0" at bounding box center [408, 129] width 63 height 9
click at [273, 139] on div "Original Package ID: FLSRWGM-20250527-1428" at bounding box center [169, 137] width 275 height 7
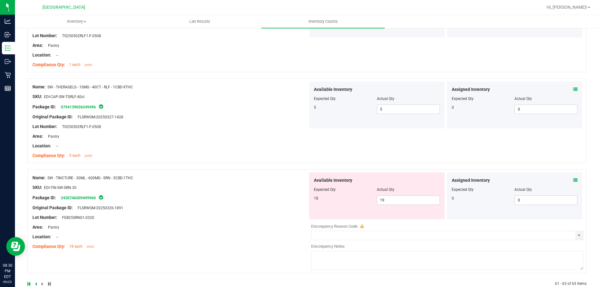
scroll to position [125, 0]
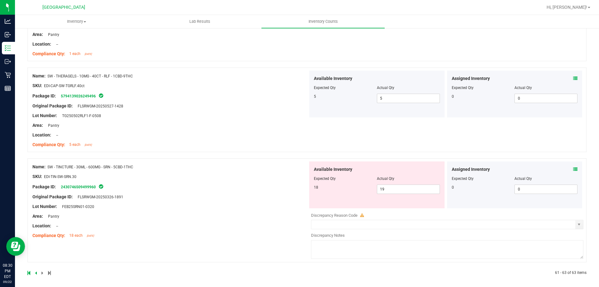
click at [573, 79] on icon at bounding box center [575, 78] width 4 height 4
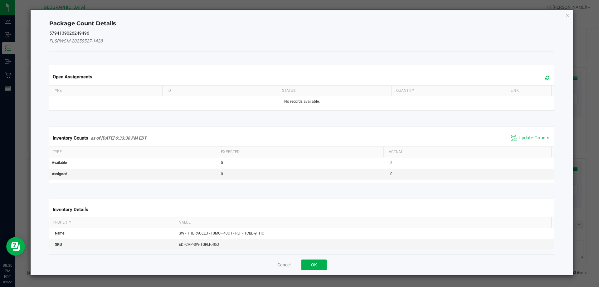
click at [535, 136] on span "Update Counts" at bounding box center [533, 138] width 31 height 6
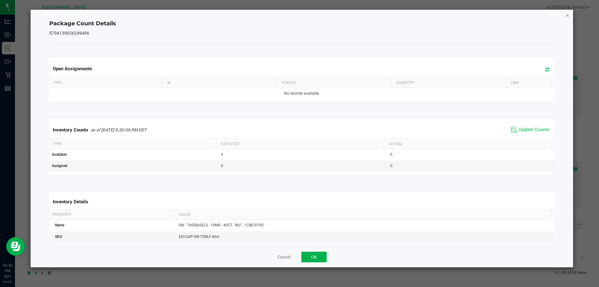
click at [568, 14] on icon "Close" at bounding box center [567, 14] width 4 height 7
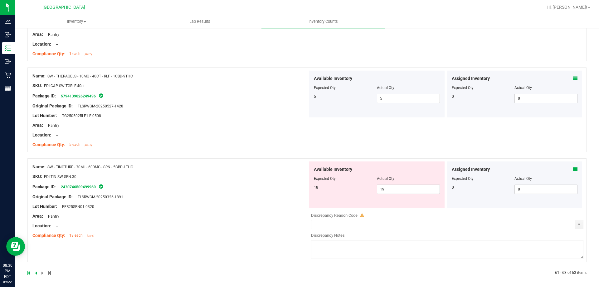
click at [573, 171] on icon at bounding box center [575, 169] width 4 height 4
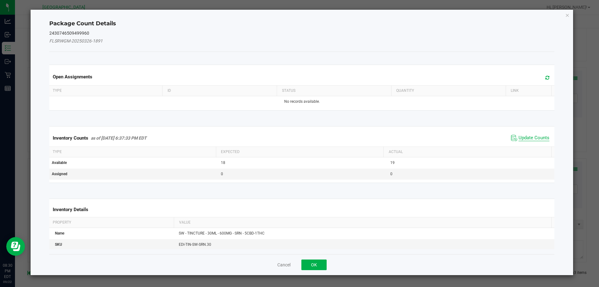
click at [537, 138] on span "Update Counts" at bounding box center [533, 138] width 31 height 6
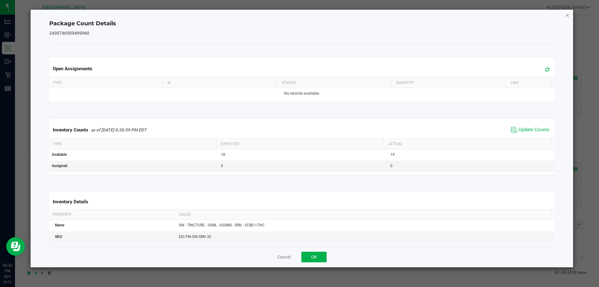
click at [568, 14] on icon "Close" at bounding box center [567, 14] width 4 height 7
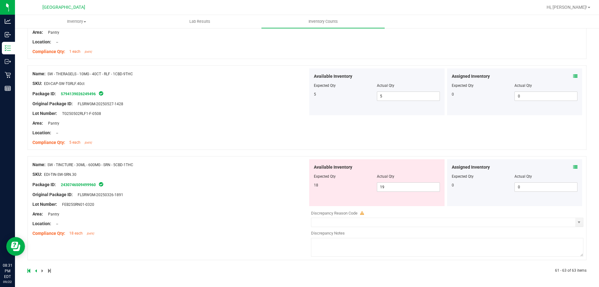
scroll to position [128, 0]
click at [395, 182] on span "19 19" at bounding box center [408, 185] width 63 height 9
click at [225, 149] on div "Name: SW - THERAGELS - 10MG - 40CT - RLF - 1CBD-9THC SKU: EDI-CAP-SW-TGRLF.40ct…" at bounding box center [306, 110] width 559 height 91
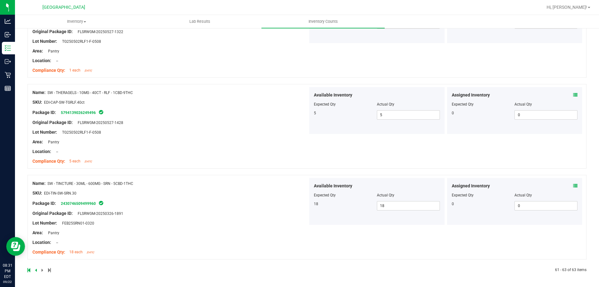
scroll to position [0, 0]
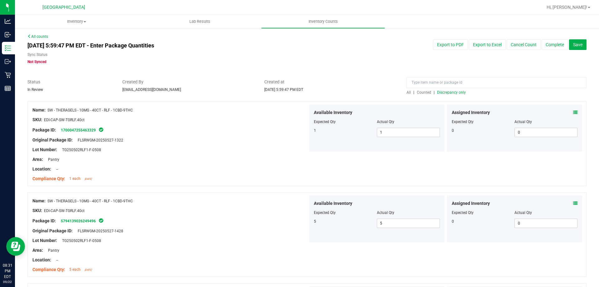
click at [450, 91] on span "Discrepancy only" at bounding box center [451, 92] width 29 height 4
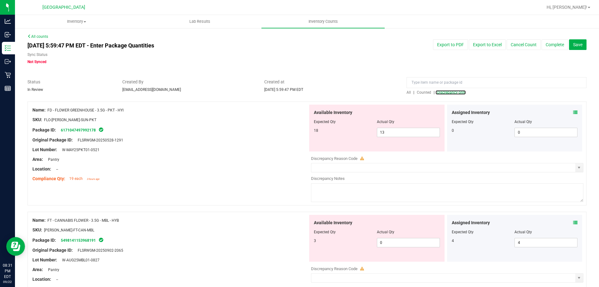
scroll to position [2038, 0]
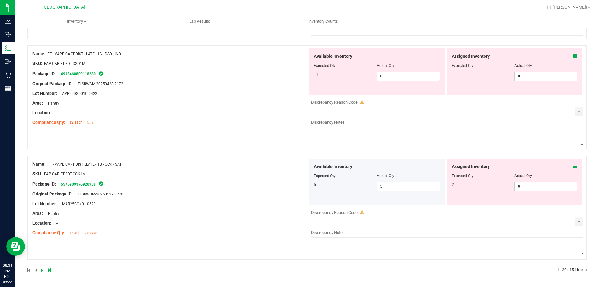
click at [50, 270] on icon at bounding box center [49, 270] width 3 height 4
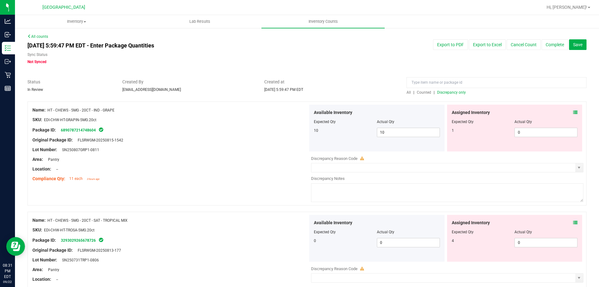
scroll to position [827, 0]
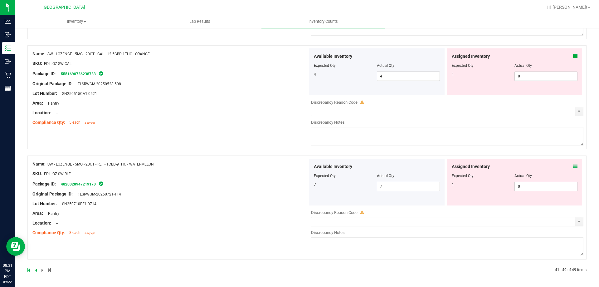
click at [573, 165] on icon at bounding box center [575, 166] width 4 height 4
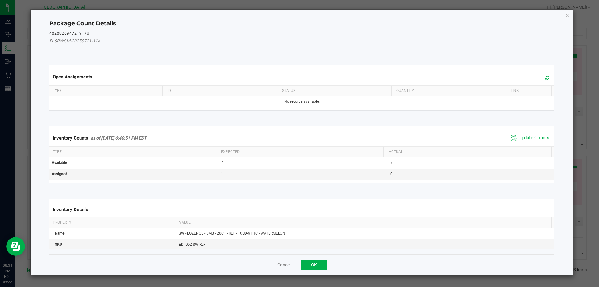
click at [529, 135] on span "Update Counts" at bounding box center [533, 138] width 31 height 6
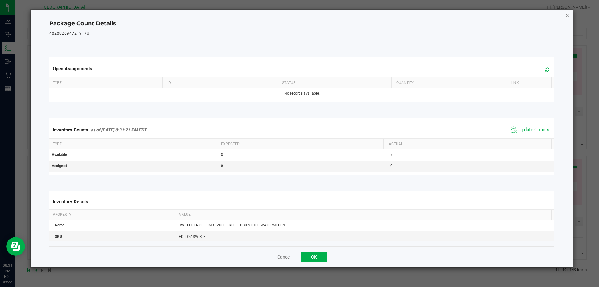
click at [567, 17] on icon "Close" at bounding box center [567, 14] width 4 height 7
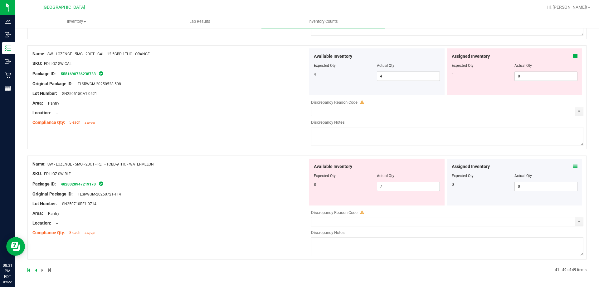
click at [411, 182] on span "7 7" at bounding box center [408, 185] width 63 height 9
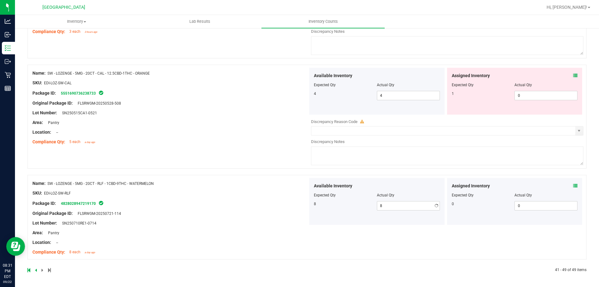
click at [283, 185] on div "Name: SW - LOZENGE - 5MG - 20CT - RLF - 1CBD-9THC - WATERMELON SKU: EDI-LOZ-SW-…" at bounding box center [169, 218] width 275 height 80
click at [573, 74] on icon at bounding box center [575, 75] width 4 height 4
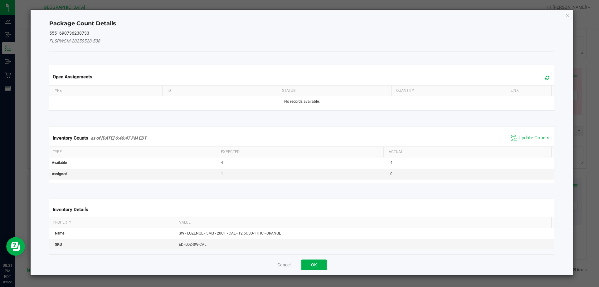
click at [526, 140] on span "Update Counts" at bounding box center [533, 138] width 31 height 6
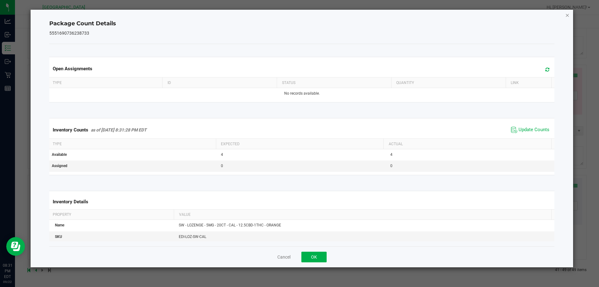
click at [567, 17] on icon "Close" at bounding box center [567, 14] width 4 height 7
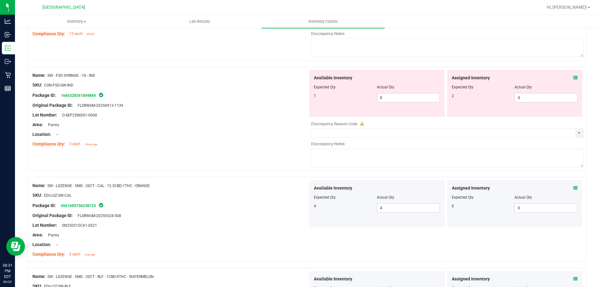
scroll to position [694, 0]
click at [573, 79] on icon at bounding box center [575, 78] width 4 height 4
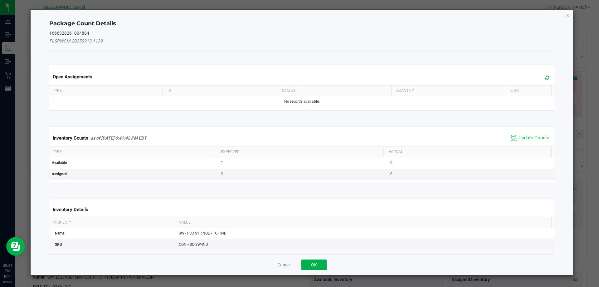
click at [520, 139] on span "Update Counts" at bounding box center [533, 138] width 31 height 6
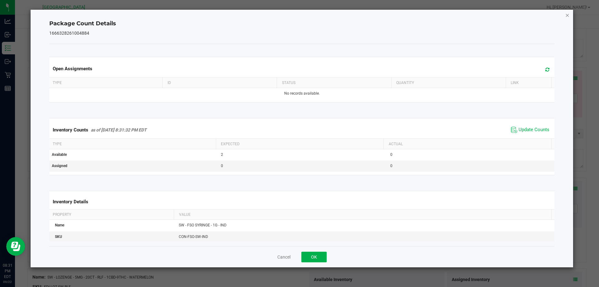
click at [568, 16] on icon "Close" at bounding box center [567, 14] width 4 height 7
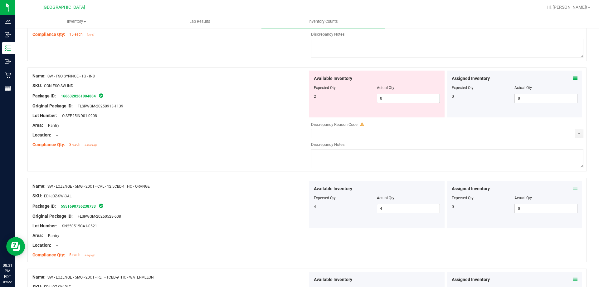
click at [392, 95] on span "0 0" at bounding box center [408, 98] width 63 height 9
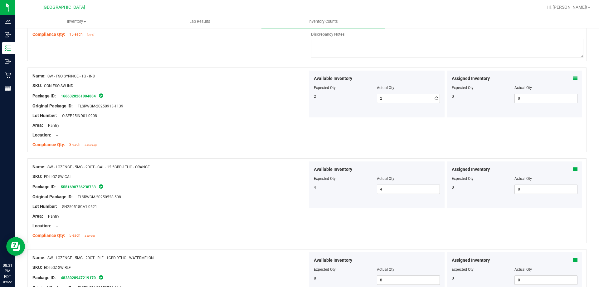
click at [237, 84] on div "SKU: CON-FSO-SW-IND" at bounding box center [169, 85] width 275 height 7
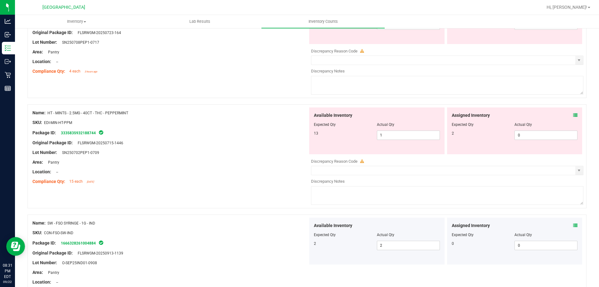
scroll to position [539, 0]
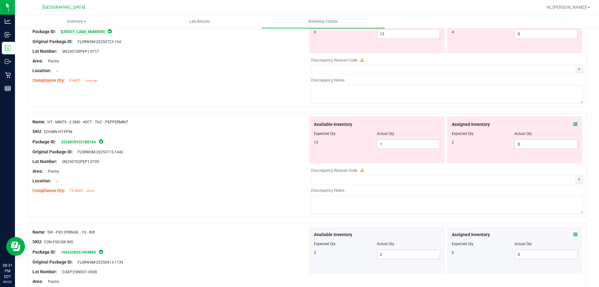
click at [573, 124] on icon at bounding box center [575, 124] width 4 height 4
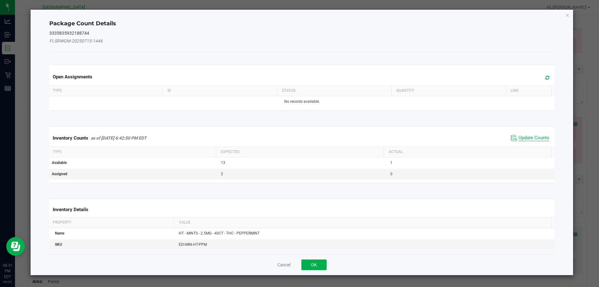
click at [534, 137] on span "Update Counts" at bounding box center [533, 138] width 31 height 6
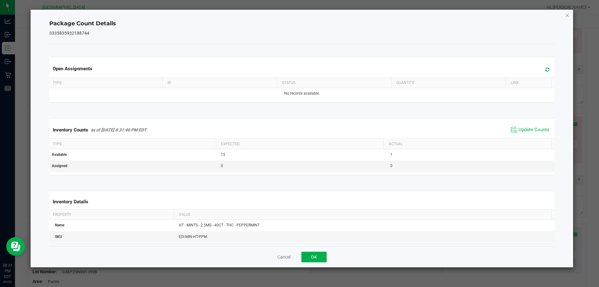
click at [569, 11] on icon "Close" at bounding box center [567, 14] width 4 height 7
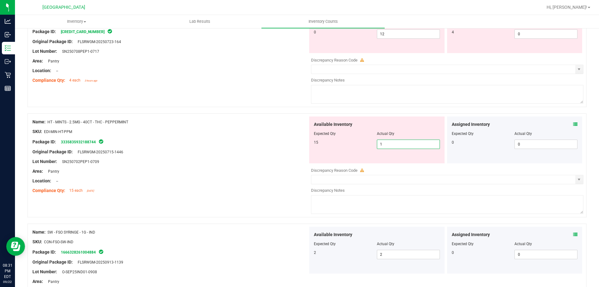
click at [386, 144] on span "1 1" at bounding box center [408, 143] width 63 height 9
click at [283, 137] on div at bounding box center [169, 136] width 275 height 3
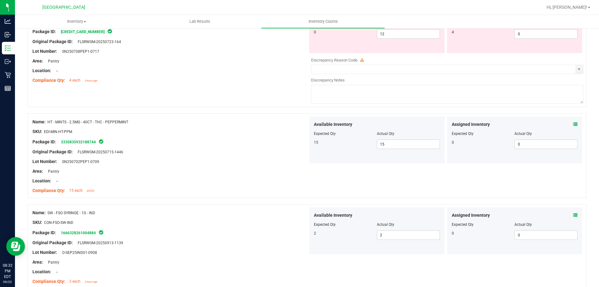
click at [573, 125] on icon at bounding box center [575, 124] width 4 height 4
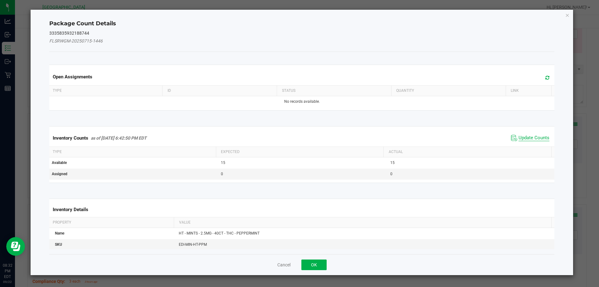
click at [535, 137] on span "Update Counts" at bounding box center [533, 138] width 31 height 6
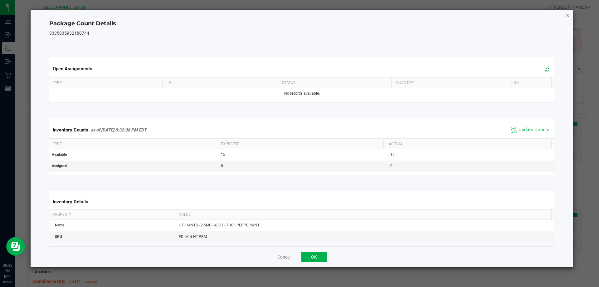
click at [565, 15] on icon "Close" at bounding box center [567, 14] width 4 height 7
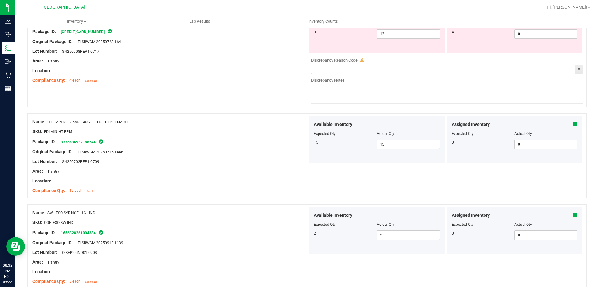
scroll to position [445, 0]
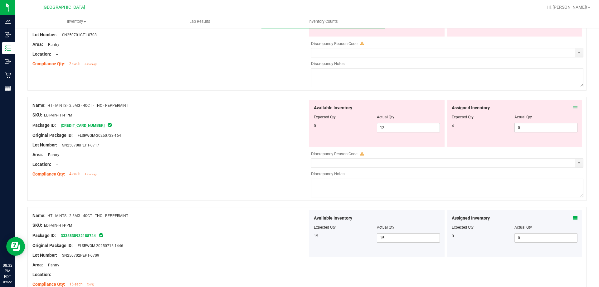
click at [573, 105] on icon at bounding box center [575, 107] width 4 height 4
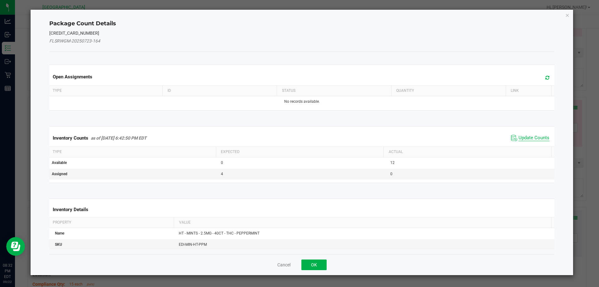
click at [519, 138] on span "Update Counts" at bounding box center [533, 138] width 31 height 6
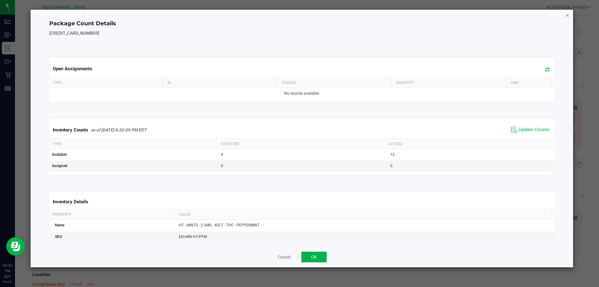
click at [567, 15] on icon "Close" at bounding box center [567, 14] width 4 height 7
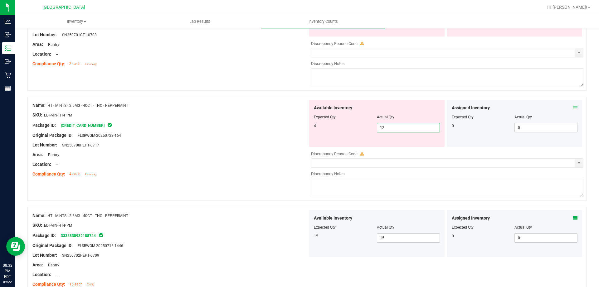
click at [397, 128] on span "12 12" at bounding box center [408, 127] width 63 height 9
click at [286, 149] on div at bounding box center [169, 149] width 275 height 3
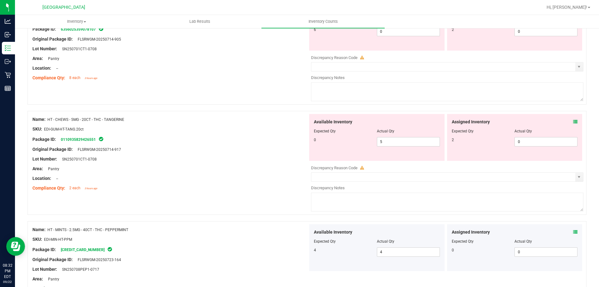
scroll to position [320, 0]
click at [573, 121] on icon at bounding box center [575, 122] width 4 height 4
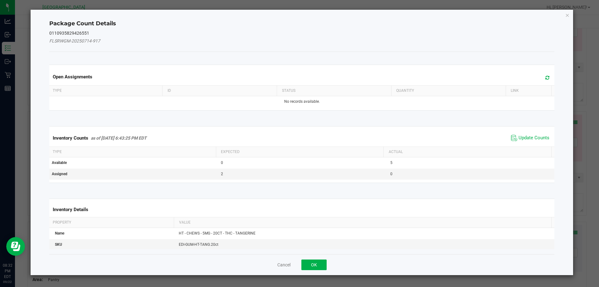
drag, startPoint x: 527, startPoint y: 133, endPoint x: 535, endPoint y: 118, distance: 17.2
click at [527, 133] on span "Update Counts" at bounding box center [529, 137] width 41 height 9
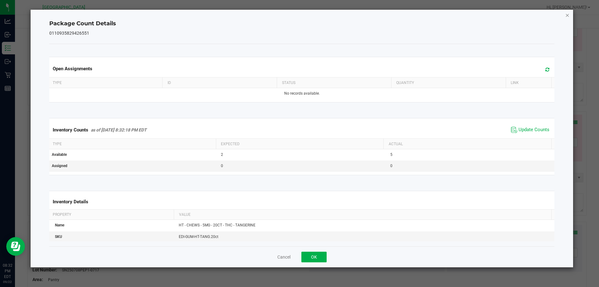
click at [567, 13] on icon "Close" at bounding box center [567, 14] width 4 height 7
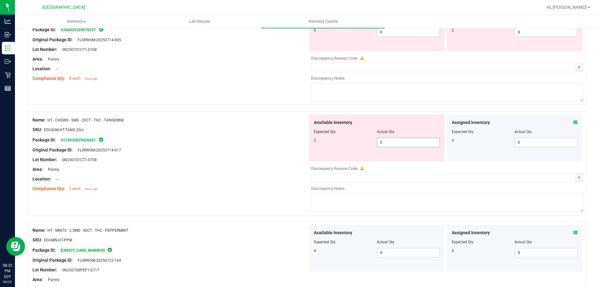
click at [390, 146] on span "5 5" at bounding box center [408, 142] width 63 height 9
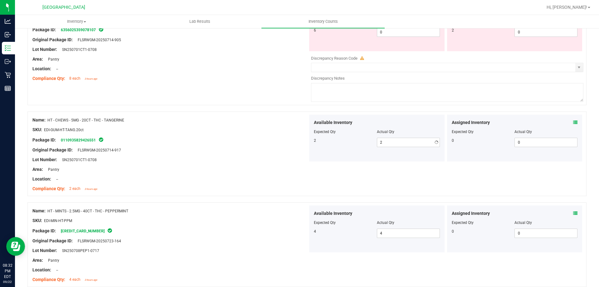
click at [213, 158] on div "Lot Number: SN250701CT1-0708" at bounding box center [169, 159] width 275 height 7
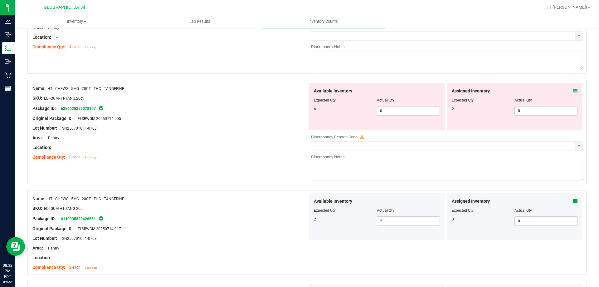
scroll to position [227, 0]
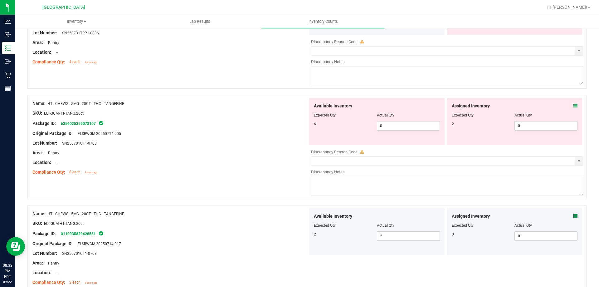
click at [573, 106] on div "Assigned Inventory Expected Qty Actual Qty 2 0 0" at bounding box center [514, 121] width 135 height 47
click at [567, 106] on div "Assigned Inventory" at bounding box center [515, 106] width 126 height 7
click at [573, 104] on icon at bounding box center [575, 106] width 4 height 4
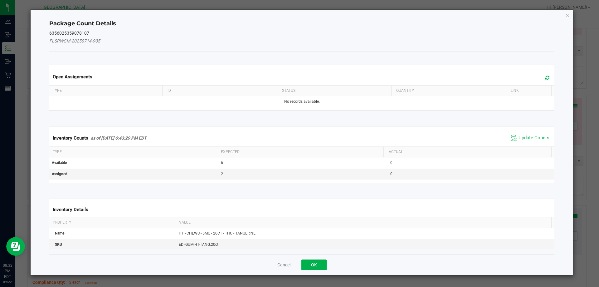
click at [526, 140] on span "Update Counts" at bounding box center [533, 138] width 31 height 6
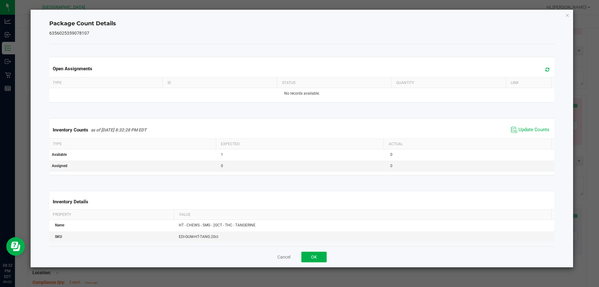
click at [568, 10] on div "Package Count Details 6356025359078107 Open Assignments Type ID Status Quantity…" at bounding box center [302, 138] width 543 height 257
click at [565, 16] on icon "Close" at bounding box center [567, 14] width 4 height 7
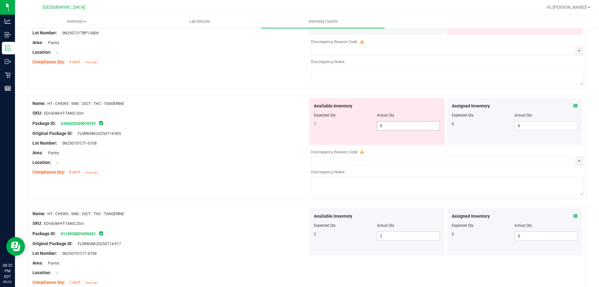
click at [389, 124] on span "0 0" at bounding box center [408, 125] width 63 height 9
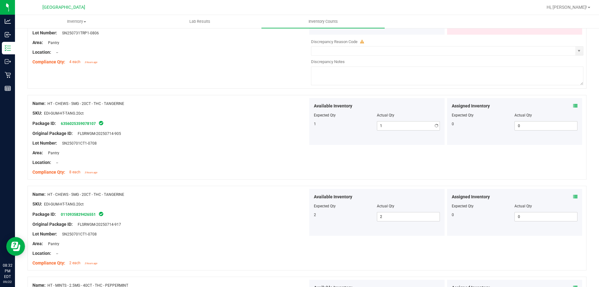
click at [258, 130] on div "Original Package ID: FLSRWGM-20250714-905" at bounding box center [169, 133] width 275 height 7
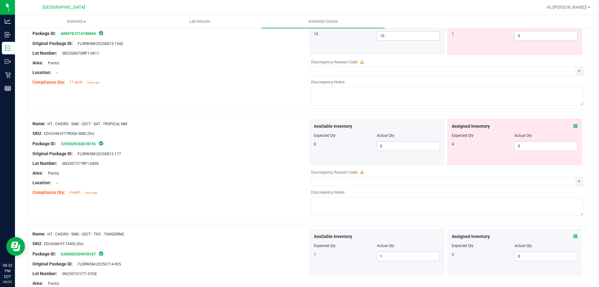
scroll to position [95, 0]
click at [573, 125] on icon at bounding box center [575, 127] width 4 height 4
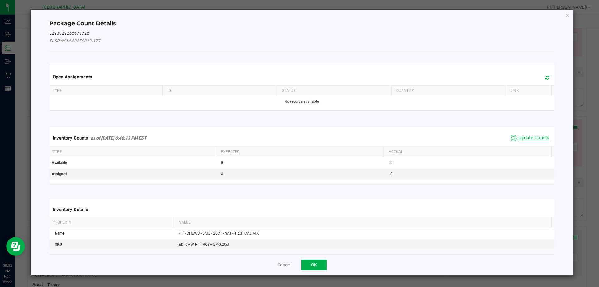
click at [537, 135] on span "Update Counts" at bounding box center [533, 138] width 31 height 6
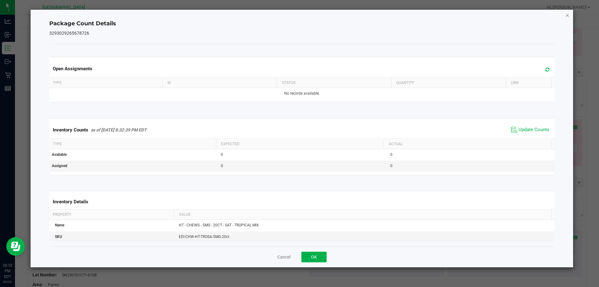
click at [567, 15] on icon "Close" at bounding box center [567, 14] width 4 height 7
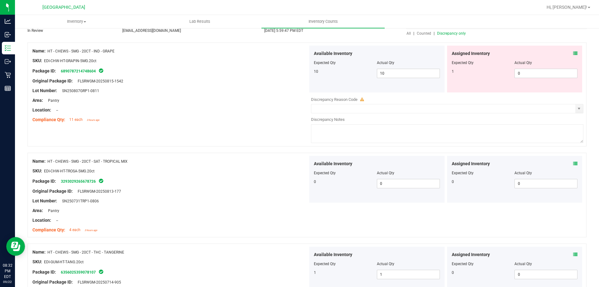
scroll to position [2, 0]
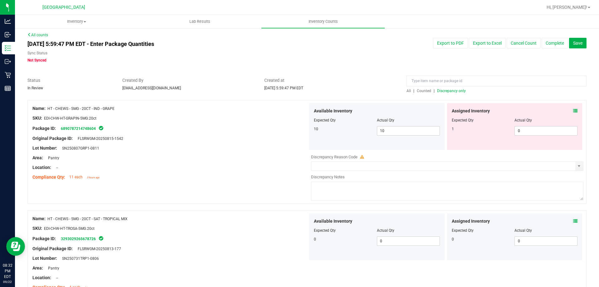
click at [573, 114] on span at bounding box center [575, 111] width 4 height 7
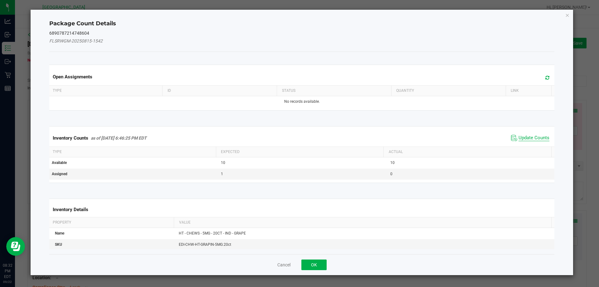
click at [525, 139] on span "Update Counts" at bounding box center [533, 138] width 31 height 6
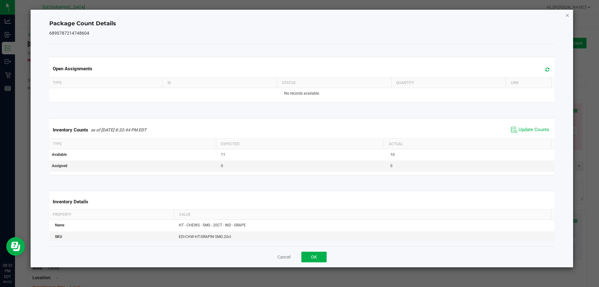
click at [565, 14] on icon "Close" at bounding box center [567, 14] width 4 height 7
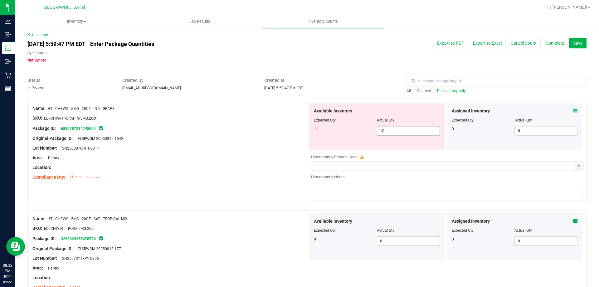
click at [400, 129] on span "10 10" at bounding box center [408, 130] width 63 height 9
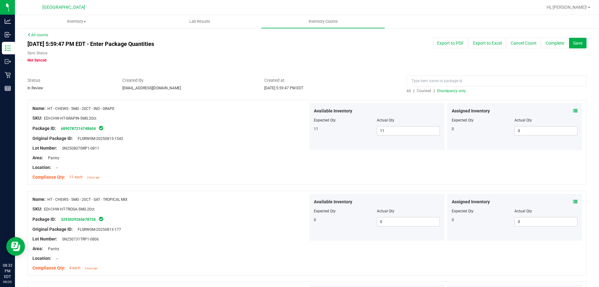
click at [437, 92] on span "Discrepancy only" at bounding box center [451, 91] width 29 height 4
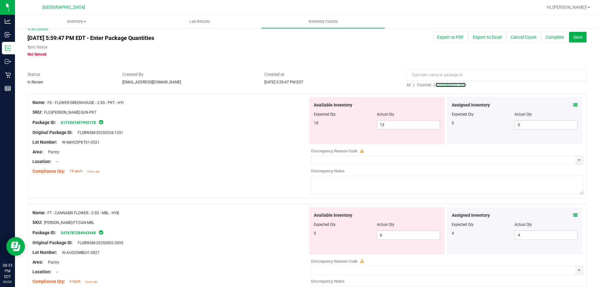
scroll to position [0, 0]
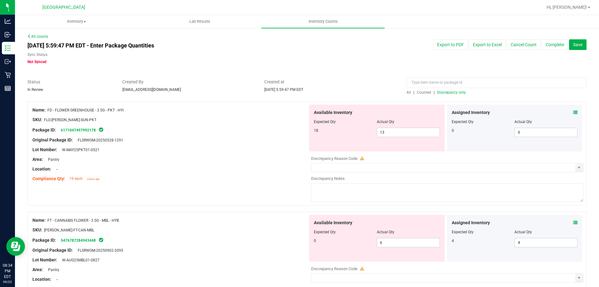
click at [456, 93] on span "Discrepancy only" at bounding box center [451, 92] width 29 height 4
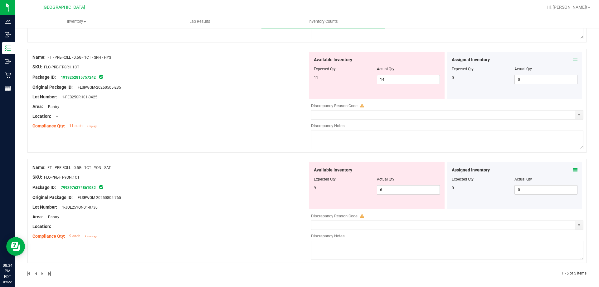
scroll to position [386, 0]
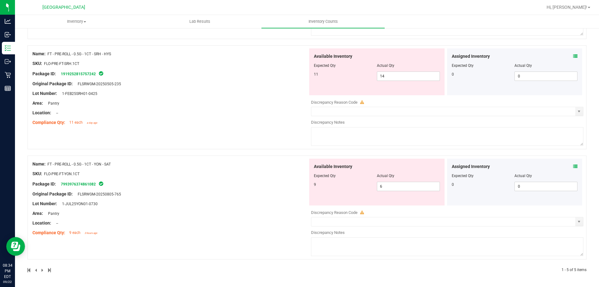
click at [573, 165] on icon at bounding box center [575, 166] width 4 height 4
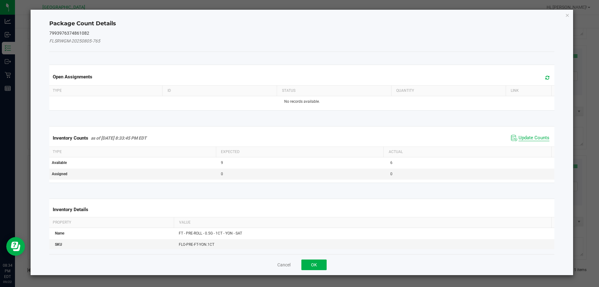
click at [528, 137] on span "Update Counts" at bounding box center [533, 138] width 31 height 6
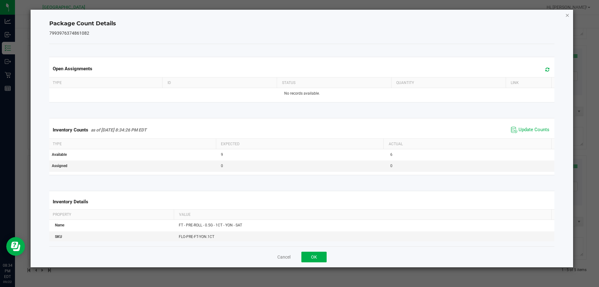
click at [565, 17] on icon "Close" at bounding box center [567, 14] width 4 height 7
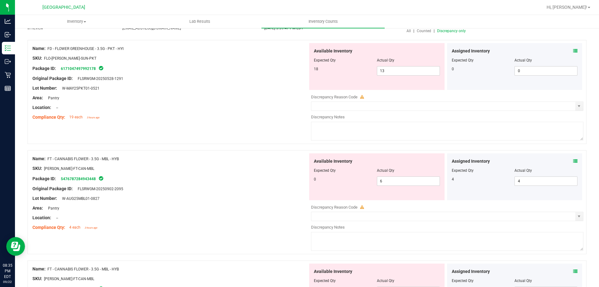
scroll to position [62, 0]
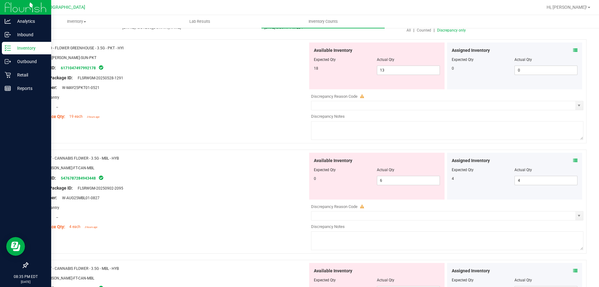
click at [6, 50] on icon at bounding box center [8, 48] width 6 height 6
